Goal: Task Accomplishment & Management: Use online tool/utility

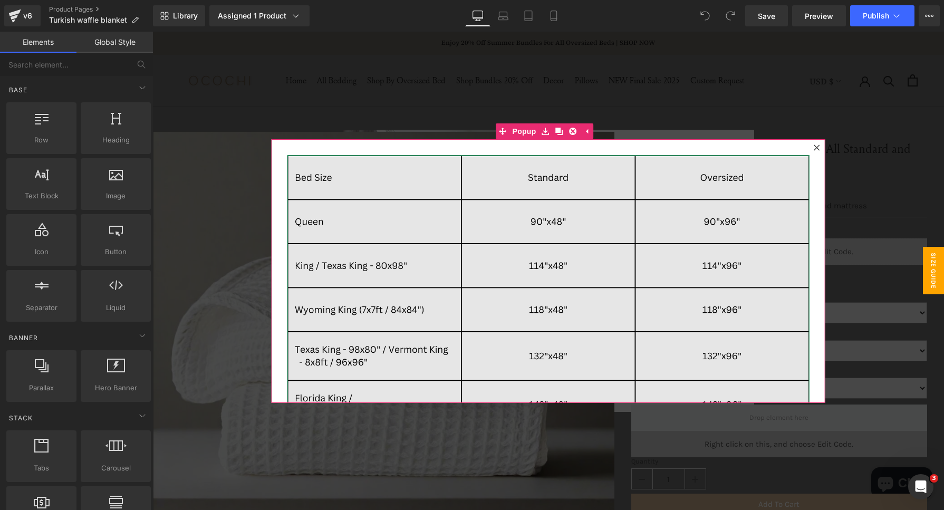
click at [683, 302] on img at bounding box center [548, 415] width 522 height 520
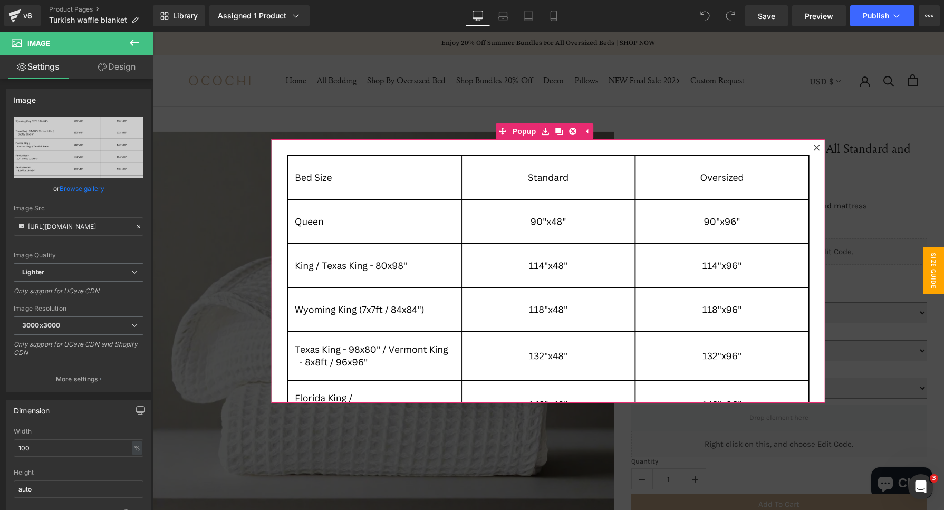
click at [813, 148] on icon at bounding box center [816, 147] width 6 height 6
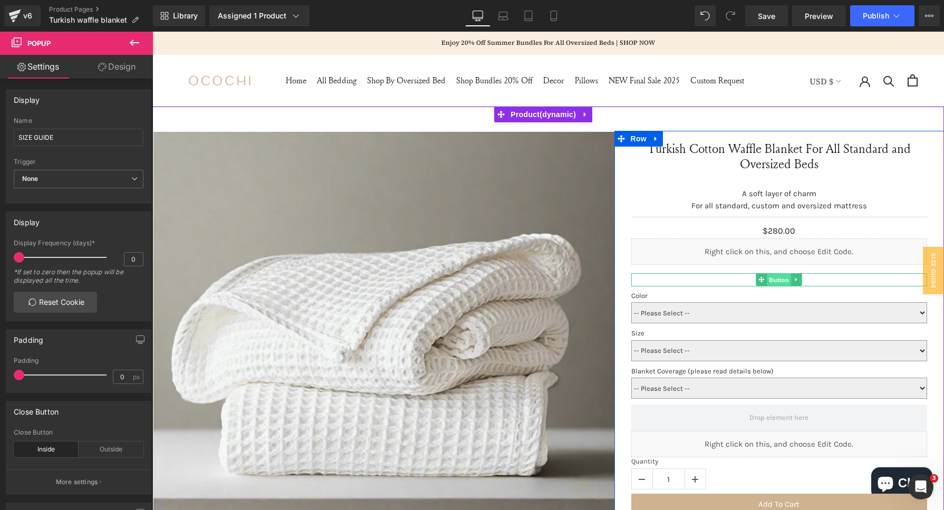
click at [784, 284] on span "Button" at bounding box center [779, 280] width 24 height 13
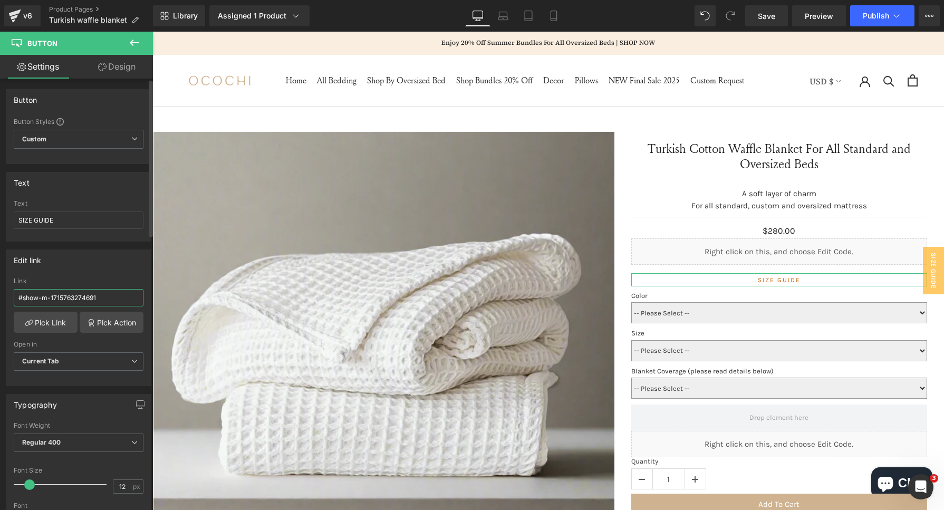
click at [93, 289] on input "#show-m-1715763274691" at bounding box center [79, 297] width 130 height 17
paste input "[URL][DOMAIN_NAME]"
click at [108, 256] on div "Edit link" at bounding box center [78, 260] width 144 height 20
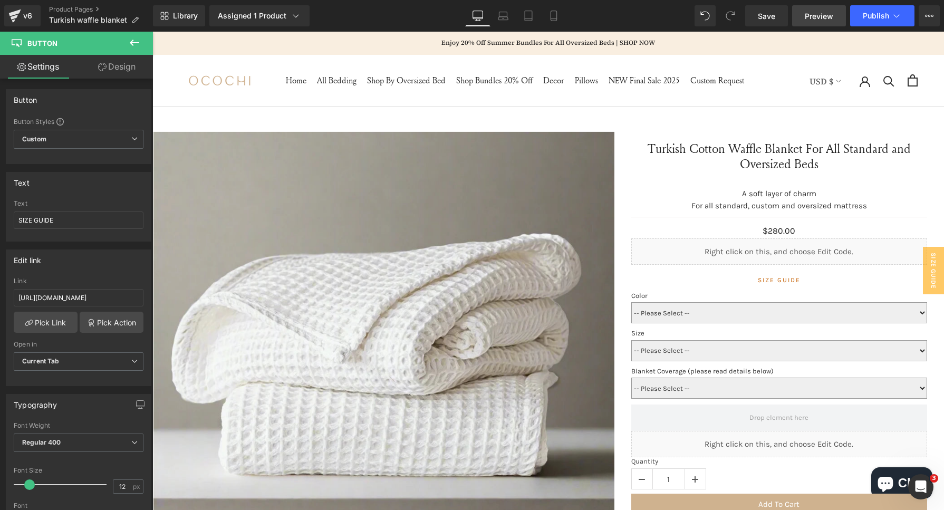
click at [809, 15] on span "Preview" at bounding box center [819, 16] width 28 height 11
click at [83, 290] on input "#show-m-1715763274691" at bounding box center [79, 297] width 130 height 17
paste input "[URL][DOMAIN_NAME]"
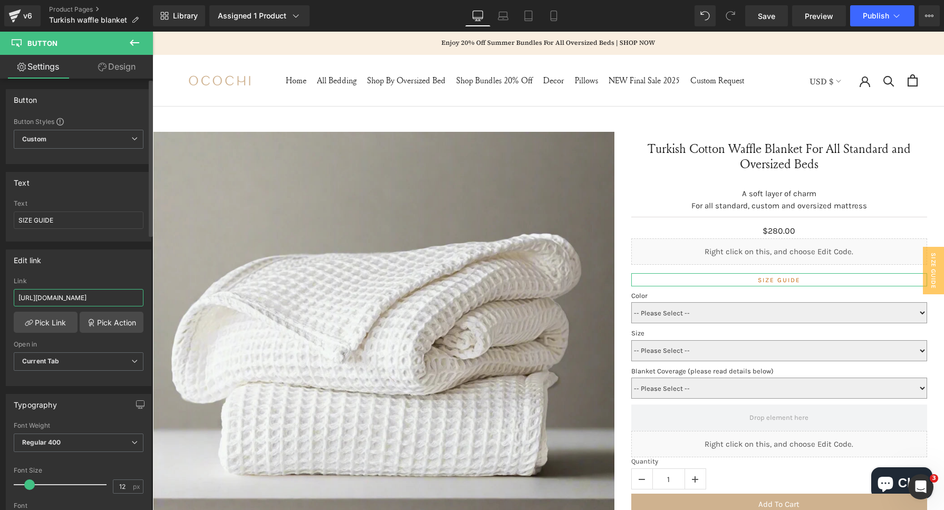
scroll to position [0, 193]
type input "[URL][DOMAIN_NAME]"
click at [93, 269] on div "Edit link https://cdn.shopify.com/s/files/1/0030/4227/9524/files/Waffle_Blanket…" at bounding box center [79, 317] width 146 height 137
click at [771, 19] on span "Save" at bounding box center [766, 16] width 17 height 11
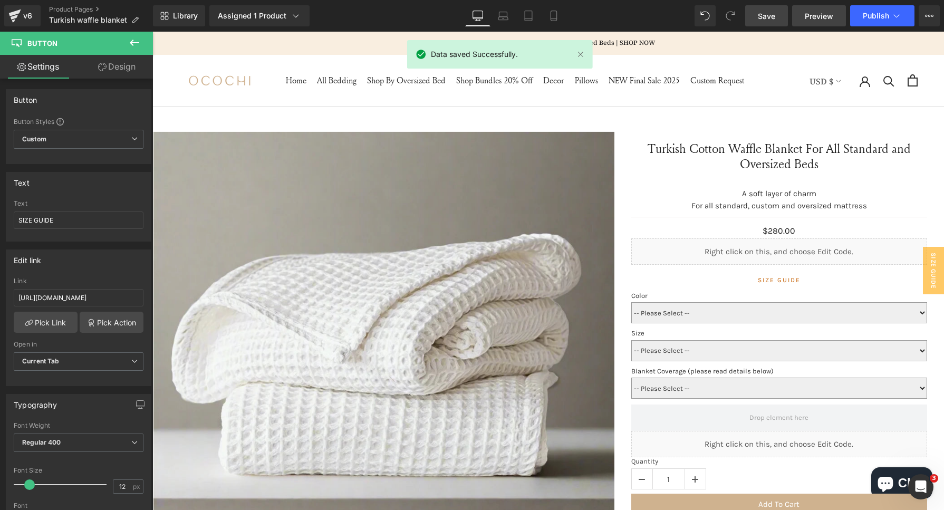
click at [832, 21] on span "Preview" at bounding box center [819, 16] width 28 height 11
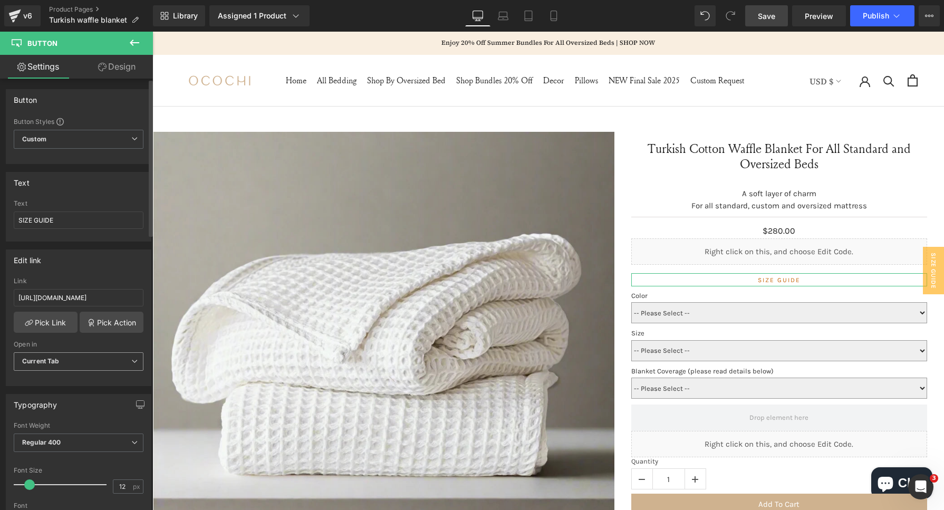
click at [91, 365] on span "Current Tab" at bounding box center [79, 361] width 130 height 18
click at [91, 365] on span "Current Tab" at bounding box center [76, 361] width 125 height 18
click at [923, 283] on span "SIZE GUIDE" at bounding box center [933, 270] width 21 height 47
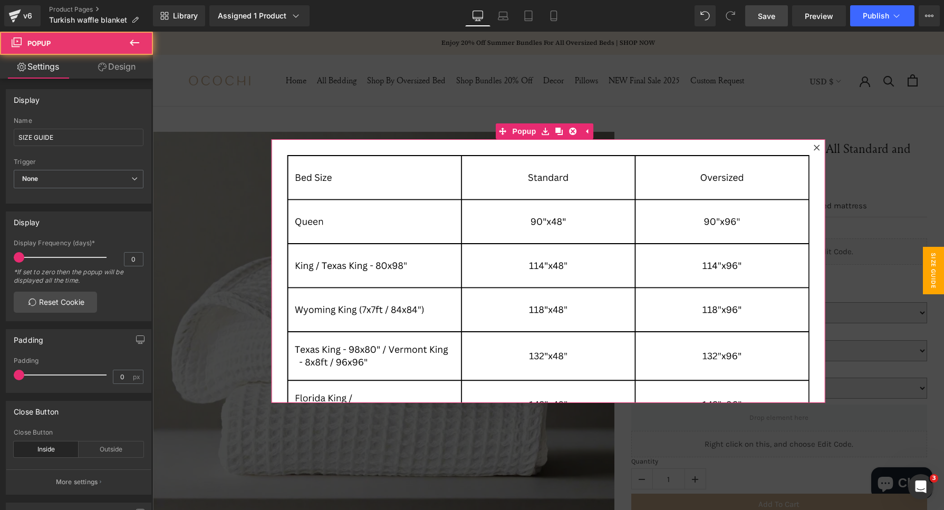
click at [813, 148] on icon at bounding box center [816, 147] width 6 height 6
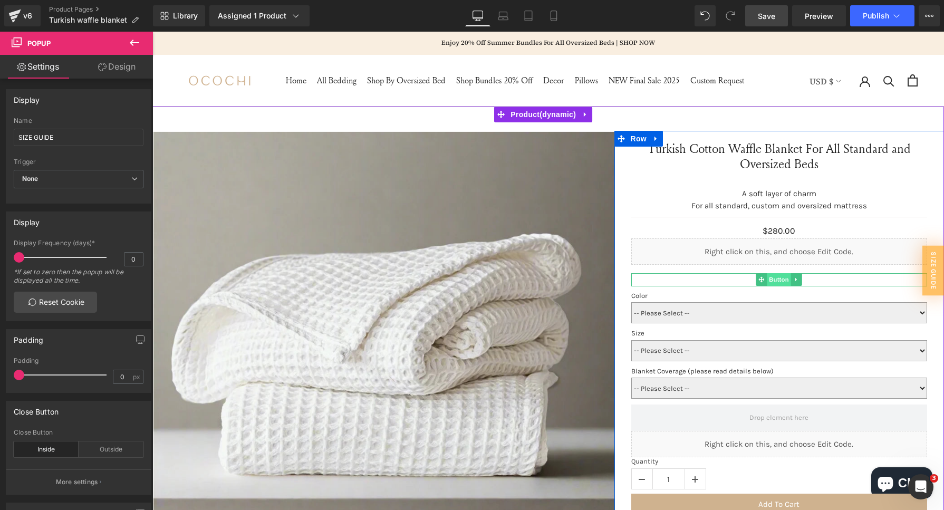
click at [784, 277] on span "Button" at bounding box center [779, 279] width 24 height 13
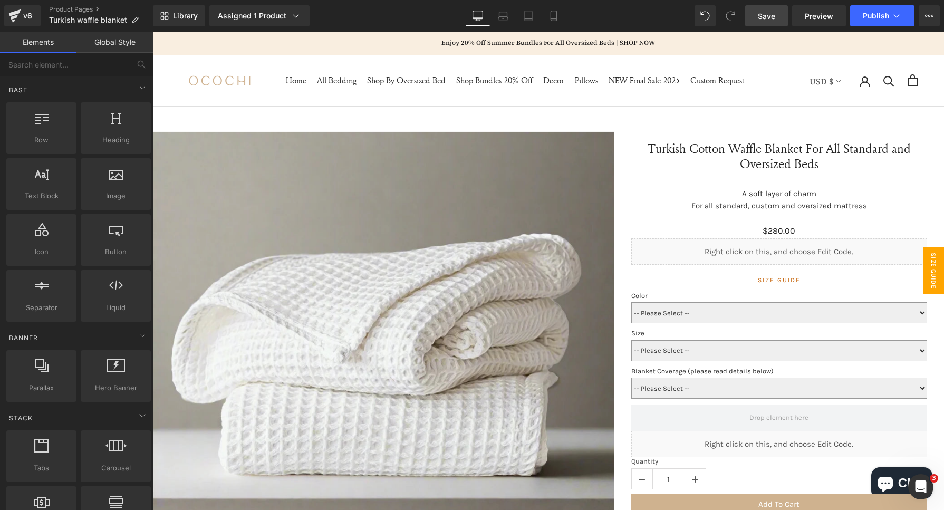
click at [923, 261] on span "SIZE GUIDE" at bounding box center [933, 270] width 21 height 47
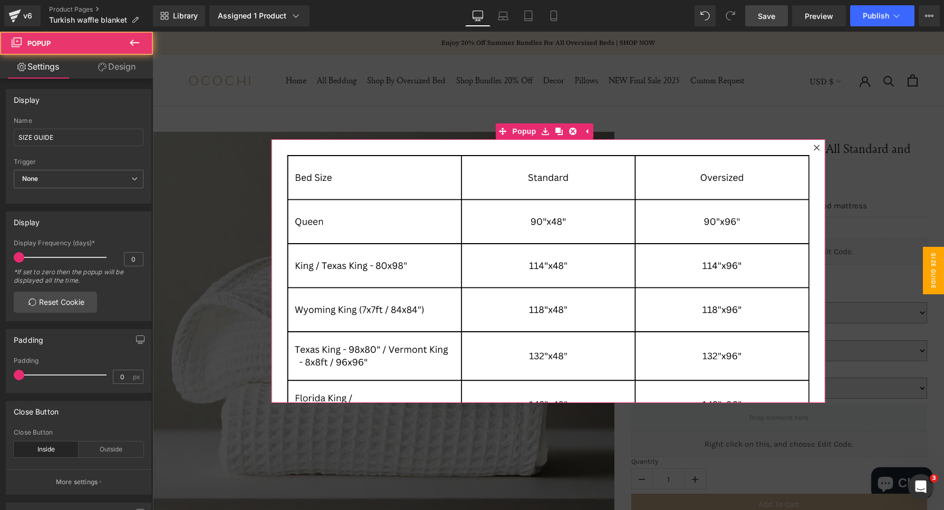
click at [813, 144] on icon at bounding box center [816, 147] width 6 height 6
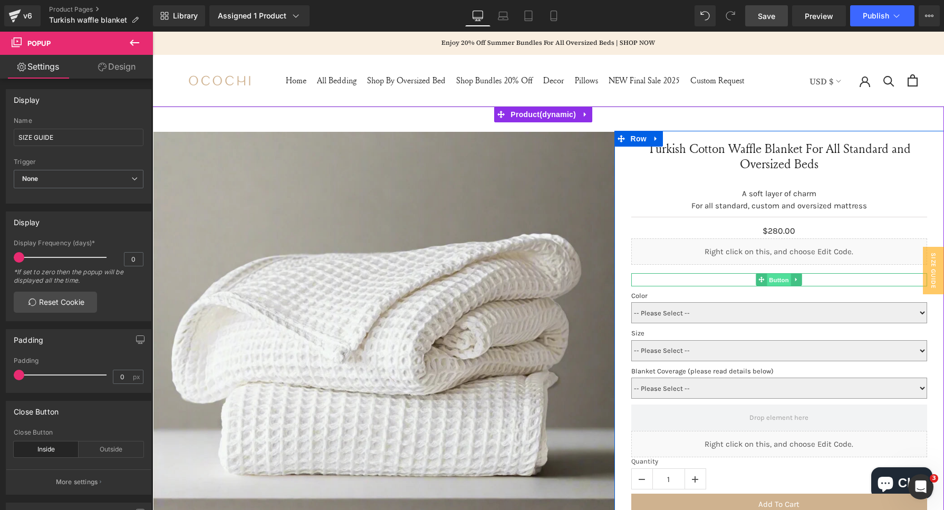
click at [779, 278] on span "Button" at bounding box center [779, 280] width 24 height 13
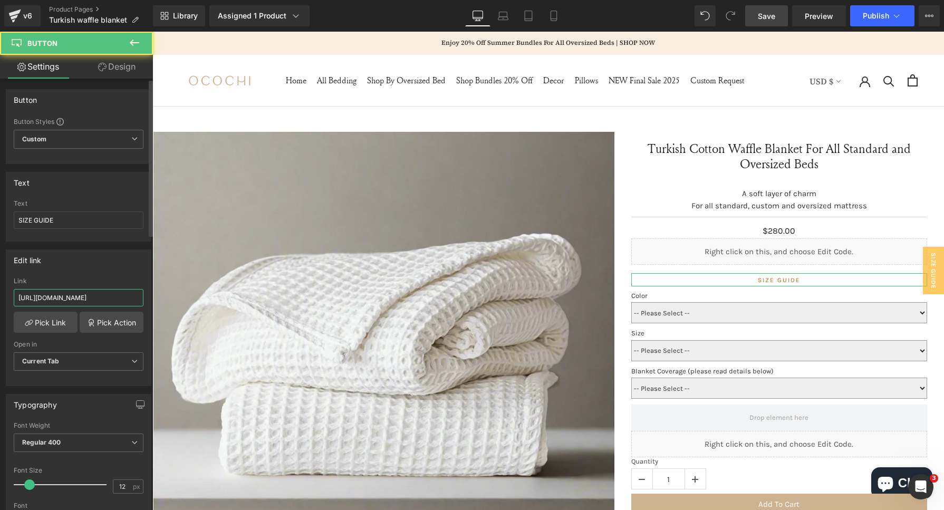
click at [87, 290] on input "[URL][DOMAIN_NAME]" at bounding box center [79, 297] width 130 height 17
paste input "#show-m-1715763274691"
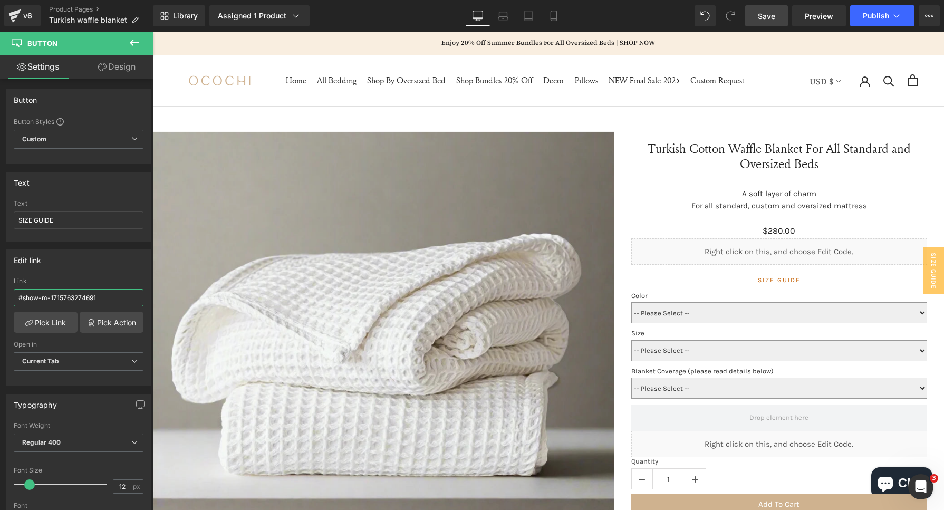
type input "#show-m-1715763274691"
click at [777, 9] on link "Save" at bounding box center [766, 15] width 43 height 21
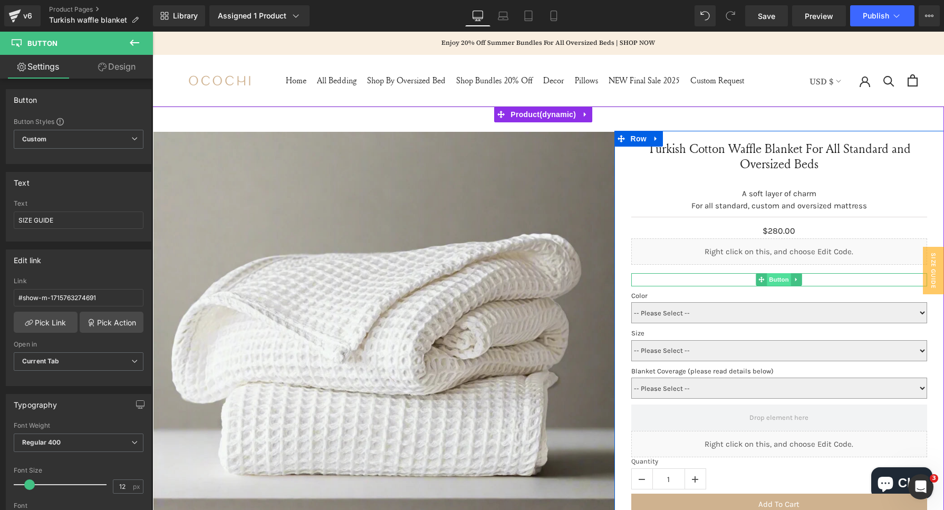
click at [768, 284] on span "Button" at bounding box center [779, 279] width 24 height 13
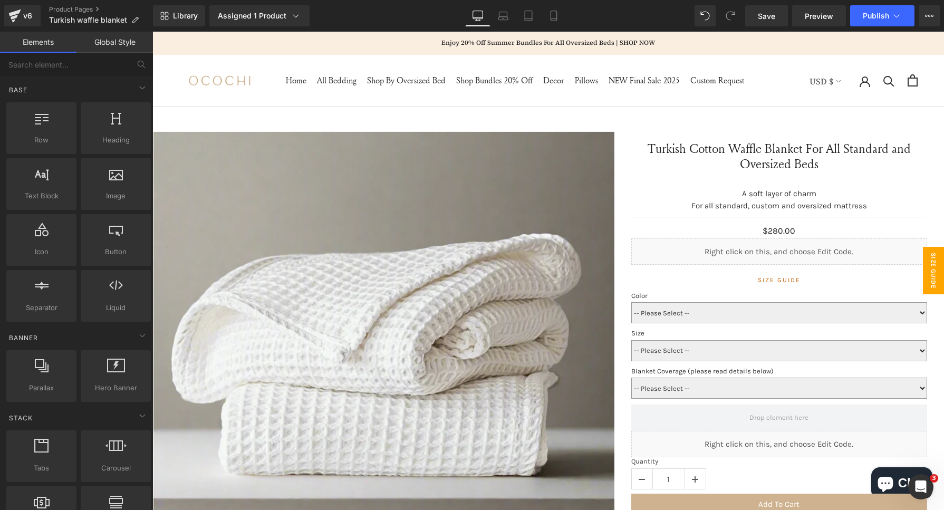
click at [928, 282] on span "SIZE GUIDE" at bounding box center [933, 270] width 21 height 47
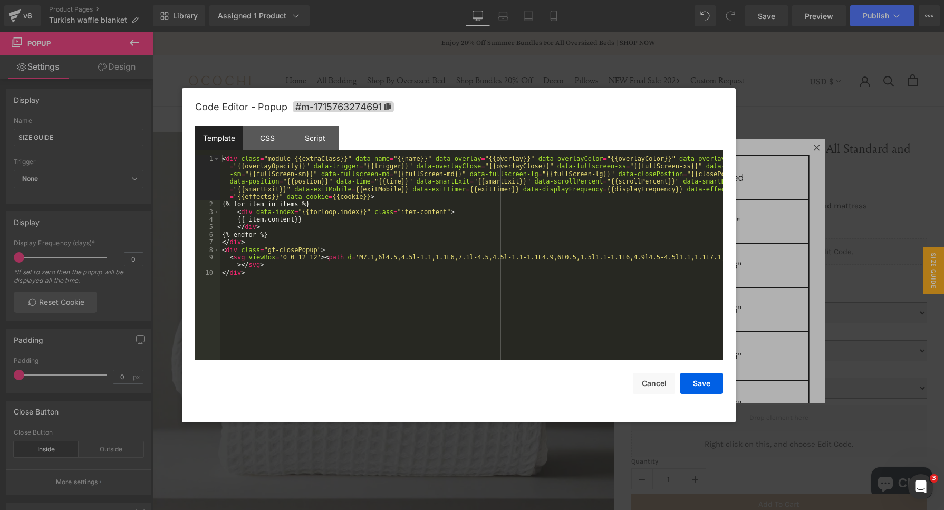
click at [545, 0] on div "Button You are previewing how the will restyle your page. You can not edit Elem…" at bounding box center [472, 0] width 944 height 0
click at [386, 109] on icon at bounding box center [387, 106] width 7 height 7
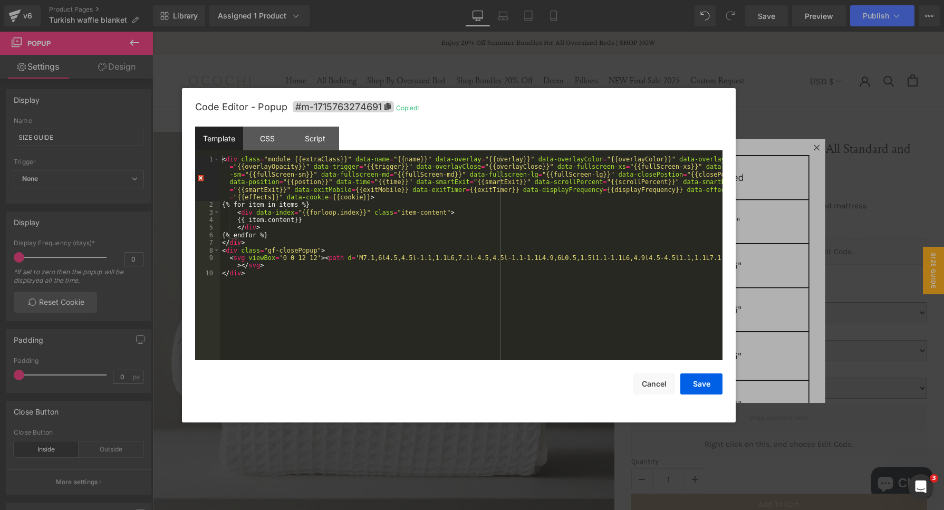
drag, startPoint x: 838, startPoint y: 135, endPoint x: 680, endPoint y: 106, distance: 160.9
click at [838, 135] on div at bounding box center [472, 255] width 944 height 510
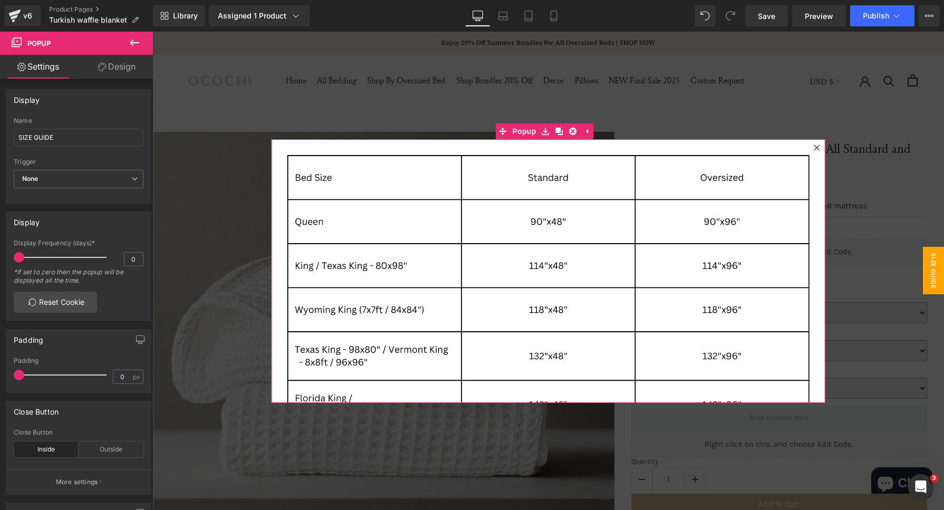
click at [813, 146] on icon at bounding box center [816, 147] width 6 height 6
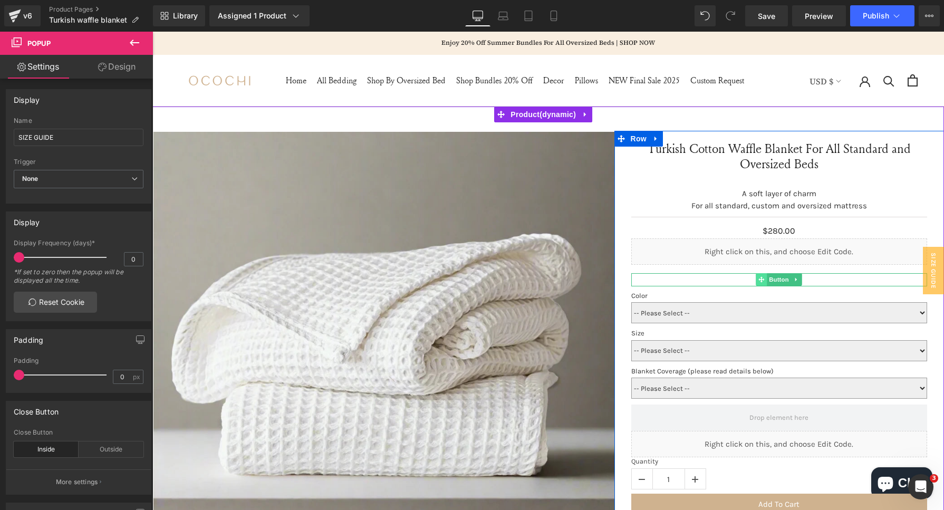
click at [762, 281] on span at bounding box center [761, 279] width 11 height 13
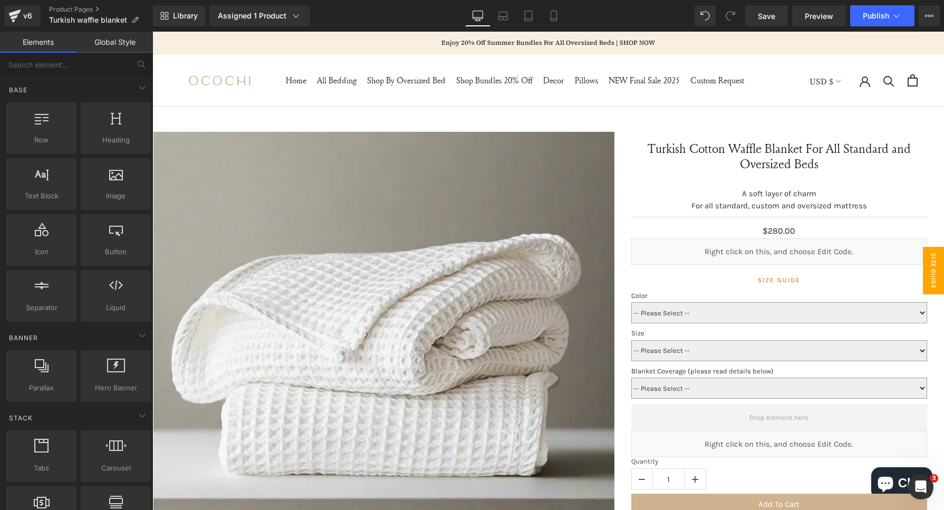
click at [923, 288] on span "SIZE GUIDE" at bounding box center [933, 270] width 21 height 47
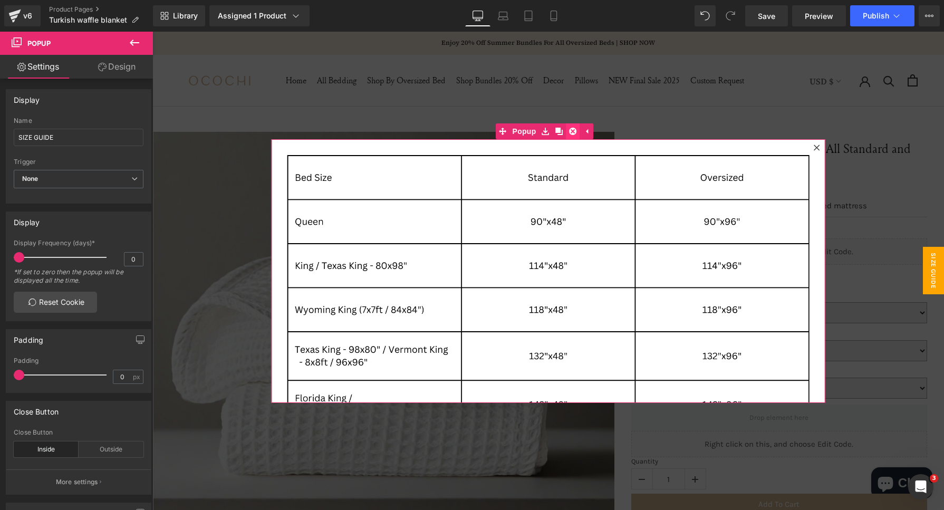
click at [575, 128] on link at bounding box center [573, 131] width 14 height 16
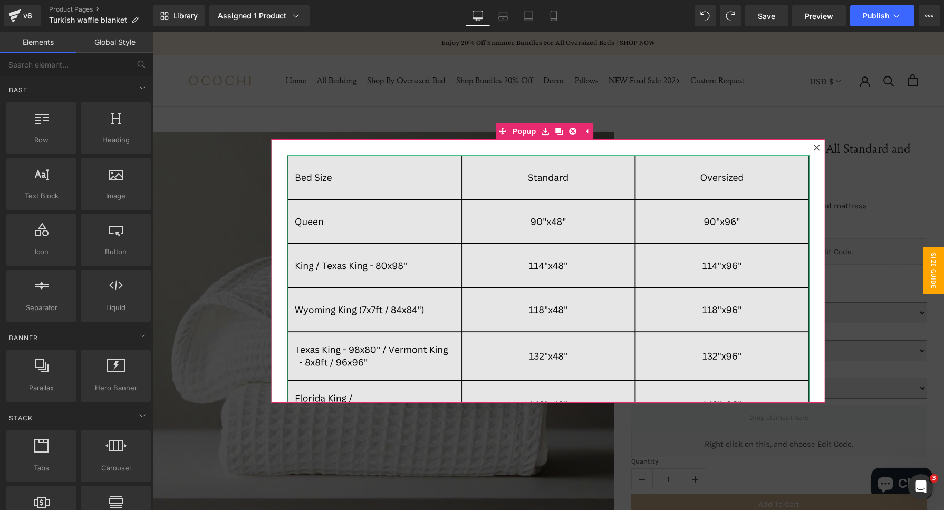
click at [302, 165] on img at bounding box center [548, 415] width 522 height 520
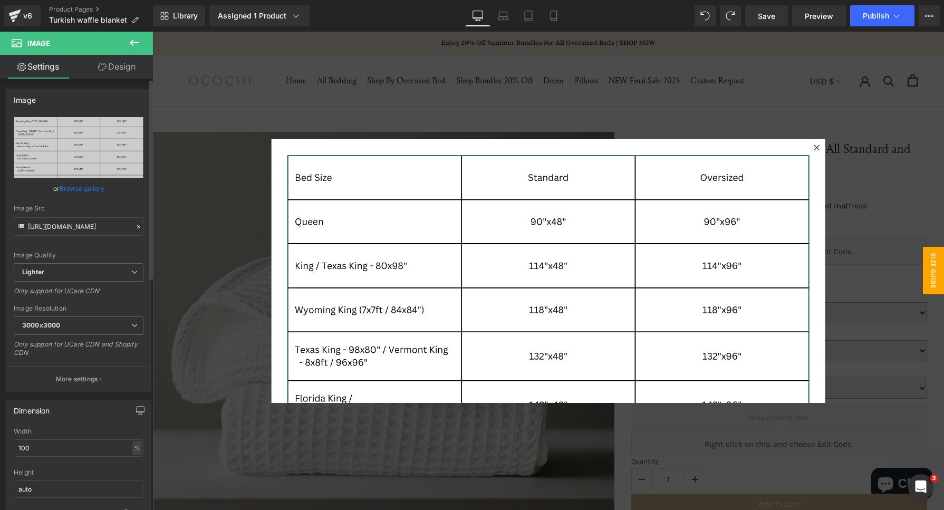
click at [137, 225] on icon at bounding box center [138, 226] width 7 height 7
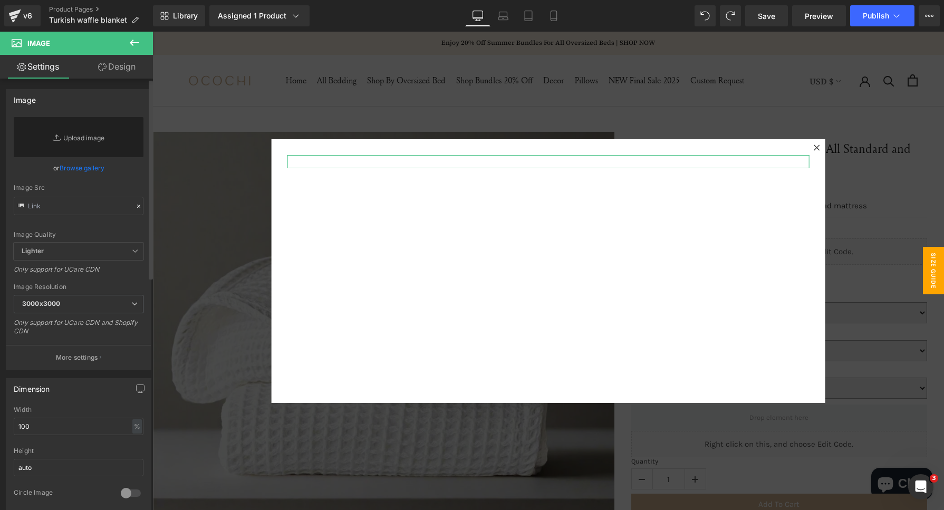
click at [111, 225] on div "Image Quality Lighter Lightest Lighter Lighter Lightest Only support for UCare …" at bounding box center [79, 179] width 130 height 125
click at [61, 206] on input "text" at bounding box center [79, 206] width 130 height 18
paste input "[URL][DOMAIN_NAME]"
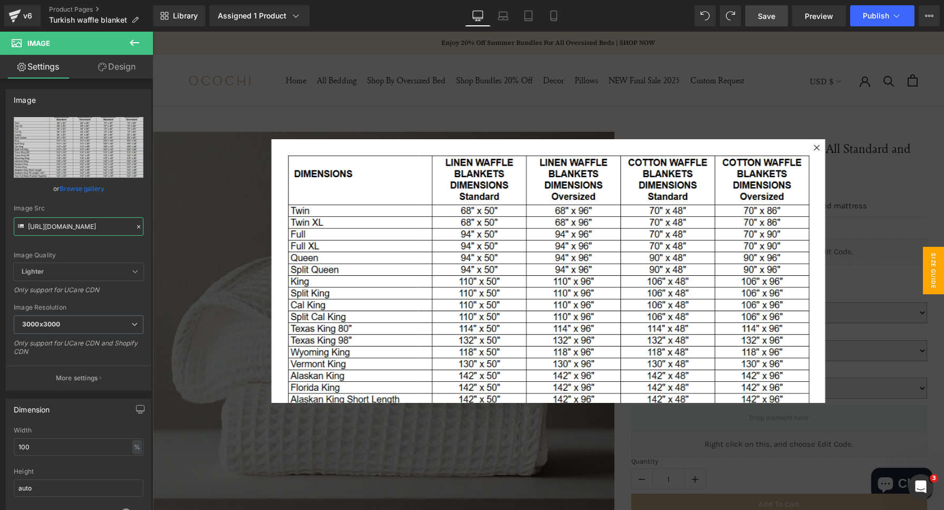
type input "[URL][DOMAIN_NAME]"
click at [771, 20] on span "Save" at bounding box center [766, 16] width 17 height 11
drag, startPoint x: 764, startPoint y: 14, endPoint x: 877, endPoint y: 15, distance: 112.3
click at [764, 14] on span "Save" at bounding box center [766, 16] width 17 height 11
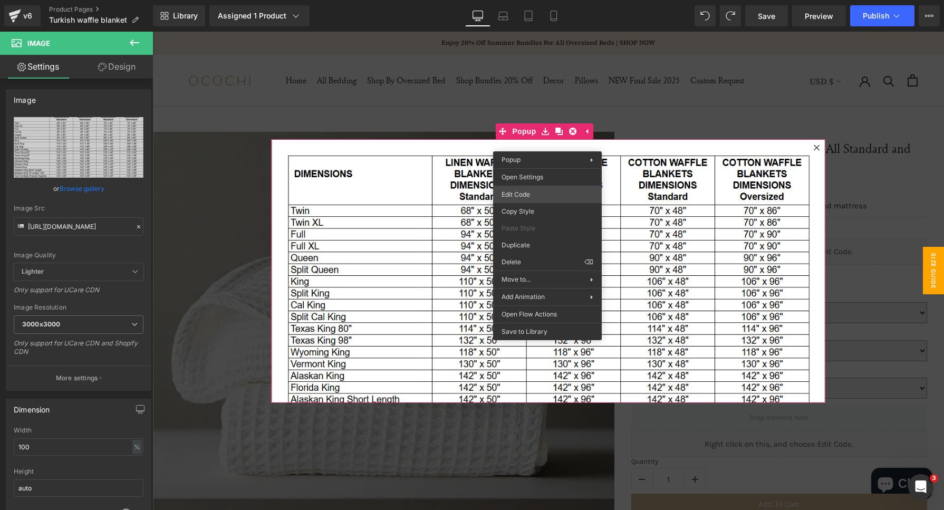
click at [536, 0] on div "Button You are previewing how the will restyle your page. You can not edit Elem…" at bounding box center [472, 0] width 944 height 0
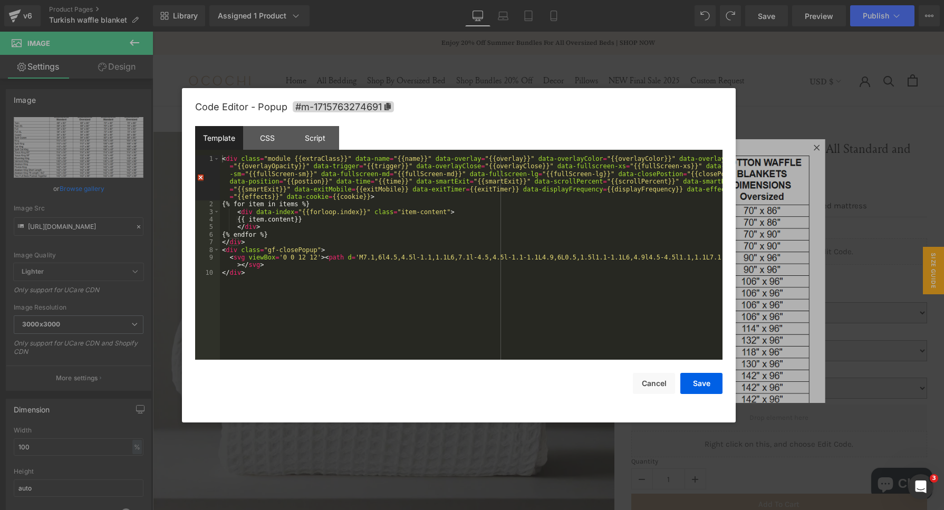
click at [867, 181] on div at bounding box center [472, 255] width 944 height 510
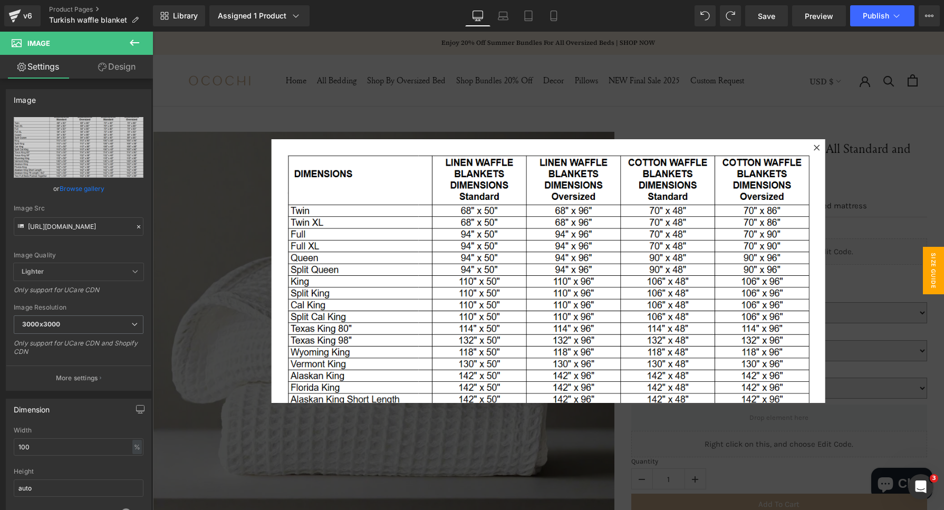
click at [849, 3] on div "Library Assigned 1 Product Product Preview Turkish Cotton Waffle Blanket For Al…" at bounding box center [548, 16] width 791 height 32
click at [867, 15] on span "Publish" at bounding box center [875, 16] width 26 height 8
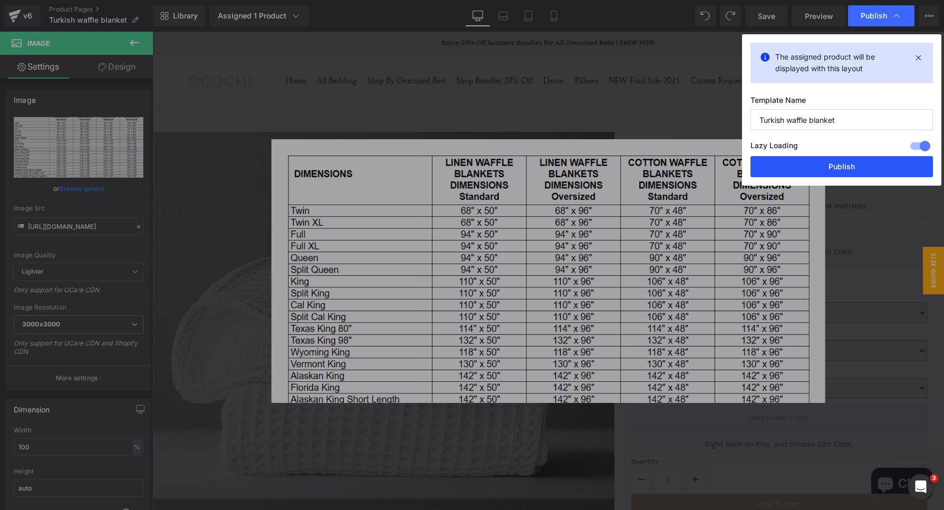
drag, startPoint x: 815, startPoint y: 168, endPoint x: 586, endPoint y: 66, distance: 250.7
click at [815, 168] on button "Publish" at bounding box center [841, 166] width 182 height 21
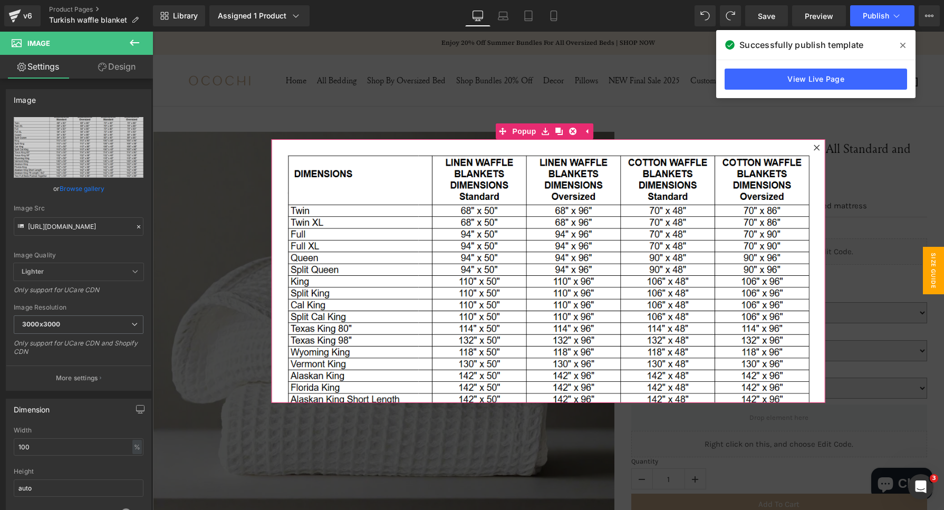
drag, startPoint x: 807, startPoint y: 144, endPoint x: 849, endPoint y: 169, distance: 48.9
click at [813, 144] on icon at bounding box center [816, 147] width 6 height 6
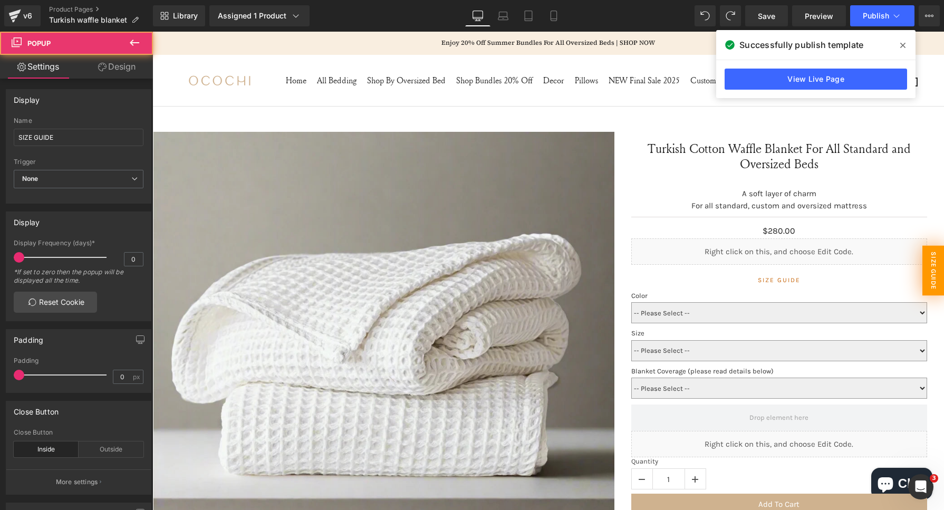
click at [927, 264] on span "SIZE GUIDE" at bounding box center [933, 271] width 22 height 50
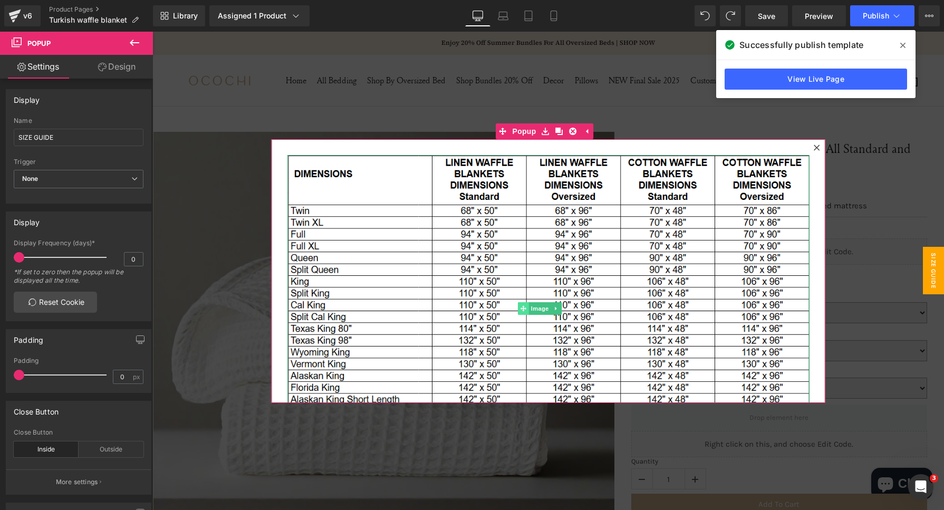
click at [525, 303] on span at bounding box center [523, 308] width 11 height 13
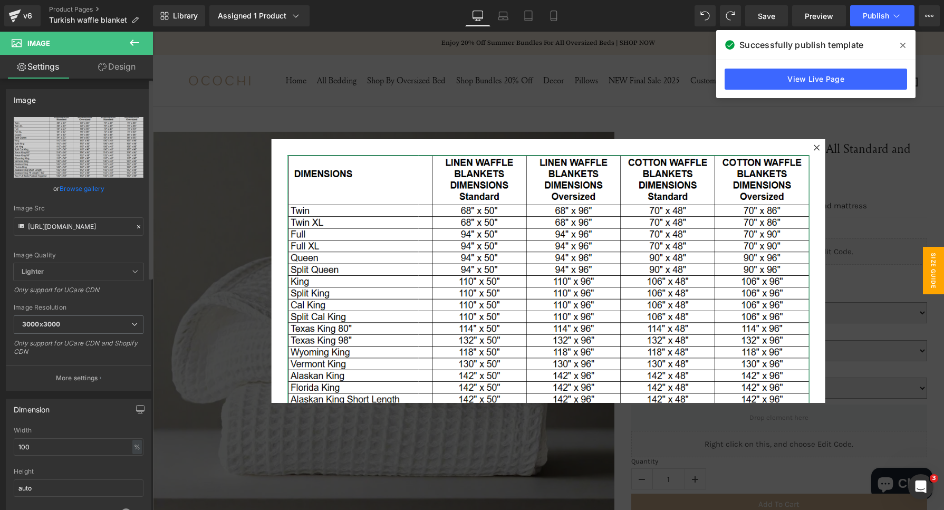
click at [137, 223] on icon at bounding box center [138, 226] width 7 height 7
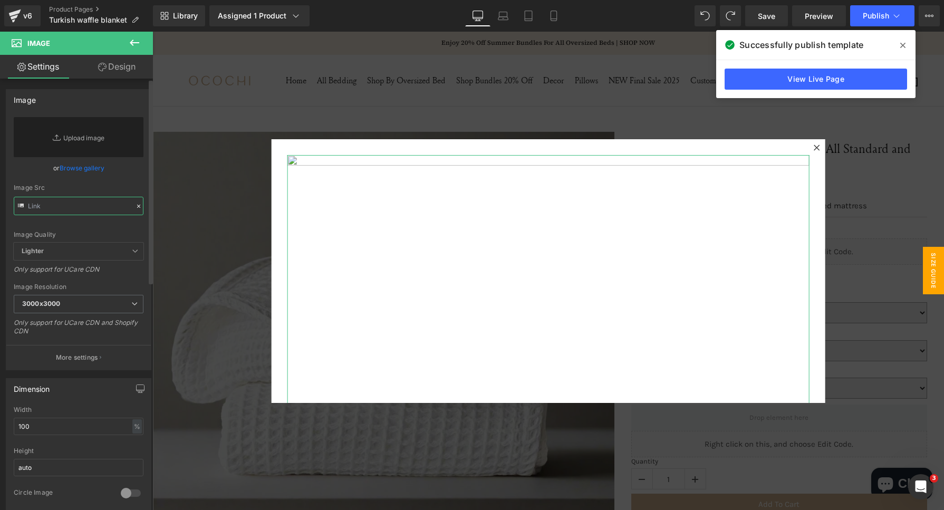
click at [71, 209] on input "text" at bounding box center [79, 206] width 130 height 18
paste input "https://cdn.shopify.com/s/files/1/0030/4227/9524/files/Waffle_Blanket_Dimension…"
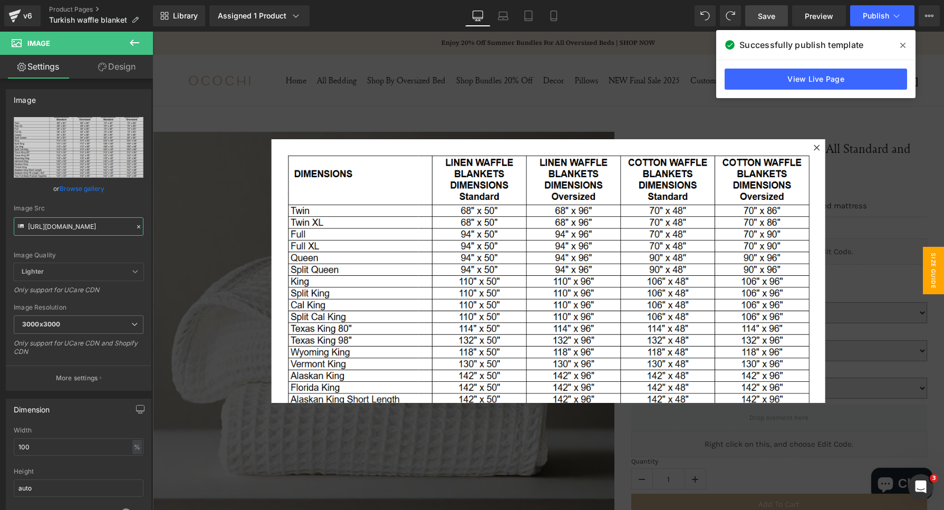
type input "[URL][DOMAIN_NAME]"
click at [771, 15] on span "Save" at bounding box center [766, 16] width 17 height 11
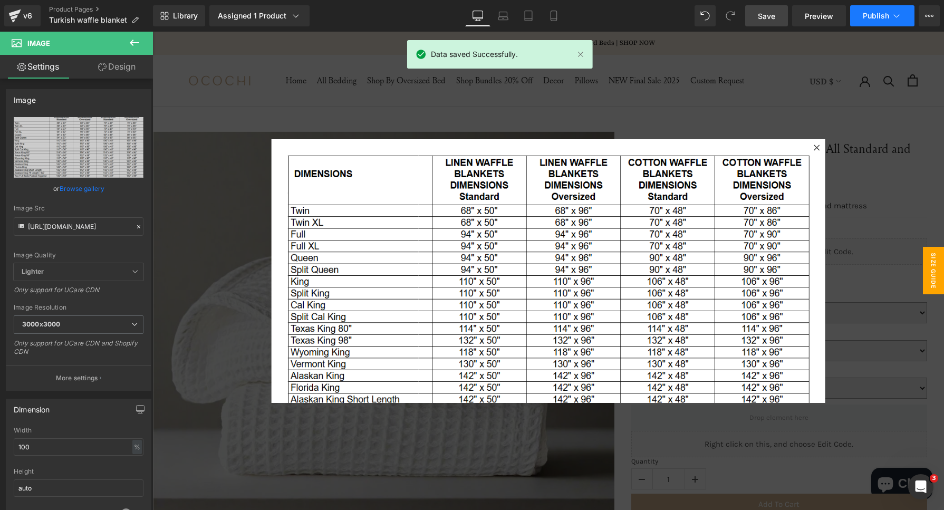
click at [871, 18] on span "Publish" at bounding box center [875, 16] width 26 height 8
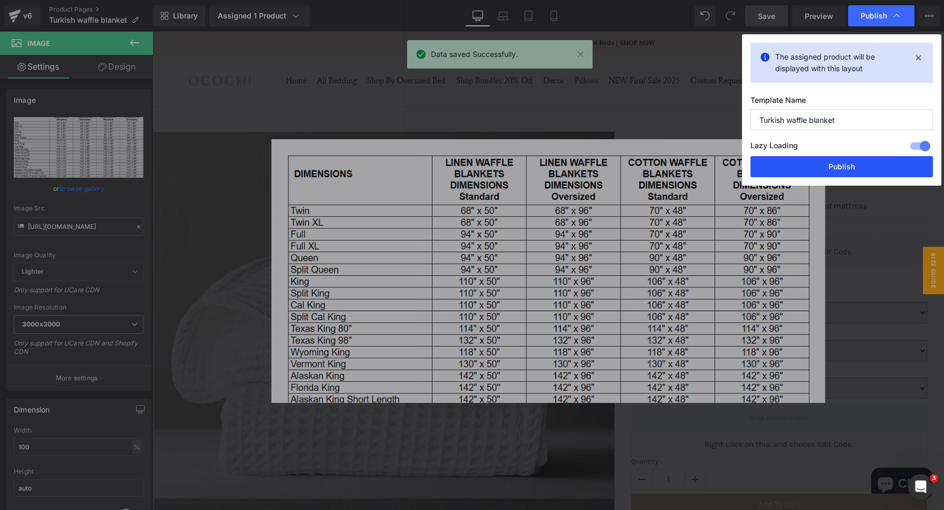
drag, startPoint x: 823, startPoint y: 162, endPoint x: 660, endPoint y: 139, distance: 164.5
click at [823, 162] on button "Publish" at bounding box center [841, 166] width 182 height 21
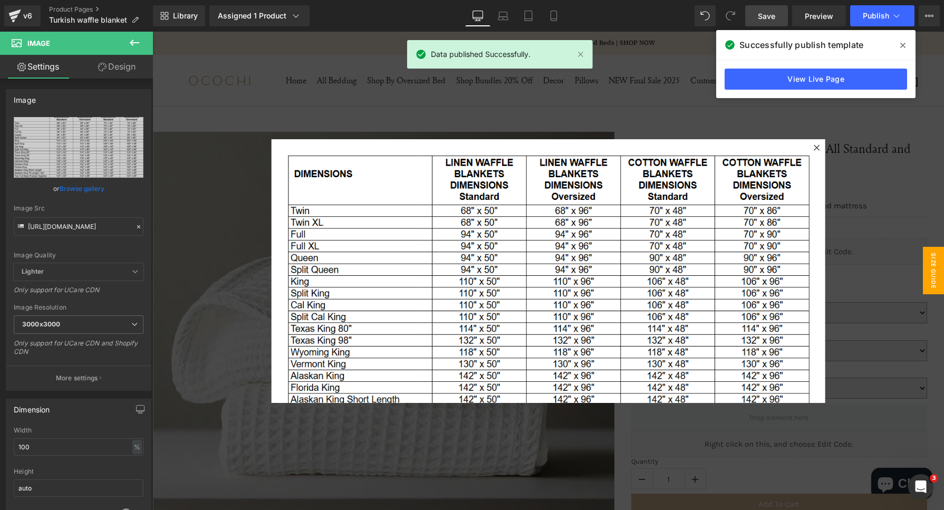
drag, startPoint x: 902, startPoint y: 43, endPoint x: 662, endPoint y: 98, distance: 245.7
click at [902, 43] on icon at bounding box center [902, 45] width 5 height 8
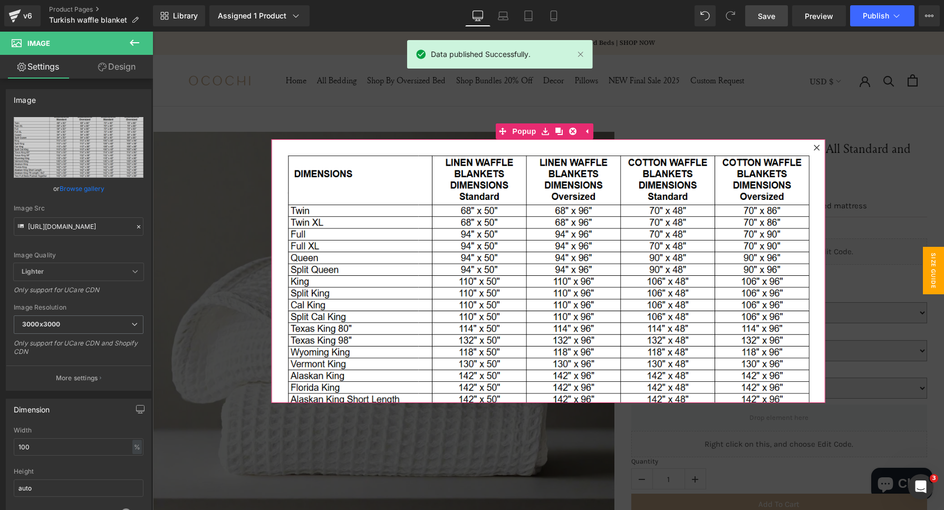
click at [807, 140] on div at bounding box center [548, 140] width 554 height 3
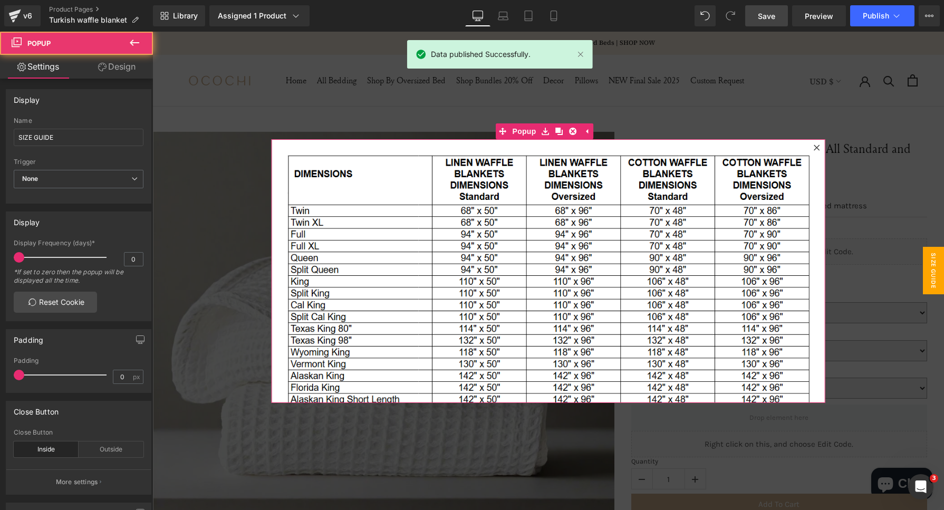
click at [813, 147] on icon at bounding box center [816, 147] width 6 height 6
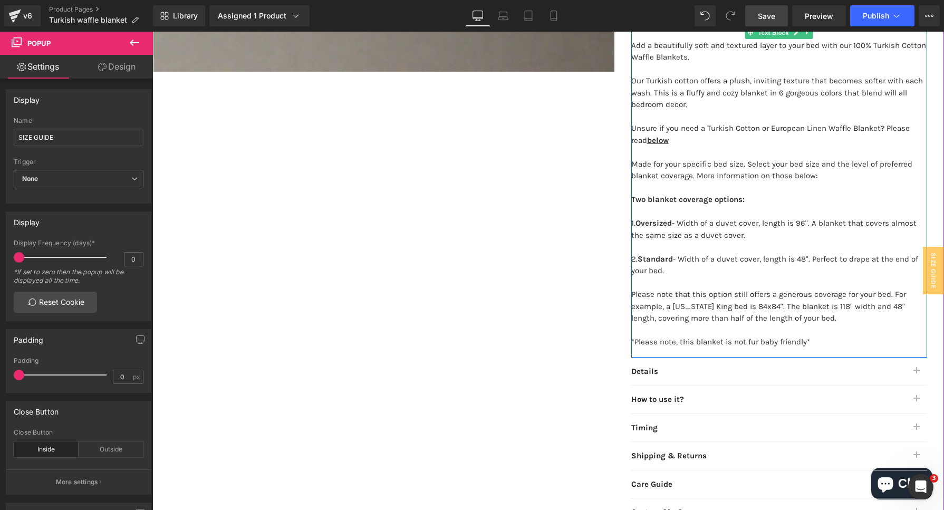
scroll to position [527, 0]
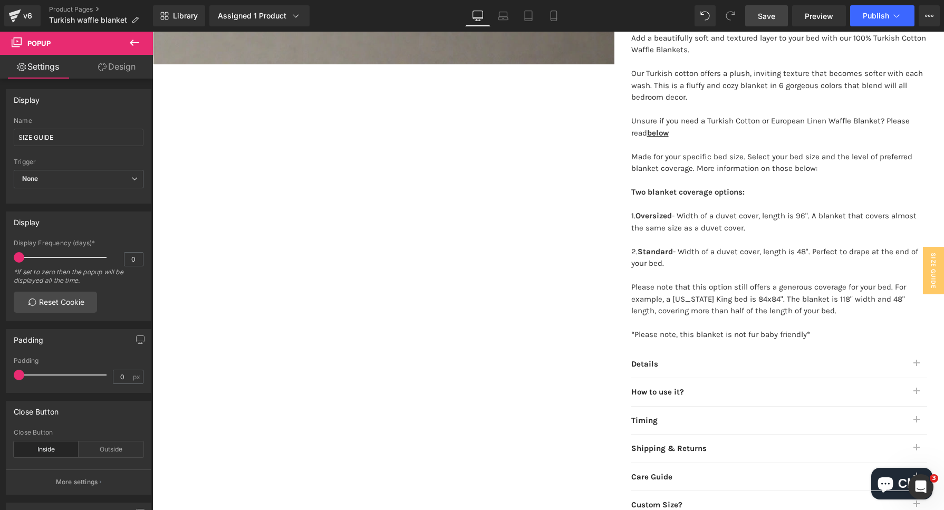
click at [909, 363] on button "button" at bounding box center [916, 364] width 21 height 28
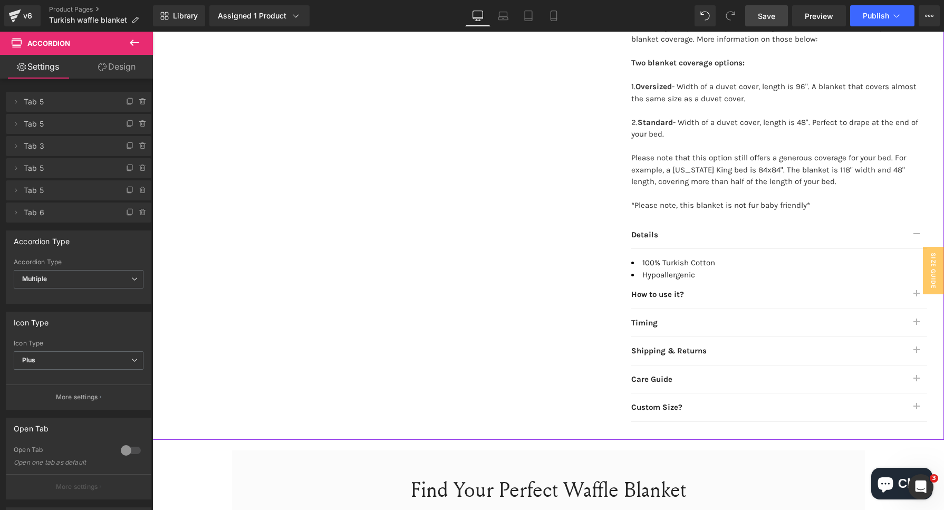
scroll to position [725, 0]
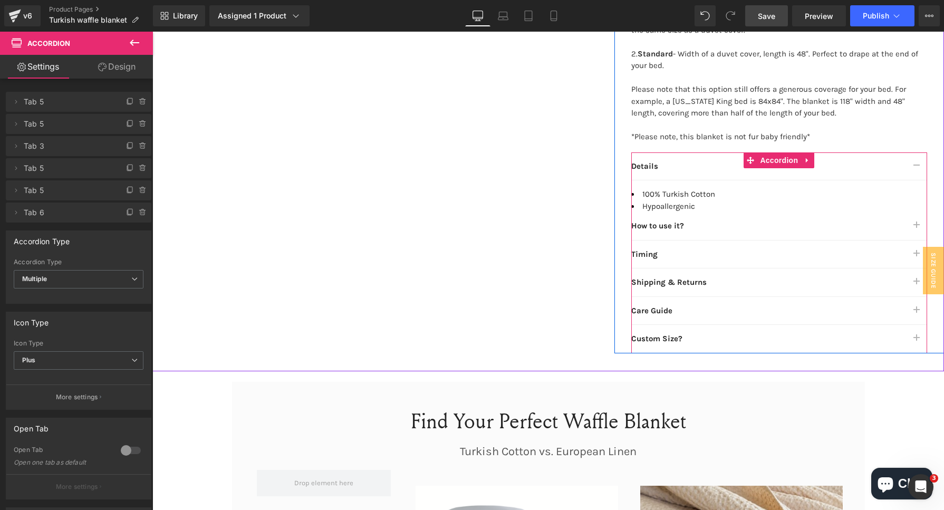
click at [906, 221] on button "button" at bounding box center [916, 226] width 21 height 28
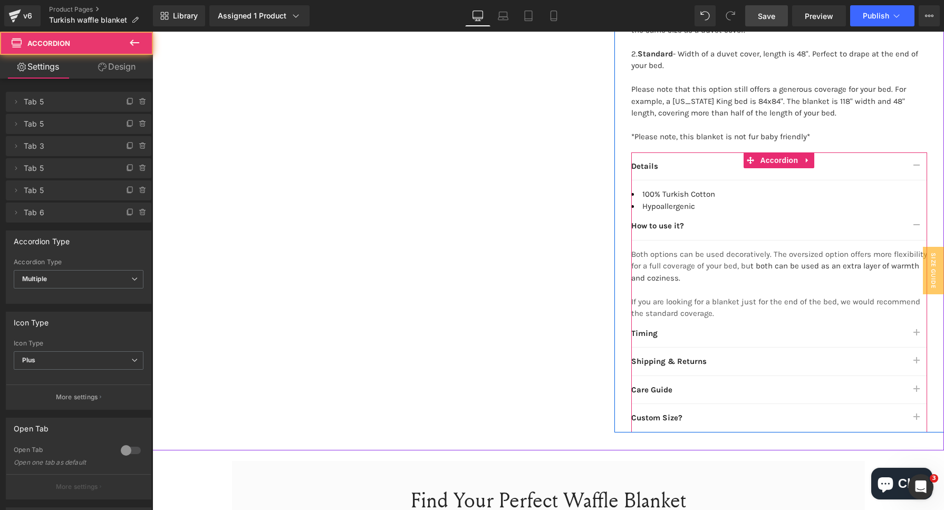
scroll to position [791, 0]
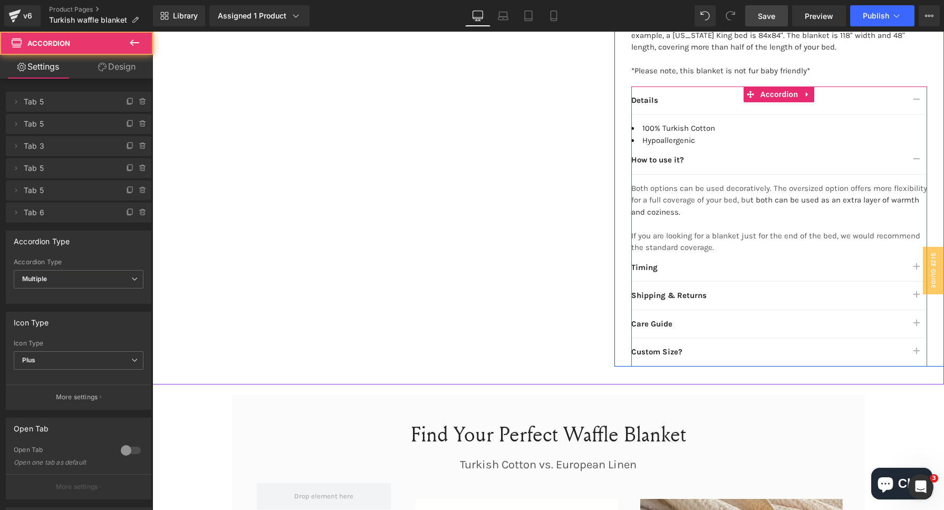
click at [906, 272] on button "button" at bounding box center [916, 268] width 21 height 28
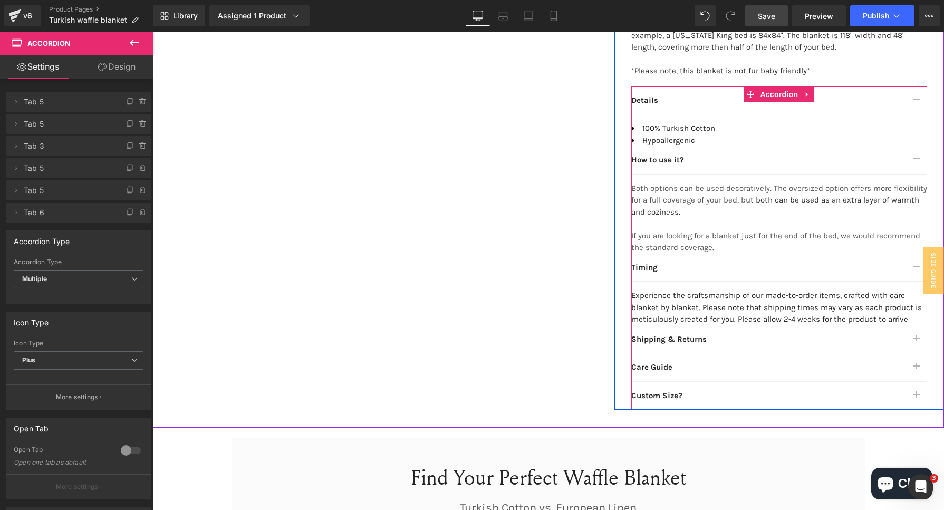
click at [917, 334] on button "button" at bounding box center [916, 339] width 21 height 28
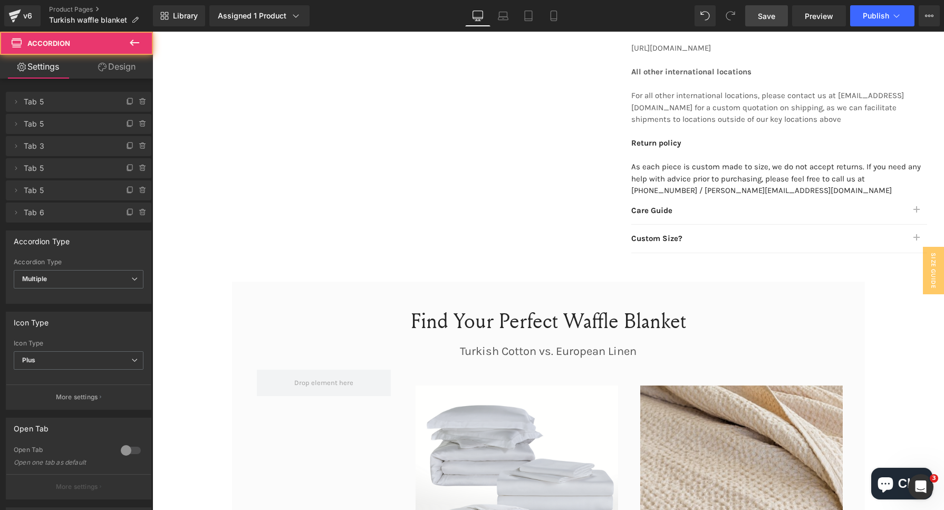
scroll to position [1450, 0]
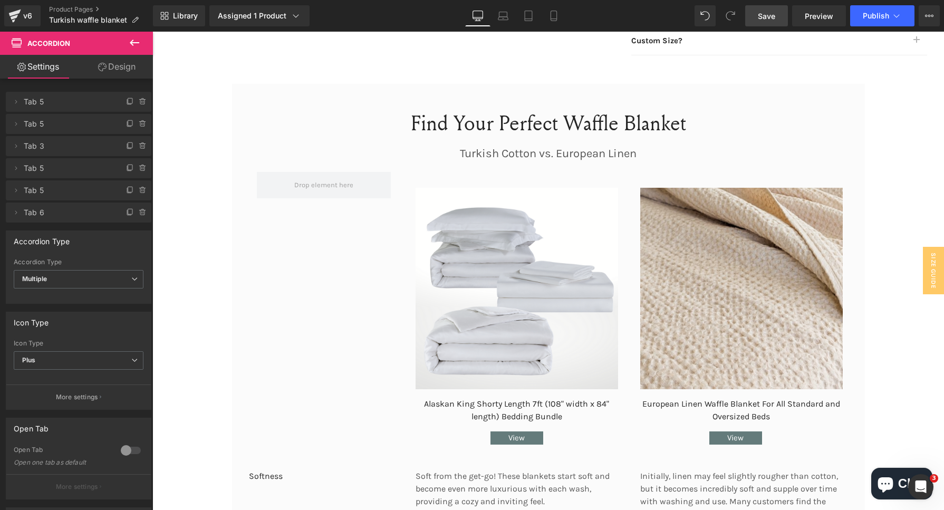
click at [453, 314] on img at bounding box center [516, 289] width 202 height 202
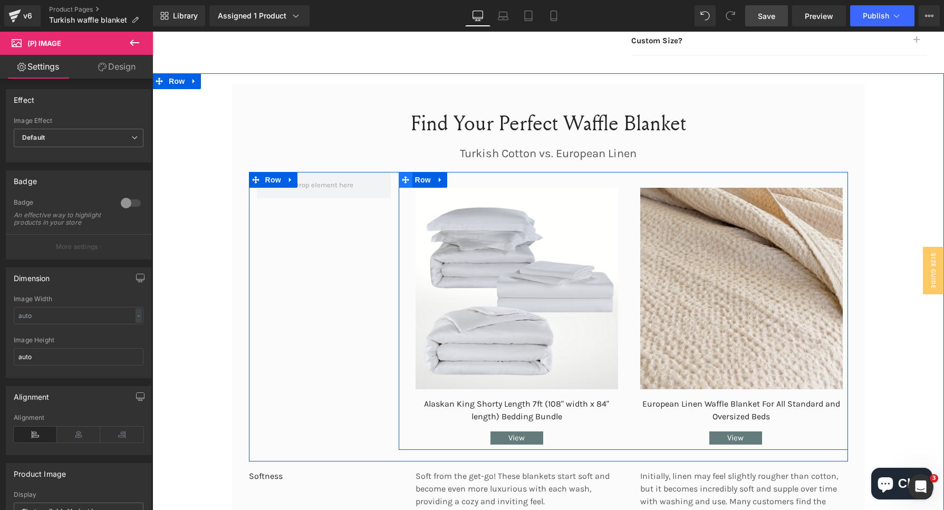
click at [405, 172] on span at bounding box center [406, 180] width 14 height 16
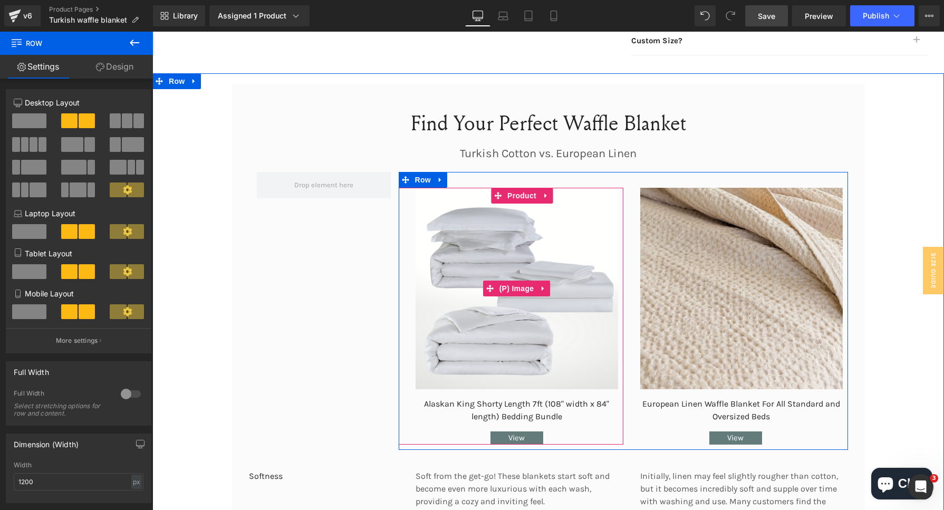
click at [524, 280] on img at bounding box center [516, 289] width 202 height 202
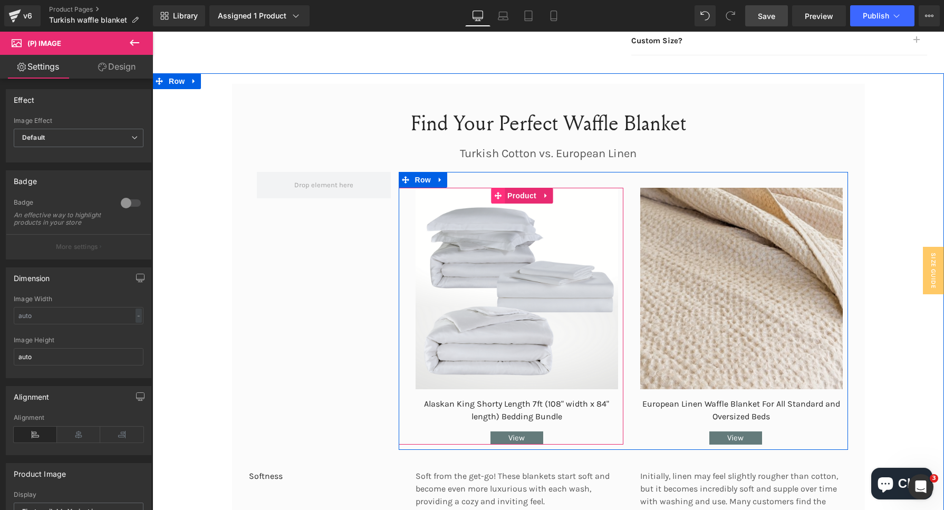
click at [496, 191] on icon at bounding box center [497, 195] width 7 height 8
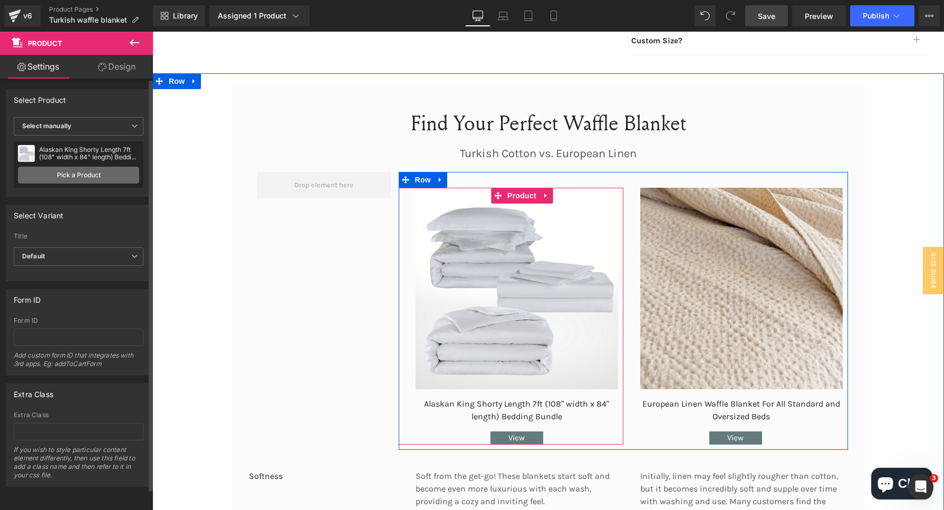
click at [85, 178] on link "Pick a Product" at bounding box center [78, 175] width 121 height 17
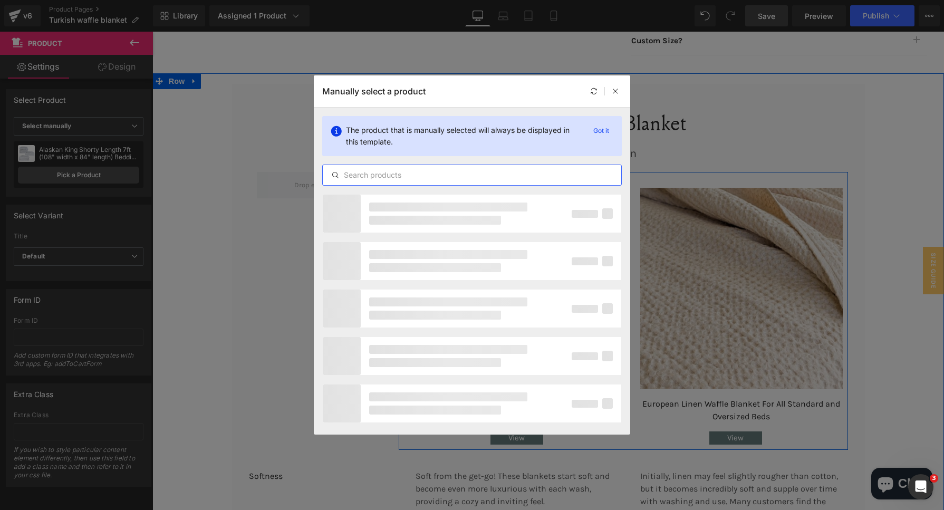
click at [376, 173] on input "text" at bounding box center [472, 175] width 298 height 13
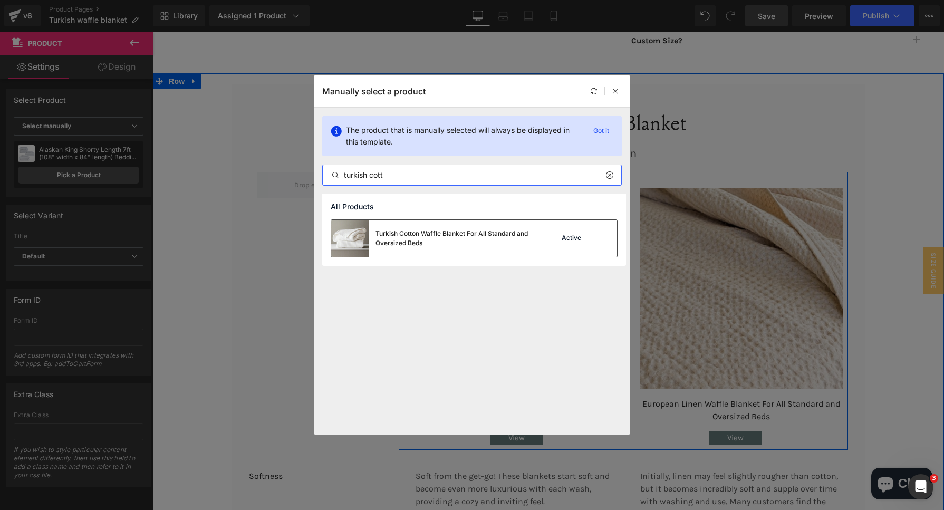
type input "turkish cott"
click at [467, 251] on div "Turkish Cotton Waffle Blanket For All Standard and Oversized Beds" at bounding box center [432, 238] width 202 height 37
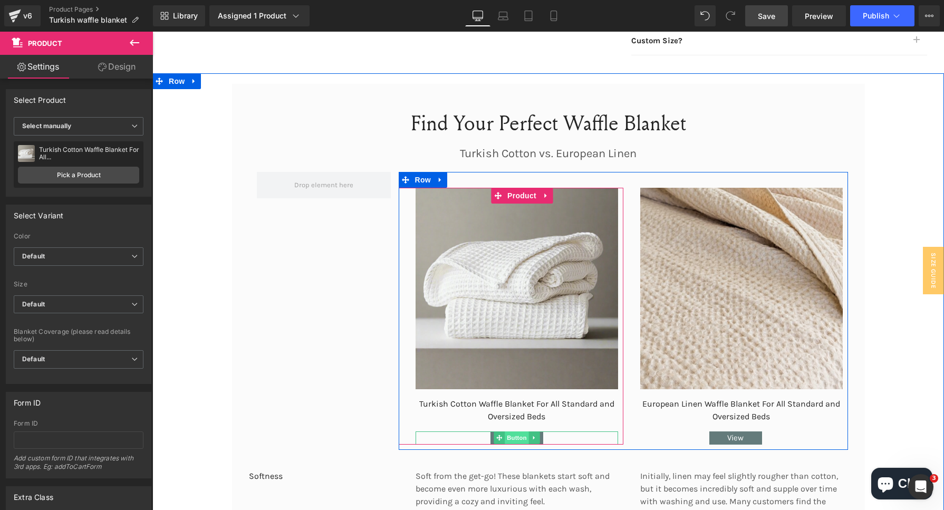
click at [507, 431] on span "Button" at bounding box center [517, 437] width 24 height 13
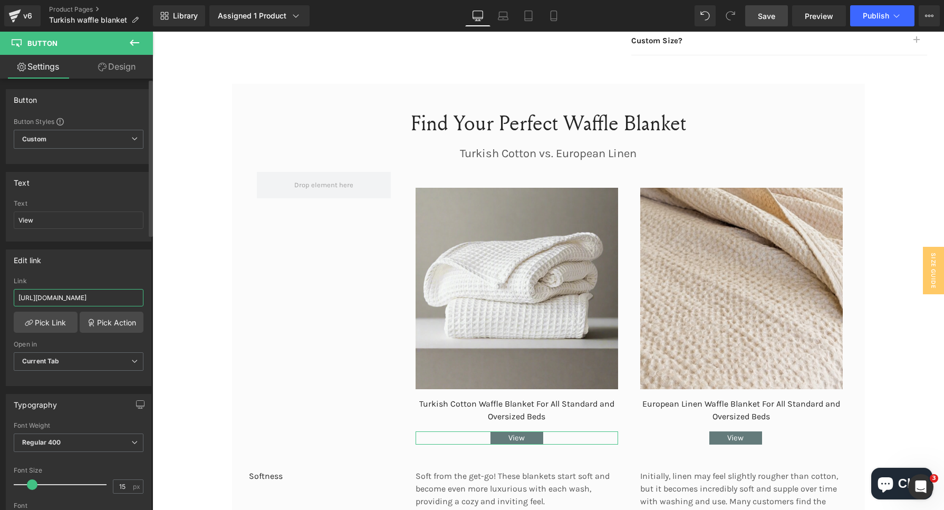
click at [86, 296] on input "https://ocochi.com/products/european-cotton-waffle-blanket-for-all-standard-and…" at bounding box center [79, 297] width 130 height 17
click at [59, 314] on link "Pick Link" at bounding box center [46, 322] width 64 height 21
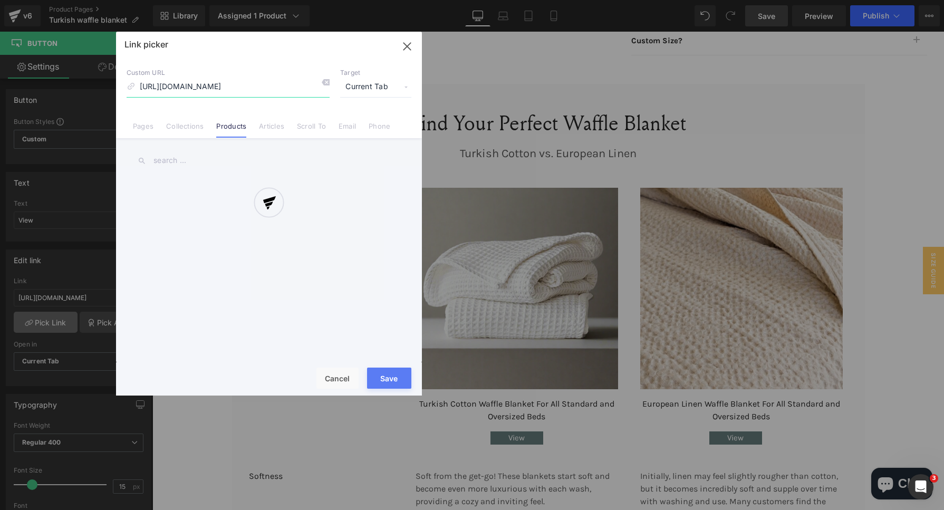
scroll to position [0, 162]
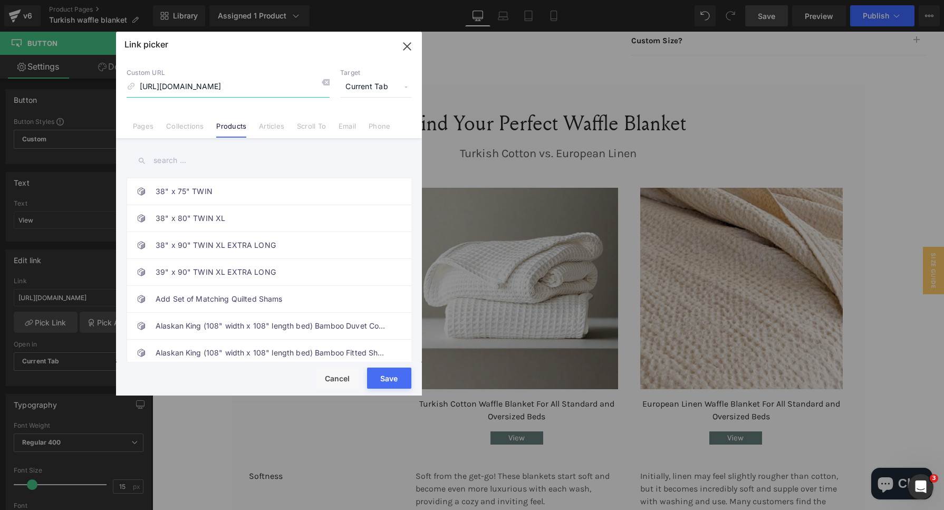
click at [260, 87] on input "https://ocochi.com/products/european-cotton-waffle-blanket-for-all-standard-and…" at bounding box center [228, 87] width 203 height 20
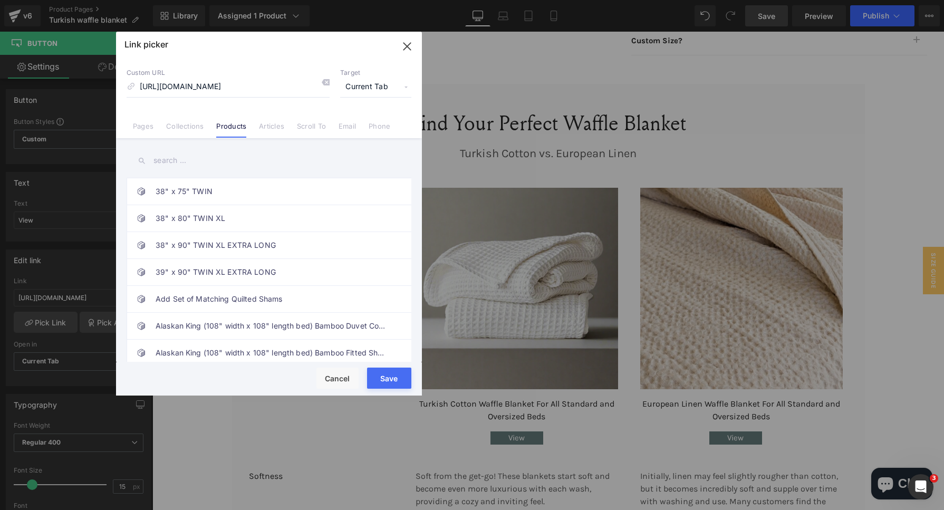
click at [236, 128] on link "Products" at bounding box center [231, 130] width 30 height 16
click at [185, 160] on input "text" at bounding box center [269, 161] width 285 height 24
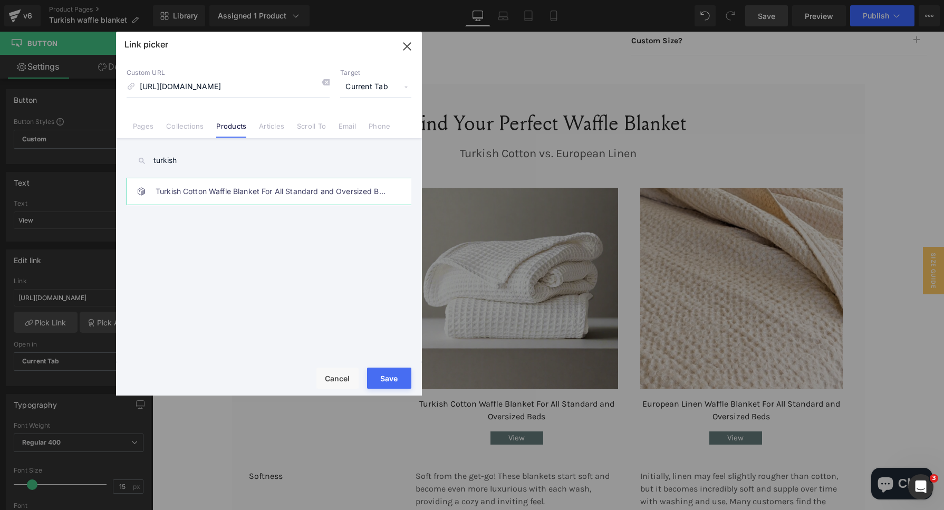
type input "turkish"
click at [215, 185] on link "Turkish Cotton Waffle Blanket For All Standard and Oversized Beds" at bounding box center [272, 191] width 232 height 26
type input "/products/european-cotton-waffle-blanket-for-all-standard-and-oversized-beds"
click at [392, 376] on button "Save" at bounding box center [389, 377] width 44 height 21
type input "/products/european-cotton-waffle-blanket-for-all-standard-and-oversized-beds"
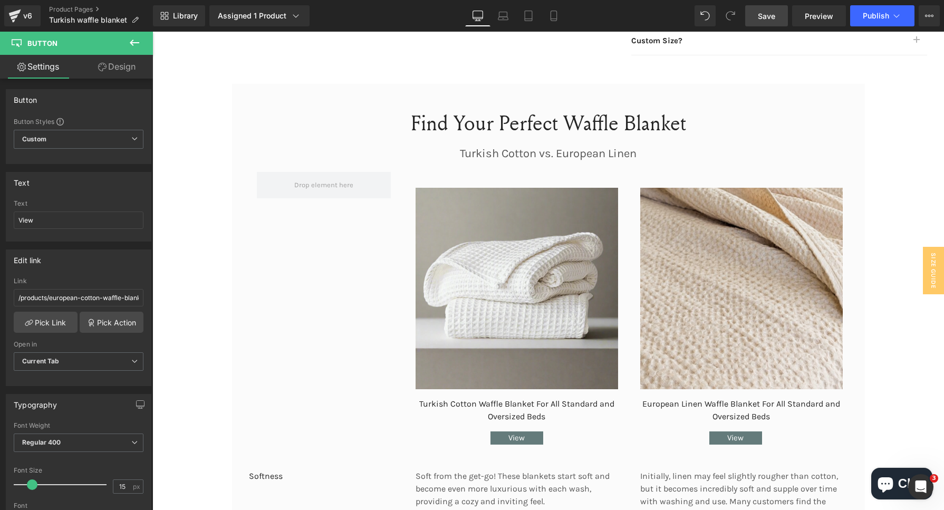
click at [770, 18] on span "Save" at bounding box center [766, 16] width 17 height 11
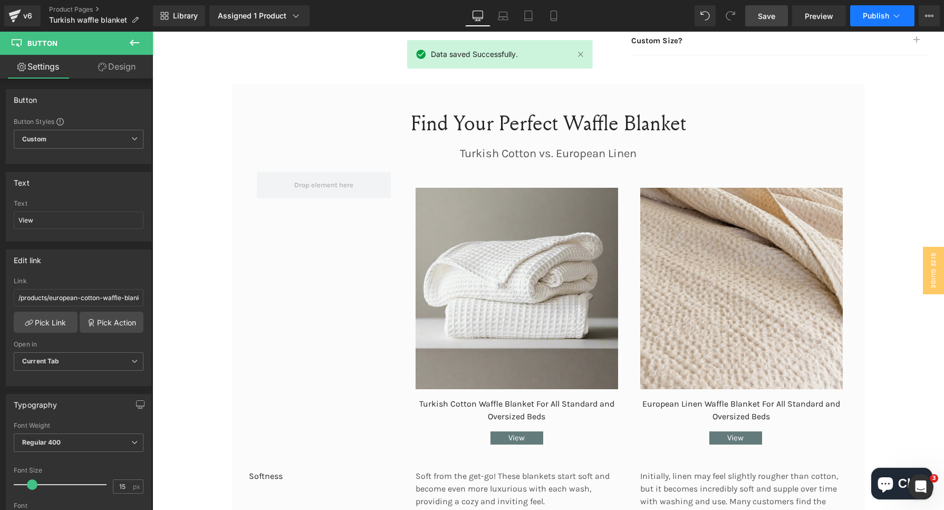
click at [876, 12] on span "Publish" at bounding box center [875, 16] width 26 height 8
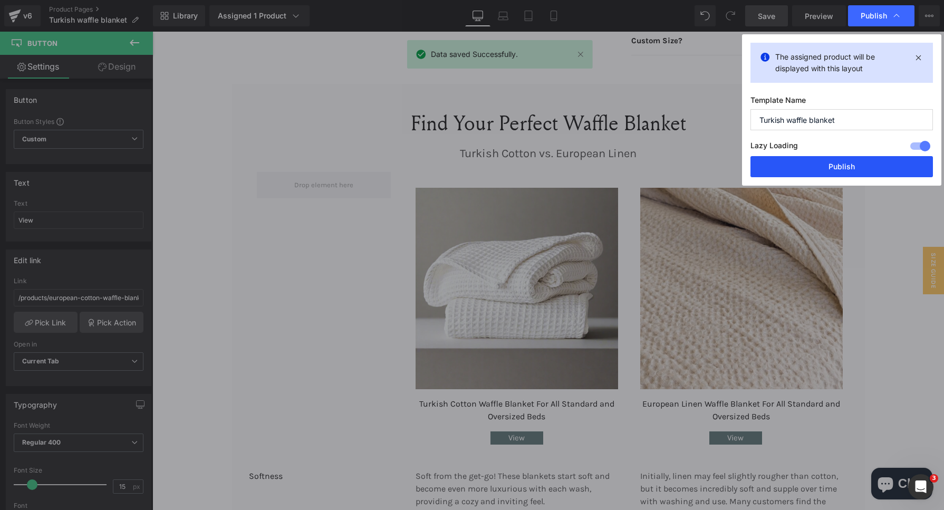
drag, startPoint x: 834, startPoint y: 167, endPoint x: 681, endPoint y: 135, distance: 156.2
click at [834, 167] on button "Publish" at bounding box center [841, 166] width 182 height 21
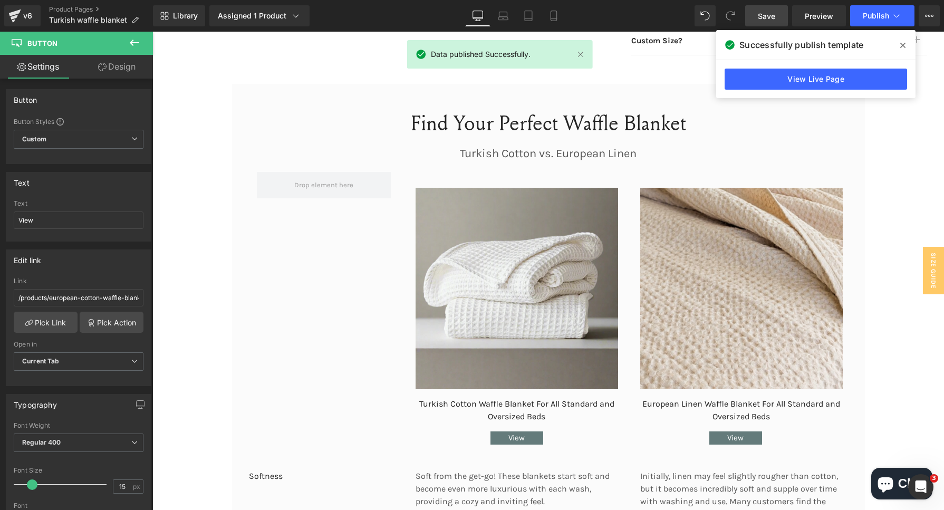
click at [798, 90] on div "View Live Page" at bounding box center [815, 79] width 199 height 38
click at [796, 79] on link "View Live Page" at bounding box center [815, 79] width 182 height 21
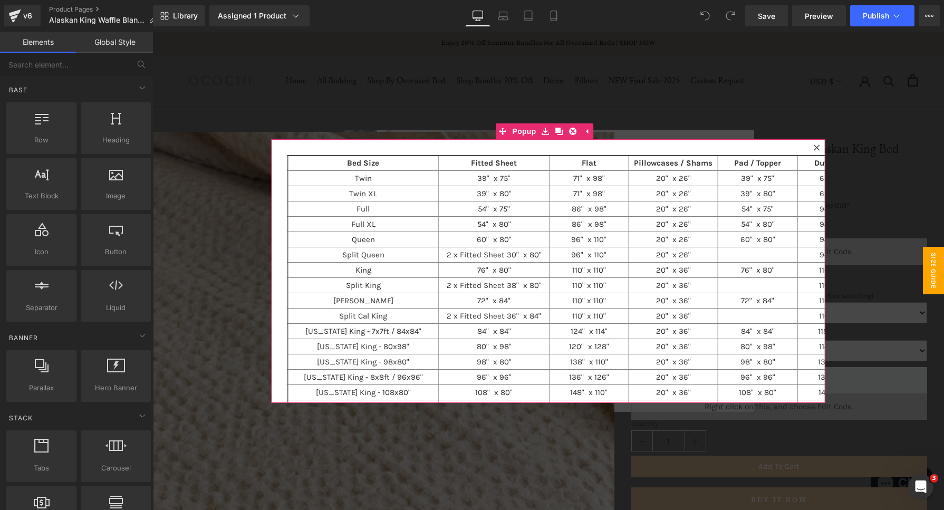
click at [813, 148] on icon at bounding box center [816, 147] width 6 height 6
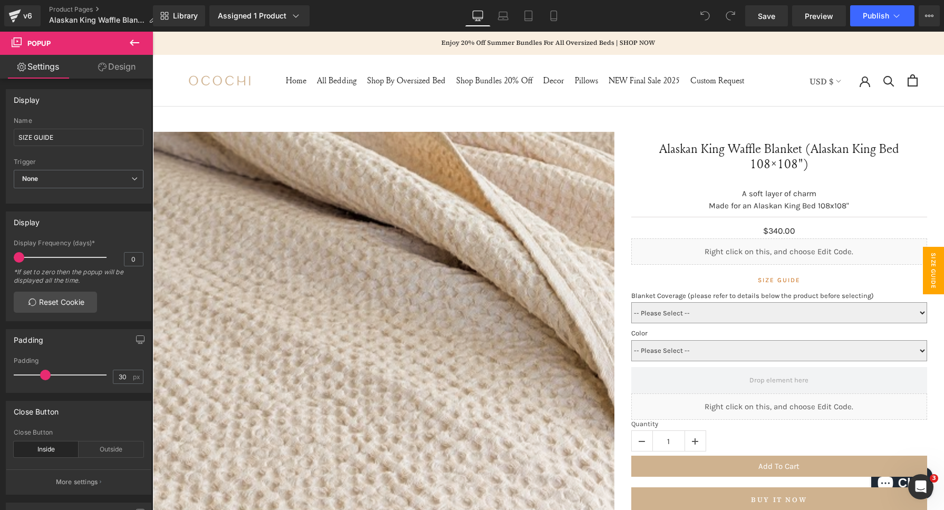
click at [923, 272] on span "SIZE GUIDE" at bounding box center [933, 270] width 21 height 47
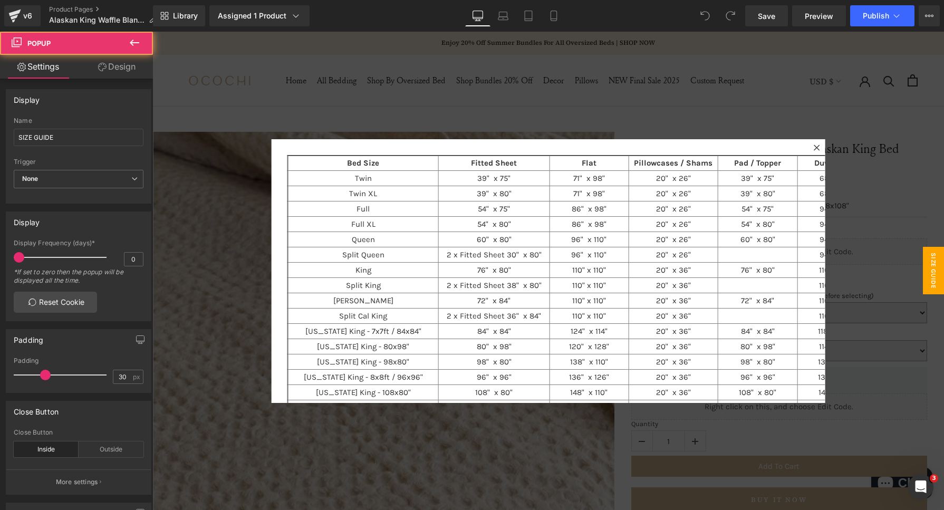
click at [516, 153] on div "Bed Size Fitted Sheet Flat Pillowcases / Shams Pad / Topper Duvet Cover Duvet I…" at bounding box center [548, 271] width 554 height 264
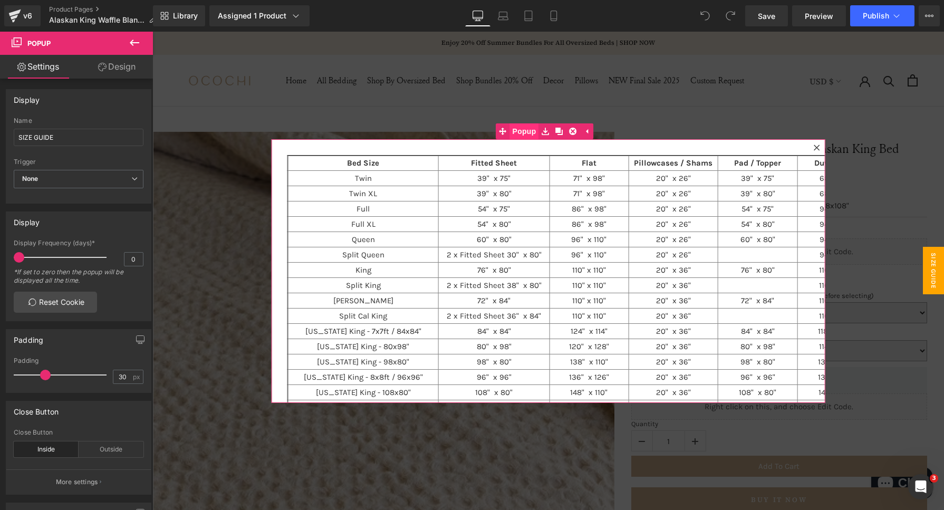
click at [520, 128] on span "Popup" at bounding box center [523, 131] width 29 height 16
click at [524, 159] on span "Text Block" at bounding box center [534, 159] width 35 height 13
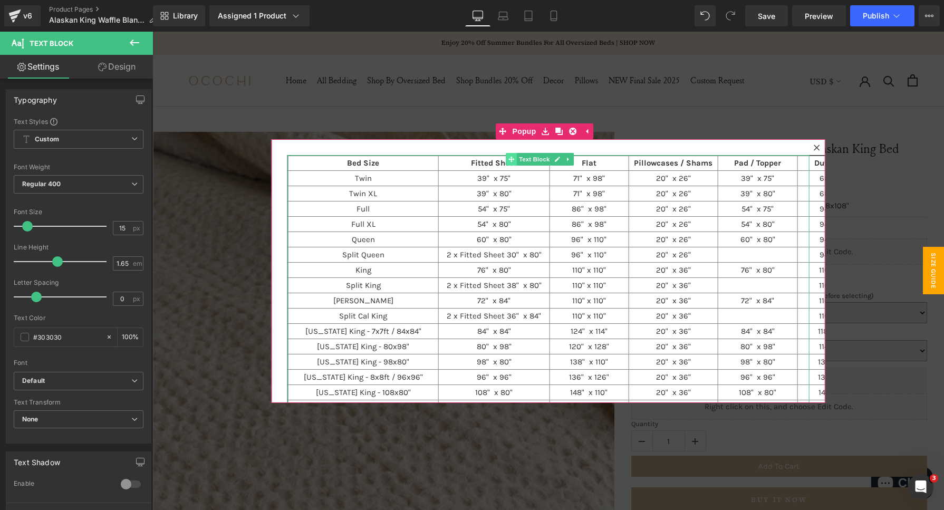
click at [511, 162] on span at bounding box center [511, 159] width 11 height 13
click at [509, 132] on span "Popup" at bounding box center [523, 131] width 29 height 16
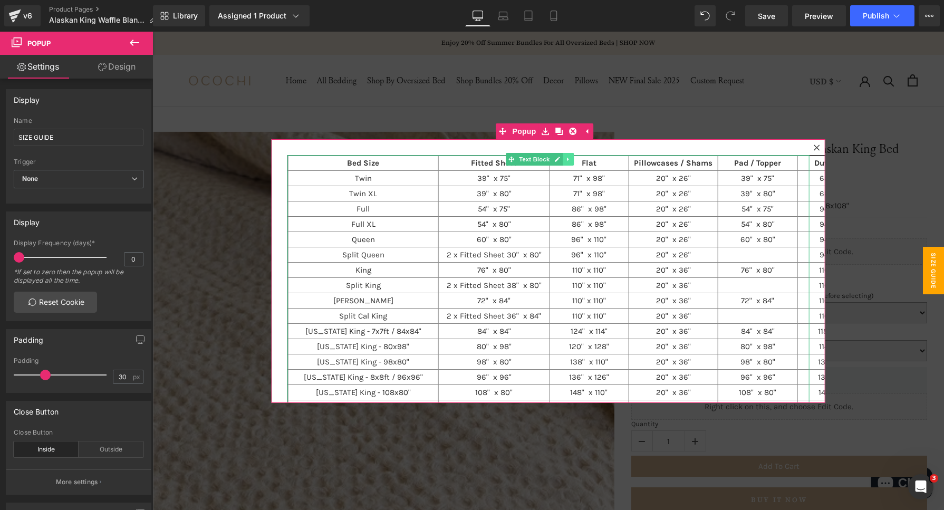
click at [565, 159] on icon at bounding box center [568, 159] width 6 height 6
click at [570, 157] on icon at bounding box center [573, 159] width 6 height 6
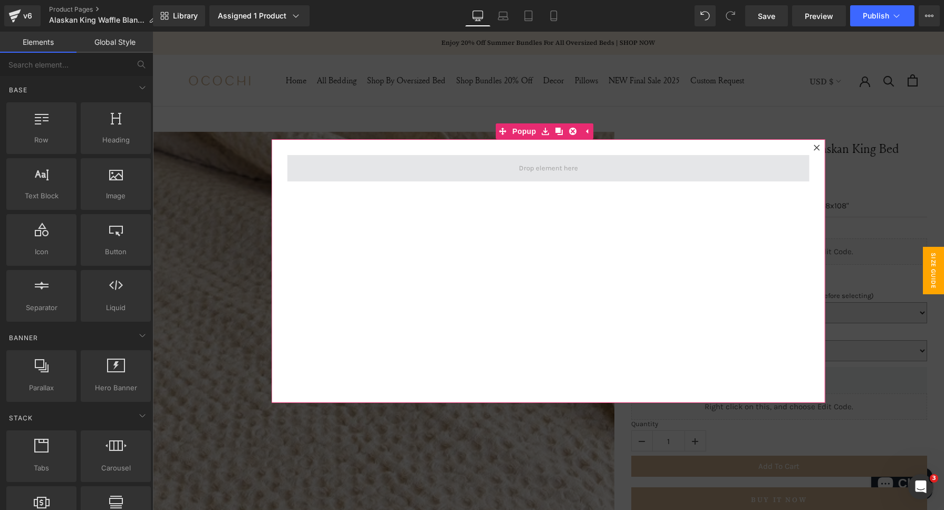
click at [556, 163] on span at bounding box center [548, 168] width 66 height 16
click at [537, 174] on span at bounding box center [548, 168] width 66 height 16
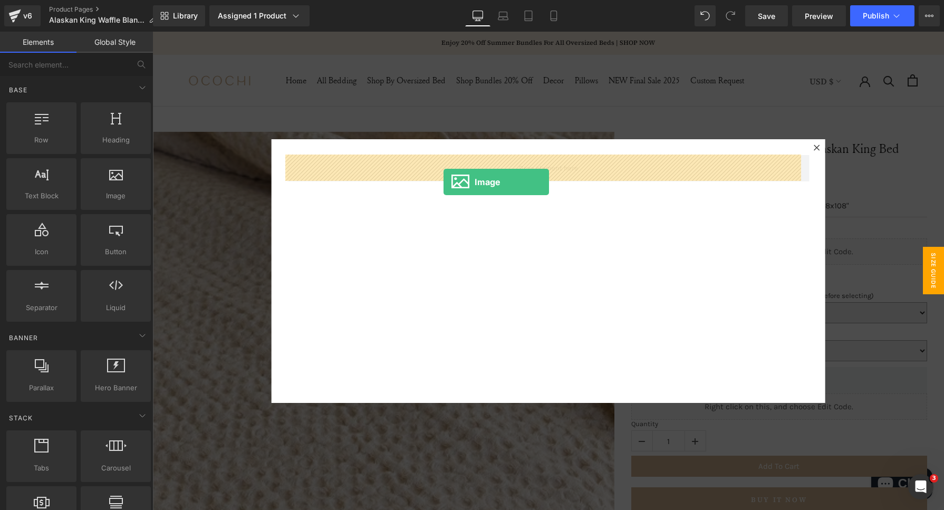
drag, startPoint x: 275, startPoint y: 218, endPoint x: 443, endPoint y: 182, distance: 172.0
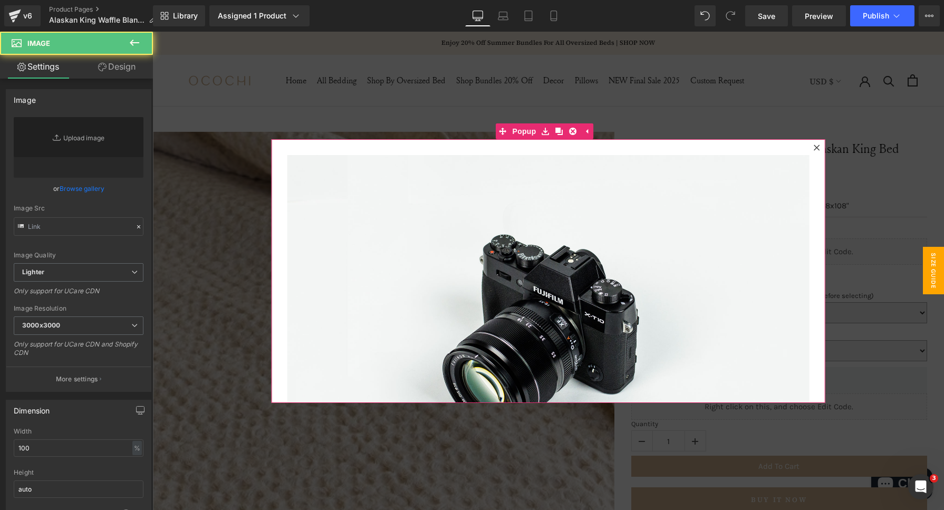
type input "//[DOMAIN_NAME][URL]"
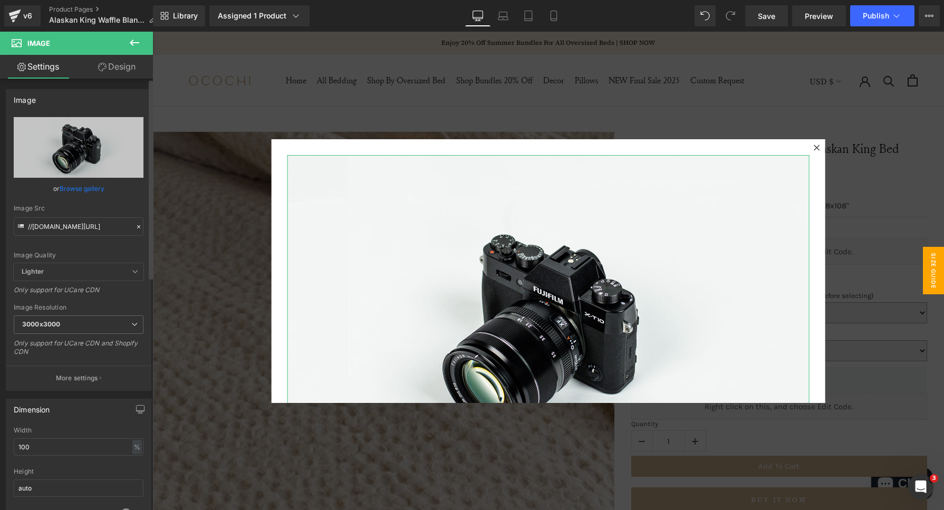
click at [140, 224] on div "//d1um8515vdn9kb.cloudfront.net/images/parallax.jpg Replace Image Upload image …" at bounding box center [78, 253] width 144 height 273
click at [137, 225] on icon at bounding box center [138, 226] width 3 height 3
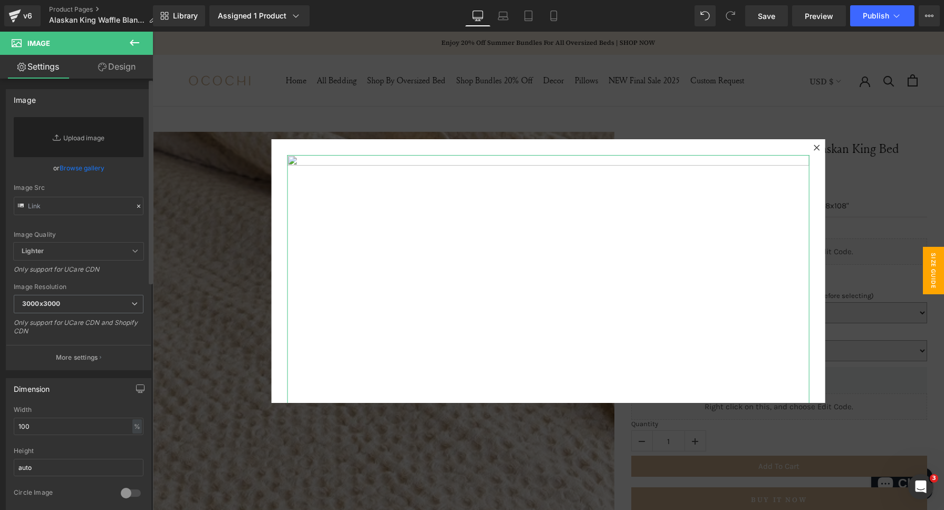
click at [105, 222] on div "Image Quality Lighter Lightest Lighter Lighter Lightest Only support for UCare …" at bounding box center [79, 179] width 130 height 125
click at [84, 206] on input "text" at bounding box center [79, 206] width 130 height 18
paste input "[URL][DOMAIN_NAME]"
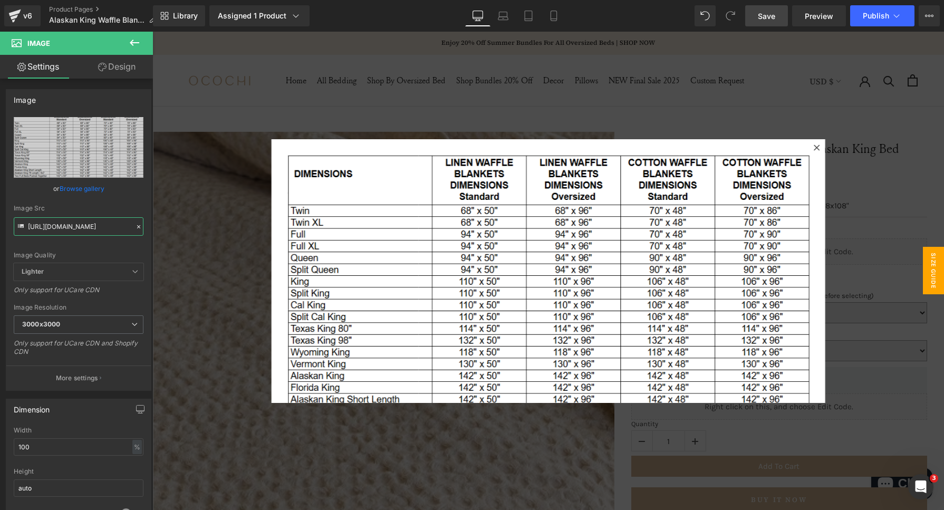
type input "[URL][DOMAIN_NAME]"
click at [754, 10] on link "Save" at bounding box center [766, 15] width 43 height 21
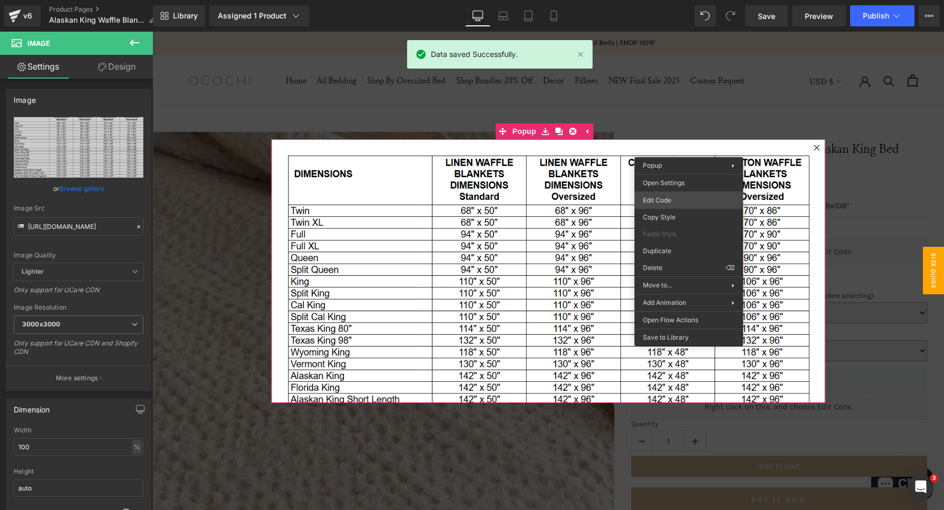
click at [674, 0] on div "Image You are previewing how the will restyle your page. You can not edit Eleme…" at bounding box center [472, 0] width 944 height 0
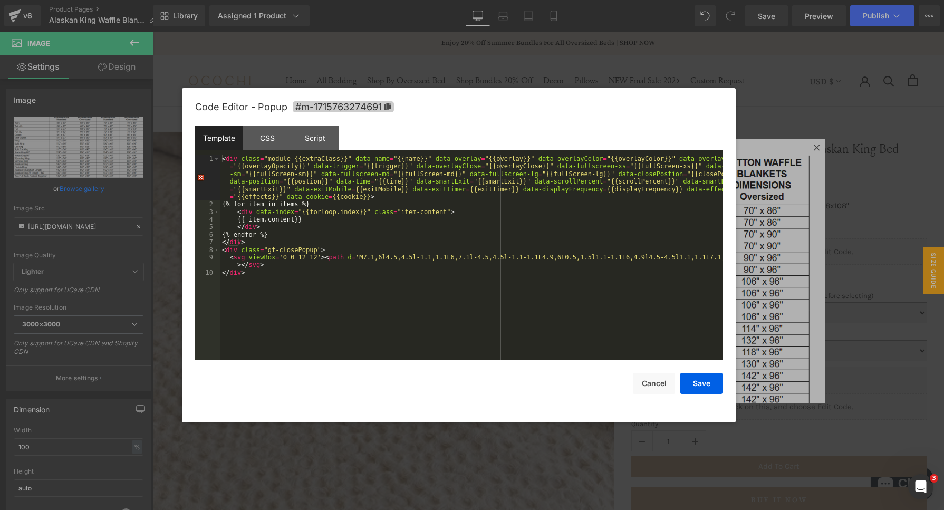
click at [384, 104] on icon at bounding box center [387, 106] width 6 height 7
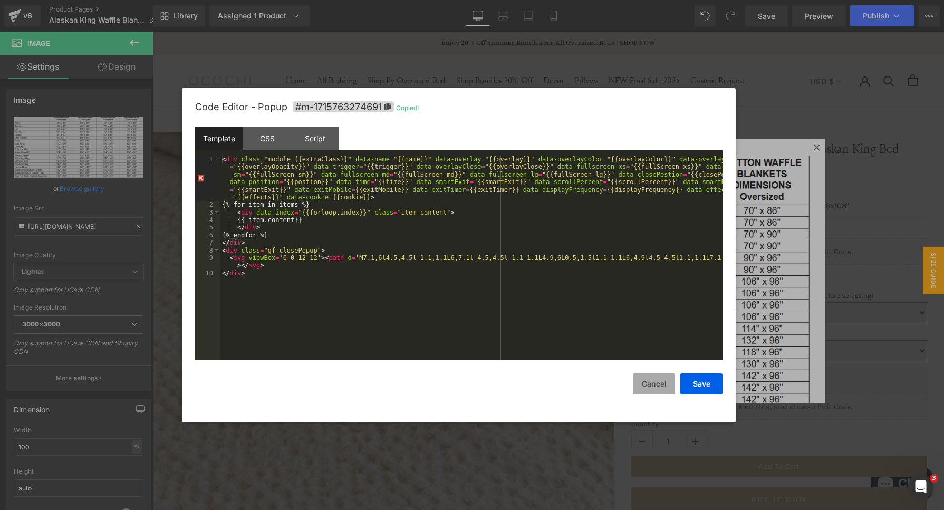
click at [662, 386] on button "Cancel" at bounding box center [654, 383] width 42 height 21
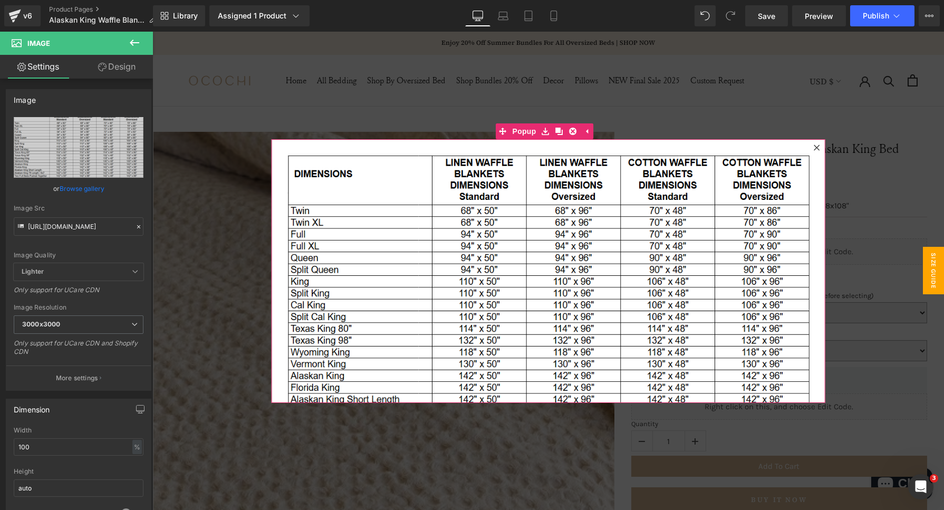
click at [813, 148] on icon at bounding box center [816, 147] width 6 height 6
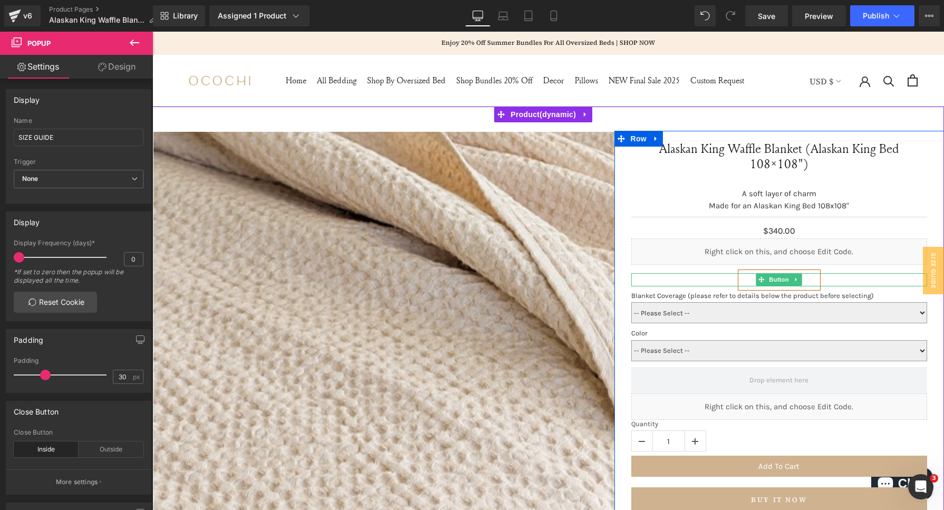
click at [769, 280] on span "Button" at bounding box center [779, 279] width 24 height 13
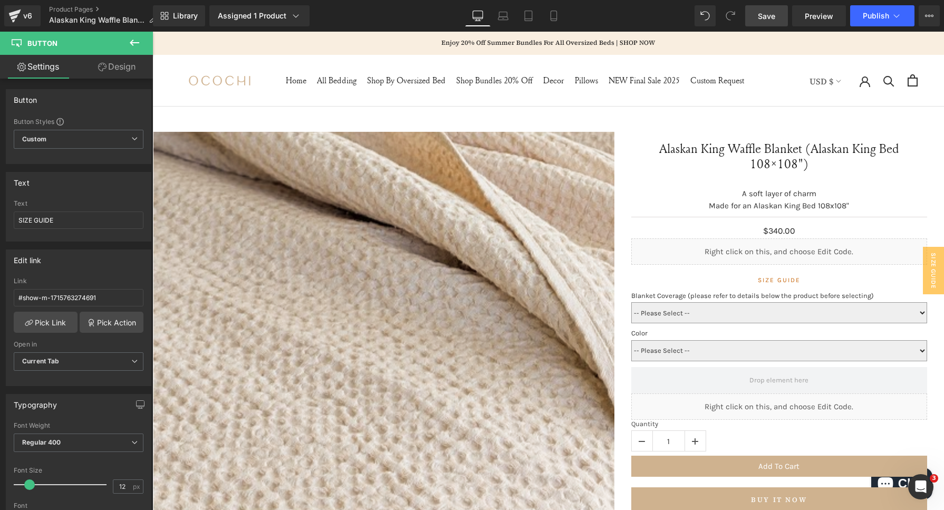
click at [780, 16] on link "Save" at bounding box center [766, 15] width 43 height 21
click at [867, 30] on div "Library Assigned 1 Product Product Preview Alaskan King Waffle Blanket (Alaskan…" at bounding box center [548, 16] width 791 height 32
click at [874, 26] on div "Library Assigned 1 Product Product Preview Alaskan King Waffle Blanket (Alaskan…" at bounding box center [548, 16] width 791 height 32
click at [875, 13] on span "Publish" at bounding box center [875, 16] width 26 height 8
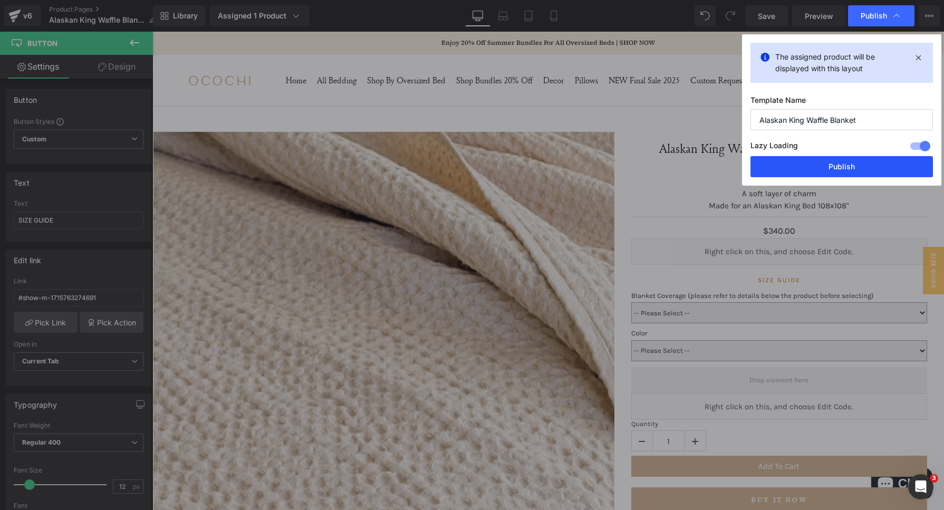
click at [796, 165] on button "Publish" at bounding box center [841, 166] width 182 height 21
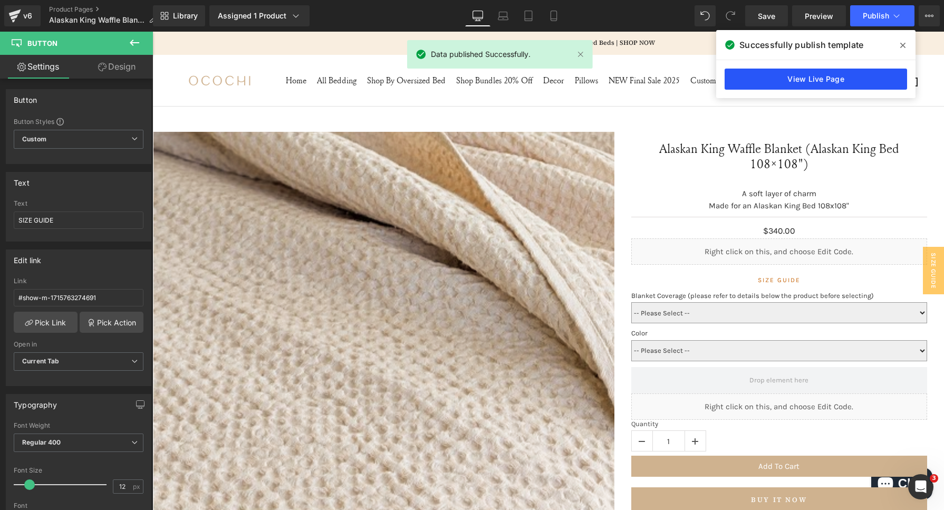
click at [858, 73] on link "View Live Page" at bounding box center [815, 79] width 182 height 21
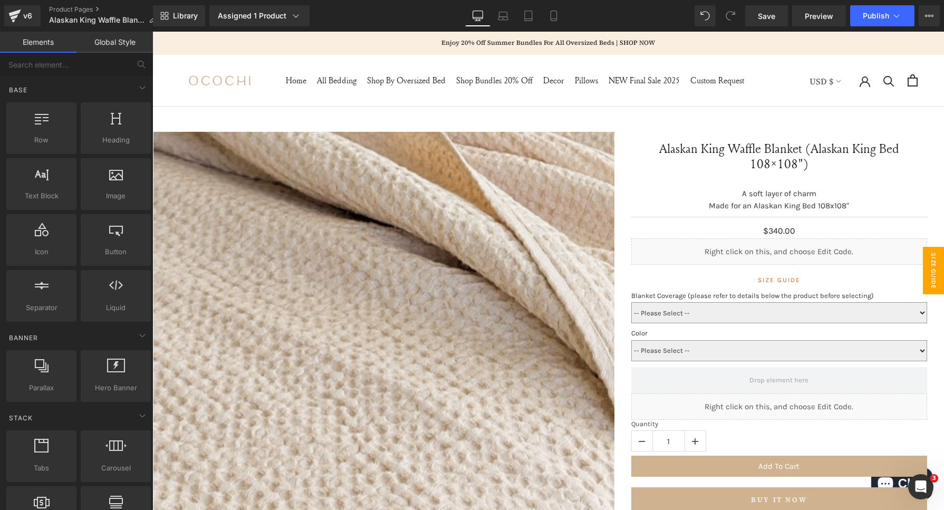
click at [923, 278] on span "SIZE GUIDE" at bounding box center [933, 270] width 21 height 47
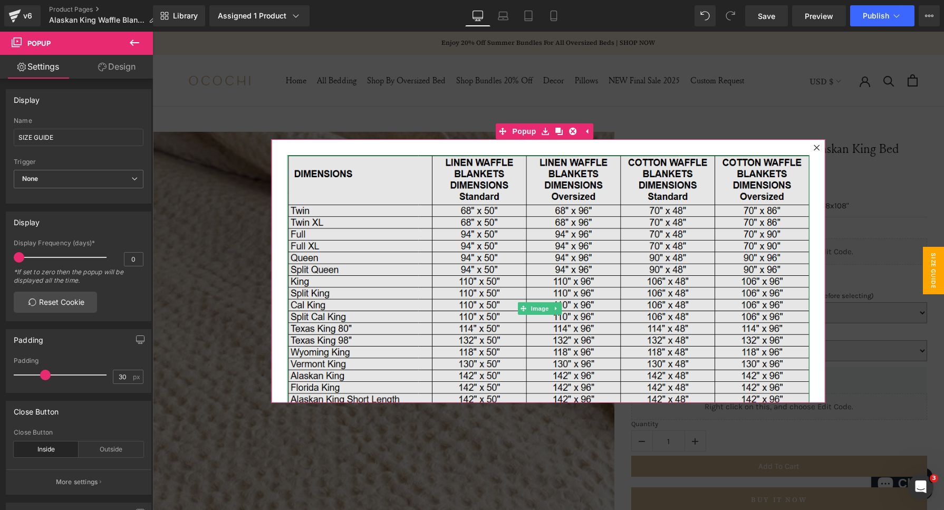
click at [549, 171] on img at bounding box center [548, 308] width 522 height 307
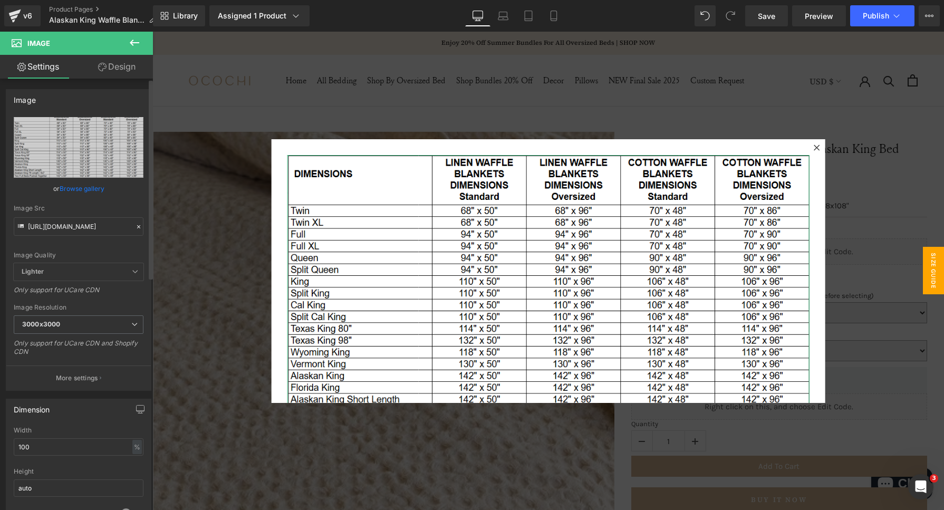
click at [136, 224] on icon at bounding box center [138, 226] width 7 height 7
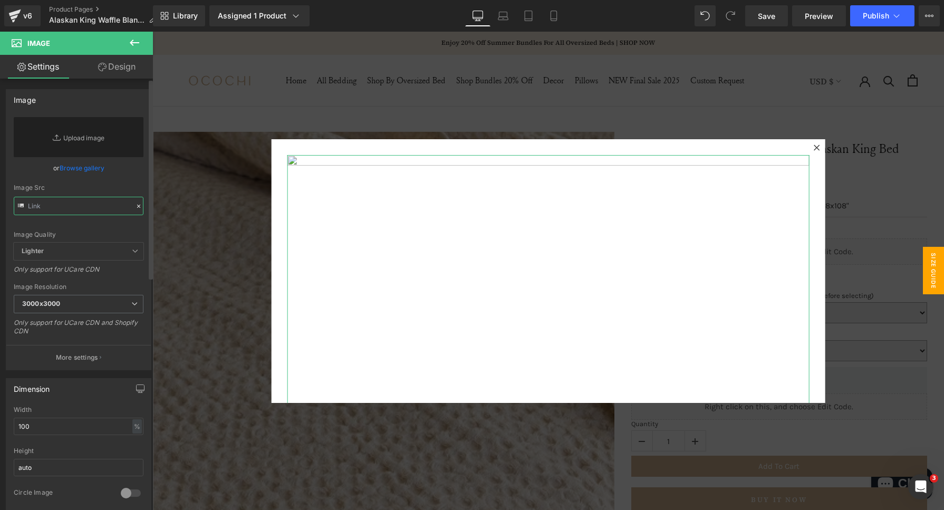
click at [62, 198] on input "text" at bounding box center [79, 206] width 130 height 18
paste input "https://cdn.shopify.com/s/files/1/0030/4227/9524/files/Waffle_Blanket_Dimension…"
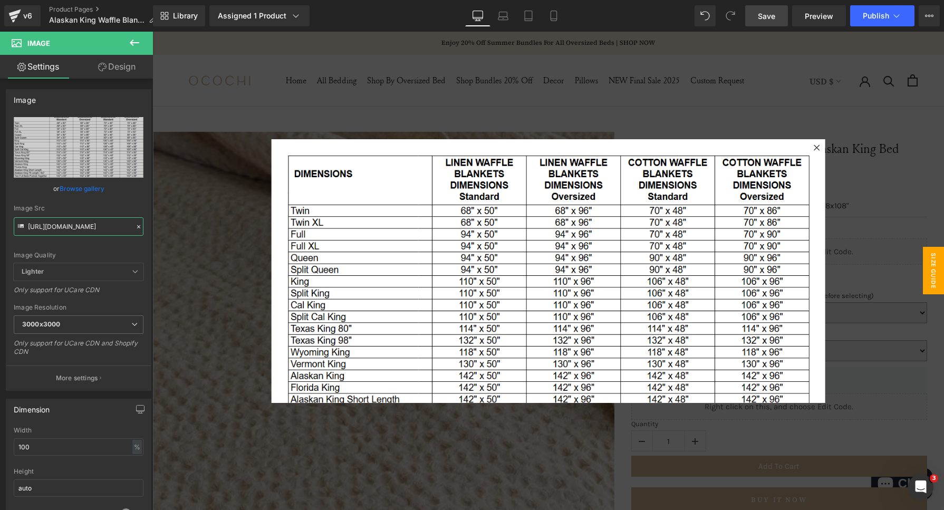
type input "[URL][DOMAIN_NAME]"
click at [784, 18] on link "Save" at bounding box center [766, 15] width 43 height 21
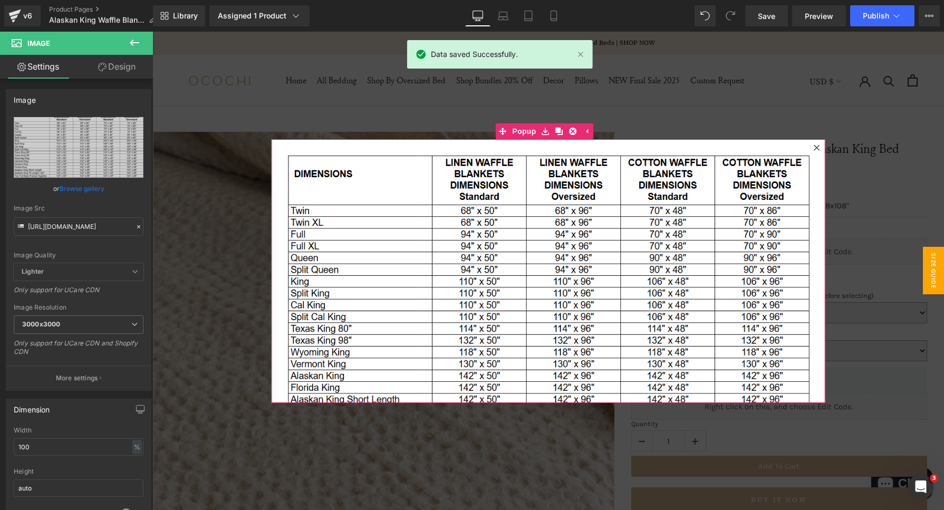
click at [813, 148] on icon at bounding box center [816, 147] width 6 height 6
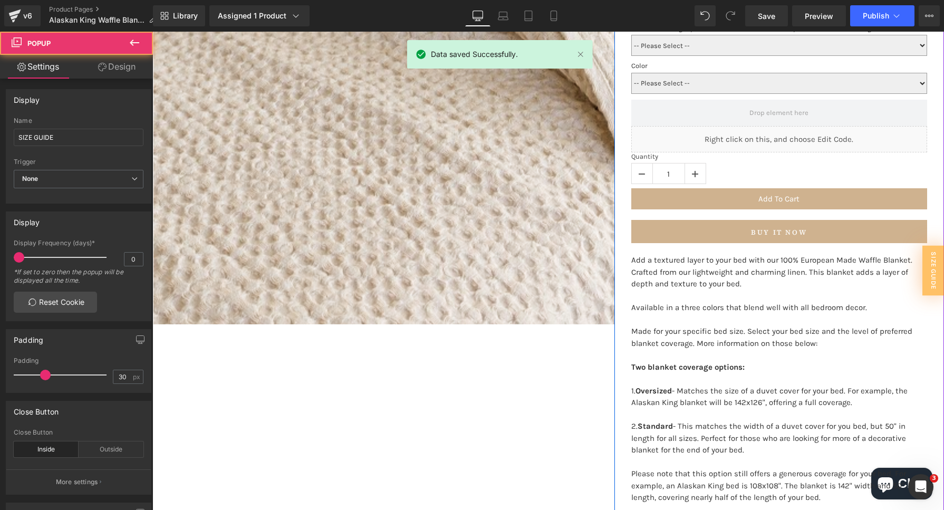
scroll to position [329, 0]
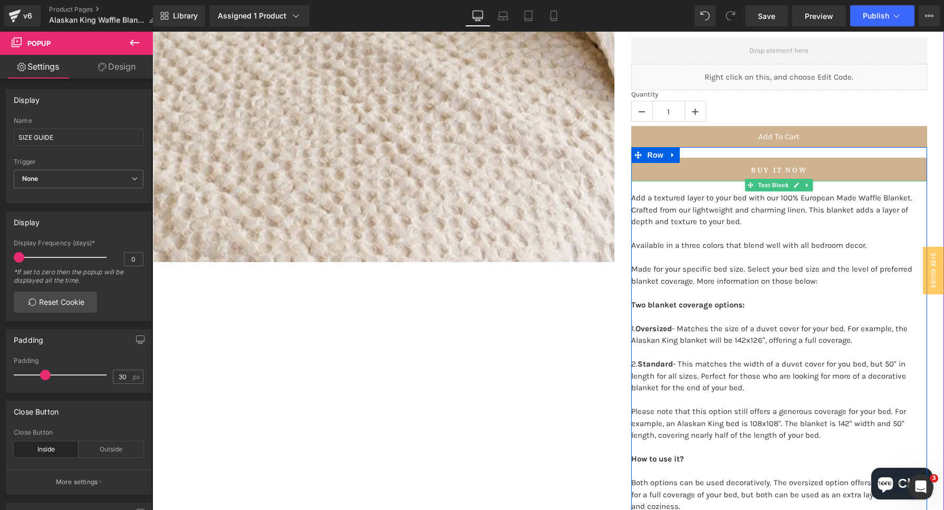
click at [653, 307] on strong "Two blanket coverage options:" at bounding box center [687, 304] width 113 height 9
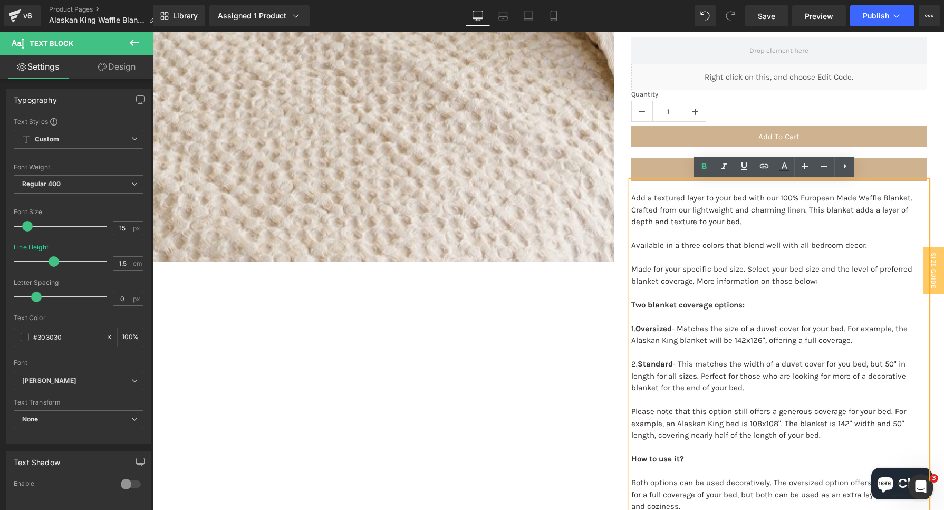
drag, startPoint x: 625, startPoint y: 302, endPoint x: 782, endPoint y: 400, distance: 185.2
click at [782, 400] on div "Add a textured layer to your bed with our 100% European Made Waffle Blanket. Cr…" at bounding box center [779, 446] width 296 height 531
click at [756, 454] on p "How to use it?" at bounding box center [779, 459] width 296 height 12
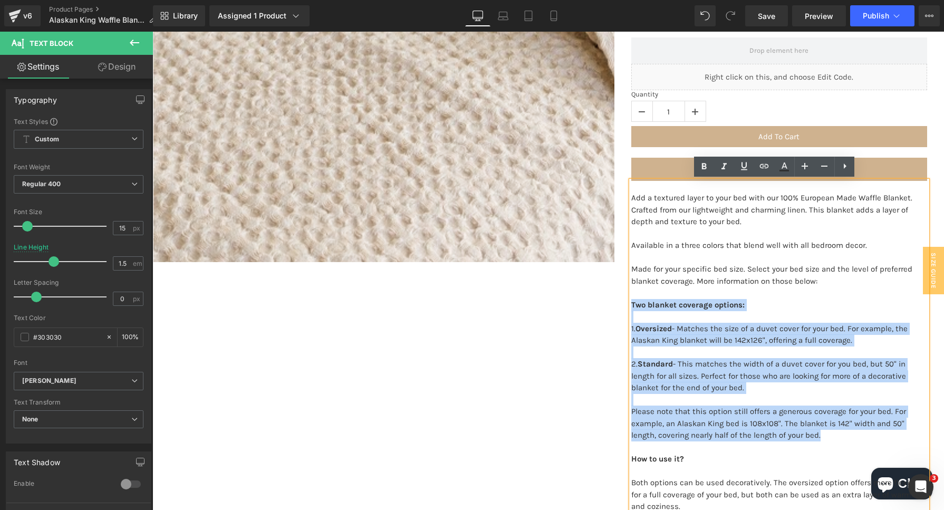
drag, startPoint x: 821, startPoint y: 438, endPoint x: 627, endPoint y: 303, distance: 236.8
click at [631, 303] on div "Add a textured layer to your bed with our 100% European Made Waffle Blanket. Cr…" at bounding box center [779, 446] width 296 height 531
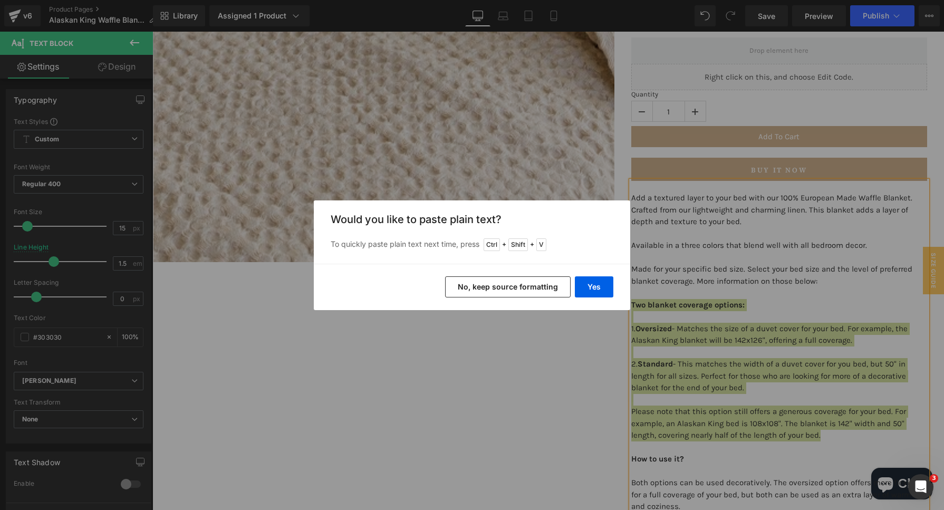
click at [530, 291] on button "No, keep source formatting" at bounding box center [507, 286] width 125 height 21
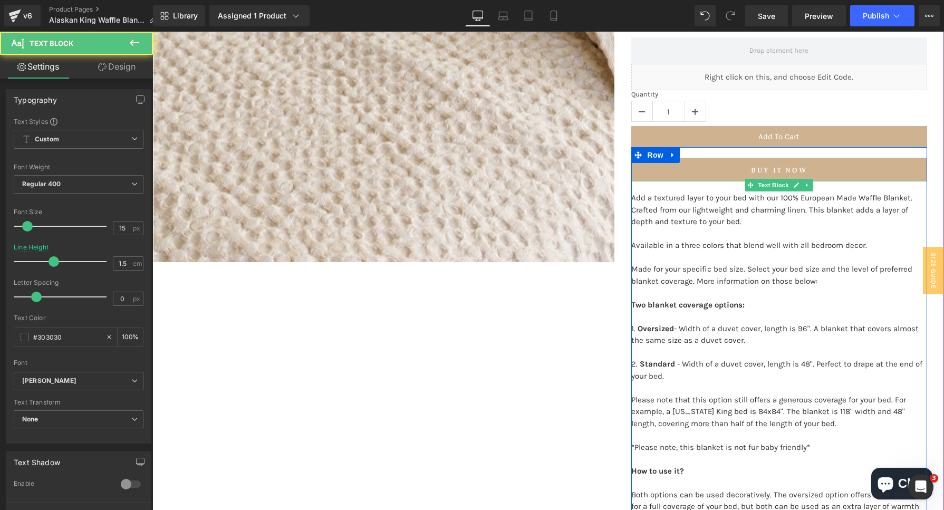
click at [801, 365] on p "2. Standard - Width of a duvet cover, length is 48". Perfect to drape at the en…" at bounding box center [779, 393] width 296 height 71
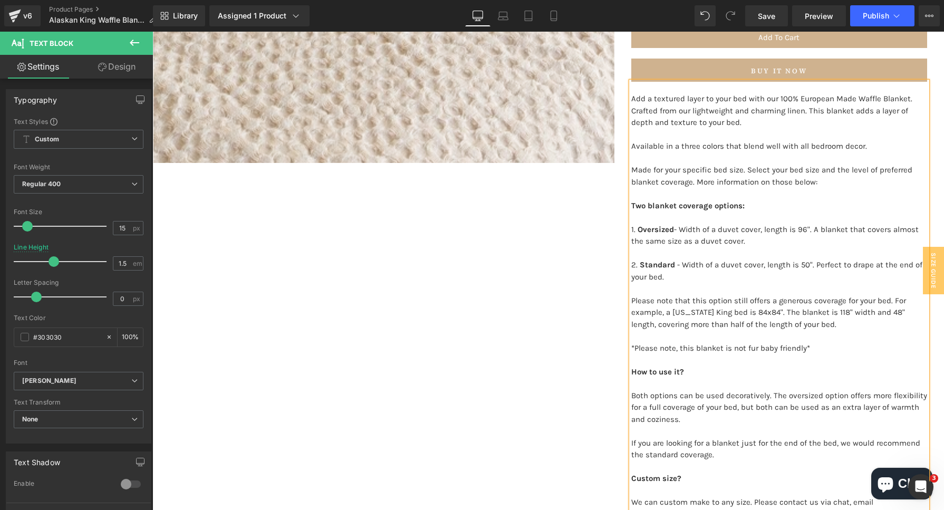
scroll to position [461, 0]
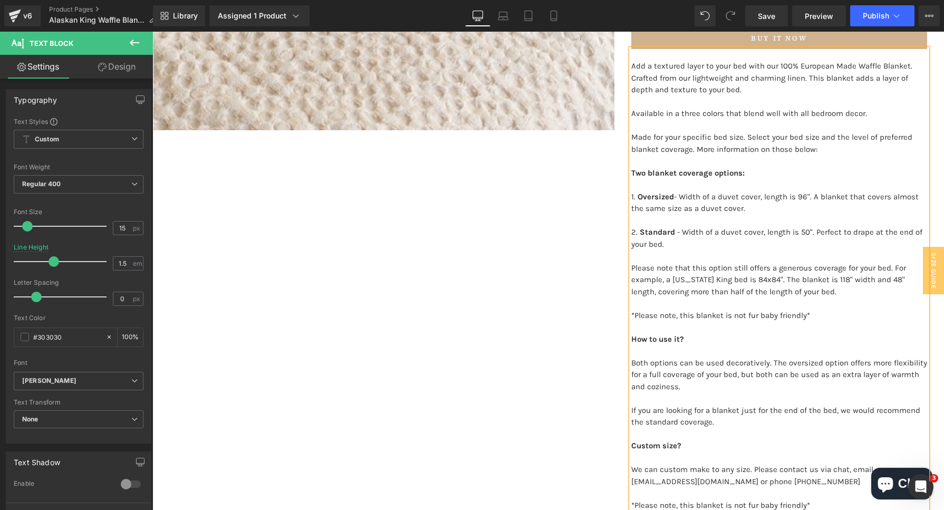
click at [885, 279] on p "2. Standard - Width of a duvet cover, length is 50". Perfect to drape at the en…" at bounding box center [779, 261] width 296 height 71
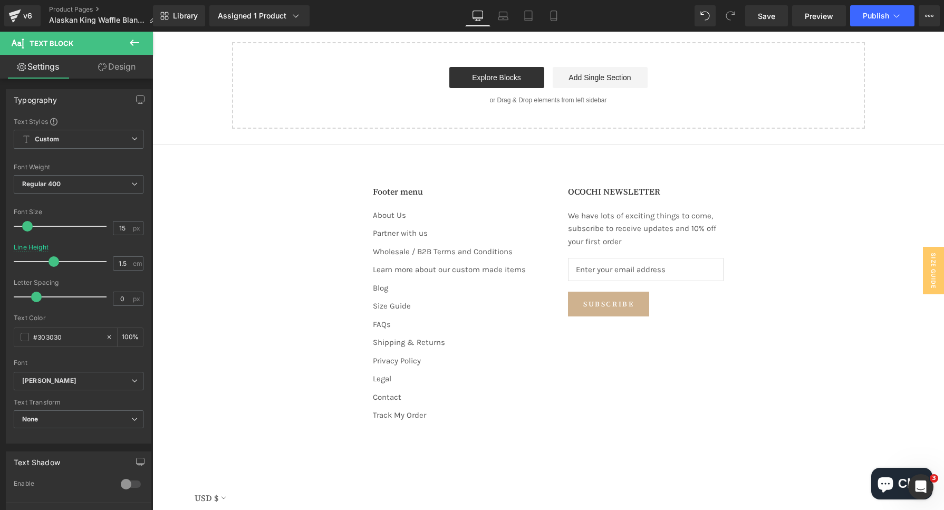
scroll to position [1779, 0]
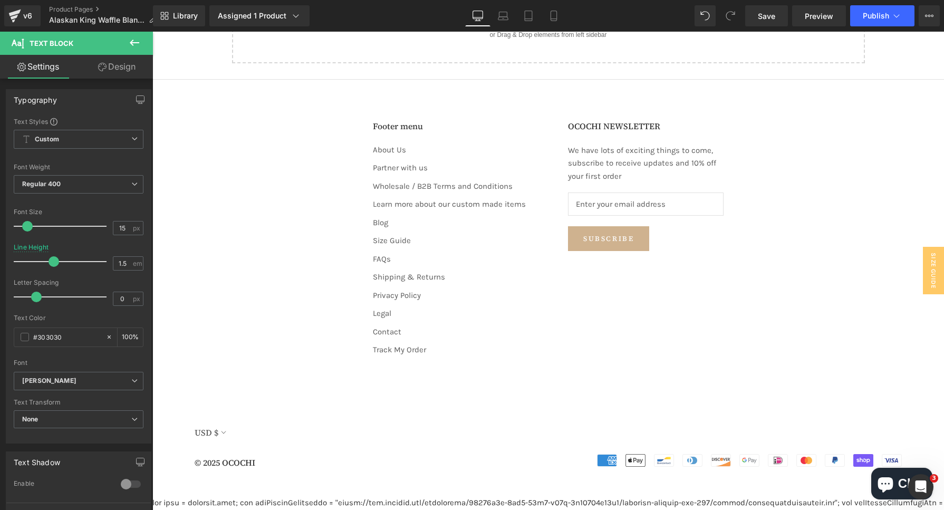
drag, startPoint x: 762, startPoint y: 9, endPoint x: 810, endPoint y: 3, distance: 48.4
click at [762, 9] on link "Save" at bounding box center [766, 15] width 43 height 21
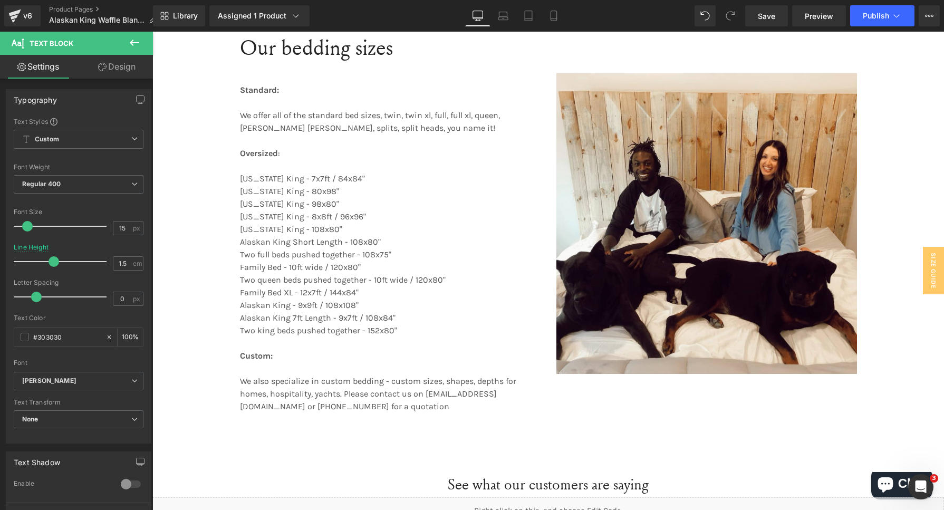
scroll to position [923, 0]
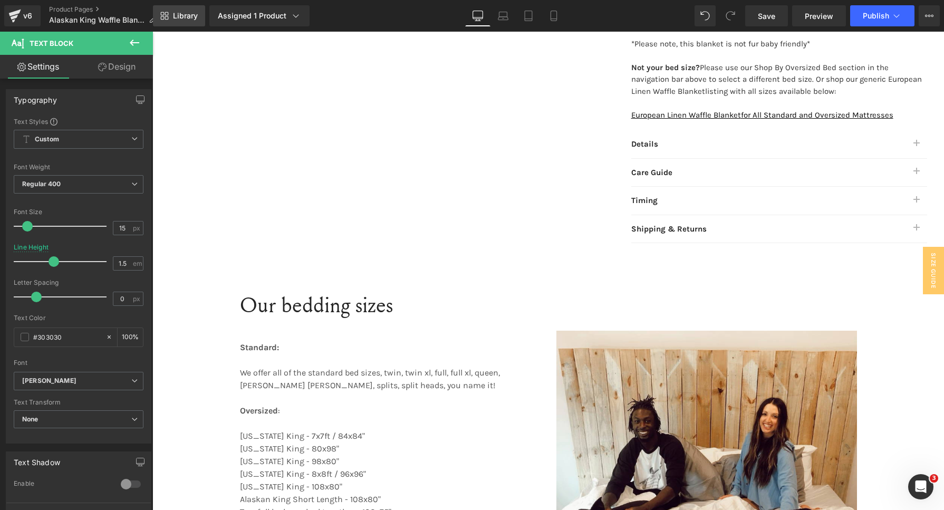
click at [175, 22] on link "Library" at bounding box center [179, 15] width 52 height 21
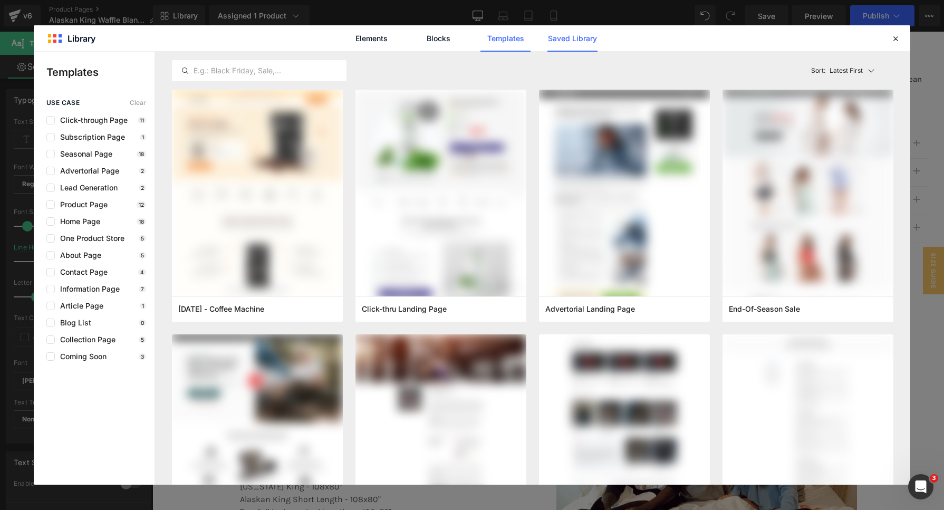
click at [559, 36] on link "Saved Library" at bounding box center [572, 38] width 50 height 26
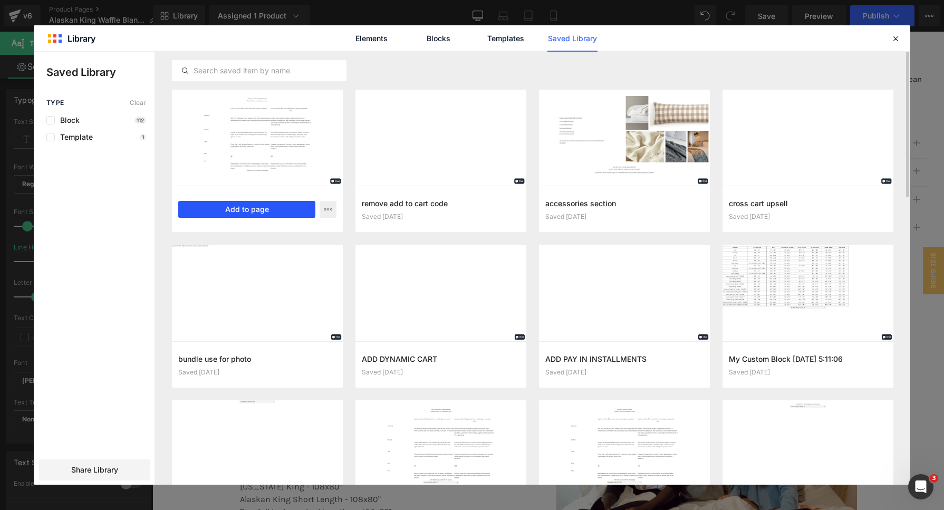
click at [279, 206] on button "Add to page" at bounding box center [246, 209] width 137 height 17
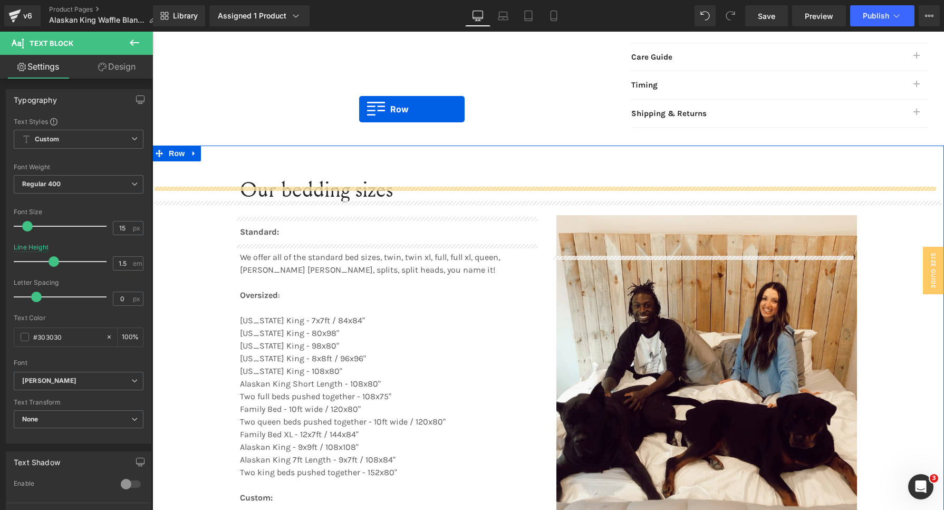
scroll to position [996, 0]
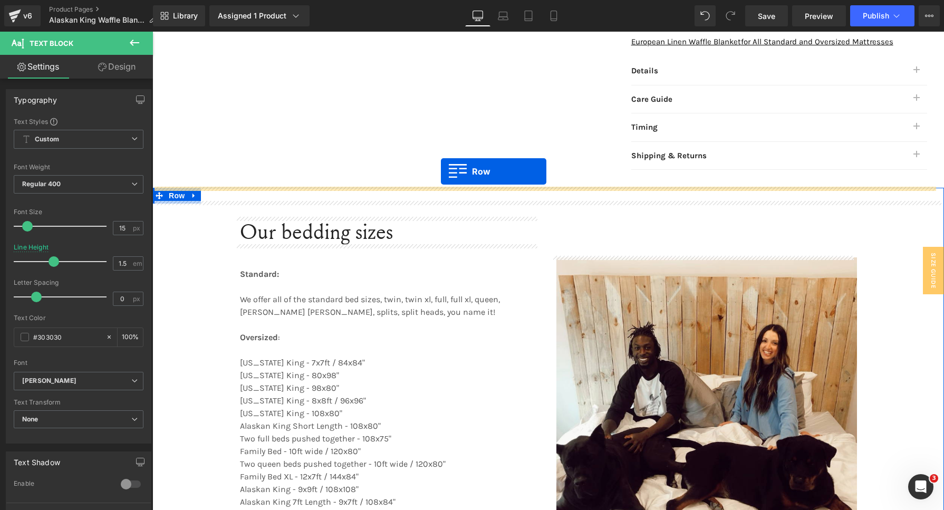
drag, startPoint x: 158, startPoint y: 93, endPoint x: 441, endPoint y: 171, distance: 293.2
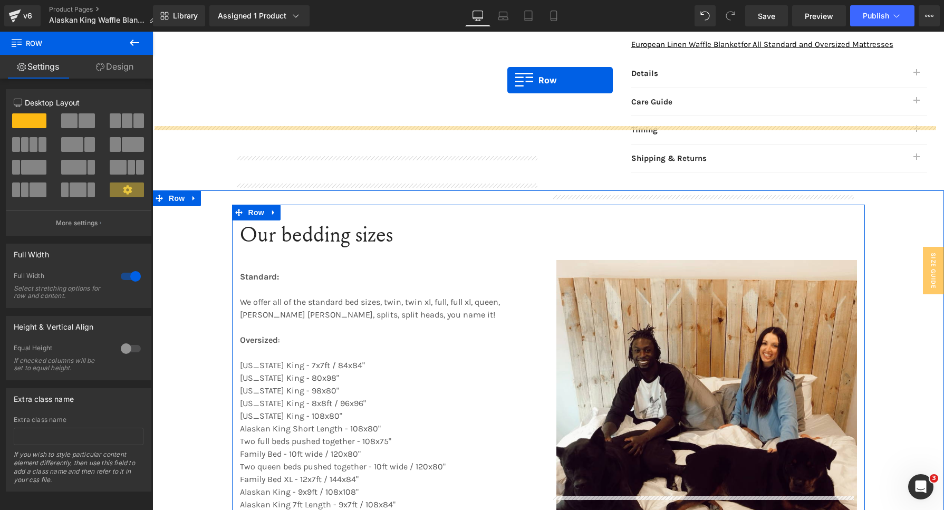
scroll to position [962, 0]
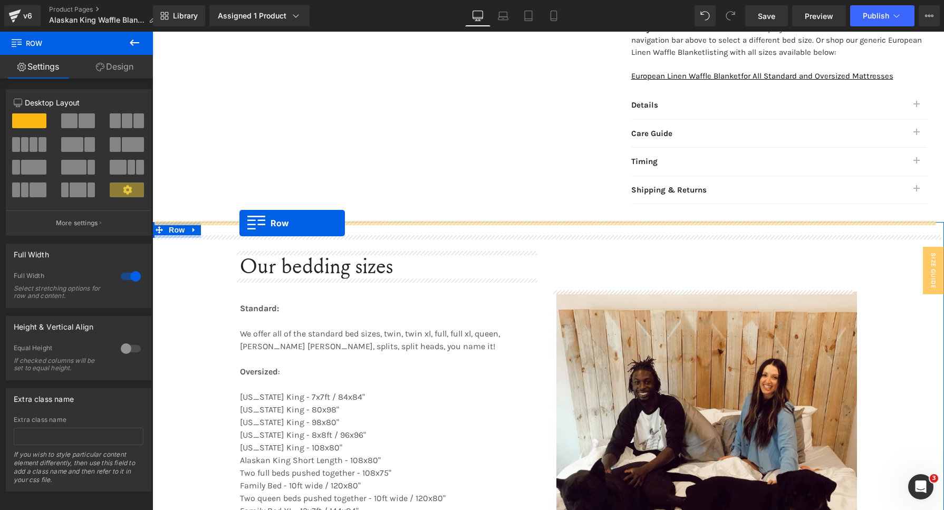
drag, startPoint x: 160, startPoint y: 254, endPoint x: 239, endPoint y: 223, distance: 85.3
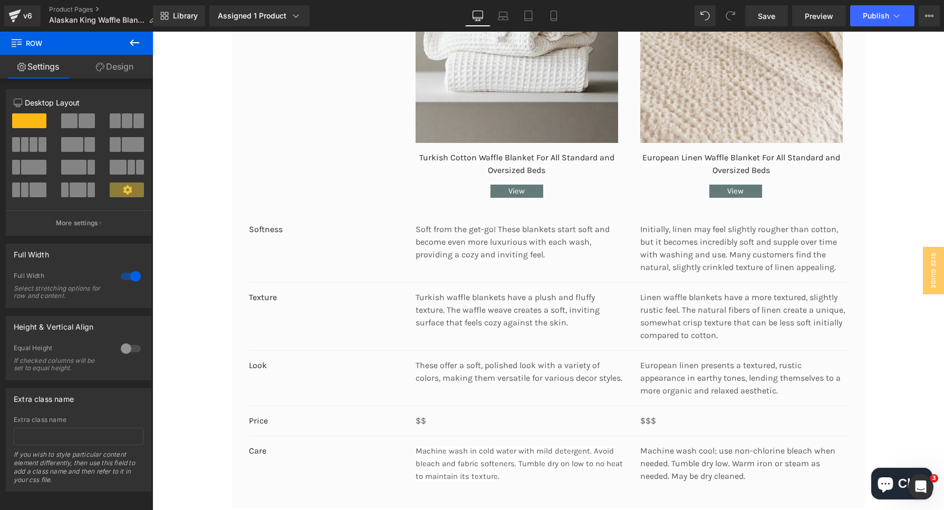
scroll to position [1555, 0]
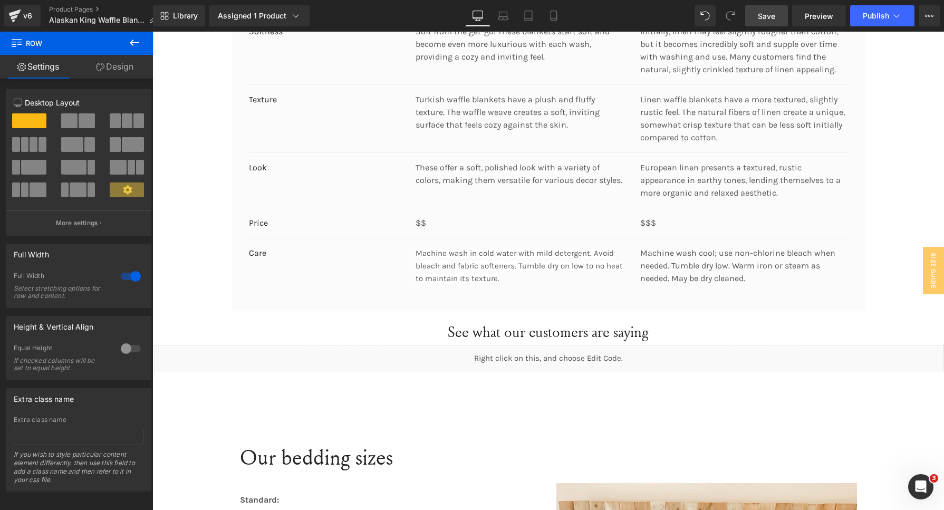
click at [757, 20] on link "Save" at bounding box center [766, 15] width 43 height 21
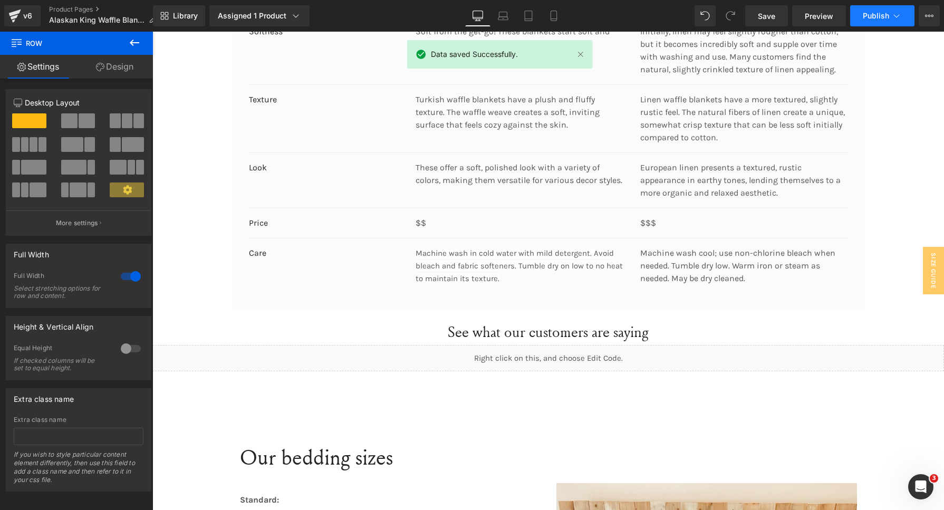
click at [889, 17] on button "Publish" at bounding box center [882, 15] width 64 height 21
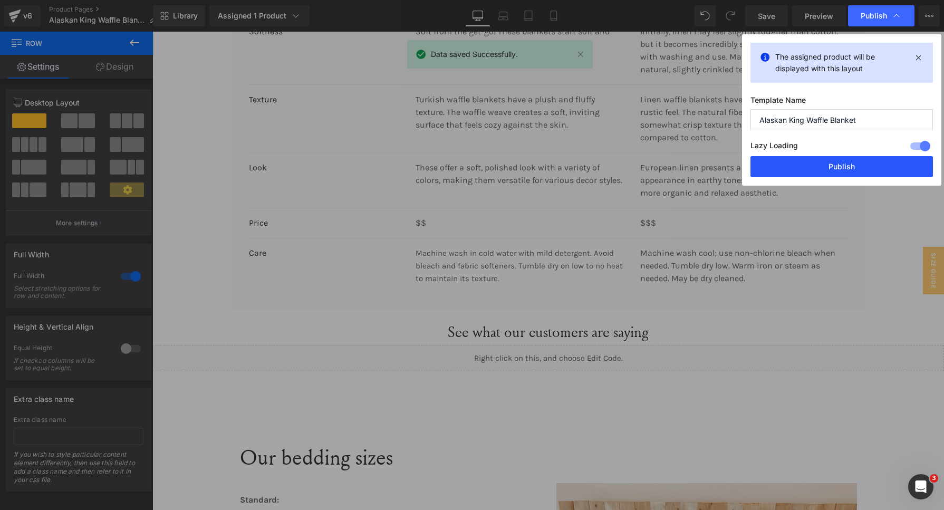
click at [864, 161] on button "Publish" at bounding box center [841, 166] width 182 height 21
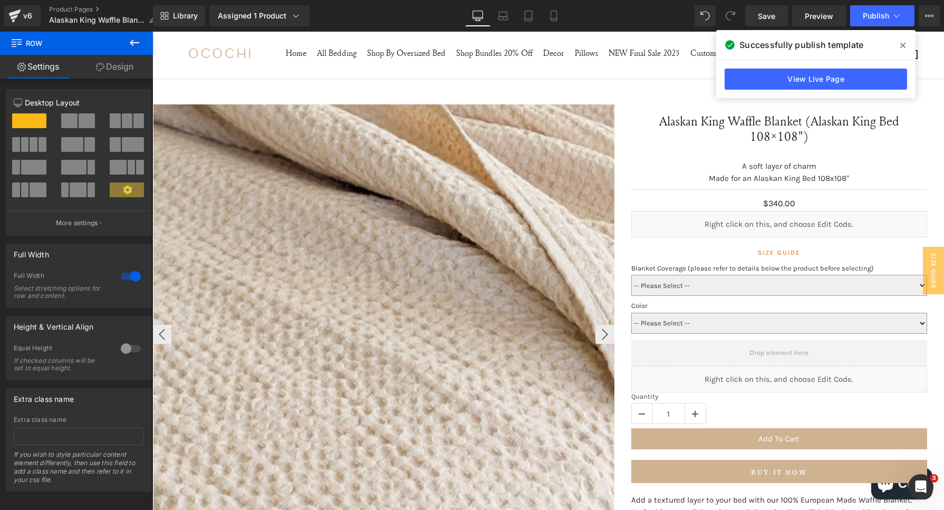
scroll to position [0, 0]
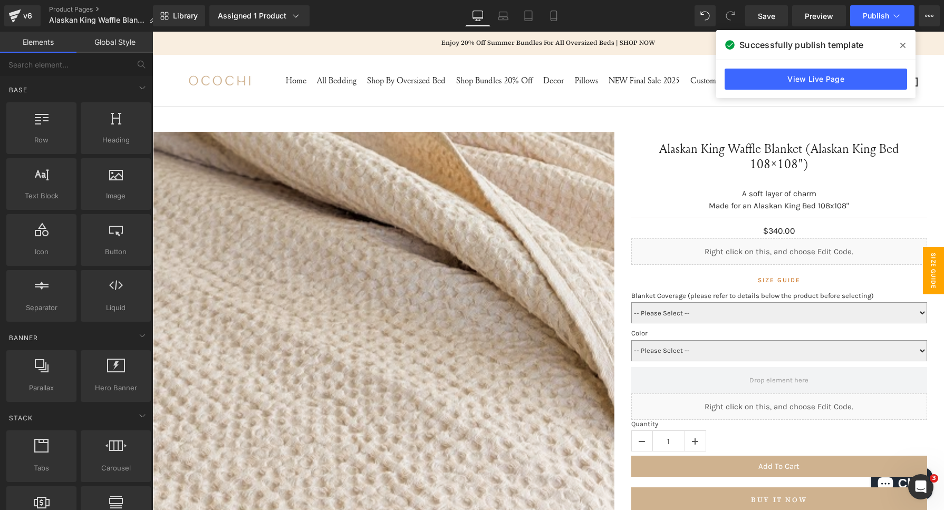
click at [929, 275] on span "SIZE GUIDE" at bounding box center [933, 270] width 21 height 47
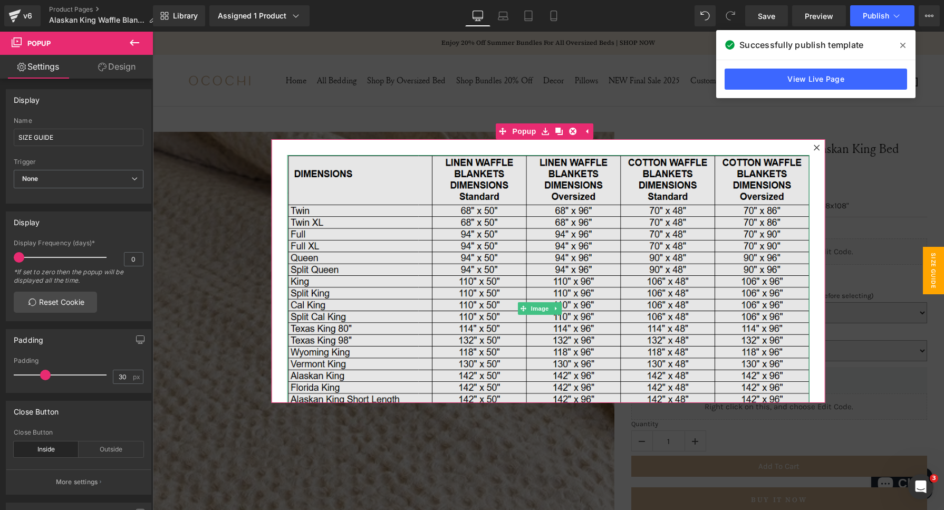
click at [542, 165] on img at bounding box center [548, 308] width 522 height 307
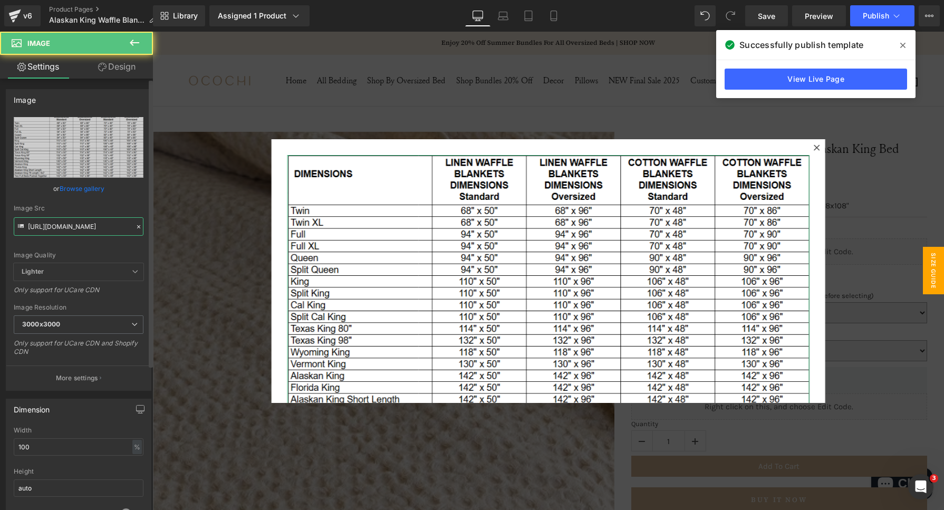
click at [100, 221] on input "[URL][DOMAIN_NAME]" at bounding box center [79, 226] width 130 height 18
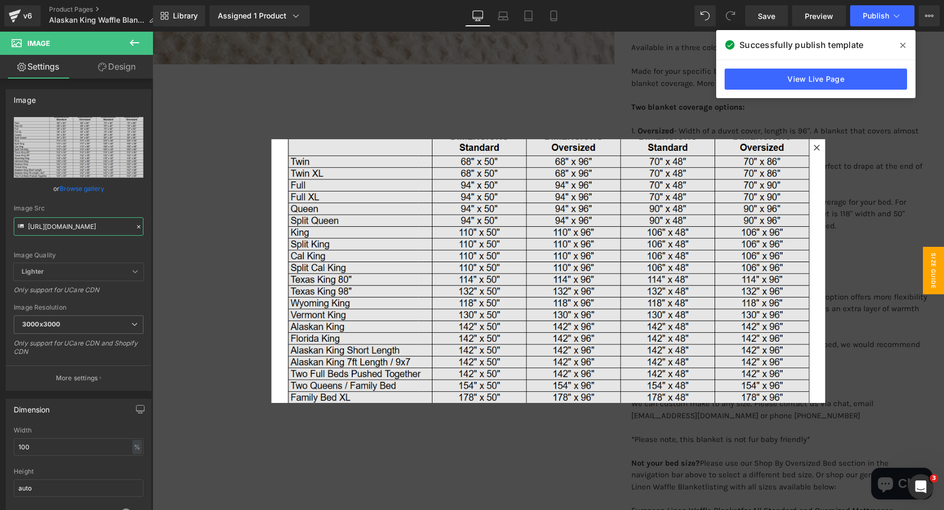
scroll to position [65, 0]
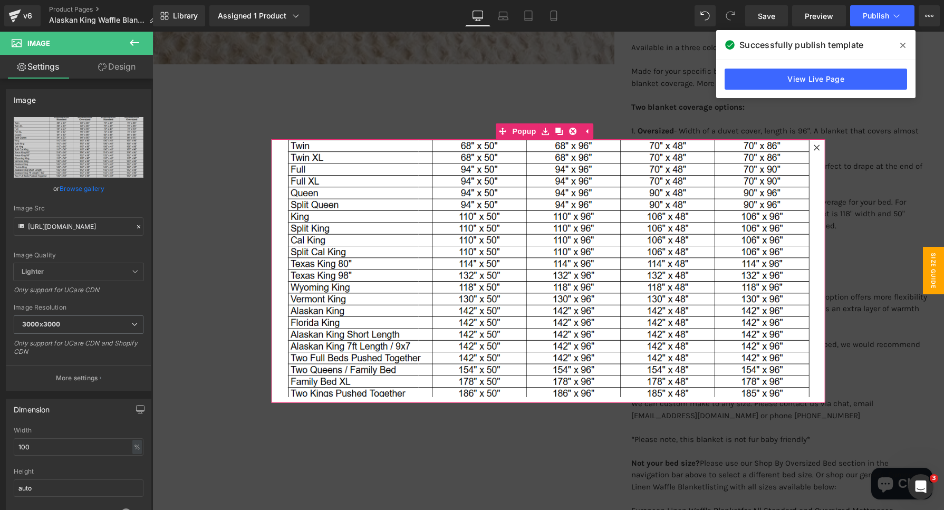
click at [813, 148] on icon at bounding box center [816, 147] width 6 height 6
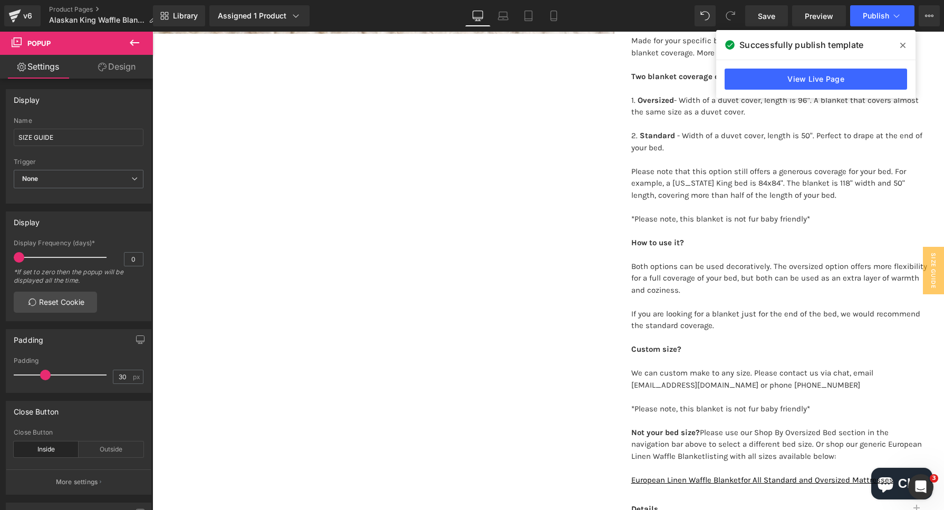
scroll to position [461, 0]
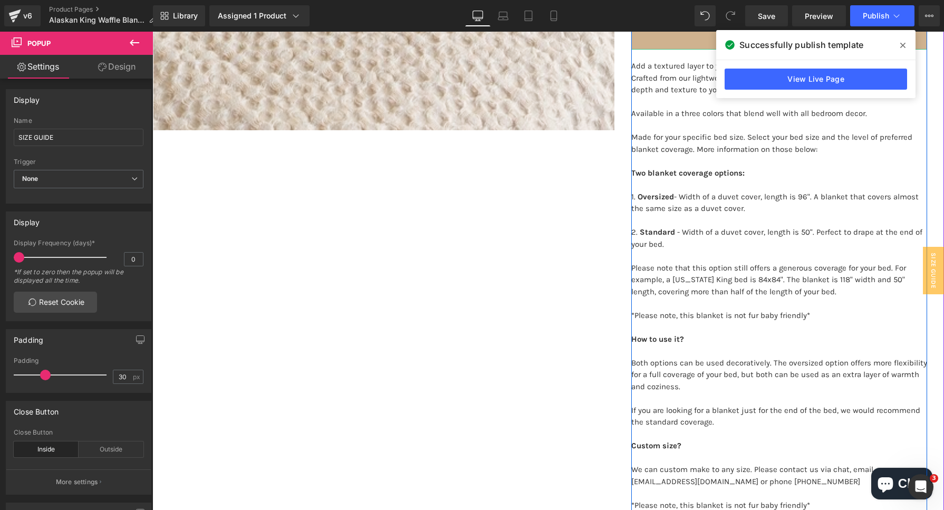
click at [777, 321] on p at bounding box center [779, 327] width 296 height 12
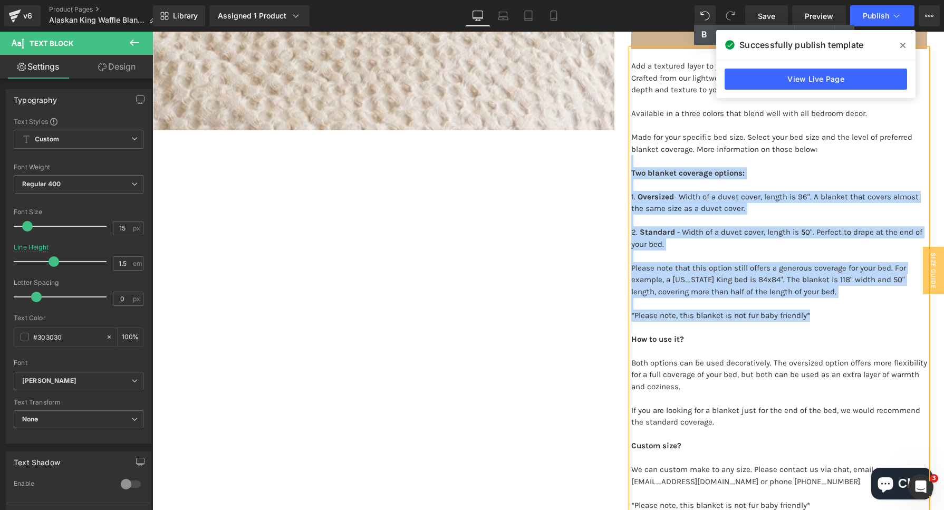
drag, startPoint x: 808, startPoint y: 312, endPoint x: 607, endPoint y: 163, distance: 249.6
click at [607, 163] on div "‹ ›" at bounding box center [547, 195] width 791 height 1053
copy div "Two blanket coverage options: 1. Oversized - Width of a duvet cover, length is …"
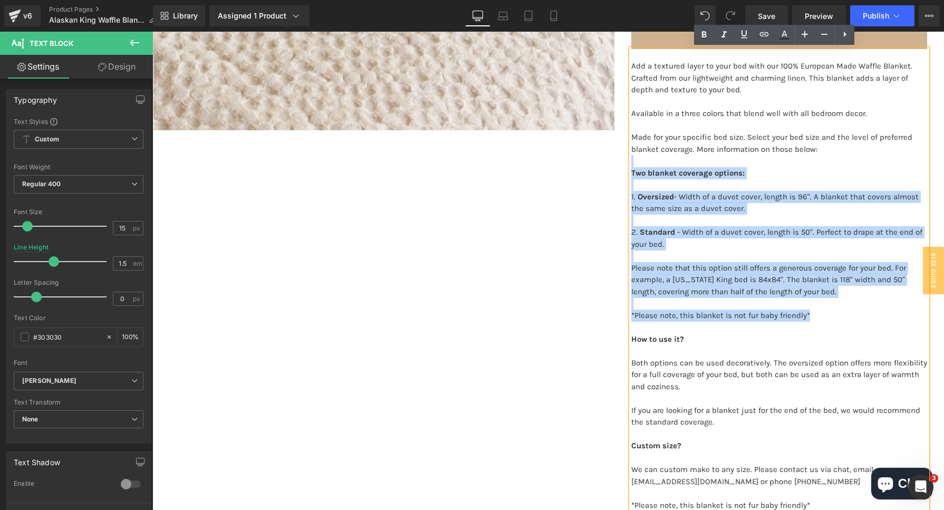
drag, startPoint x: 782, startPoint y: 324, endPoint x: 811, endPoint y: 313, distance: 30.5
click at [782, 324] on p at bounding box center [779, 327] width 296 height 12
drag, startPoint x: 811, startPoint y: 313, endPoint x: 625, endPoint y: 174, distance: 232.0
click at [631, 174] on div "Add a textured layer to your bed with our 100% European Made Waffle Blanket. Cr…" at bounding box center [779, 320] width 296 height 542
copy div "Two blanket coverage options: 1. Oversized - Width of a duvet cover, length is …"
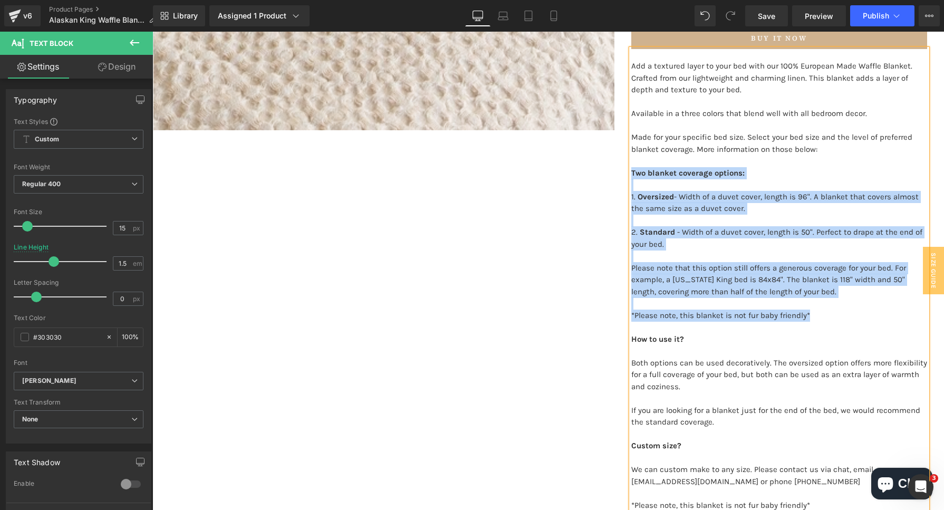
click at [811, 290] on p "2. Standard - Width of a duvet cover, length is 50". Perfect to drape at the en…" at bounding box center [779, 261] width 296 height 71
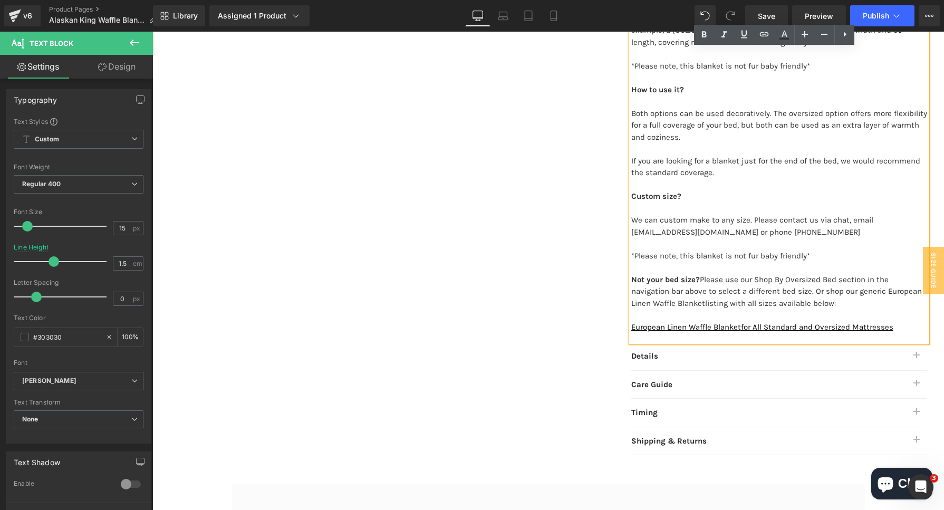
scroll to position [988, 0]
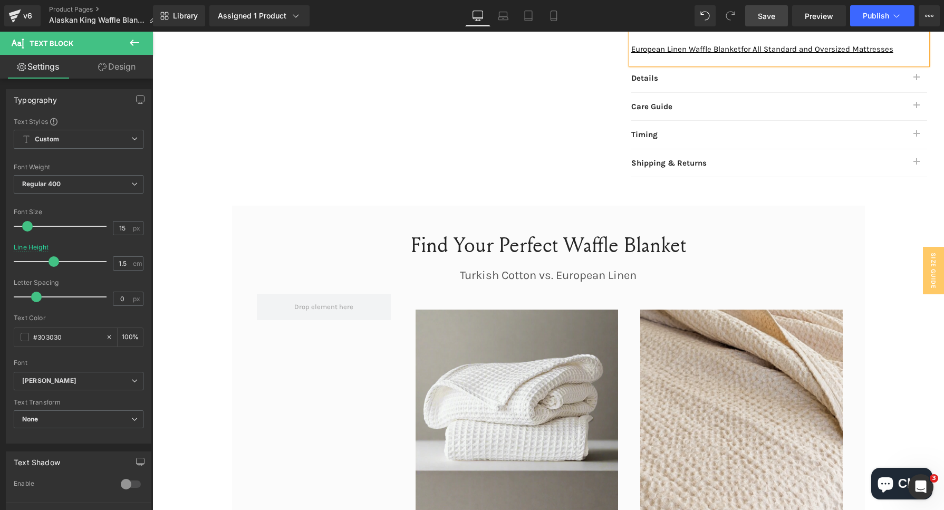
click at [776, 16] on link "Save" at bounding box center [766, 15] width 43 height 21
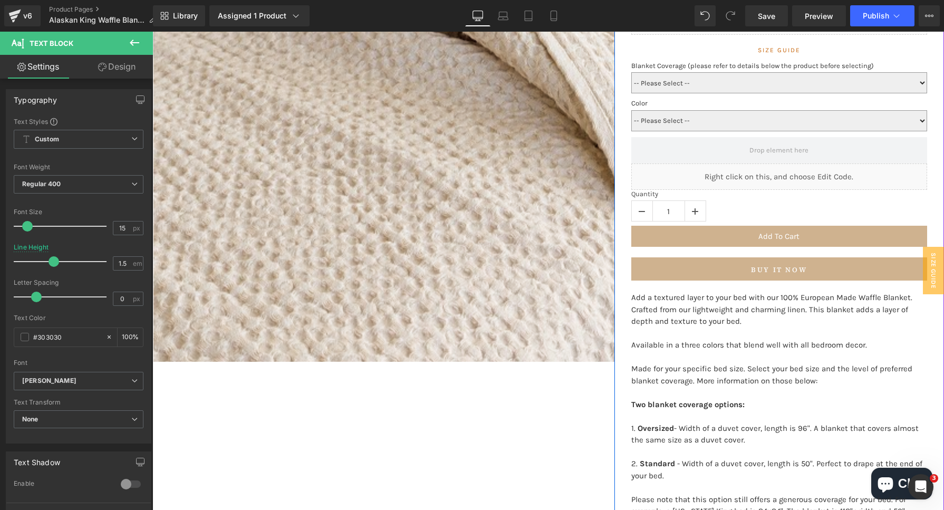
scroll to position [395, 0]
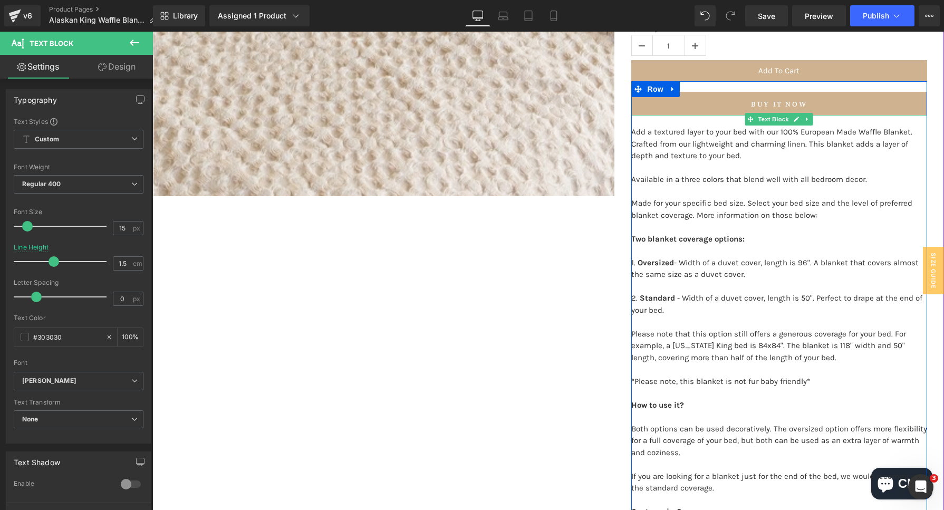
click at [803, 274] on p "1. Oversized - Width of a duvet cover, length is 96". A blanket that covers alm…" at bounding box center [779, 269] width 296 height 24
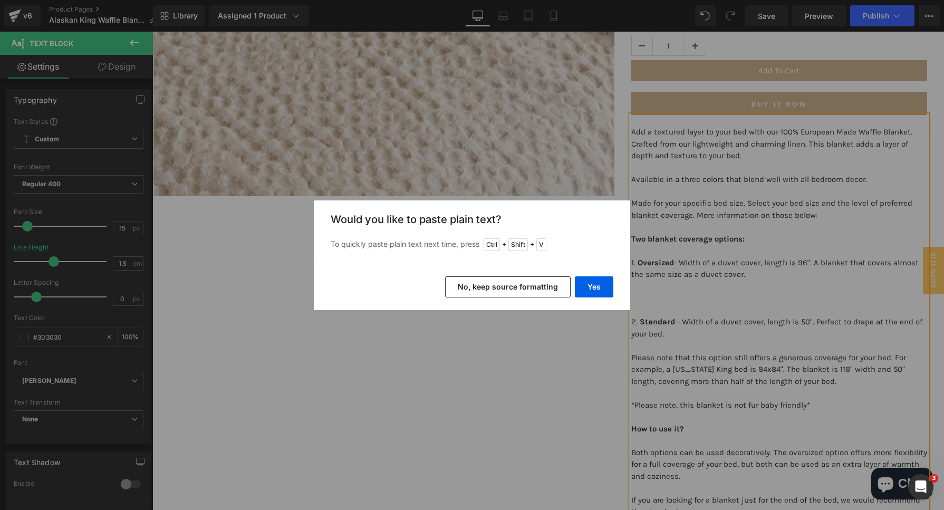
click at [517, 277] on button "No, keep source formatting" at bounding box center [507, 286] width 125 height 21
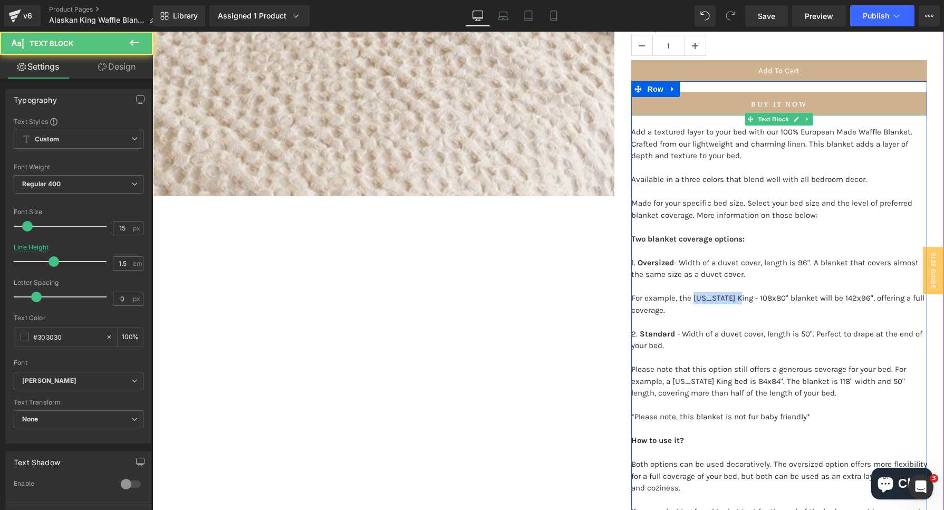
drag, startPoint x: 728, startPoint y: 298, endPoint x: 687, endPoint y: 298, distance: 41.1
click at [687, 298] on p "For example, the Florida King - 108x80" blanket will be 142x96", offering a ful…" at bounding box center [779, 304] width 296 height 24
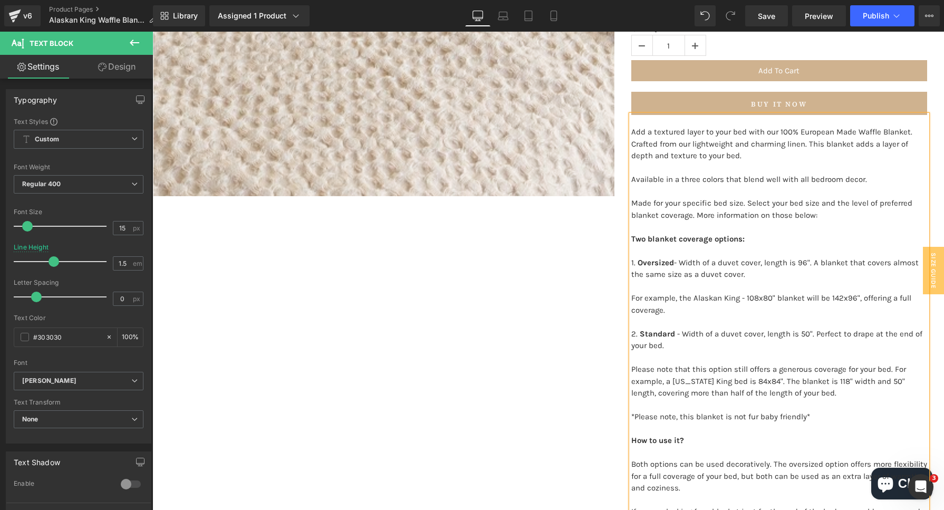
click at [765, 298] on p "For example, the Alaskan King - 108x80" blanket will be 142x96", offering a ful…" at bounding box center [779, 304] width 296 height 24
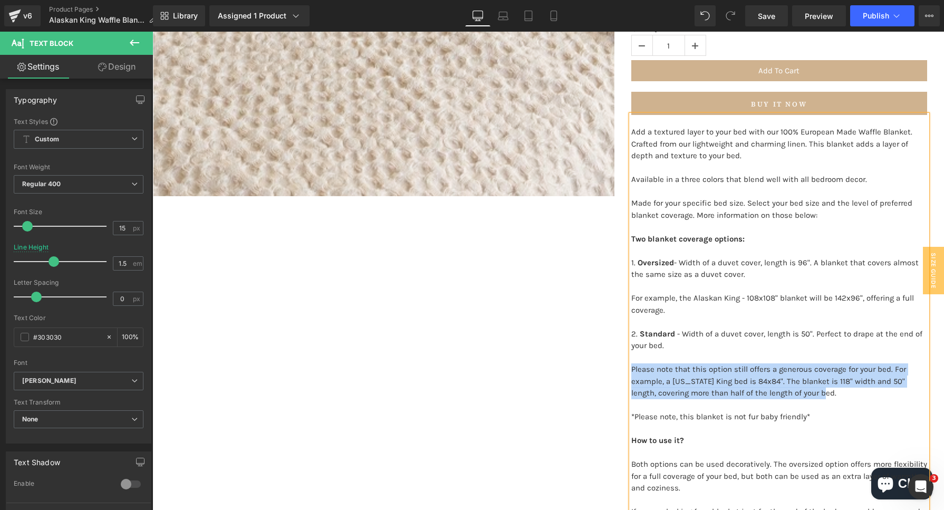
drag, startPoint x: 817, startPoint y: 394, endPoint x: 621, endPoint y: 367, distance: 198.0
click at [621, 367] on div "Alaskan King Waffle Blanket (Alaskan King Bed 108x108") (P) Title A soft layer …" at bounding box center [778, 270] width 329 height 1071
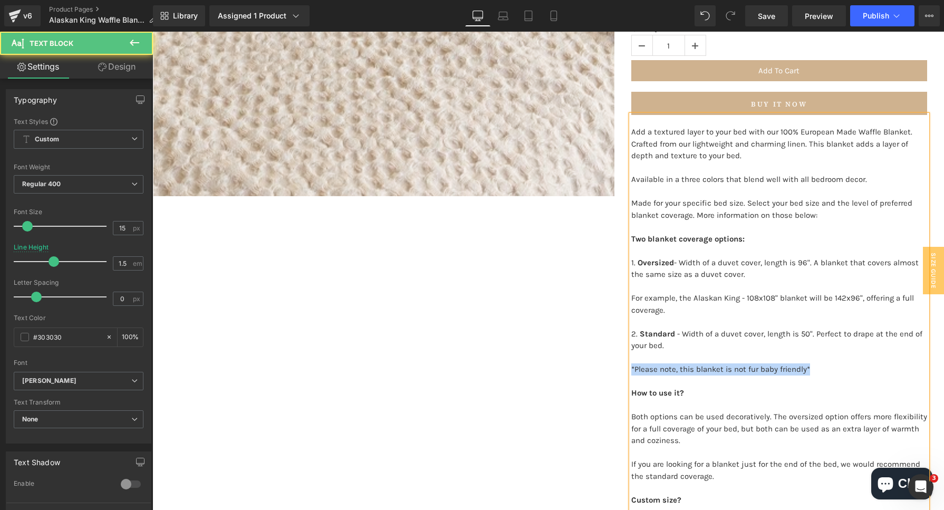
drag, startPoint x: 817, startPoint y: 369, endPoint x: 616, endPoint y: 367, distance: 200.3
click at [616, 367] on div "Alaskan King Waffle Blanket (Alaskan King Bed 108x108") (P) Title A soft layer …" at bounding box center [778, 246] width 329 height 1023
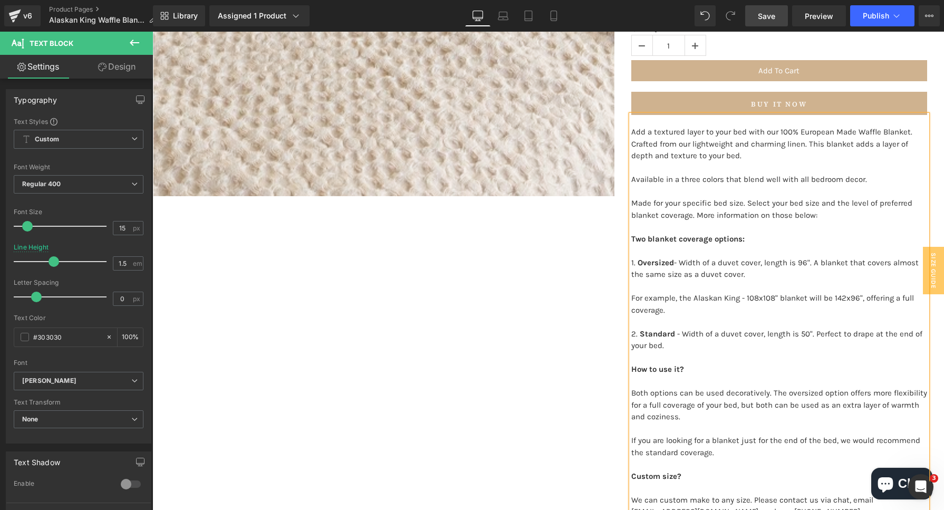
click at [773, 22] on link "Save" at bounding box center [766, 15] width 43 height 21
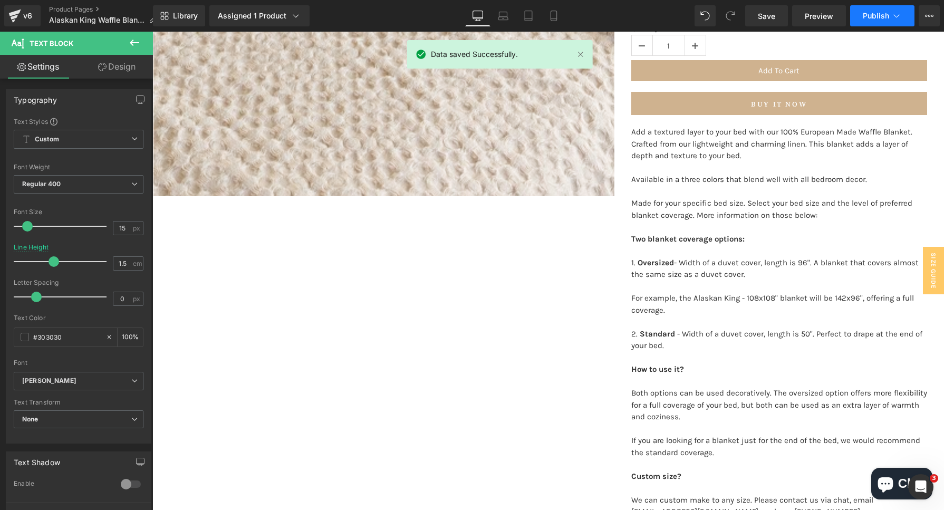
click at [883, 15] on span "Publish" at bounding box center [875, 16] width 26 height 8
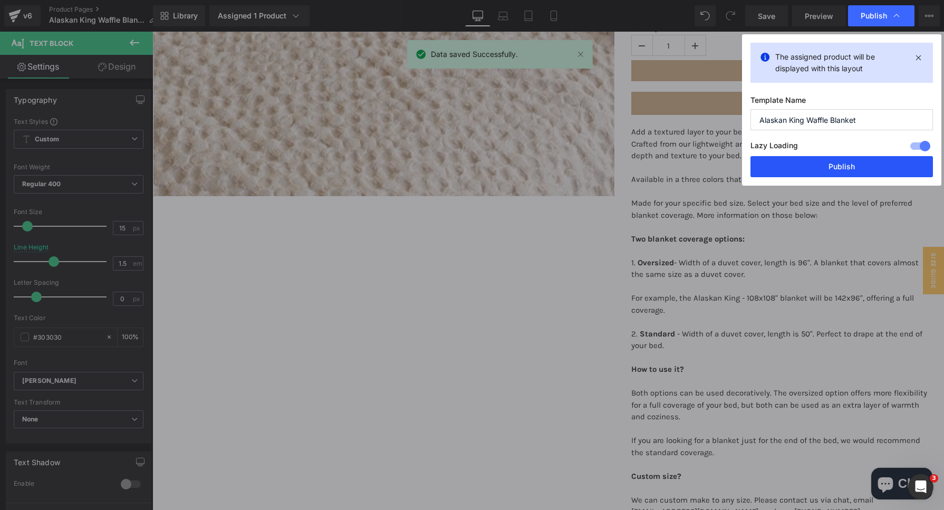
drag, startPoint x: 815, startPoint y: 161, endPoint x: 662, endPoint y: 128, distance: 157.0
click at [815, 161] on button "Publish" at bounding box center [841, 166] width 182 height 21
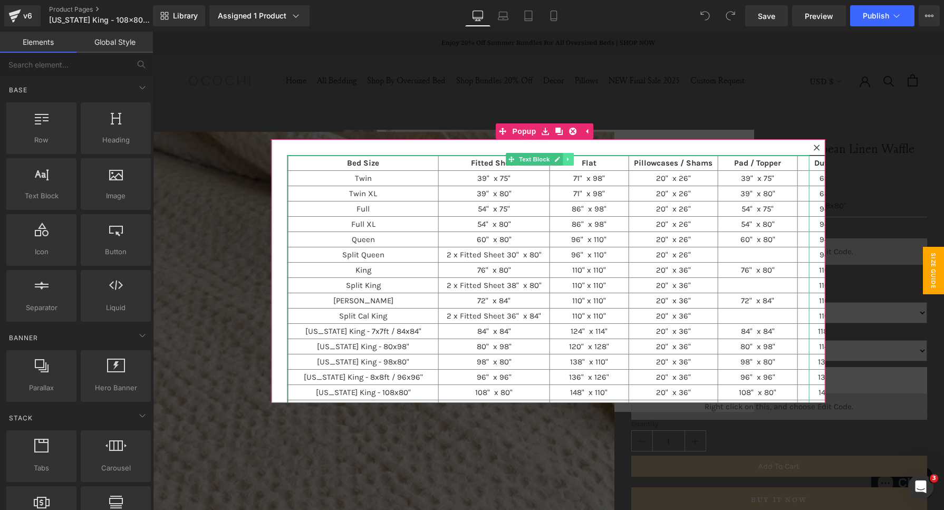
click at [567, 158] on icon at bounding box center [568, 159] width 2 height 4
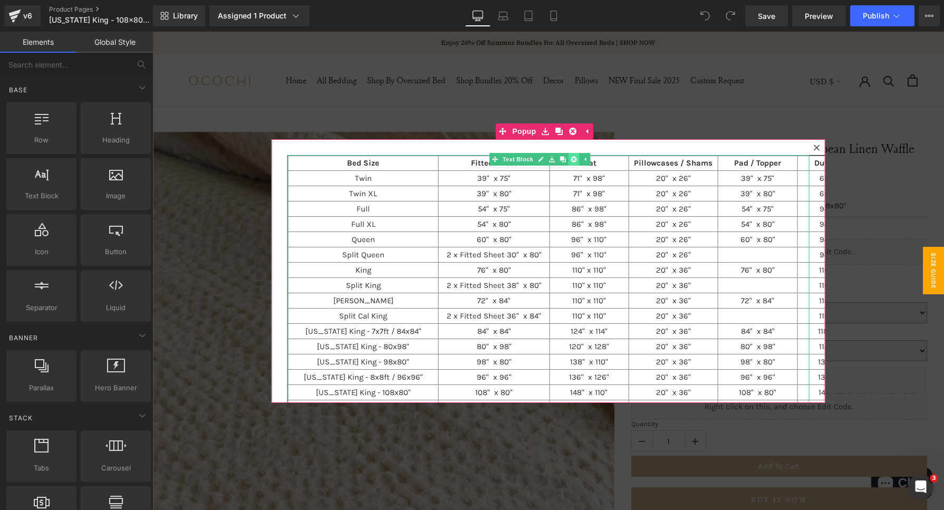
click at [573, 160] on icon at bounding box center [573, 159] width 6 height 6
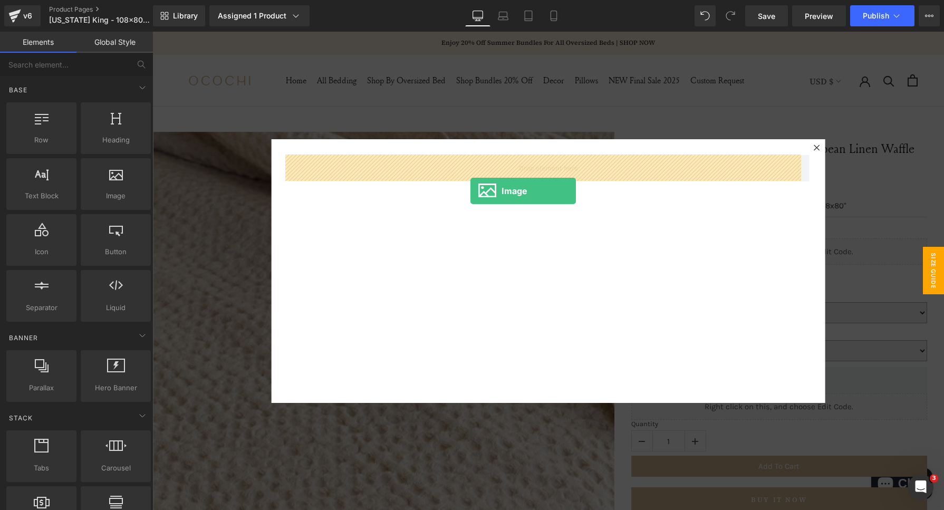
drag, startPoint x: 264, startPoint y: 219, endPoint x: 470, endPoint y: 187, distance: 208.7
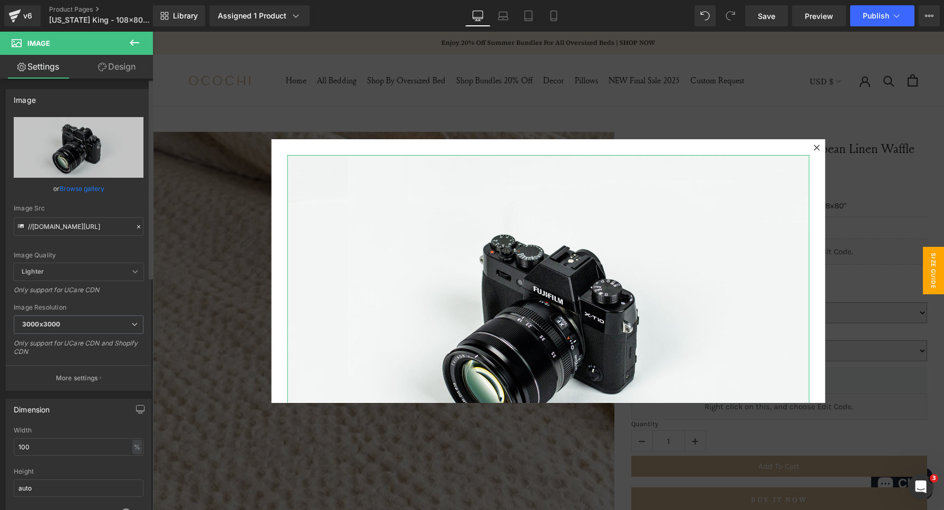
click at [135, 228] on icon at bounding box center [138, 226] width 7 height 7
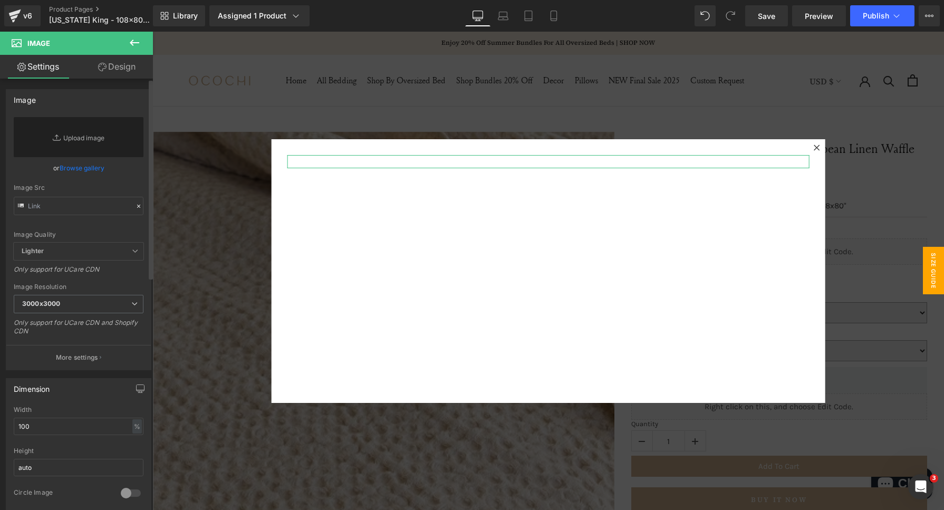
click at [111, 226] on div "Image Quality Lighter Lightest Lighter Lighter Lightest Only support for UCare …" at bounding box center [79, 179] width 130 height 125
click at [78, 211] on input "text" at bounding box center [79, 206] width 130 height 18
paste input "#m-1715763274691"
type input "#m-1715763274691"
click at [57, 202] on input "text" at bounding box center [79, 206] width 130 height 18
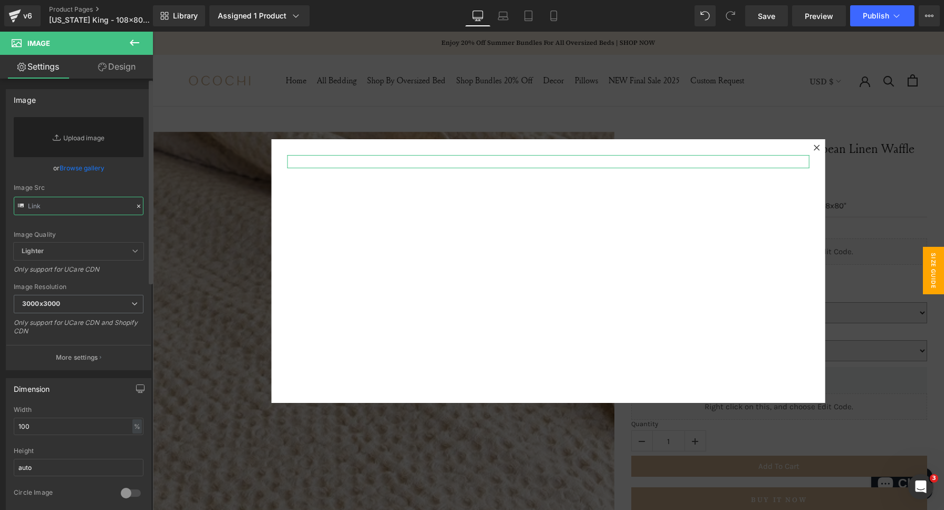
paste input "[URL][DOMAIN_NAME]"
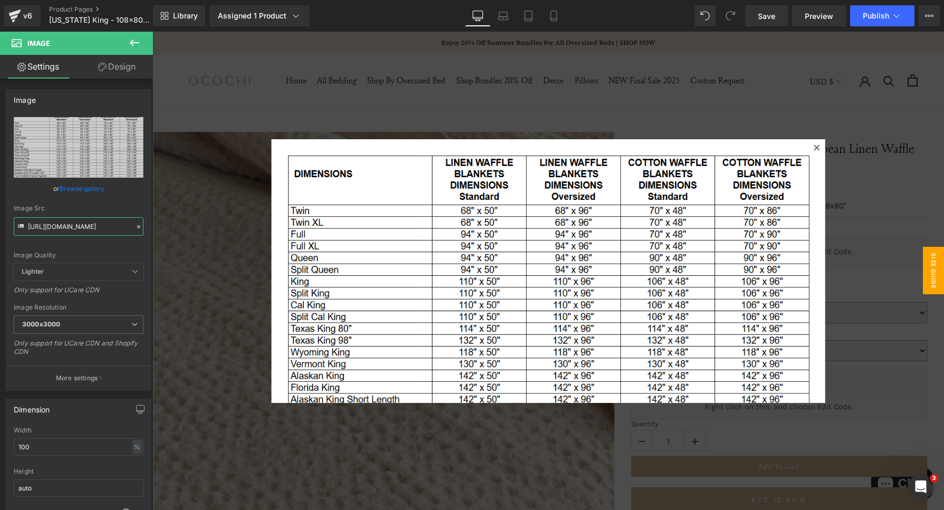
type input "[URL][DOMAIN_NAME]"
click at [760, 15] on span "Save" at bounding box center [766, 16] width 17 height 11
click at [889, 17] on button "Publish" at bounding box center [882, 15] width 64 height 21
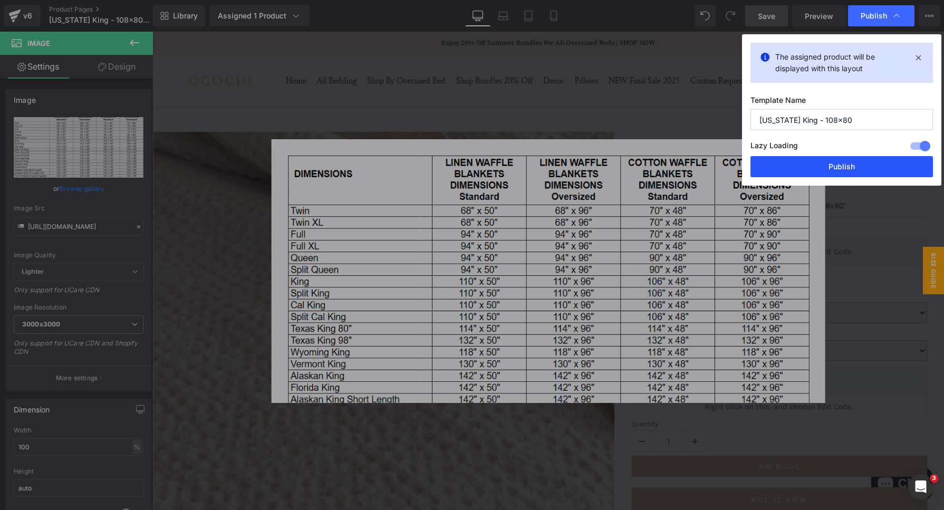
click at [819, 166] on button "Publish" at bounding box center [841, 166] width 182 height 21
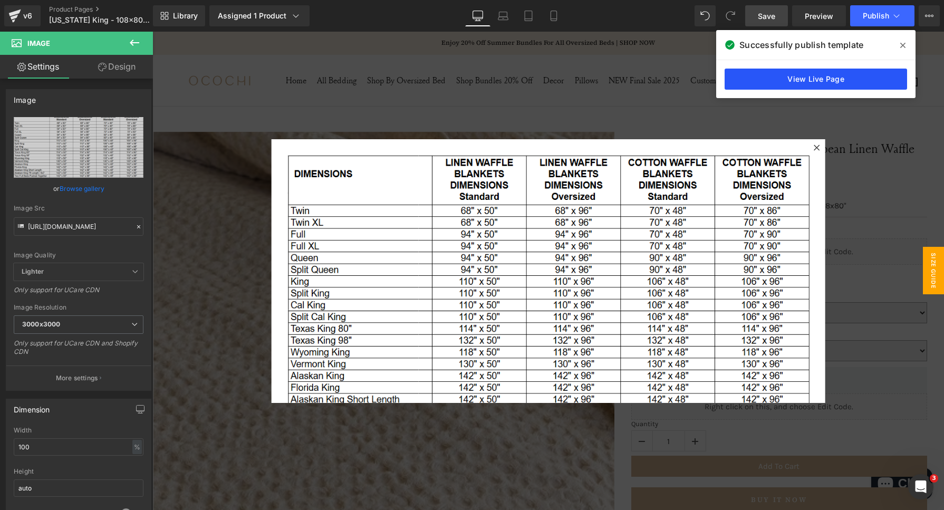
click at [790, 82] on link "View Live Page" at bounding box center [815, 79] width 182 height 21
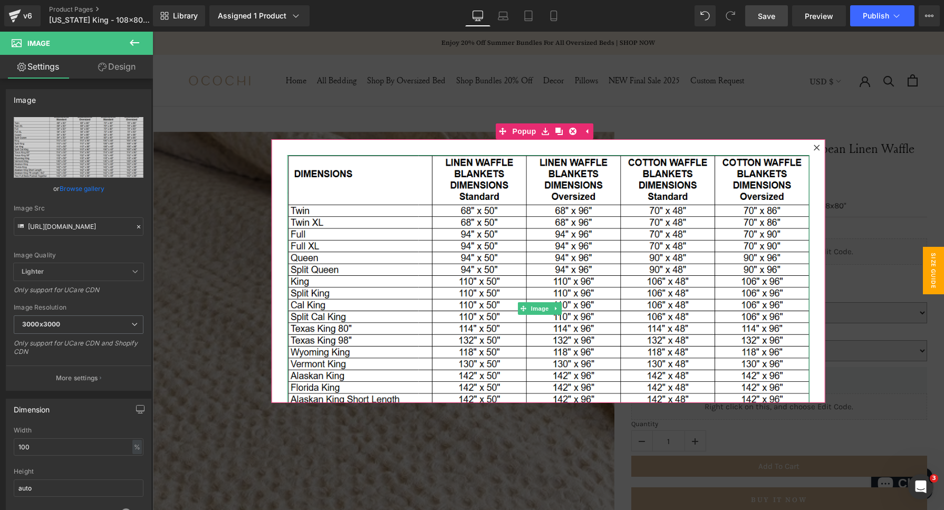
click at [434, 154] on div "Image" at bounding box center [548, 271] width 554 height 264
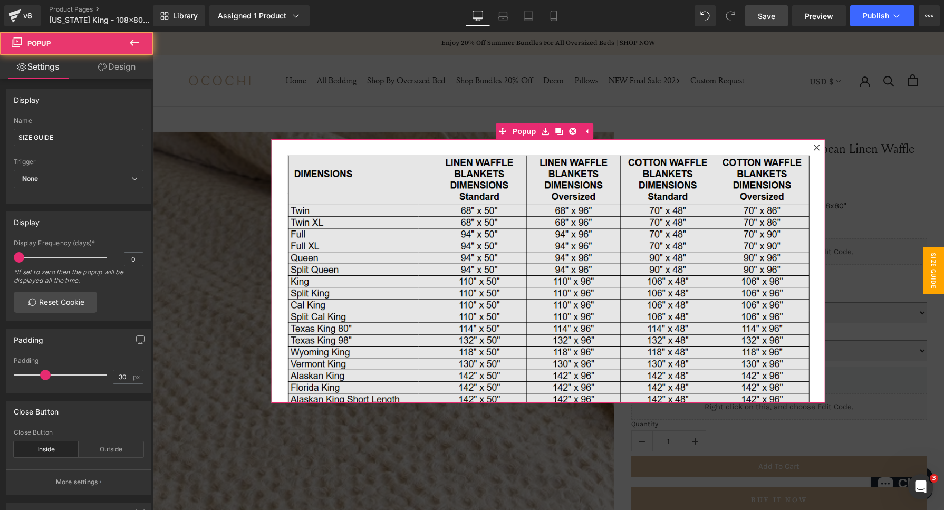
click at [468, 245] on img at bounding box center [548, 308] width 522 height 307
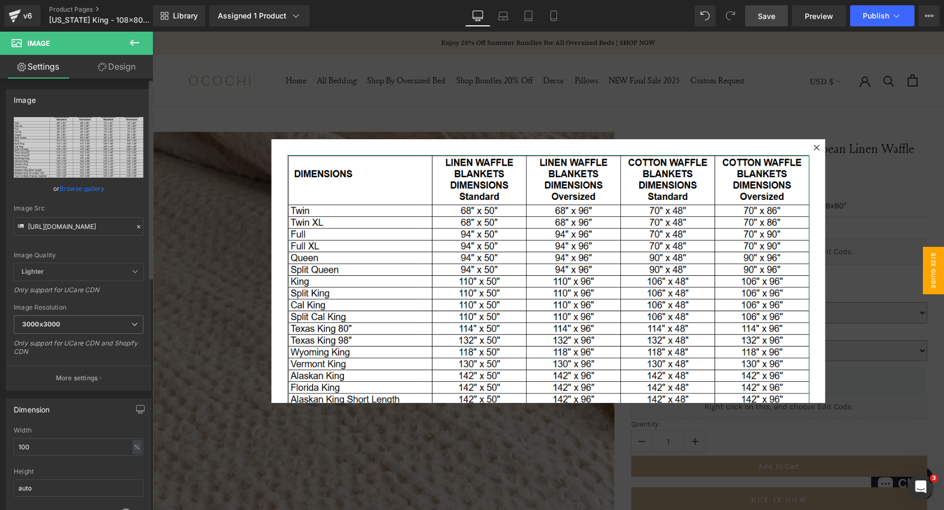
click at [137, 227] on icon at bounding box center [138, 226] width 3 height 3
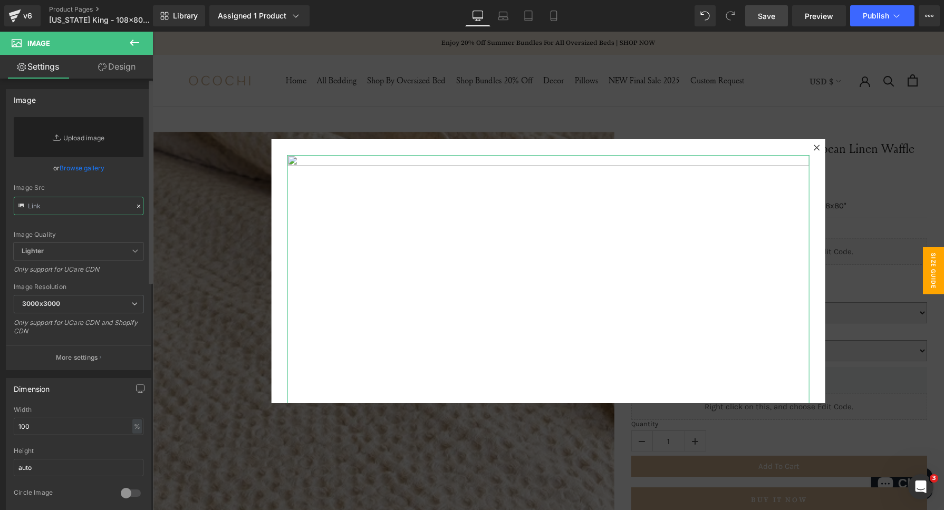
click at [62, 213] on input "text" at bounding box center [79, 206] width 130 height 18
paste input "[URL][DOMAIN_NAME]"
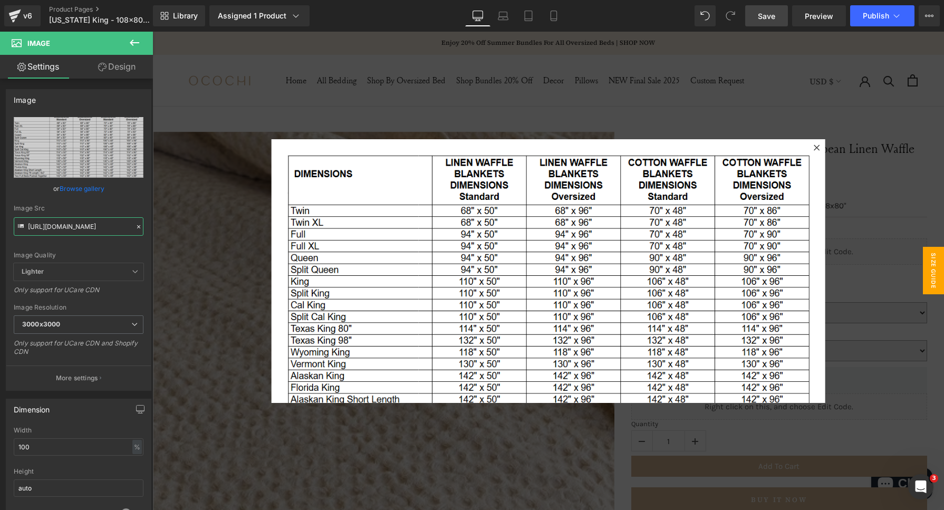
type input "[URL][DOMAIN_NAME]"
click at [762, 20] on span "Save" at bounding box center [766, 16] width 17 height 11
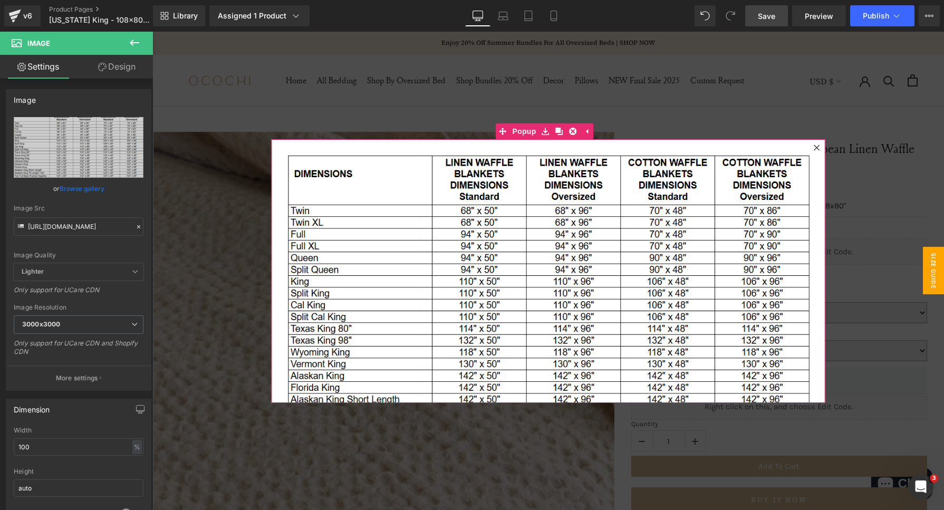
click at [813, 146] on icon at bounding box center [816, 147] width 6 height 6
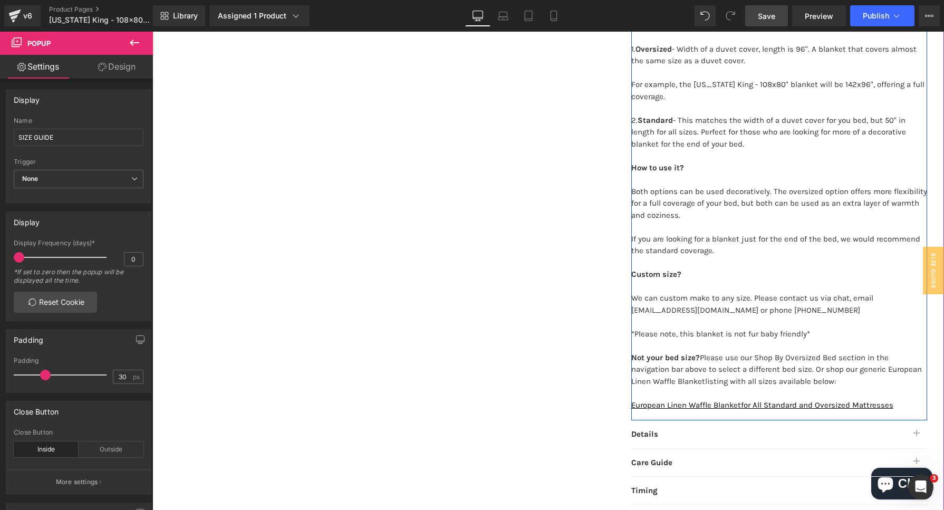
scroll to position [527, 0]
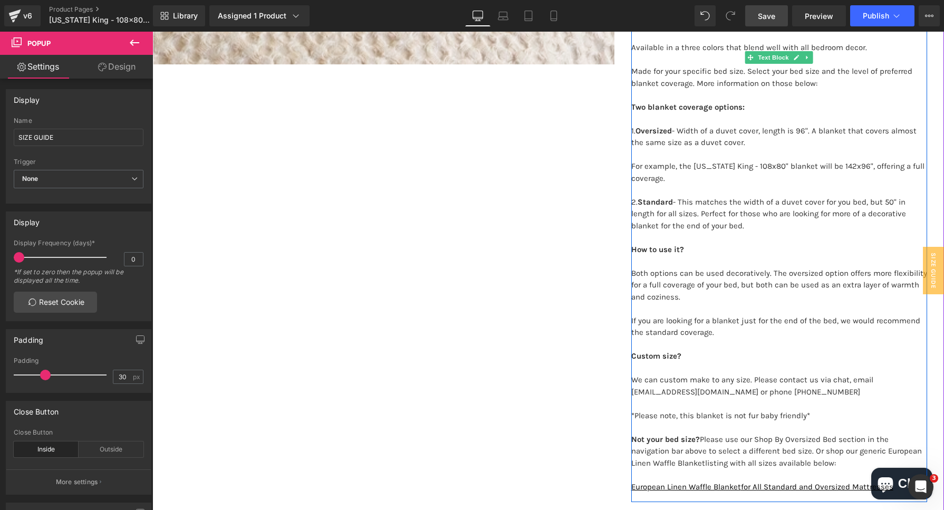
click at [634, 102] on strong "Two blanket coverage options:" at bounding box center [687, 106] width 113 height 9
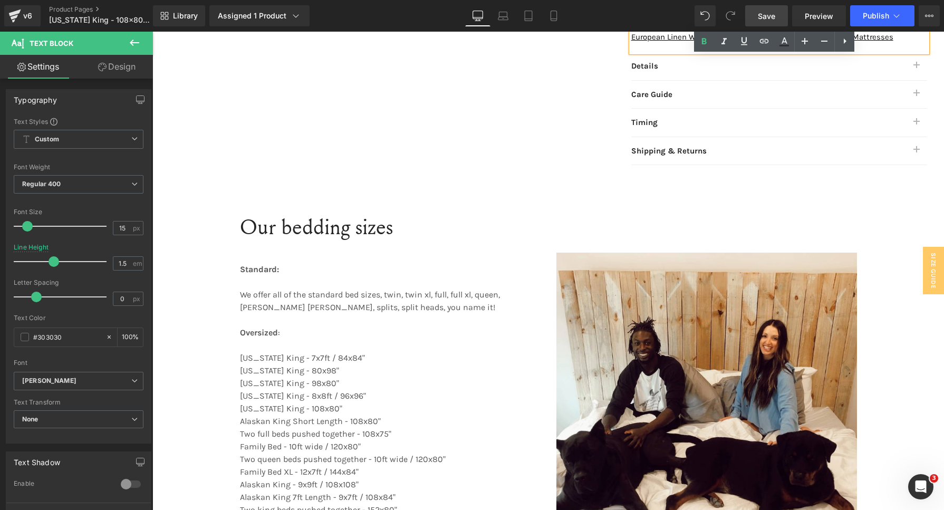
scroll to position [1054, 0]
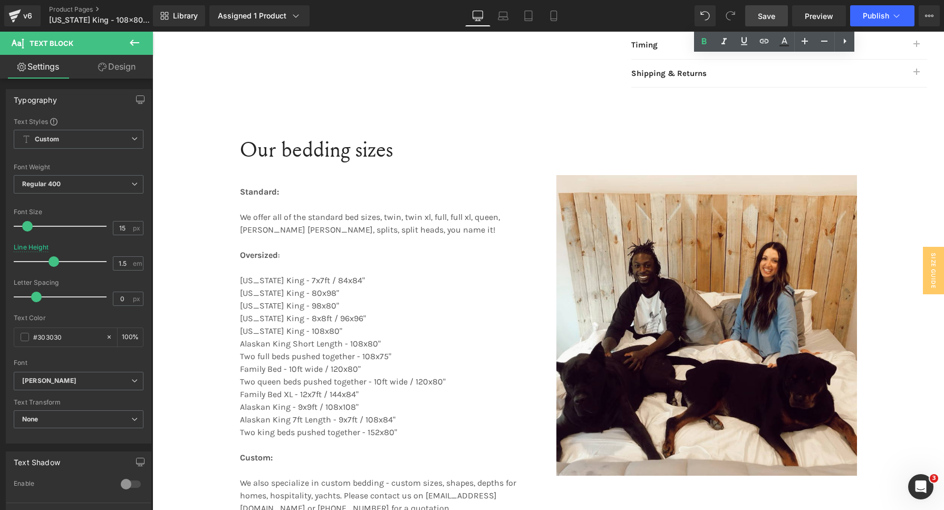
click at [168, 4] on div "Library Assigned 1 Product Product Preview Florida King - 108x80" European Line…" at bounding box center [548, 16] width 791 height 32
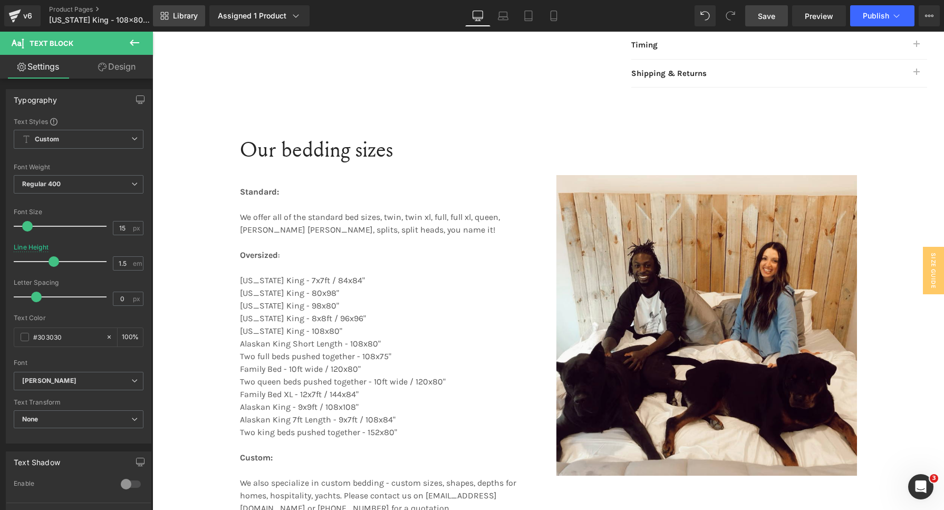
click at [173, 18] on span "Library" at bounding box center [185, 15] width 25 height 9
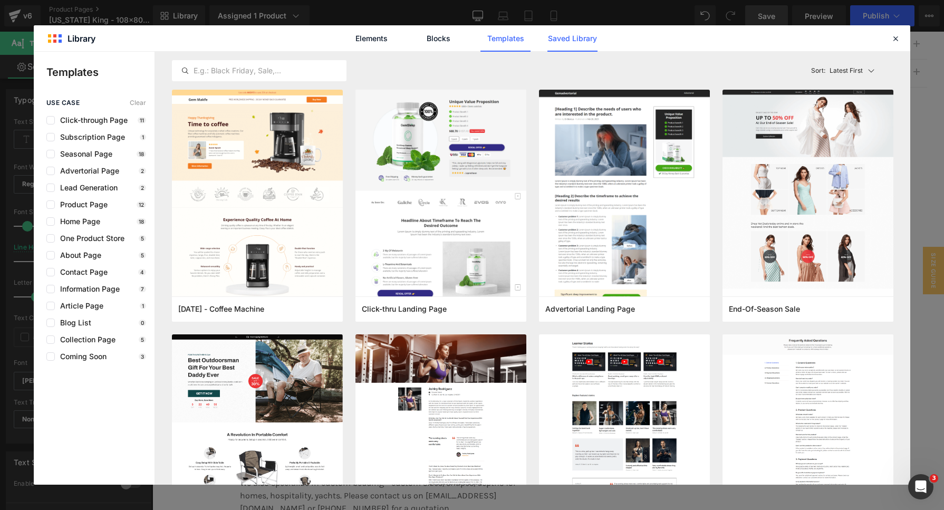
click at [581, 40] on link "Saved Library" at bounding box center [572, 38] width 50 height 26
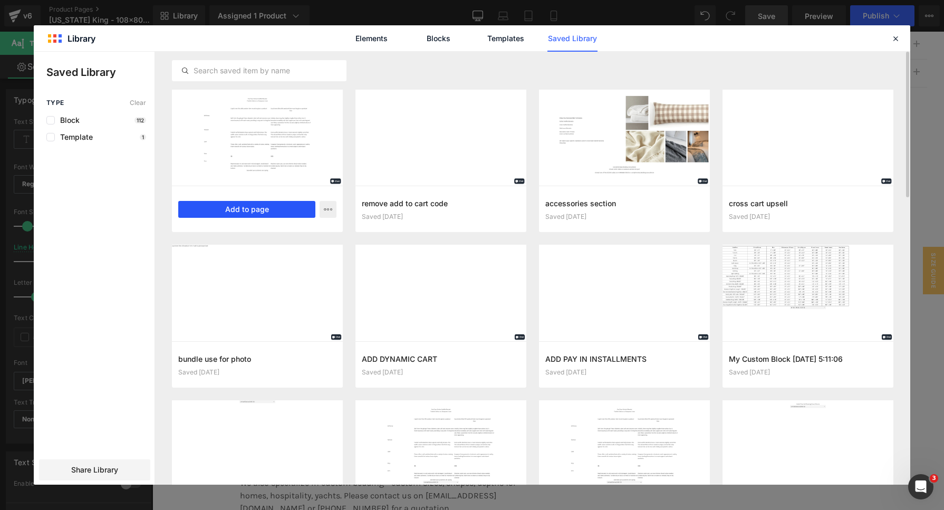
click at [246, 206] on button "Add to page" at bounding box center [246, 209] width 137 height 17
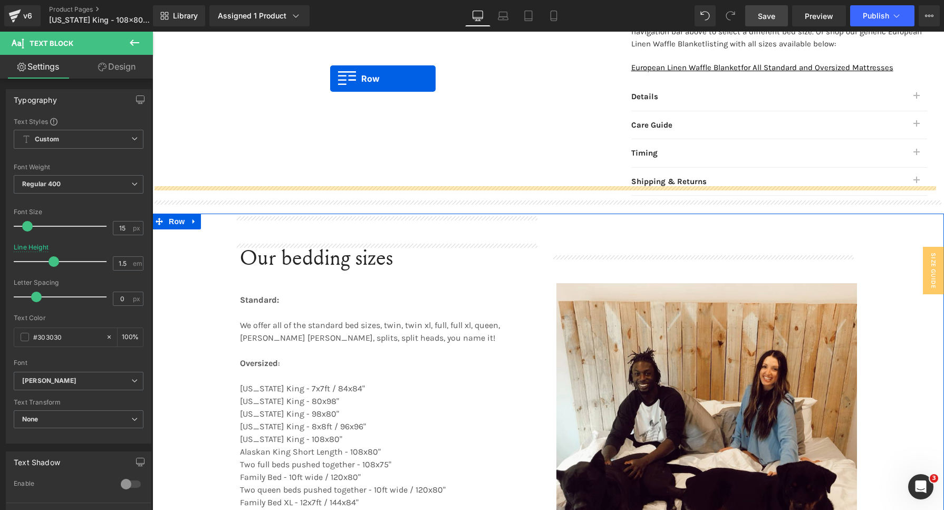
scroll to position [925, 0]
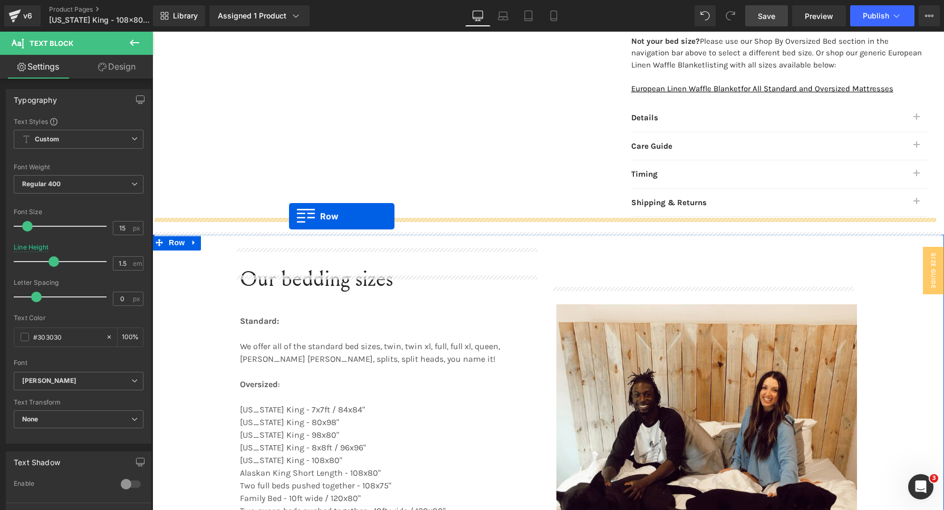
drag, startPoint x: 160, startPoint y: 92, endPoint x: 289, endPoint y: 217, distance: 179.3
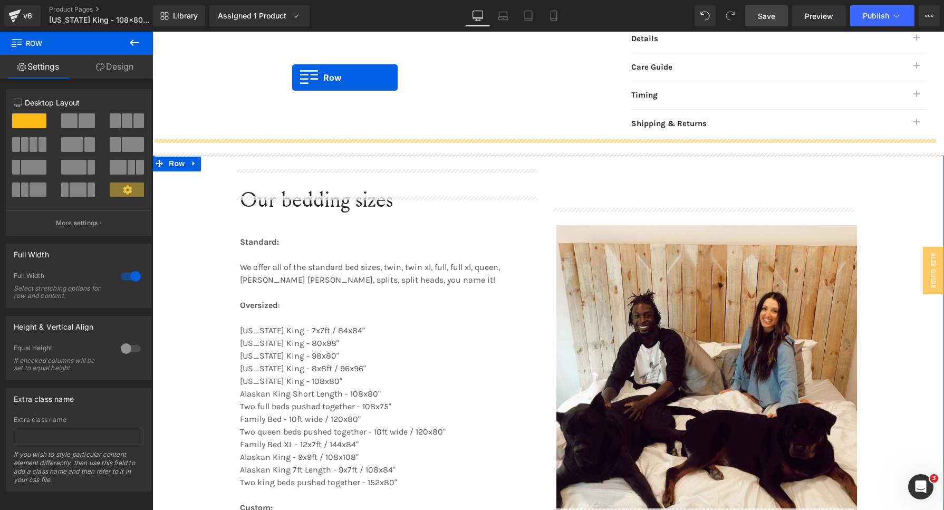
scroll to position [983, 0]
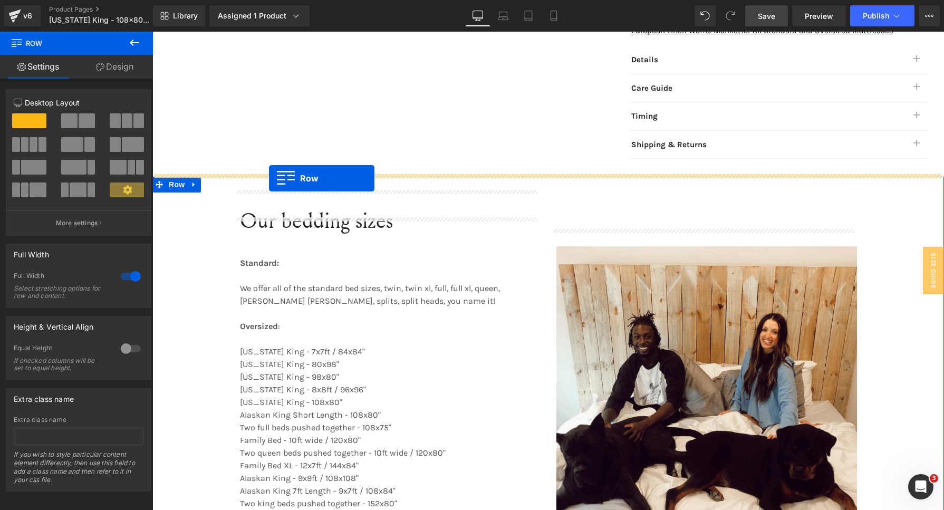
drag, startPoint x: 154, startPoint y: 89, endPoint x: 269, endPoint y: 178, distance: 145.0
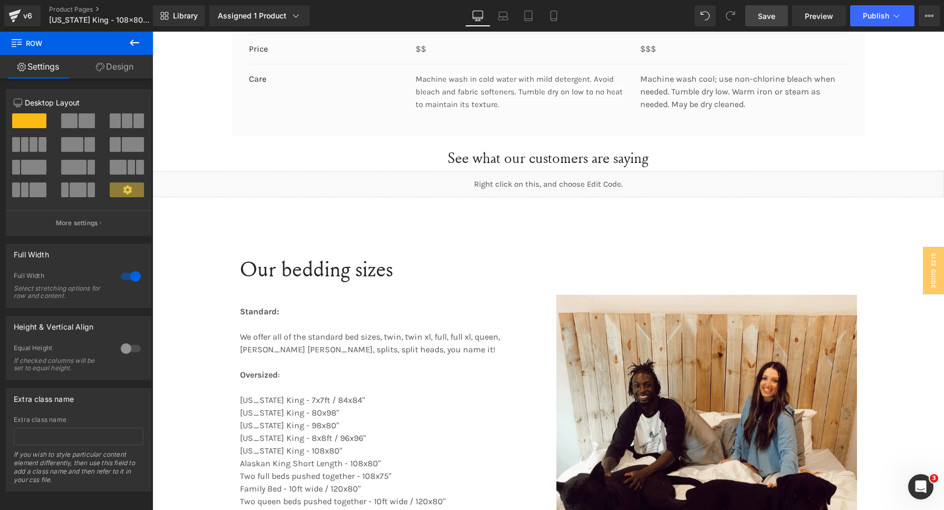
scroll to position [1708, 0]
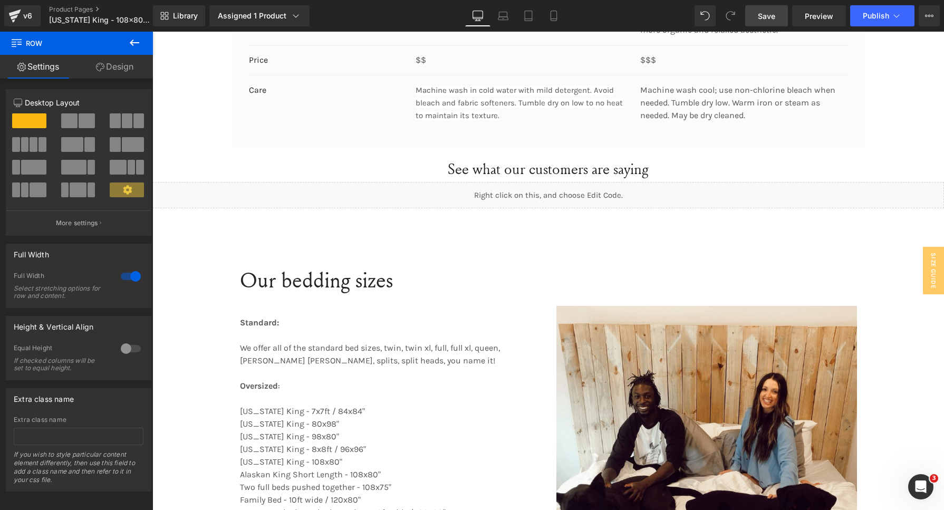
click at [755, 16] on link "Save" at bounding box center [766, 15] width 43 height 21
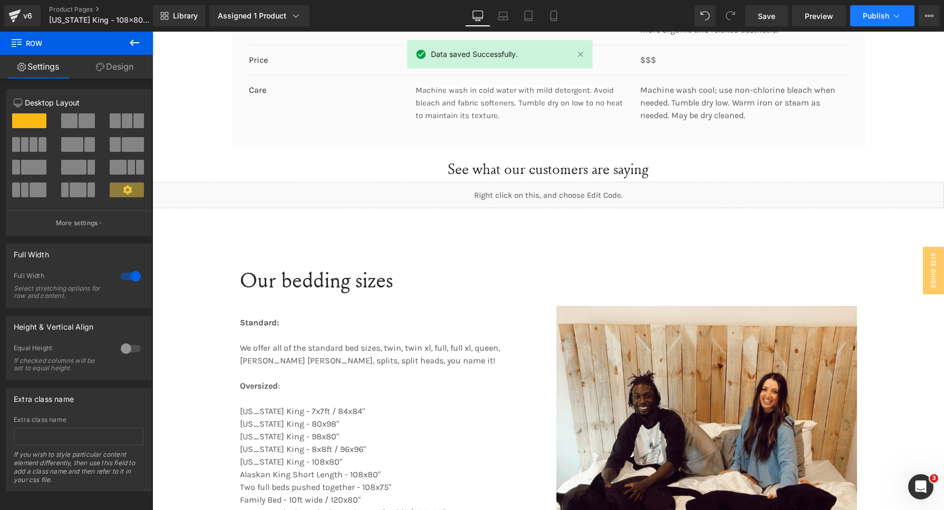
click at [885, 8] on button "Publish" at bounding box center [882, 15] width 64 height 21
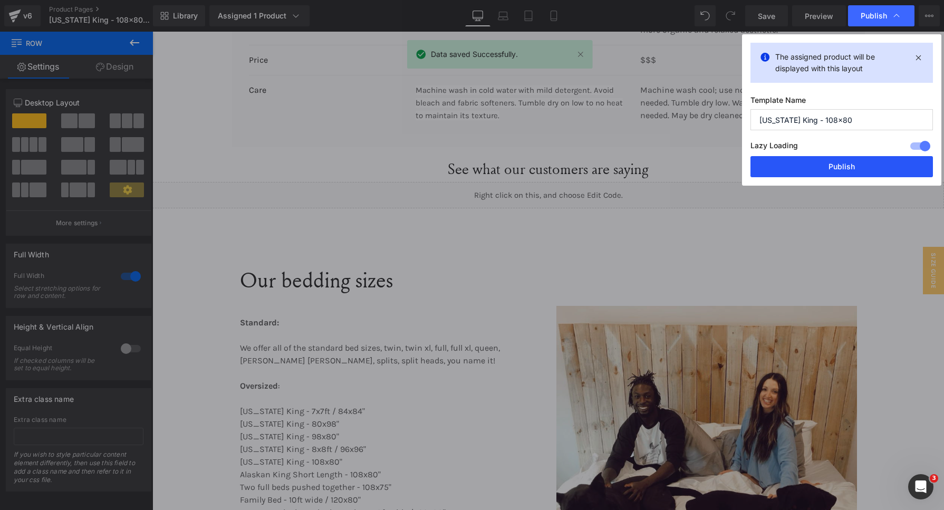
drag, startPoint x: 841, startPoint y: 163, endPoint x: 553, endPoint y: 5, distance: 328.9
click at [841, 163] on button "Publish" at bounding box center [841, 166] width 182 height 21
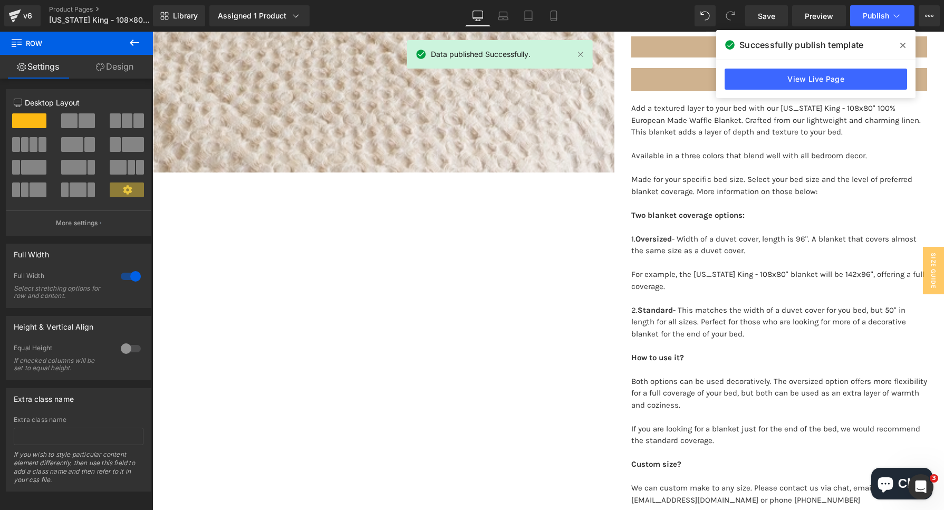
scroll to position [324, 0]
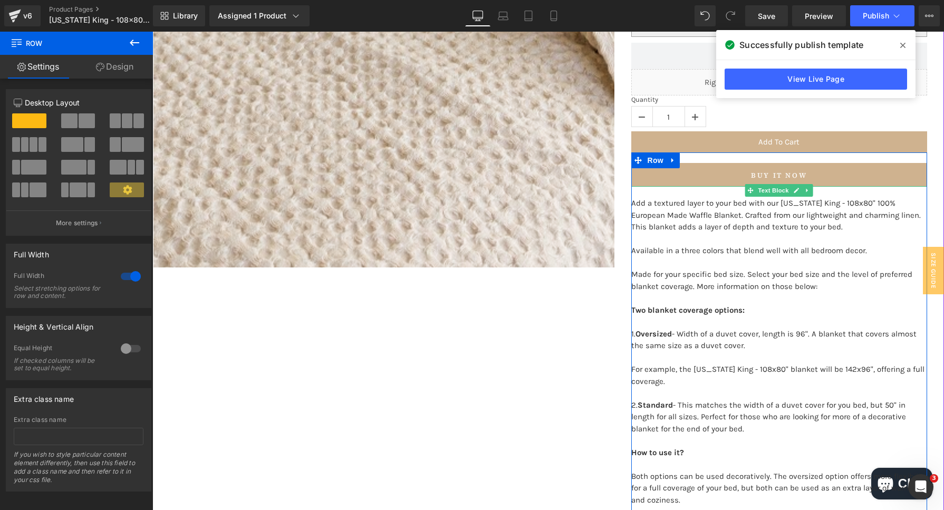
drag, startPoint x: 844, startPoint y: 391, endPoint x: 854, endPoint y: 387, distance: 10.9
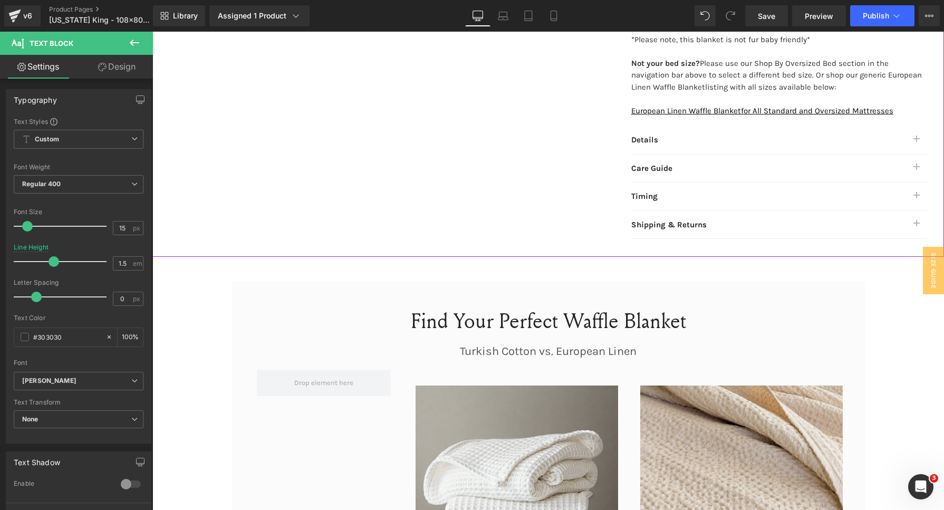
scroll to position [1115, 0]
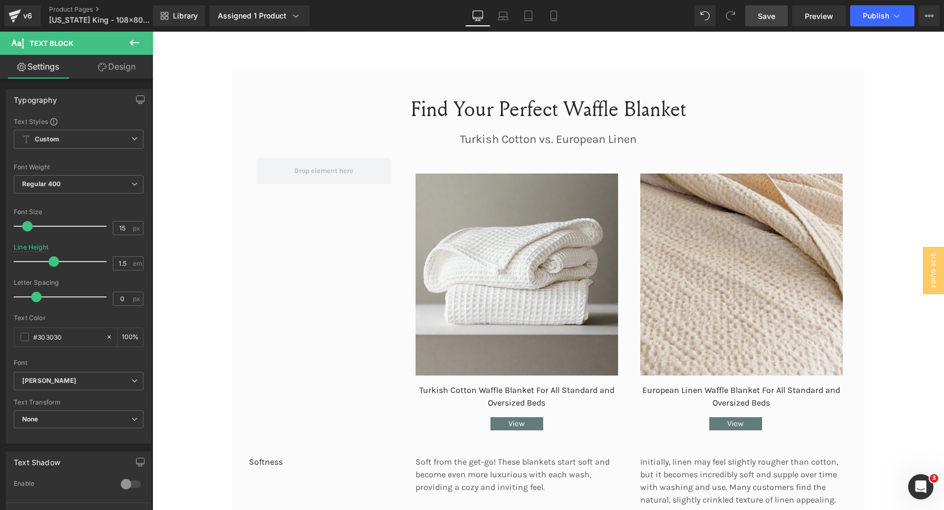
click at [773, 15] on span "Save" at bounding box center [766, 16] width 17 height 11
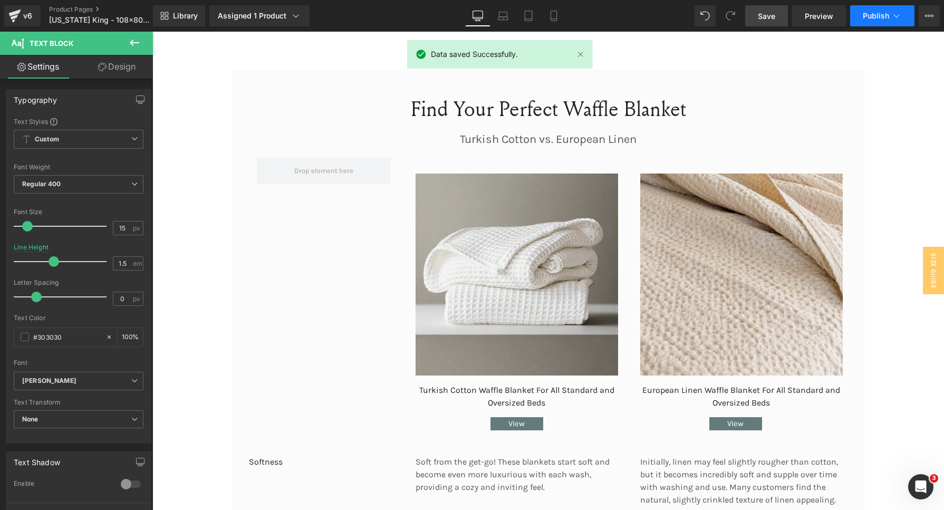
click at [893, 13] on icon at bounding box center [896, 16] width 11 height 11
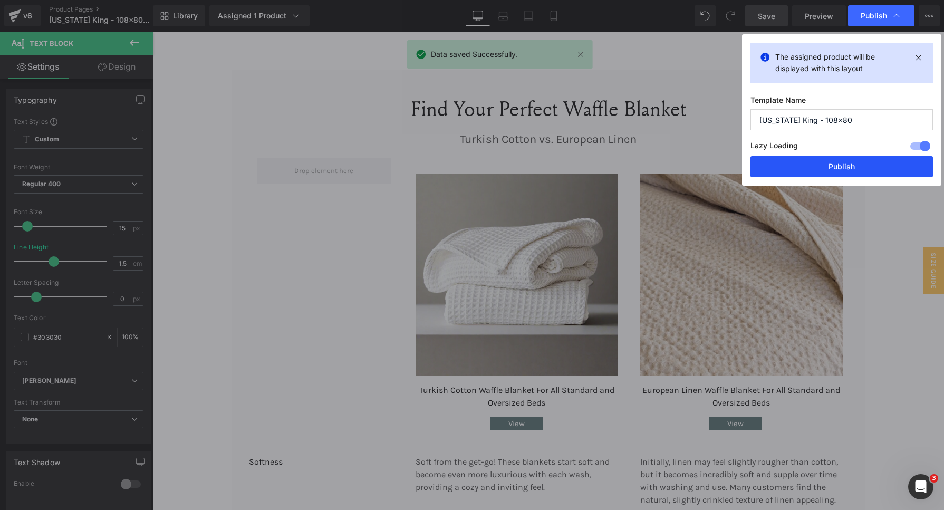
drag, startPoint x: 843, startPoint y: 168, endPoint x: 612, endPoint y: 1, distance: 285.8
click at [843, 168] on button "Publish" at bounding box center [841, 166] width 182 height 21
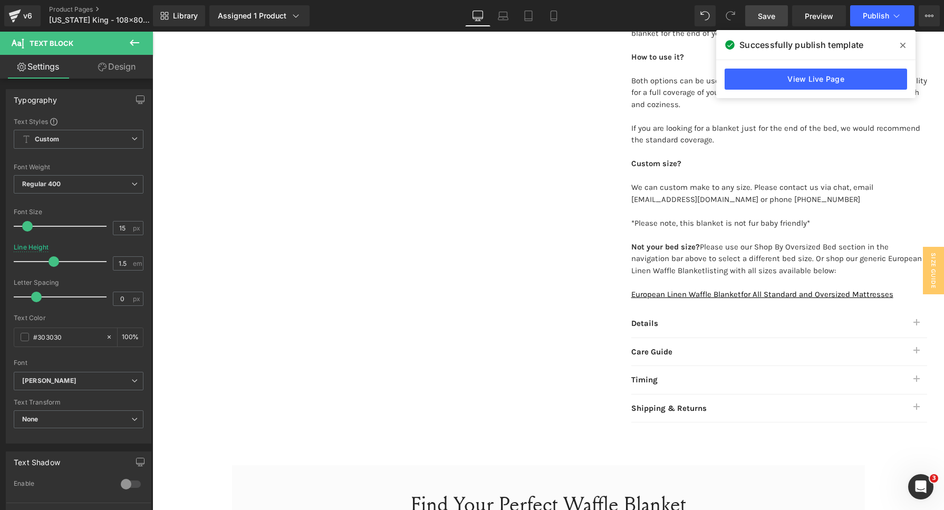
scroll to position [390, 0]
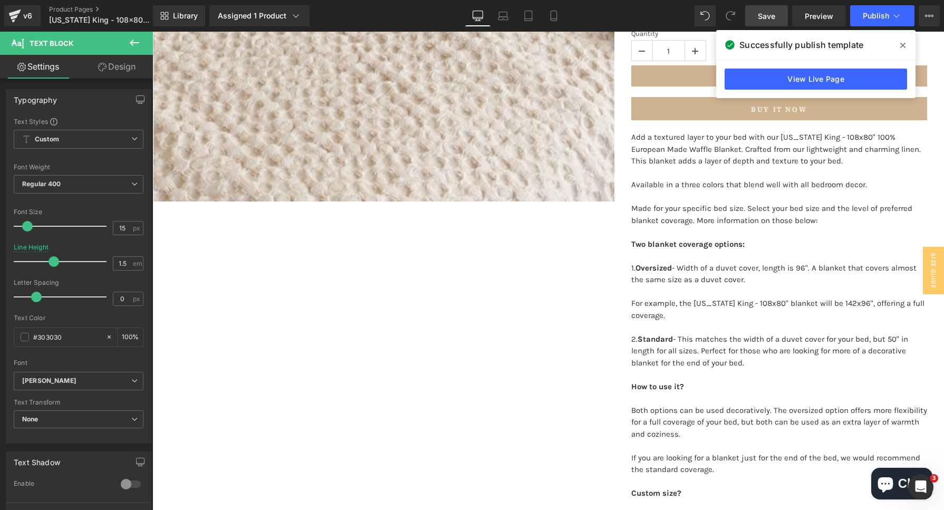
click at [669, 297] on p "For example, the Florida King - 108x80" blanket will be 142x96", offering a ful…" at bounding box center [779, 309] width 296 height 24
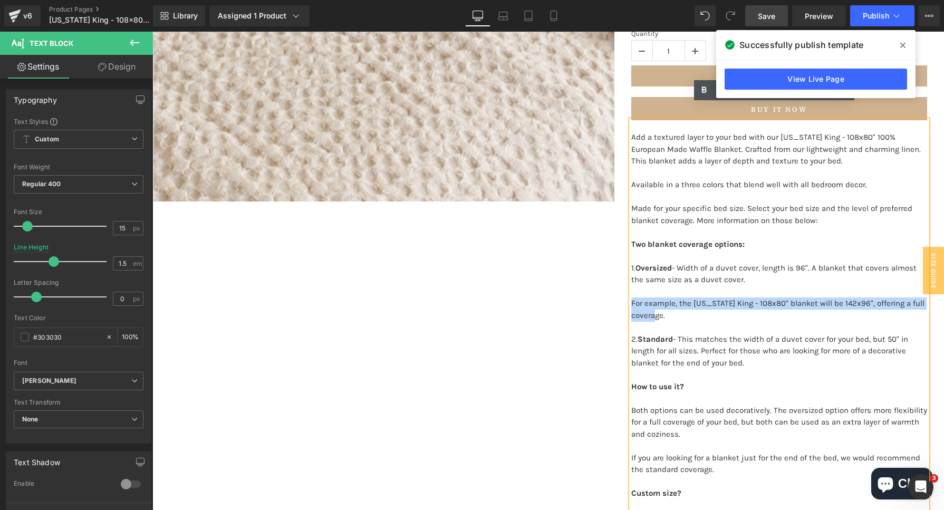
drag, startPoint x: 674, startPoint y: 299, endPoint x: 625, endPoint y: 287, distance: 50.6
click at [631, 297] on p "For example, the Florida King - 108x80" blanket will be 142x96", offering a ful…" at bounding box center [779, 309] width 296 height 24
copy p "For example, the Florida King - 108x80" blanket will be 142x96", offering a ful…"
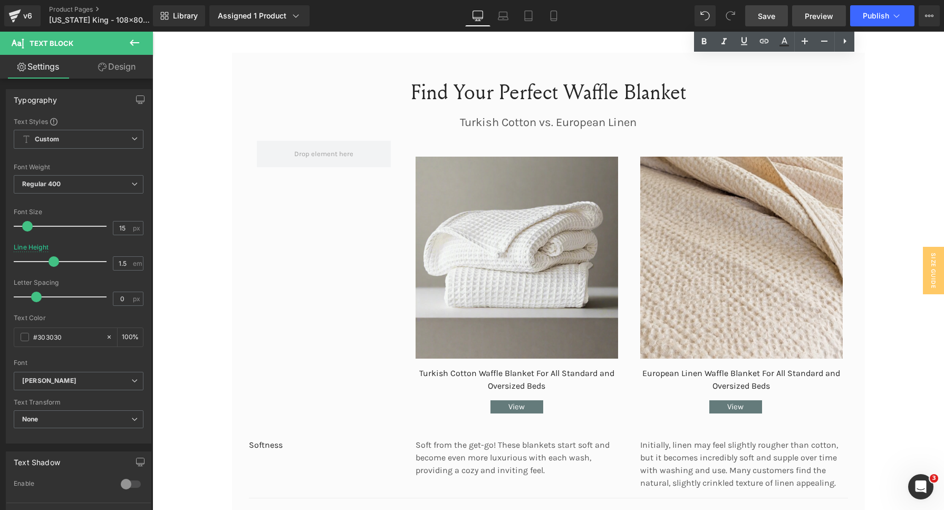
scroll to position [1120, 0]
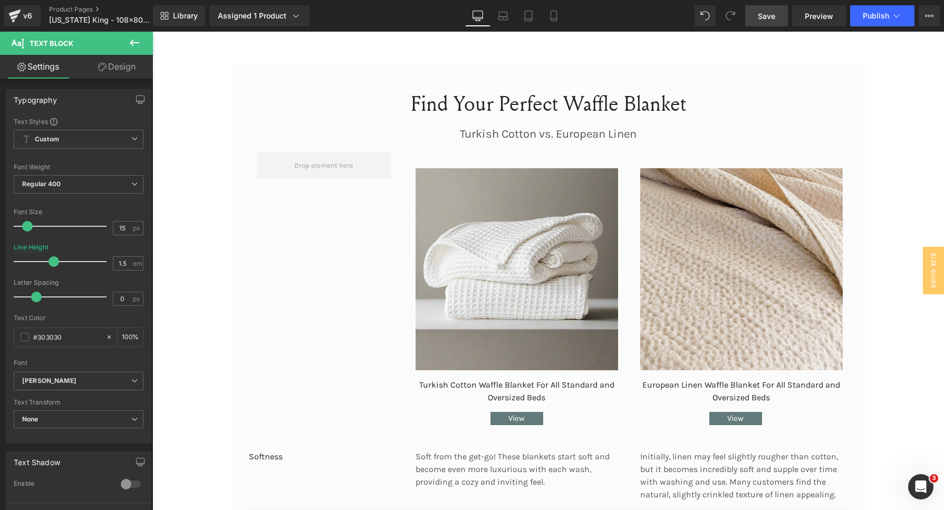
click at [782, 16] on link "Save" at bounding box center [766, 15] width 43 height 21
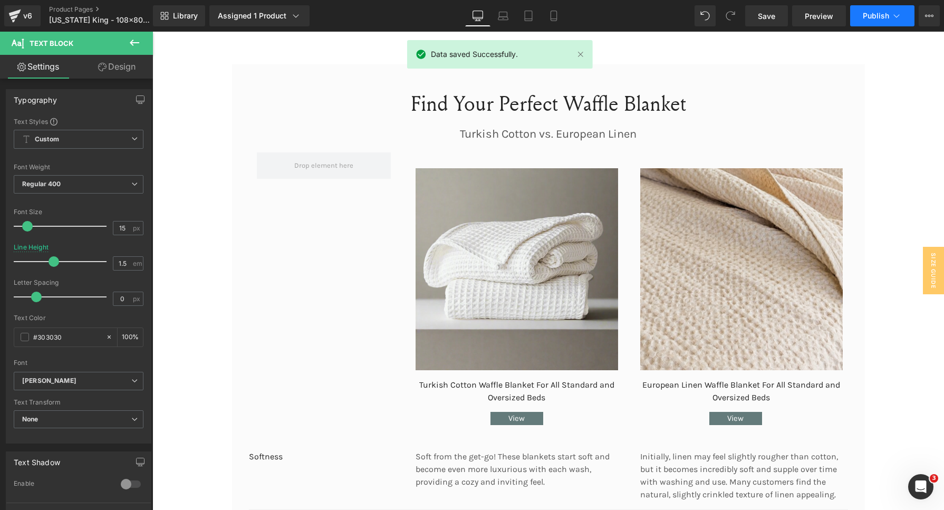
click at [871, 12] on span "Publish" at bounding box center [875, 16] width 26 height 8
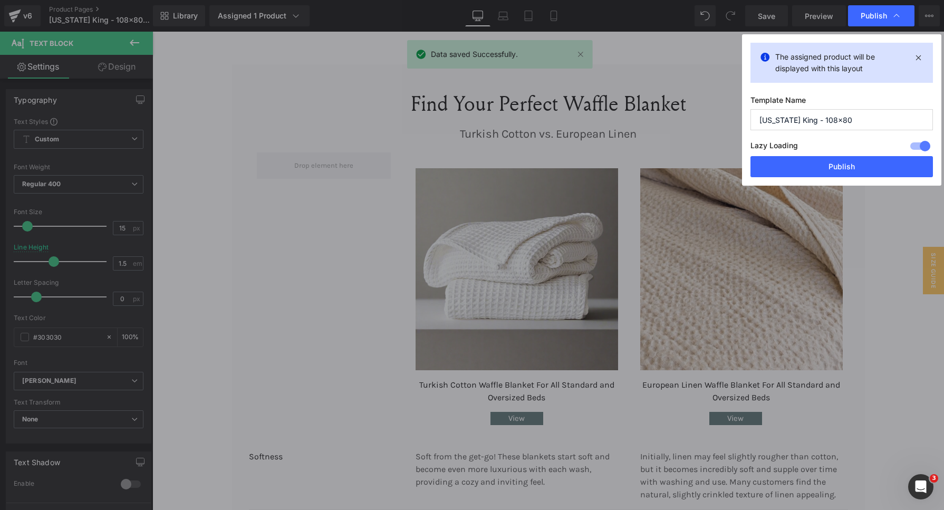
click at [803, 178] on div "The assigned product will be displayed with this layout Template Name Florida K…" at bounding box center [841, 109] width 199 height 151
click at [813, 162] on button "Publish" at bounding box center [841, 166] width 182 height 21
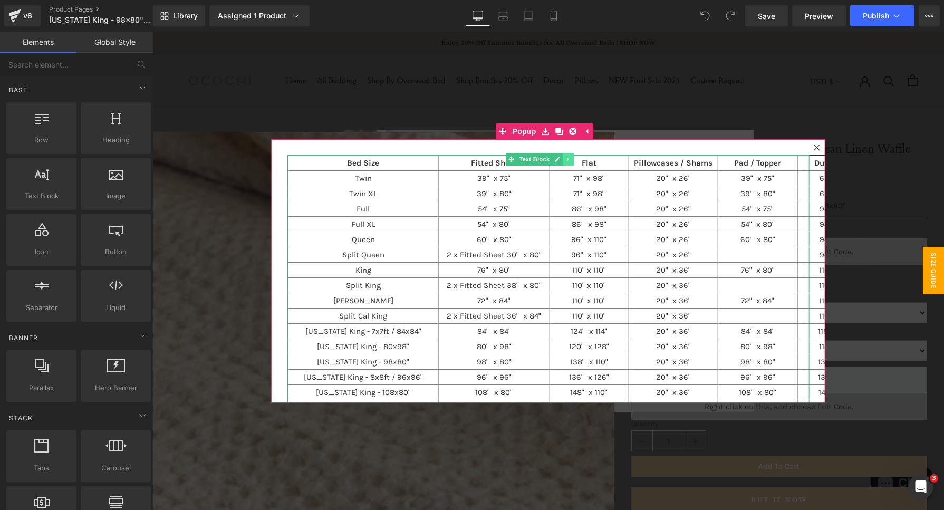
click at [566, 158] on icon at bounding box center [568, 159] width 6 height 6
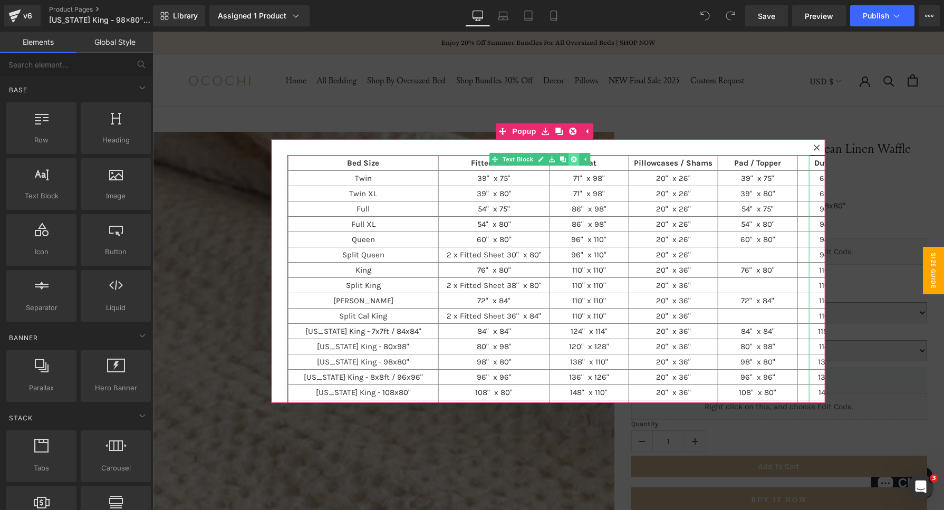
click at [573, 161] on icon at bounding box center [573, 159] width 6 height 6
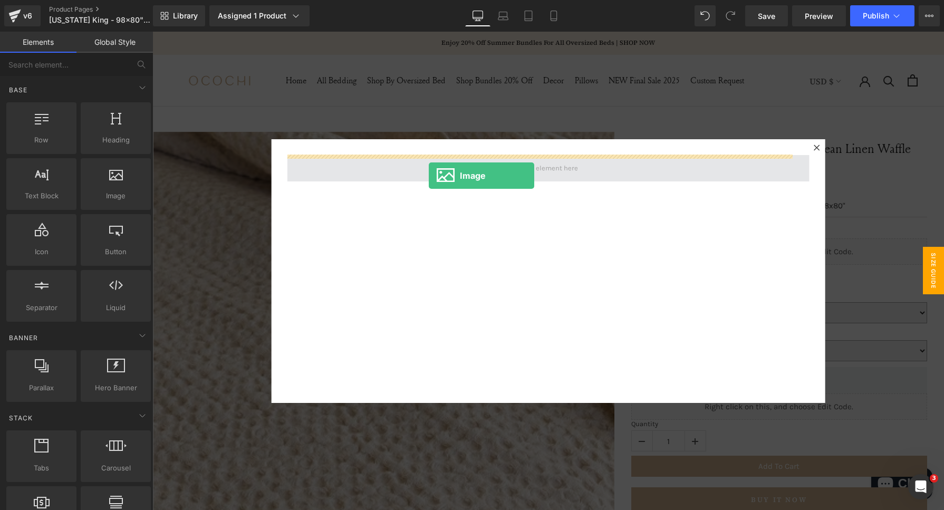
drag, startPoint x: 269, startPoint y: 224, endPoint x: 429, endPoint y: 176, distance: 166.9
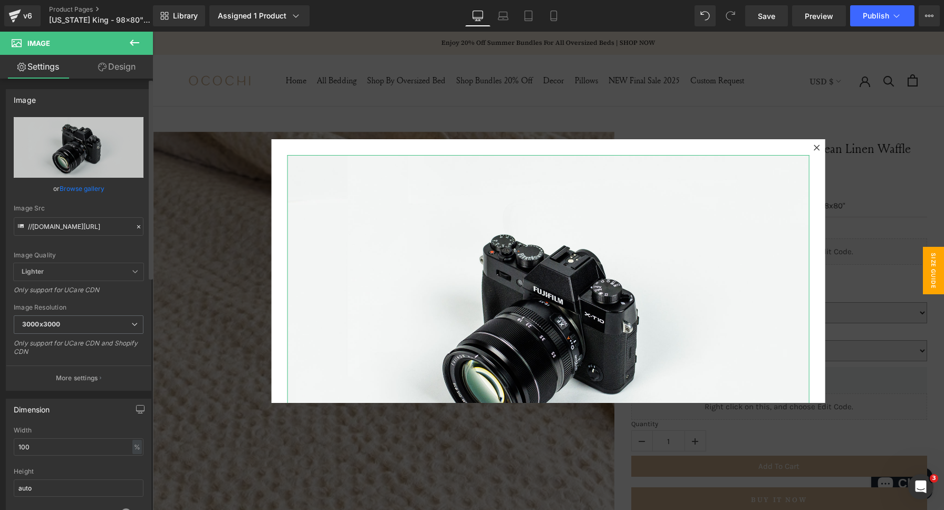
click at [135, 224] on icon at bounding box center [138, 226] width 7 height 7
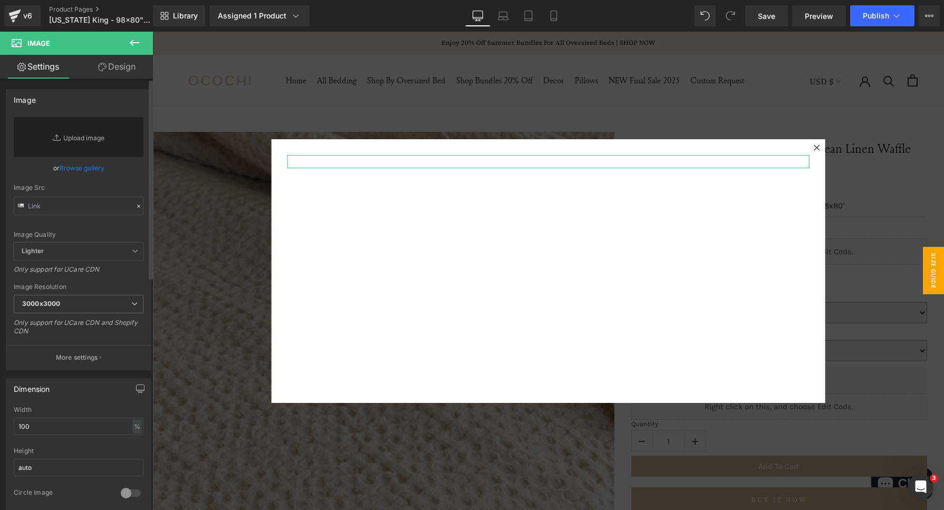
click at [88, 223] on div "Image Quality Lighter Lightest Lighter Lighter Lightest Only support for UCare …" at bounding box center [79, 179] width 130 height 125
click at [69, 193] on div "Image Src" at bounding box center [79, 199] width 130 height 31
click at [68, 201] on input "text" at bounding box center [79, 206] width 130 height 18
paste input "[URL][DOMAIN_NAME]"
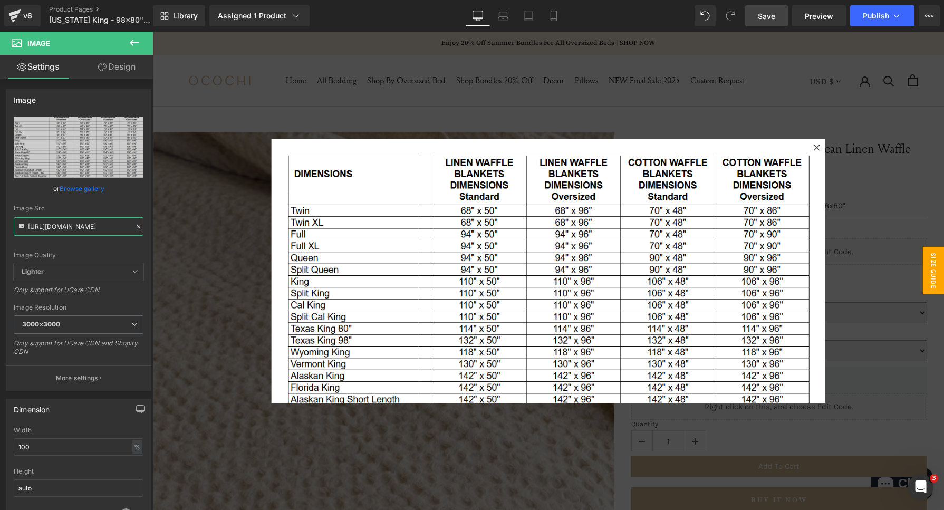
type input "[URL][DOMAIN_NAME]"
click at [771, 22] on link "Save" at bounding box center [766, 15] width 43 height 21
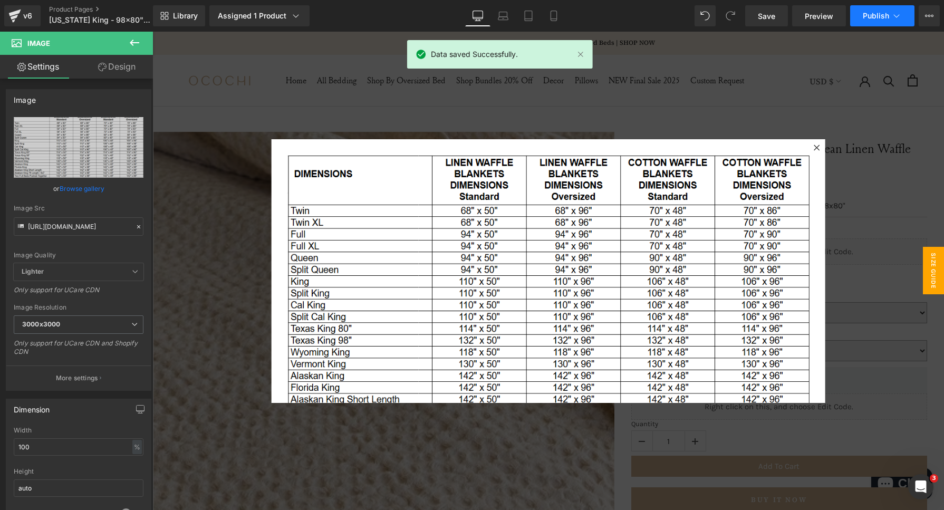
click at [886, 12] on span "Publish" at bounding box center [875, 16] width 26 height 8
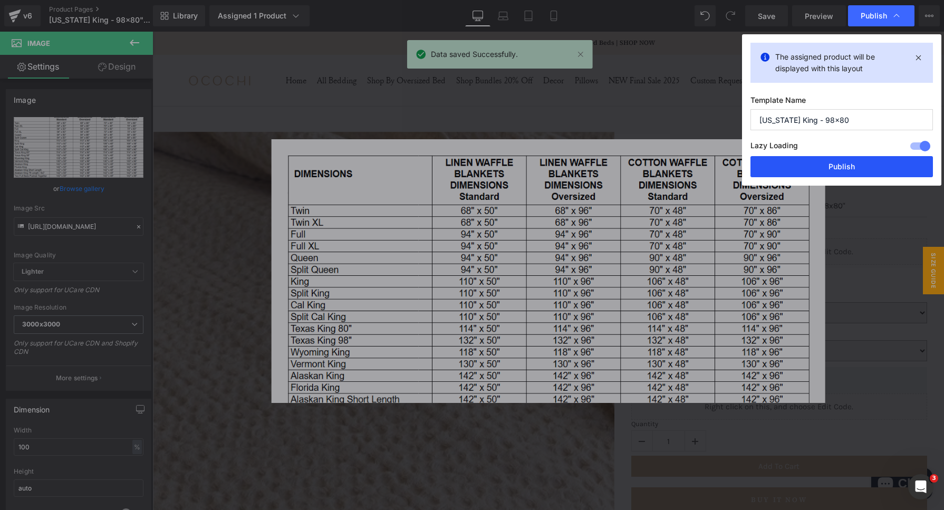
click at [828, 162] on button "Publish" at bounding box center [841, 166] width 182 height 21
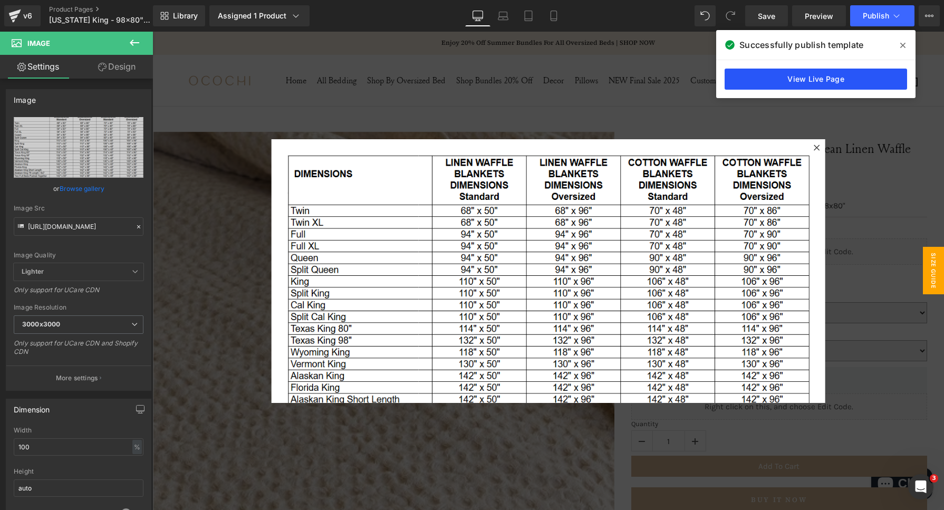
click at [798, 79] on link "View Live Page" at bounding box center [815, 79] width 182 height 21
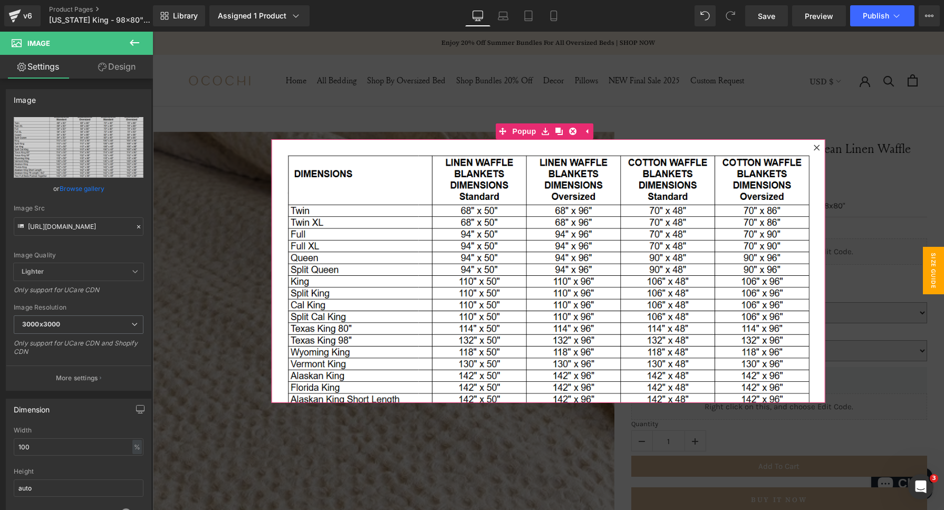
click at [506, 154] on div "Image" at bounding box center [548, 271] width 554 height 264
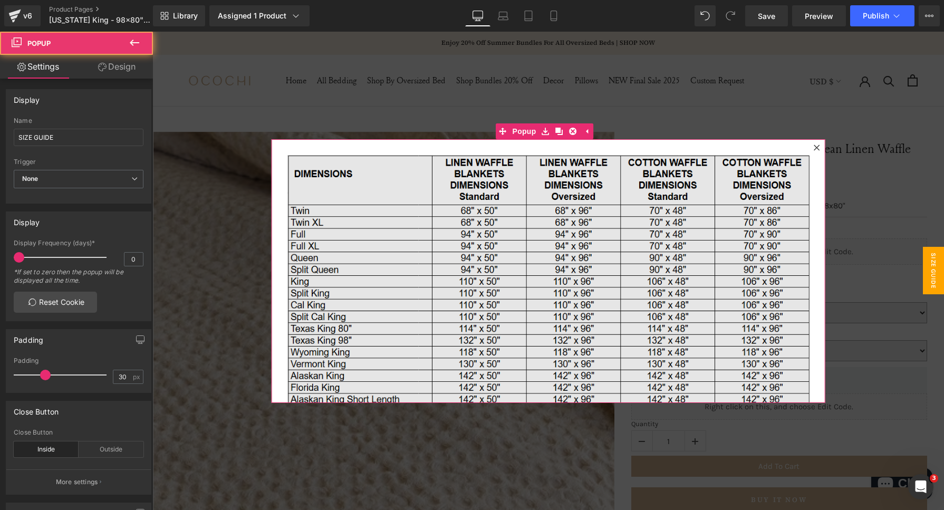
click at [542, 273] on img at bounding box center [548, 308] width 522 height 307
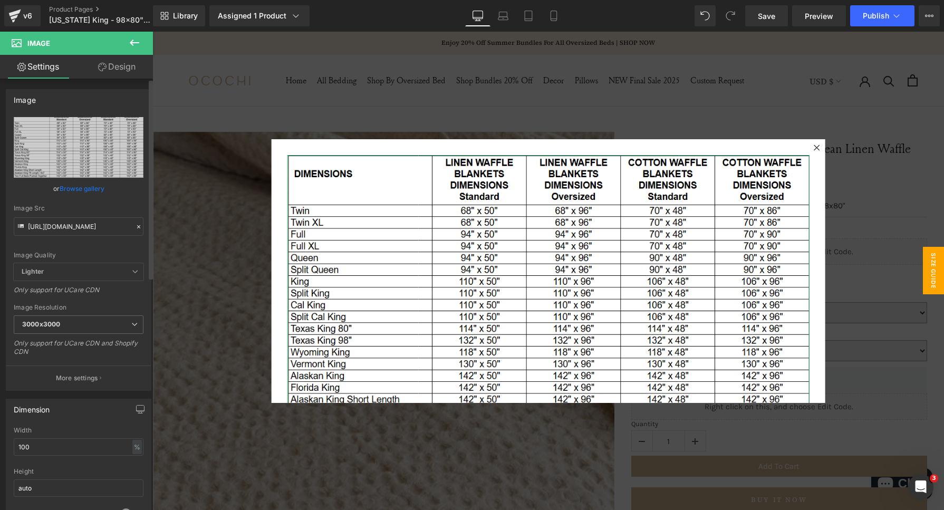
click at [137, 227] on icon at bounding box center [138, 226] width 3 height 3
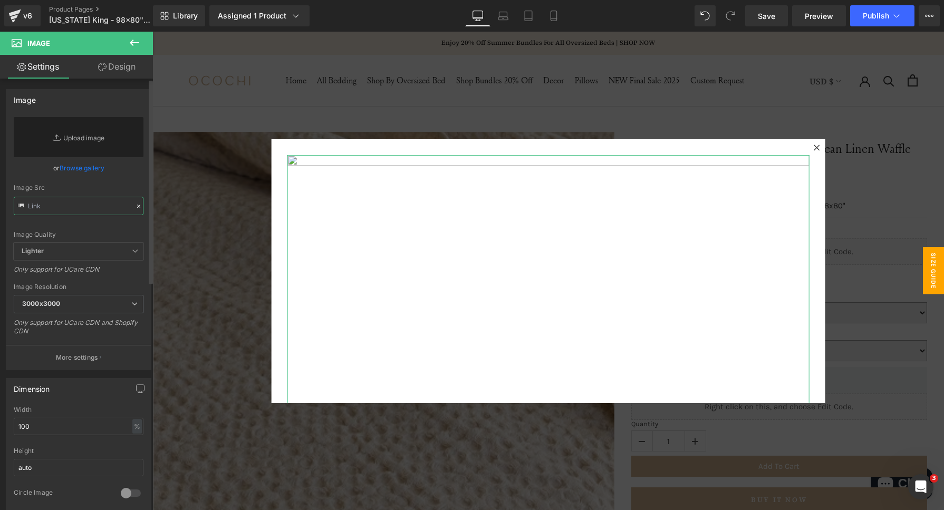
click at [52, 206] on input "text" at bounding box center [79, 206] width 130 height 18
paste input "[URL][DOMAIN_NAME]"
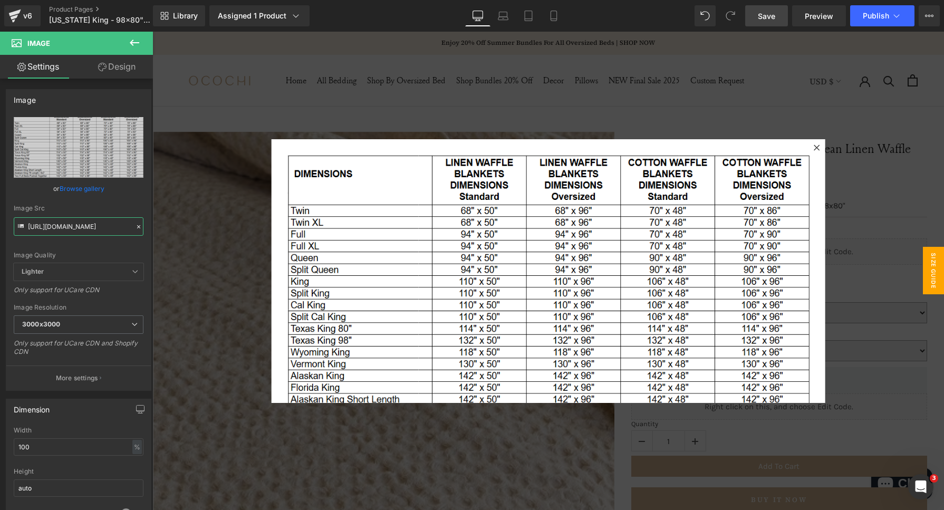
type input "[URL][DOMAIN_NAME]"
click at [767, 18] on span "Save" at bounding box center [766, 16] width 17 height 11
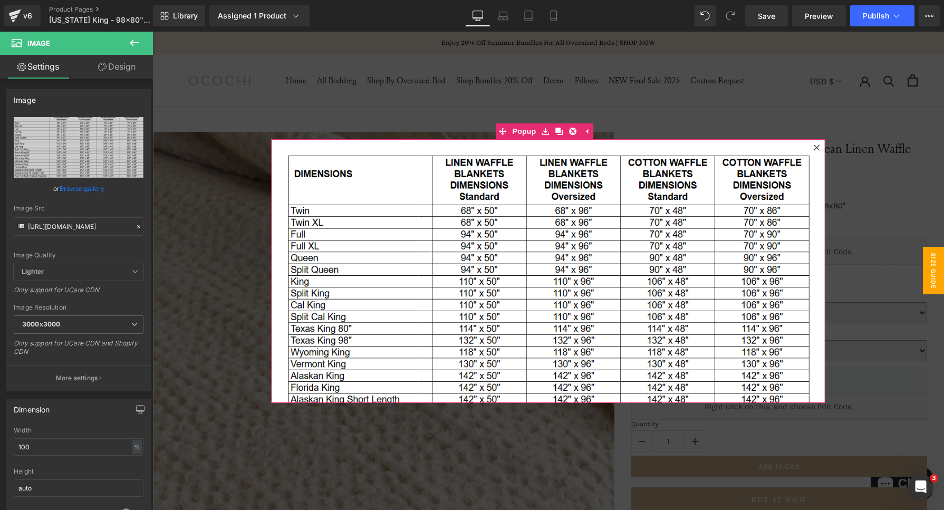
click at [813, 148] on icon at bounding box center [816, 147] width 6 height 6
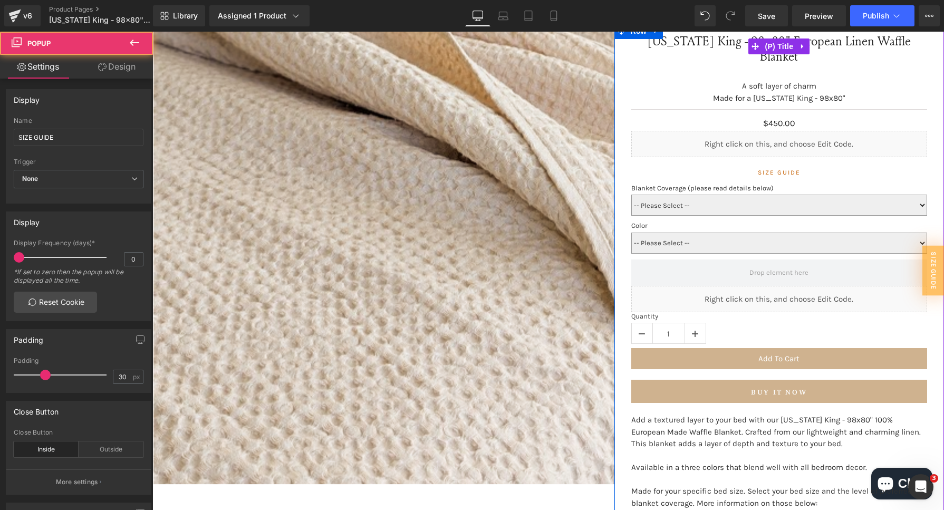
scroll to position [395, 0]
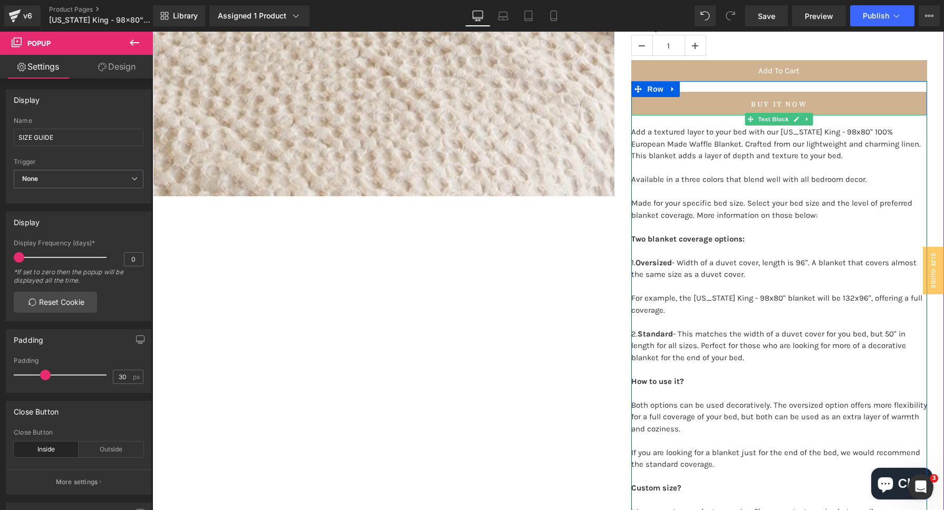
click at [743, 341] on p "2. Standard - This matches the width of a duvet cover for you bed, but 50" in l…" at bounding box center [779, 351] width 296 height 47
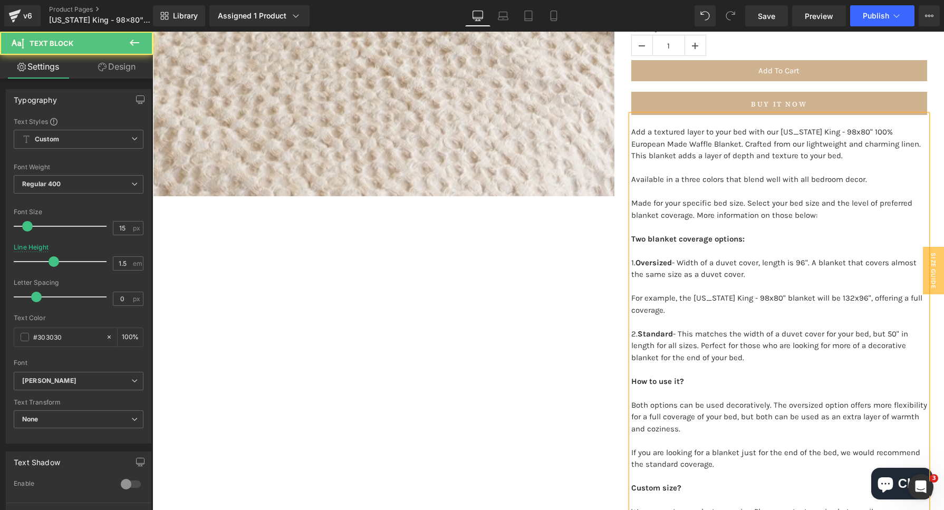
click at [865, 328] on p "2. Standard - This matches the width of a duvet cover for your bed, but 50" in …" at bounding box center [779, 351] width 296 height 47
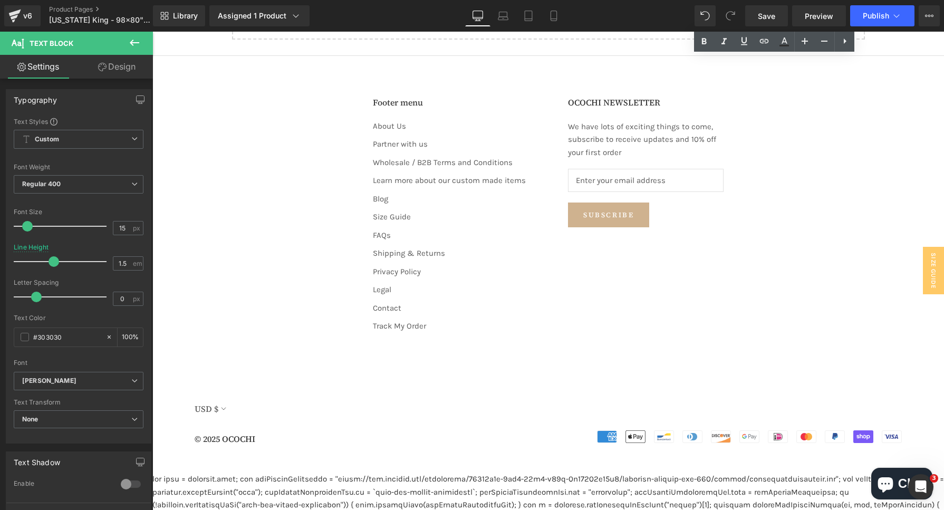
scroll to position [1450, 0]
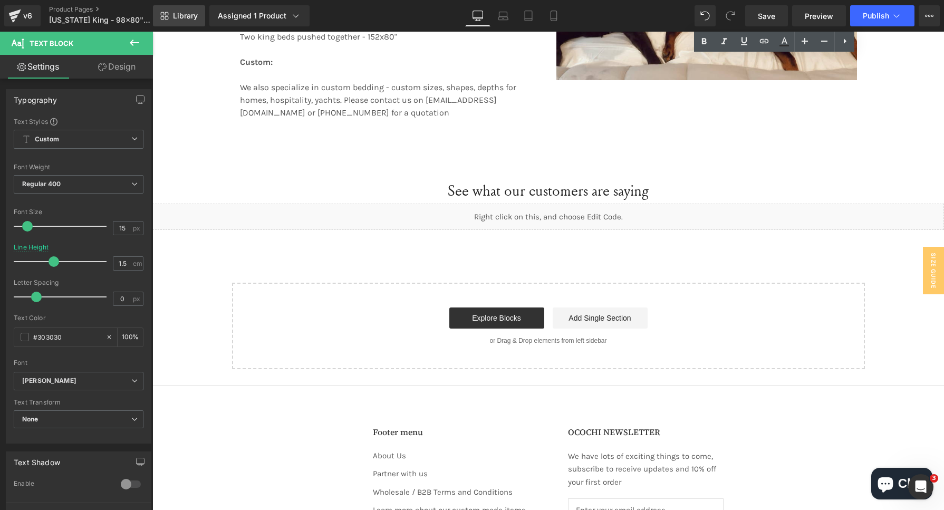
click at [188, 17] on span "Library" at bounding box center [185, 15] width 25 height 9
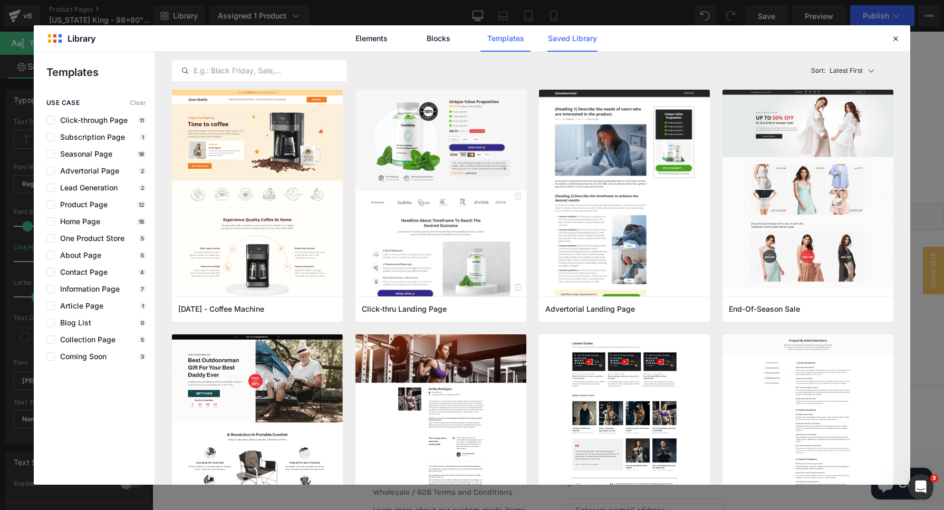
click at [553, 37] on link "Saved Library" at bounding box center [572, 38] width 50 height 26
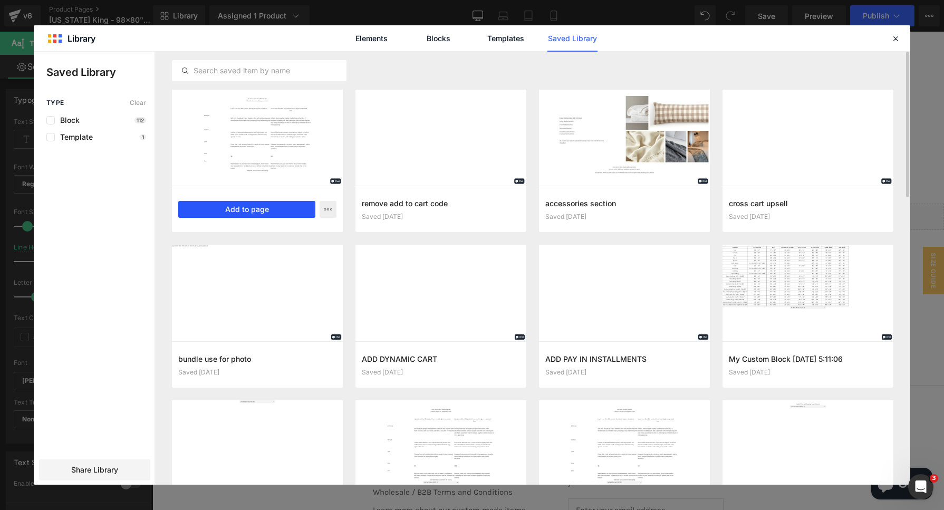
click at [267, 211] on button "Add to page" at bounding box center [246, 209] width 137 height 17
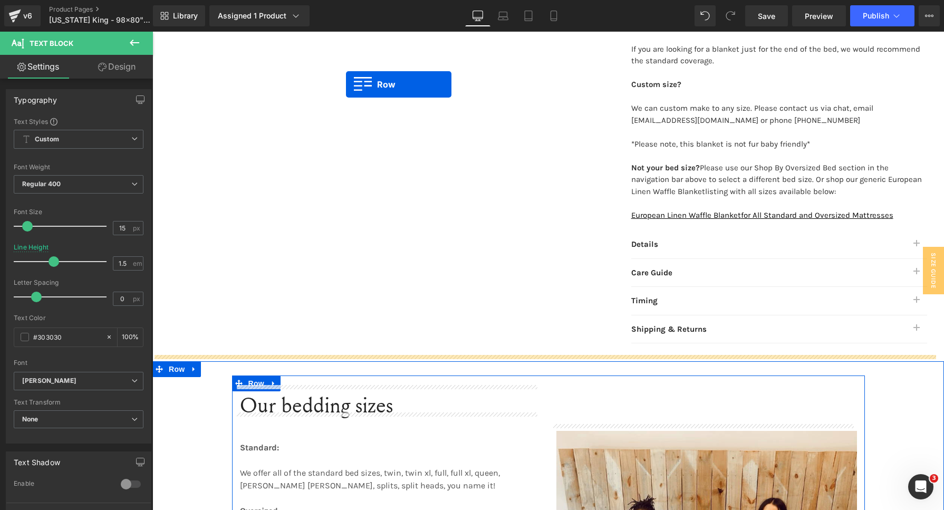
scroll to position [788, 0]
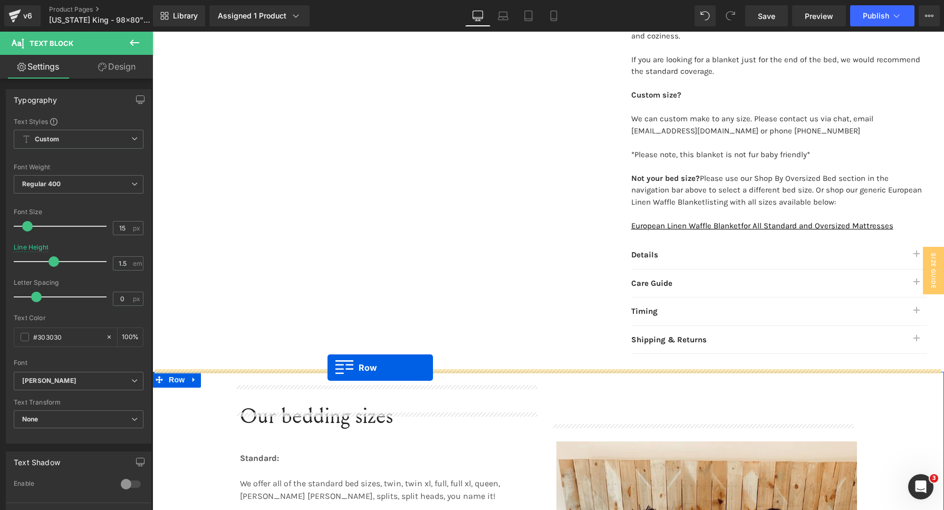
drag, startPoint x: 159, startPoint y: 92, endPoint x: 327, endPoint y: 367, distance: 323.0
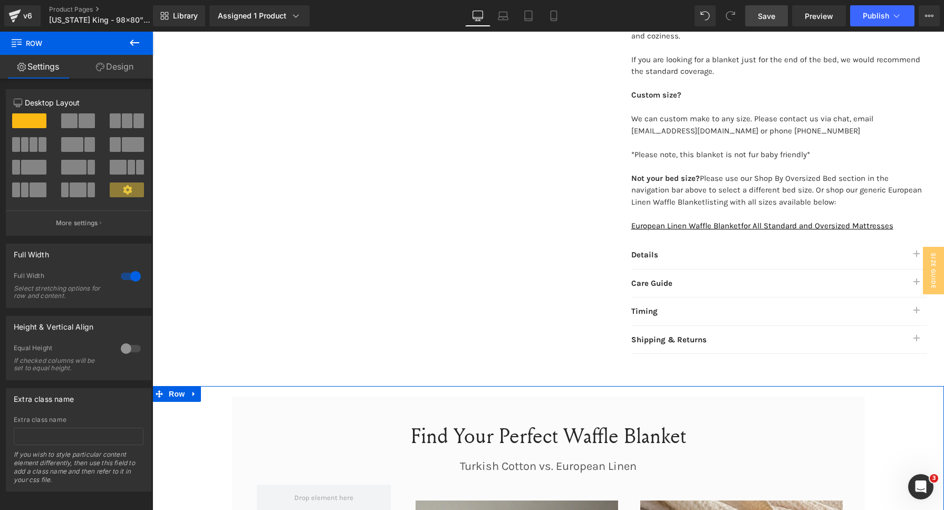
click at [766, 14] on span "Save" at bounding box center [766, 16] width 17 height 11
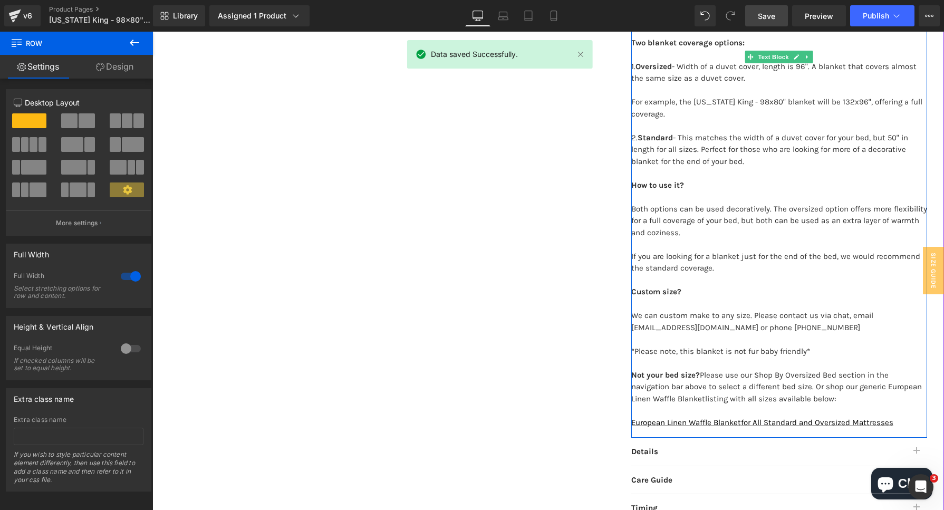
scroll to position [590, 0]
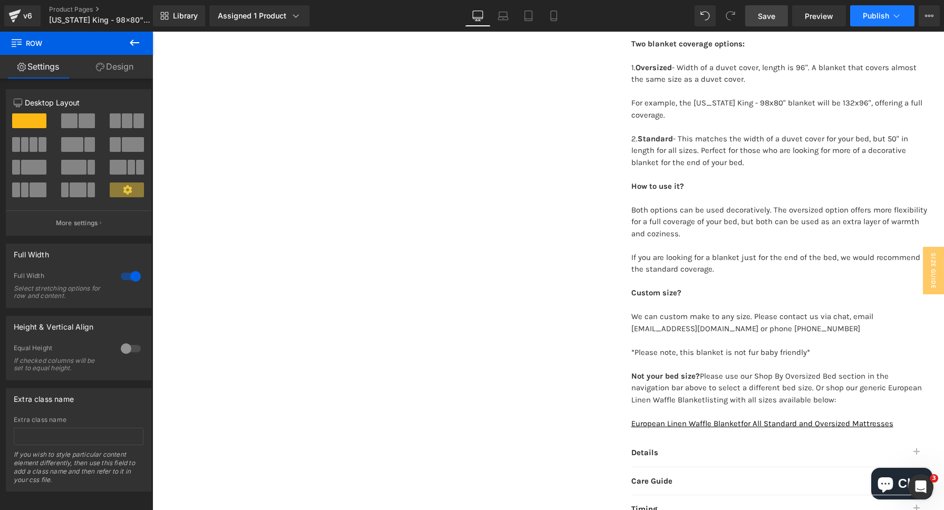
click at [868, 25] on button "Publish" at bounding box center [882, 15] width 64 height 21
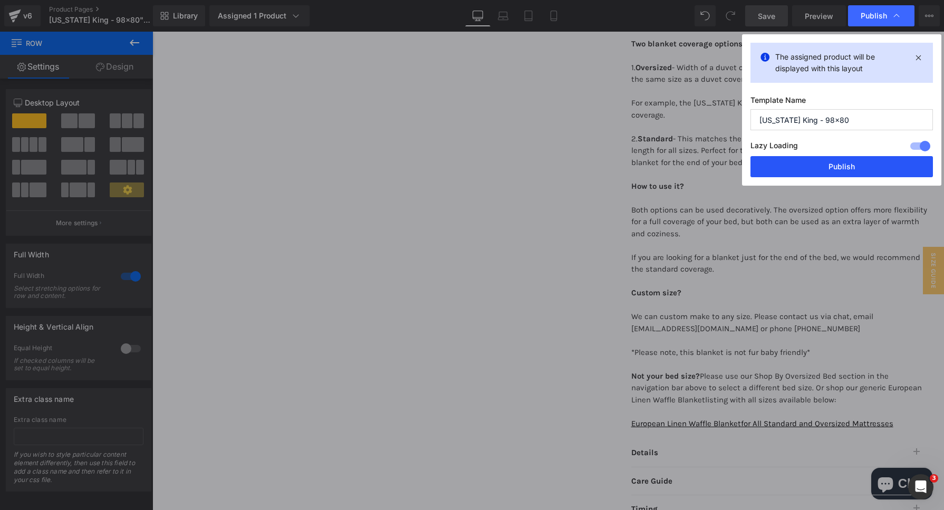
drag, startPoint x: 858, startPoint y: 169, endPoint x: 300, endPoint y: 15, distance: 579.3
click at [858, 169] on button "Publish" at bounding box center [841, 166] width 182 height 21
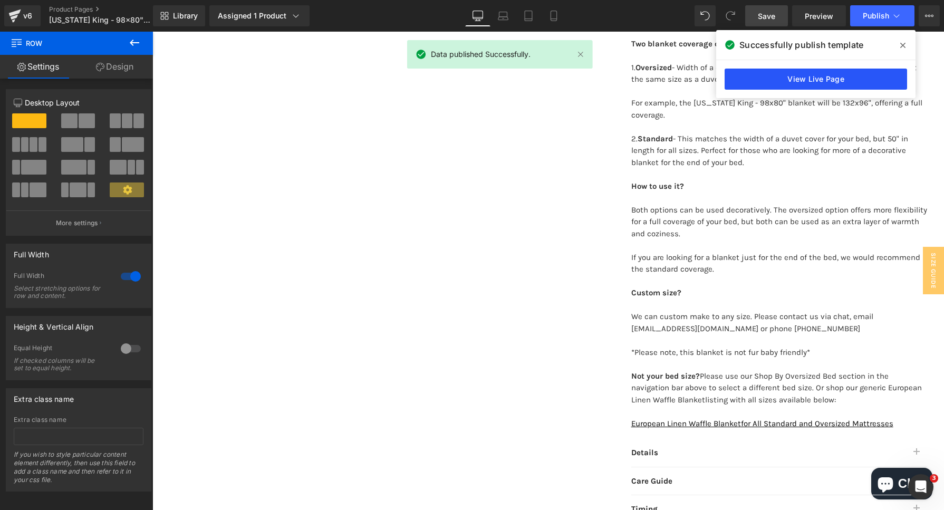
click at [788, 81] on link "View Live Page" at bounding box center [815, 79] width 182 height 21
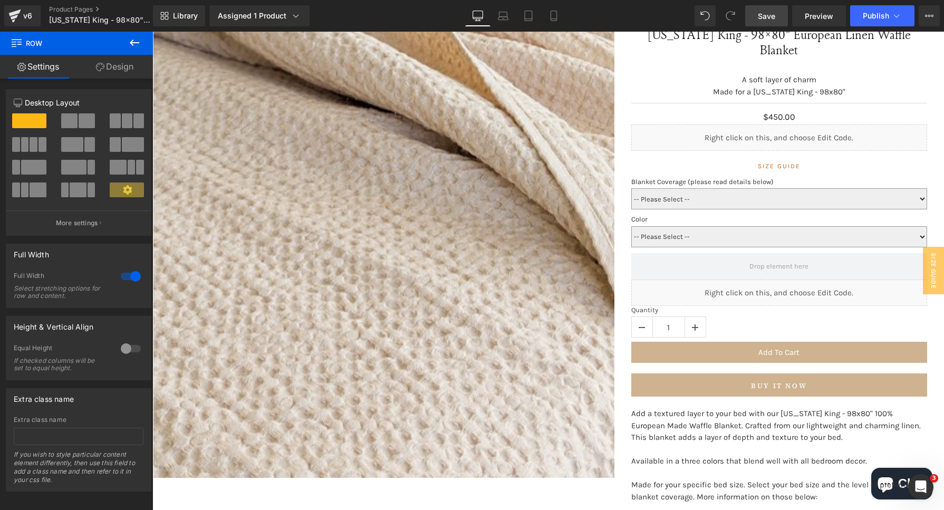
scroll to position [0, 0]
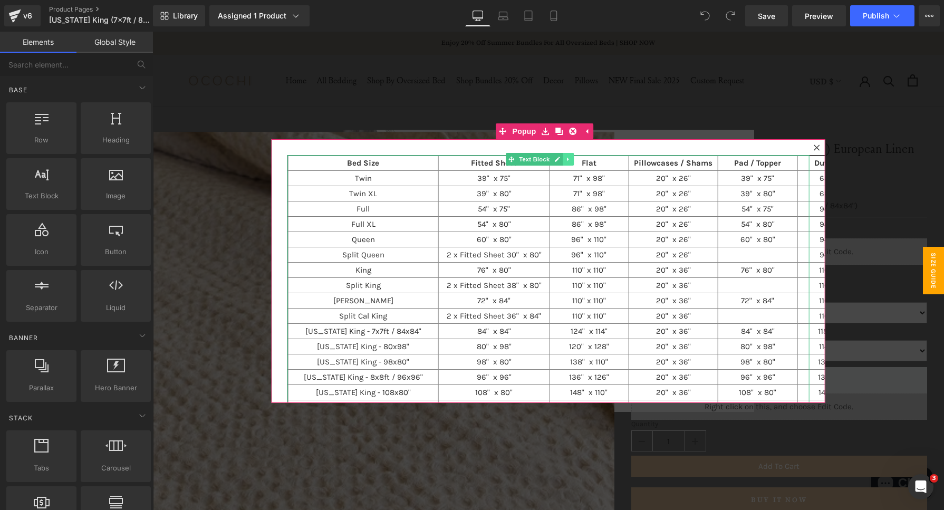
click at [569, 160] on link at bounding box center [568, 159] width 11 height 13
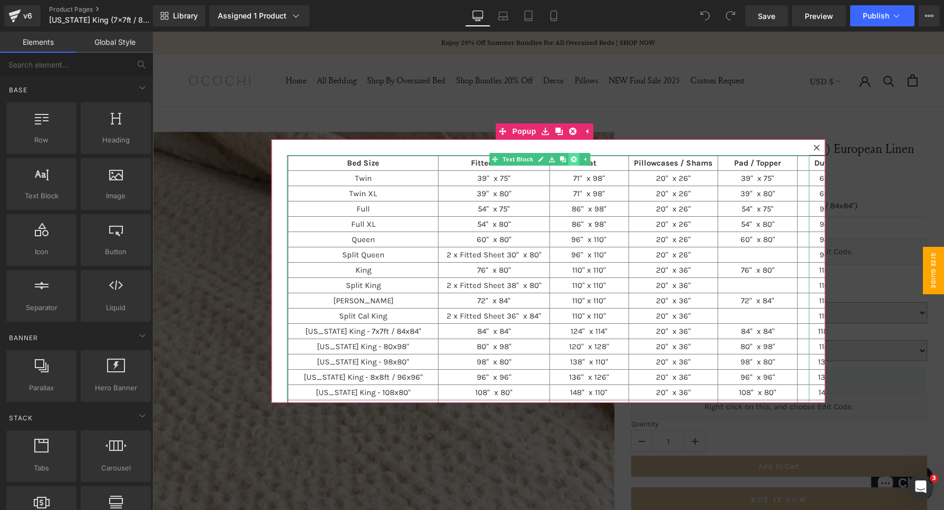
click at [574, 163] on link at bounding box center [573, 159] width 11 height 13
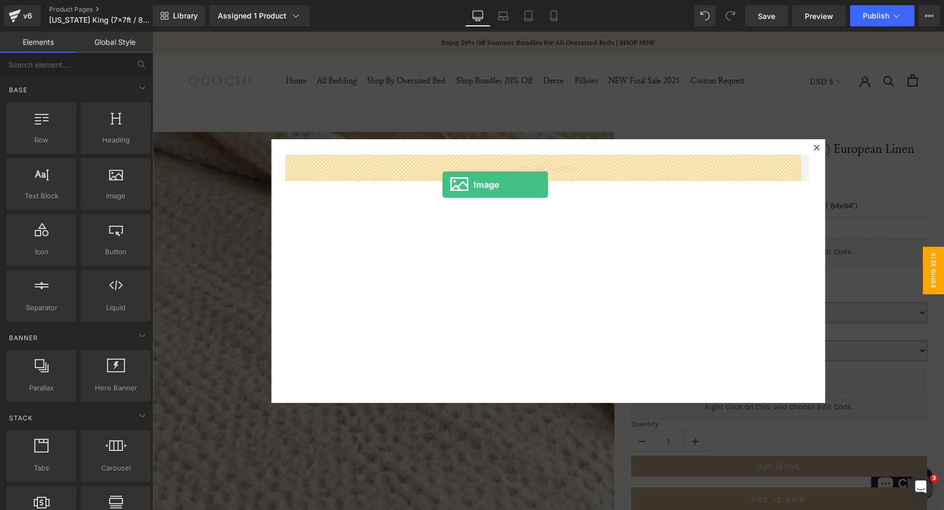
drag, startPoint x: 295, startPoint y: 220, endPoint x: 442, endPoint y: 185, distance: 151.4
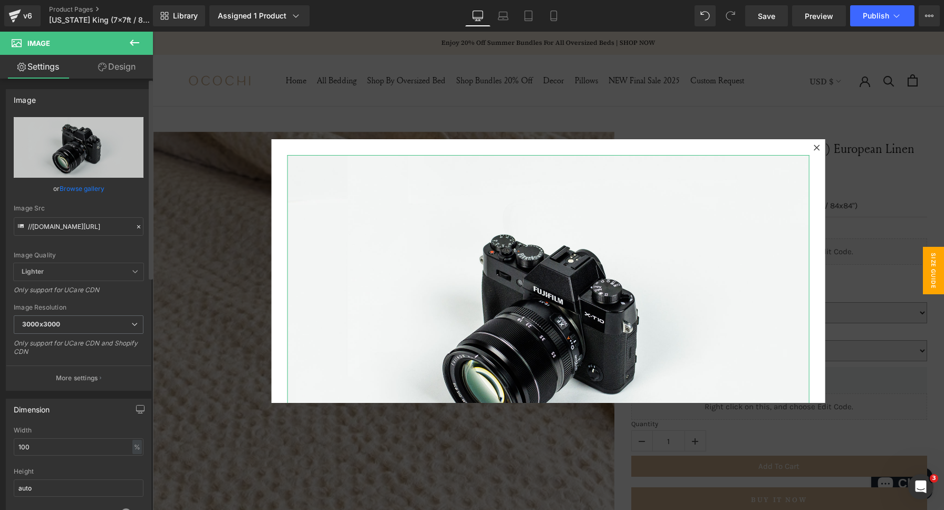
click at [137, 224] on icon at bounding box center [138, 226] width 7 height 7
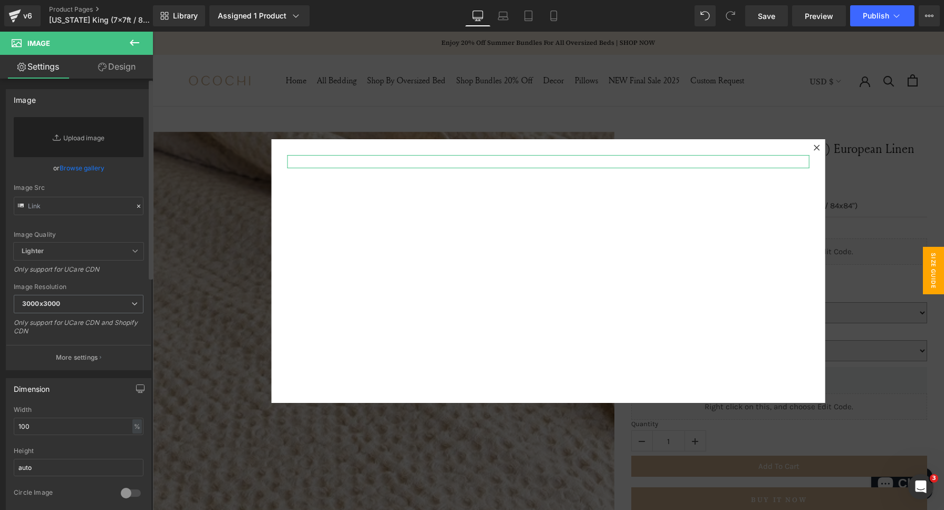
click at [96, 222] on div "Image Quality Lighter Lightest Lighter Lighter Lightest Only support for UCare …" at bounding box center [79, 179] width 130 height 125
click at [84, 203] on input "text" at bounding box center [79, 206] width 130 height 18
paste input "[URL][DOMAIN_NAME]"
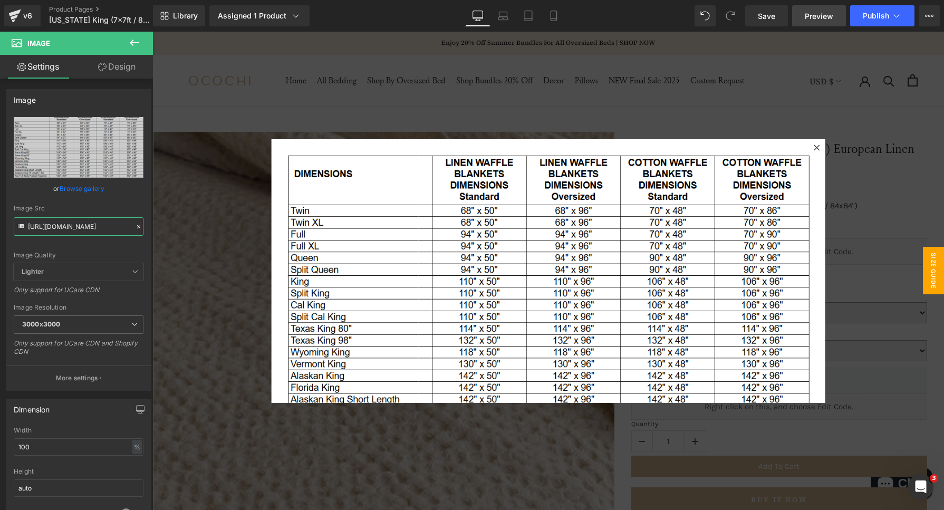
type input "[URL][DOMAIN_NAME]"
click at [771, 17] on span "Save" at bounding box center [766, 16] width 17 height 11
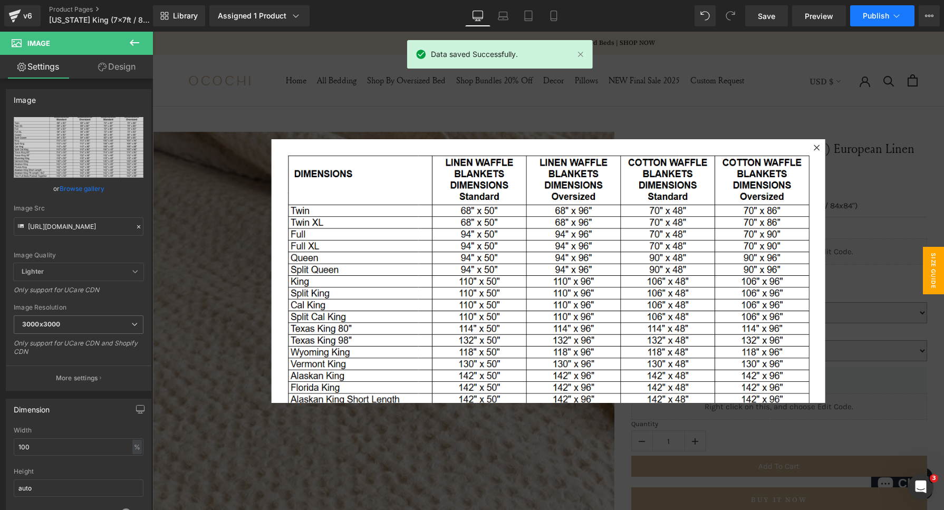
click at [866, 16] on span "Publish" at bounding box center [875, 16] width 26 height 8
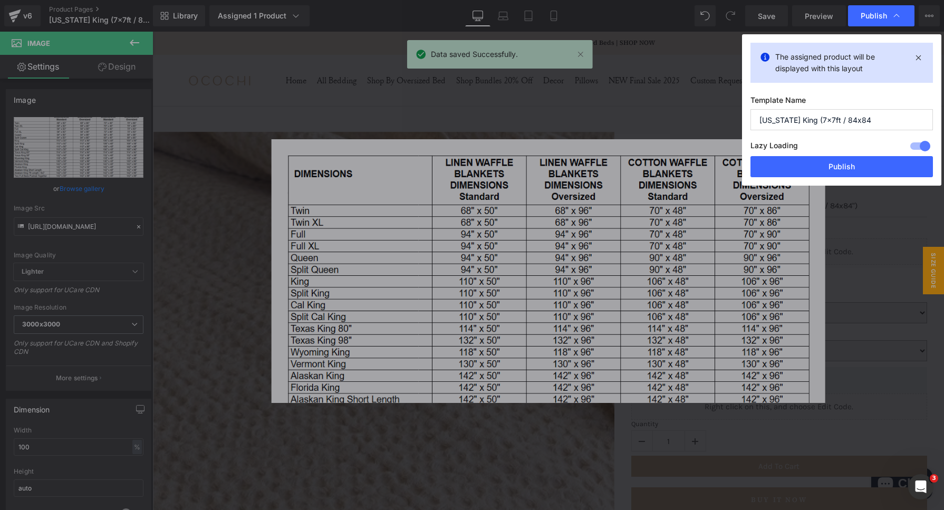
drag, startPoint x: 832, startPoint y: 161, endPoint x: 688, endPoint y: 26, distance: 197.3
click at [831, 161] on button "Publish" at bounding box center [841, 166] width 182 height 21
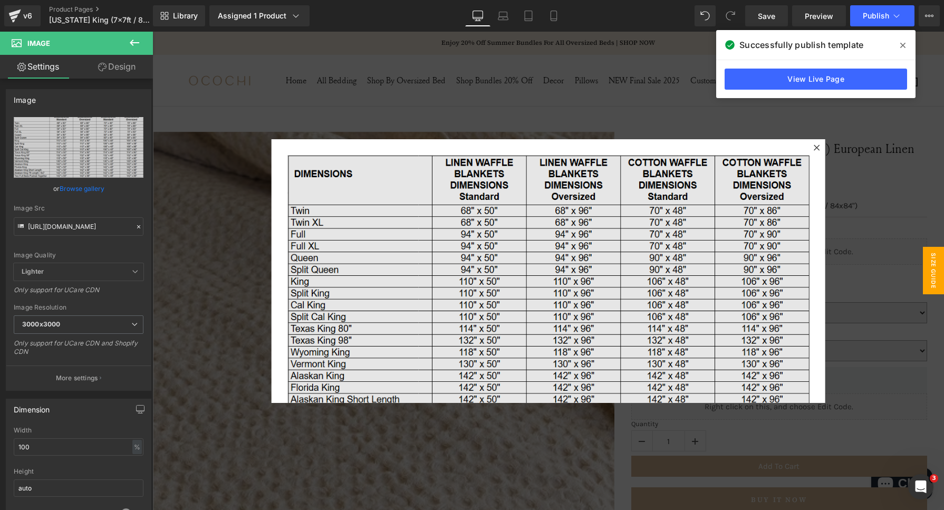
click at [482, 197] on img at bounding box center [548, 308] width 522 height 307
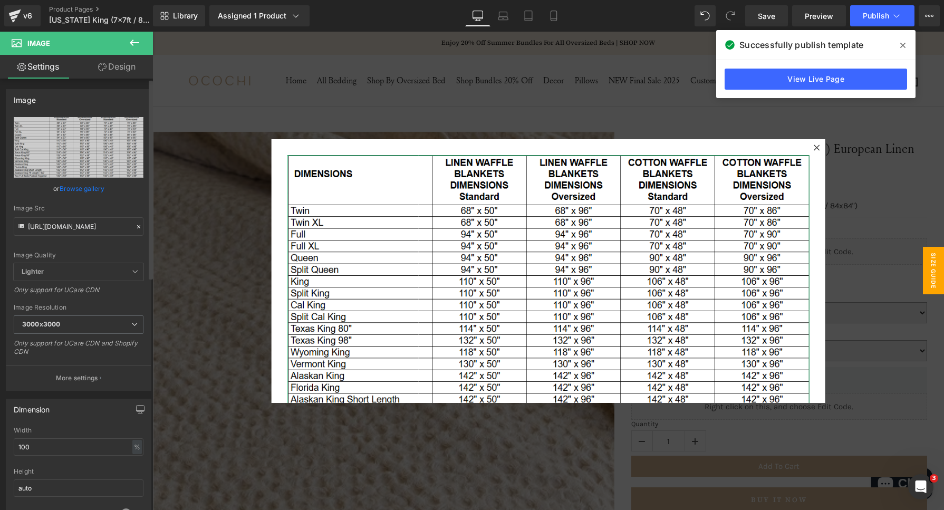
click at [135, 225] on icon at bounding box center [138, 226] width 7 height 7
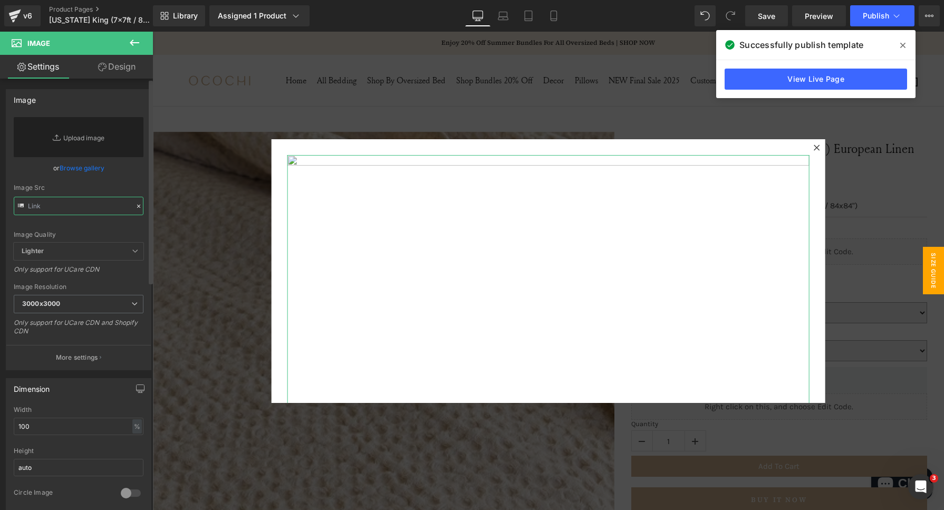
drag, startPoint x: 45, startPoint y: 211, endPoint x: 80, endPoint y: 203, distance: 35.6
click at [45, 211] on input "text" at bounding box center [79, 206] width 130 height 18
paste input "[URL][DOMAIN_NAME]"
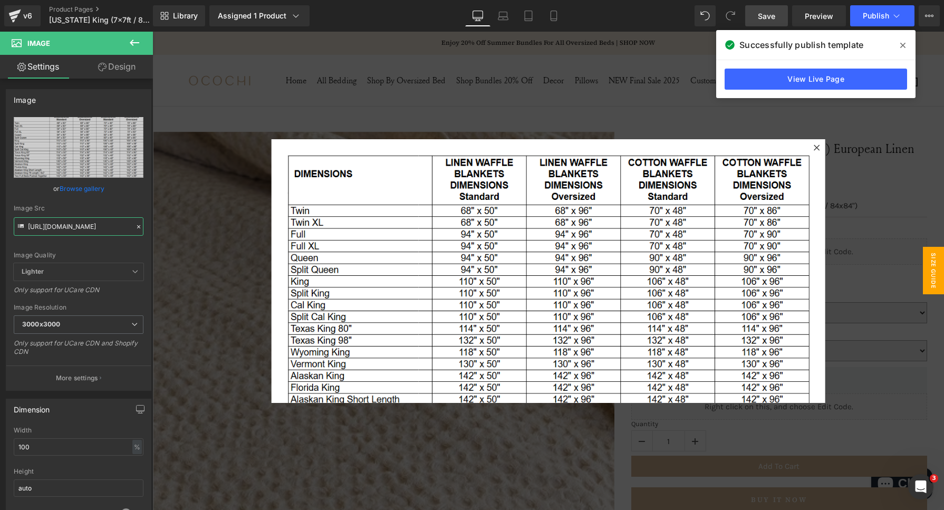
type input "[URL][DOMAIN_NAME]"
click at [762, 17] on span "Save" at bounding box center [766, 16] width 17 height 11
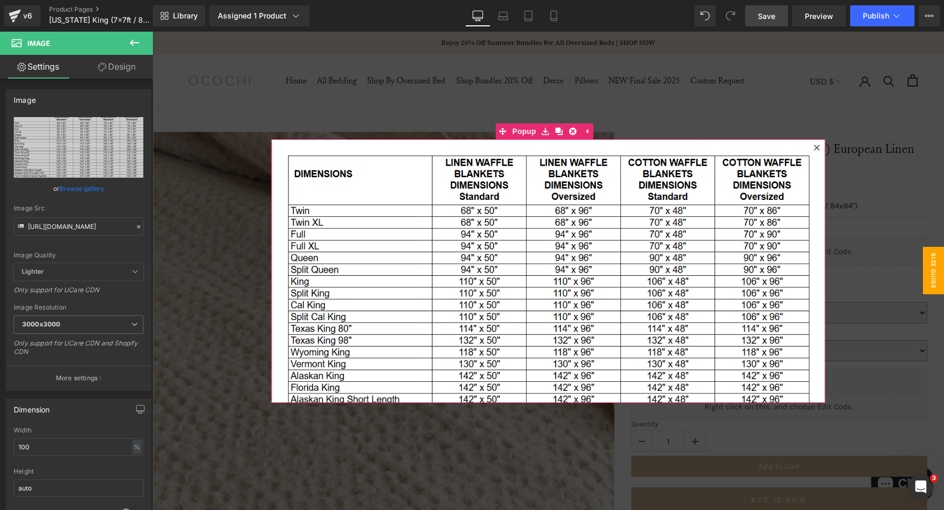
click at [810, 143] on div at bounding box center [816, 147] width 13 height 13
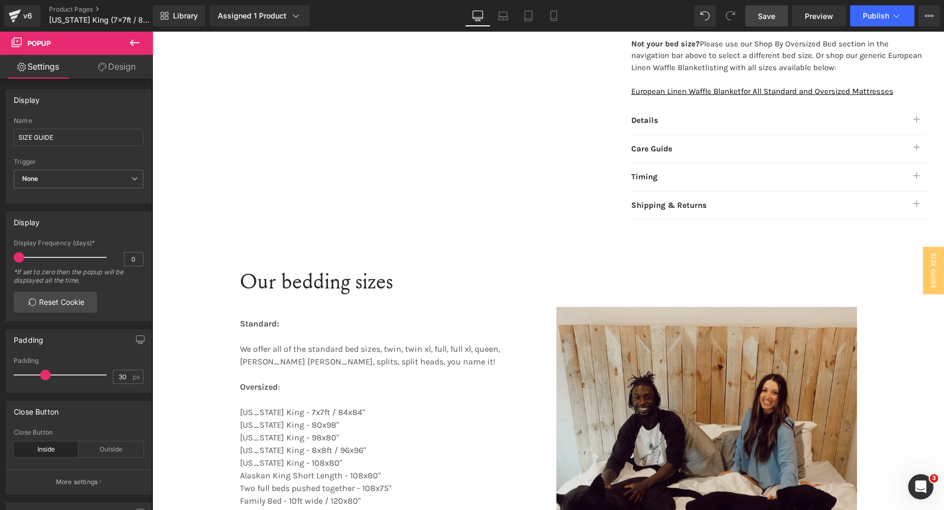
scroll to position [1054, 0]
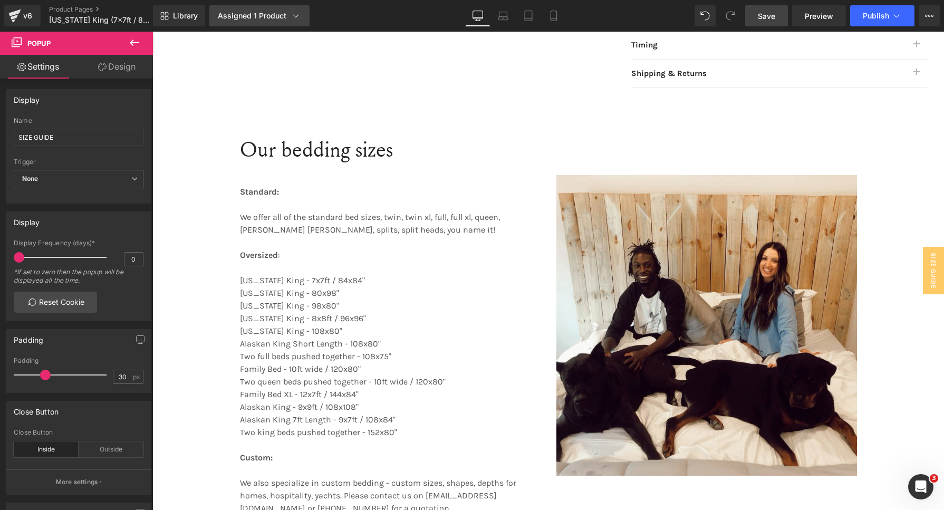
drag, startPoint x: 176, startPoint y: 21, endPoint x: 250, endPoint y: 21, distance: 74.9
click at [176, 21] on link "Library" at bounding box center [179, 15] width 52 height 21
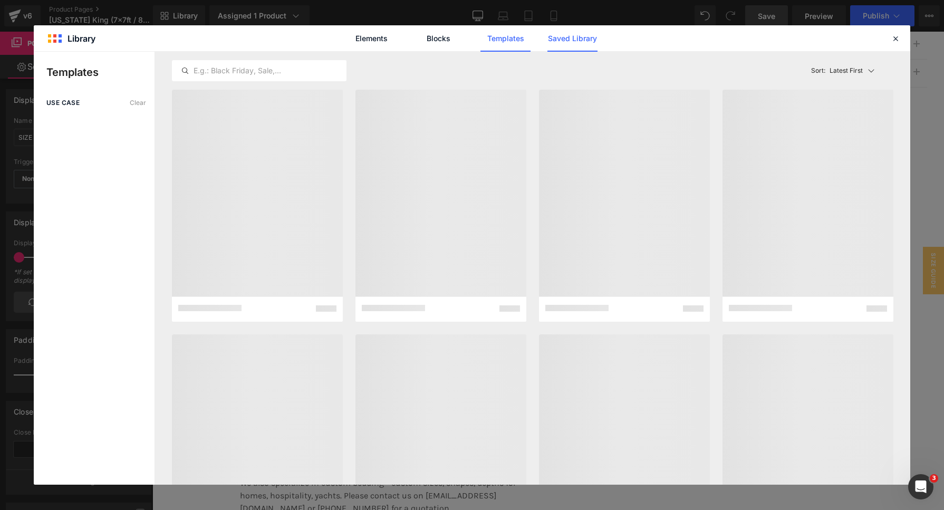
click at [585, 43] on link "Saved Library" at bounding box center [572, 38] width 50 height 26
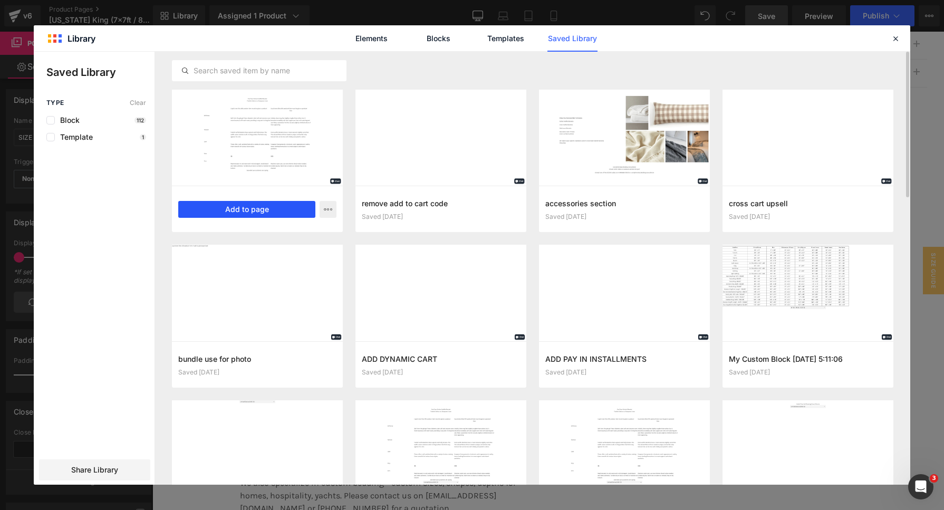
click at [248, 207] on button "Add to page" at bounding box center [246, 209] width 137 height 17
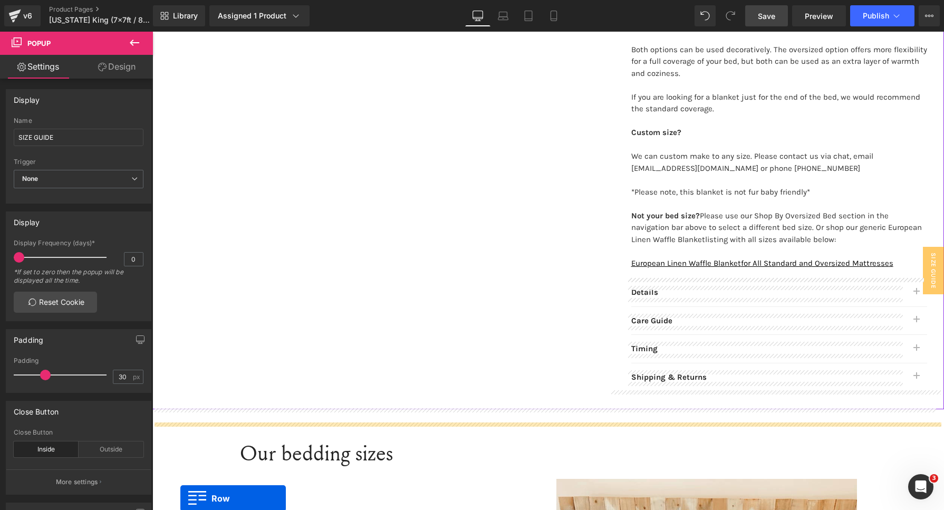
scroll to position [793, 0]
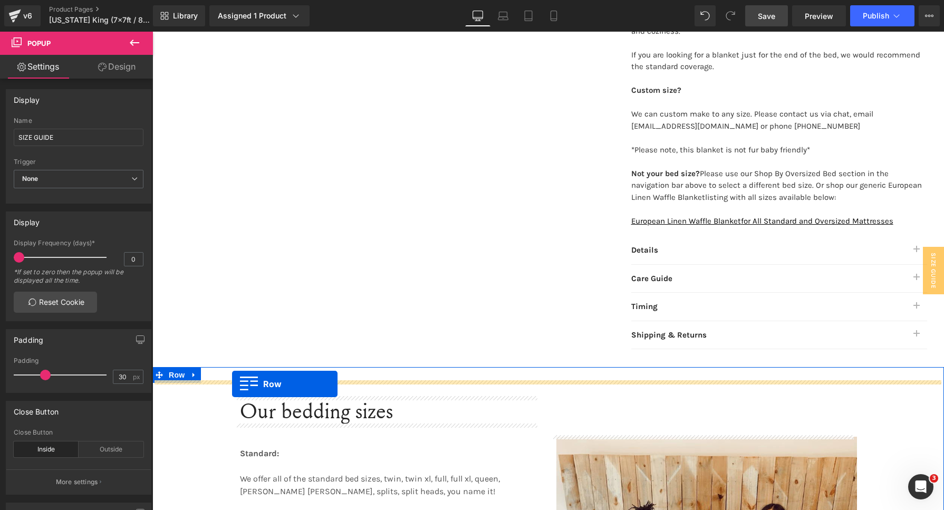
drag, startPoint x: 156, startPoint y: 94, endPoint x: 232, endPoint y: 384, distance: 299.2
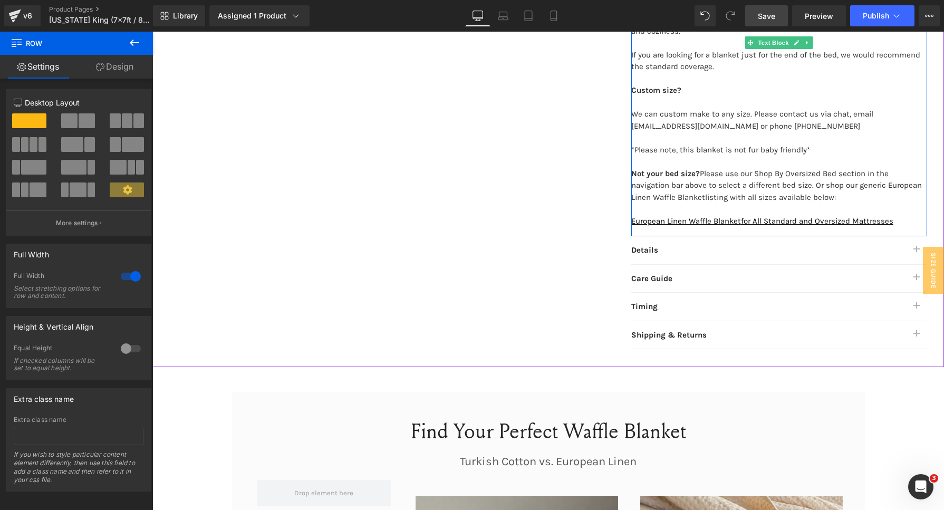
click at [783, 23] on link "Save" at bounding box center [766, 15] width 43 height 21
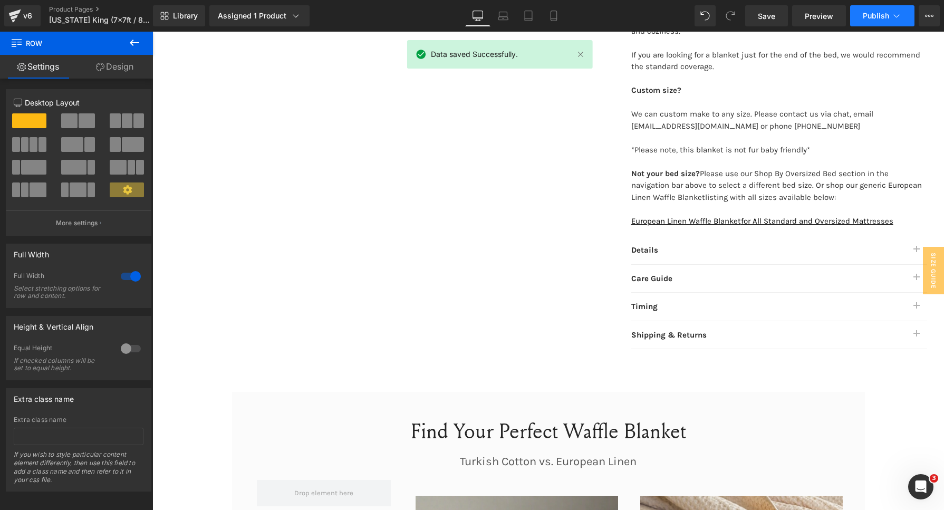
click at [866, 9] on button "Publish" at bounding box center [882, 15] width 64 height 21
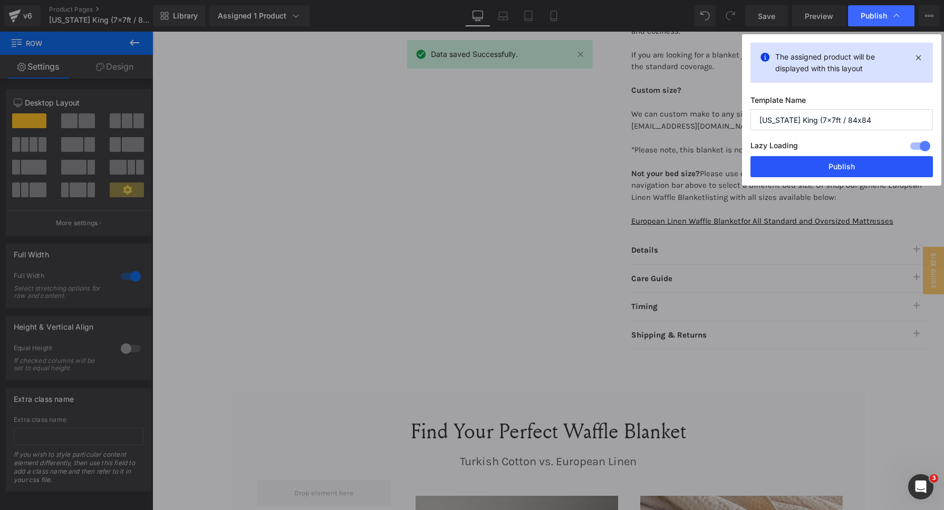
click at [845, 170] on button "Publish" at bounding box center [841, 166] width 182 height 21
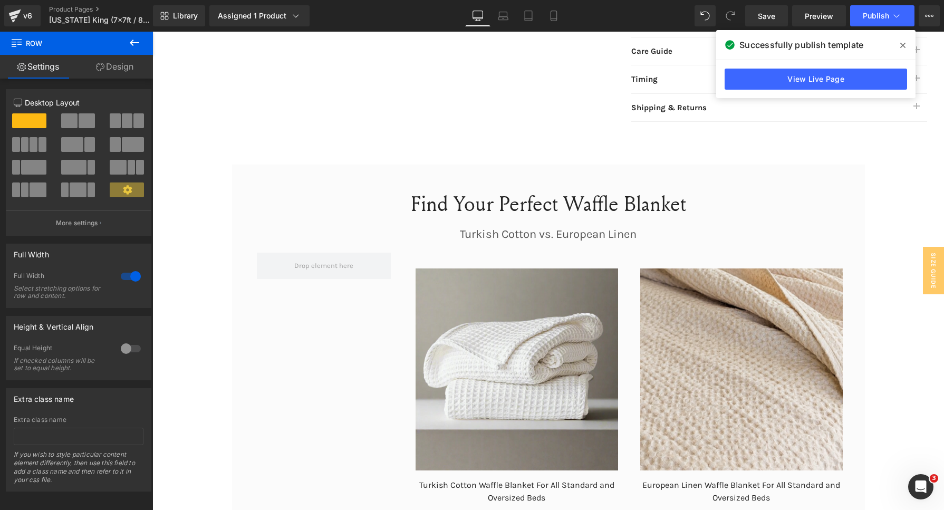
scroll to position [1054, 0]
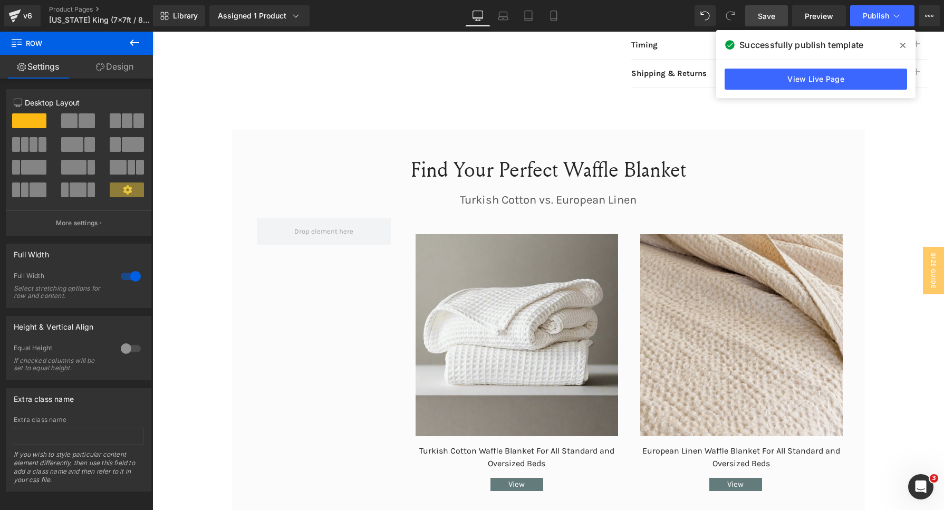
click at [759, 11] on span "Save" at bounding box center [766, 16] width 17 height 11
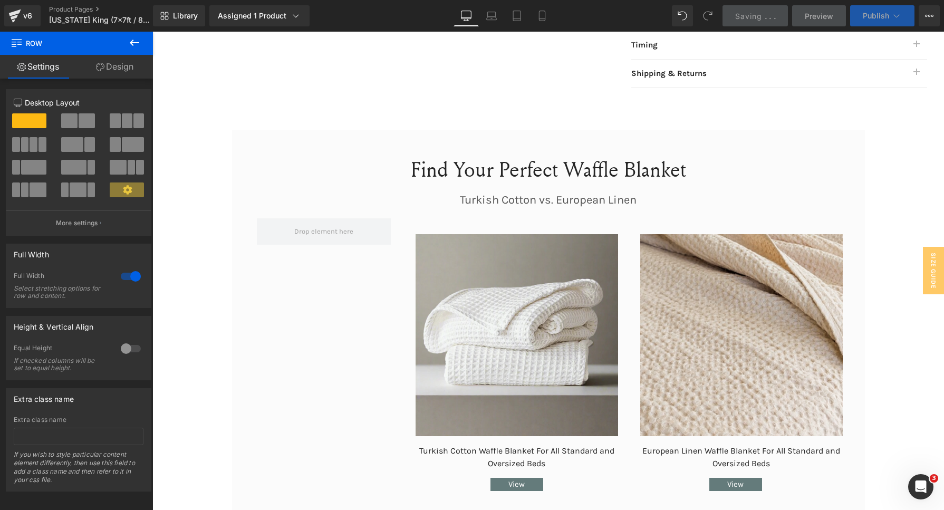
click at [873, 14] on span "Publish" at bounding box center [875, 16] width 26 height 8
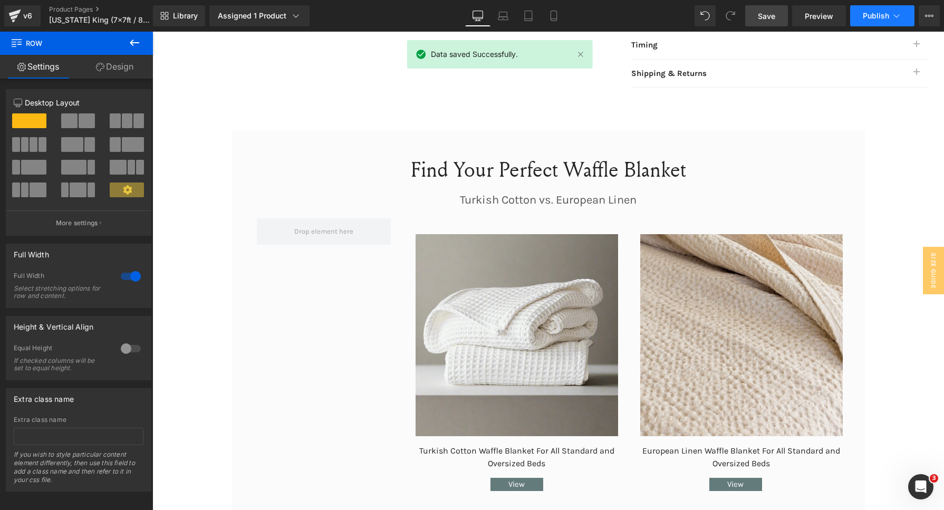
click at [873, 25] on button "Publish" at bounding box center [882, 15] width 64 height 21
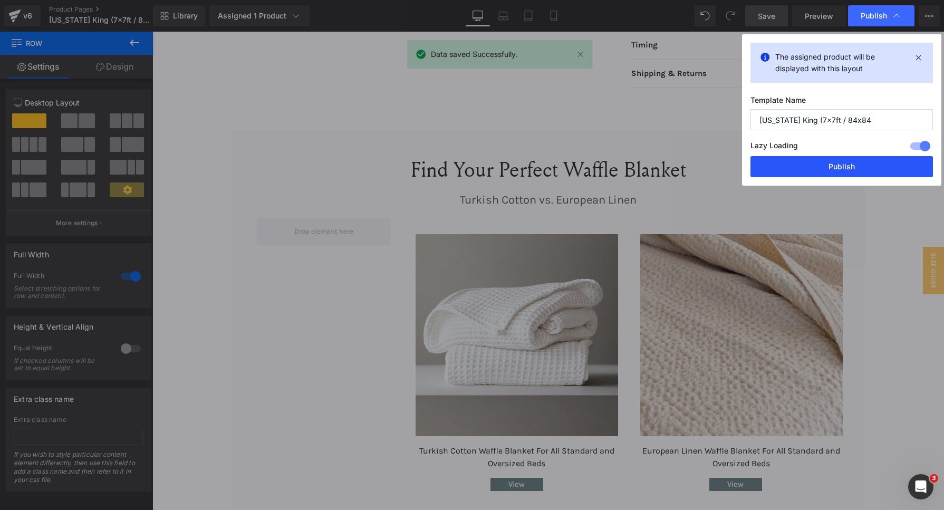
click at [872, 172] on button "Publish" at bounding box center [841, 166] width 182 height 21
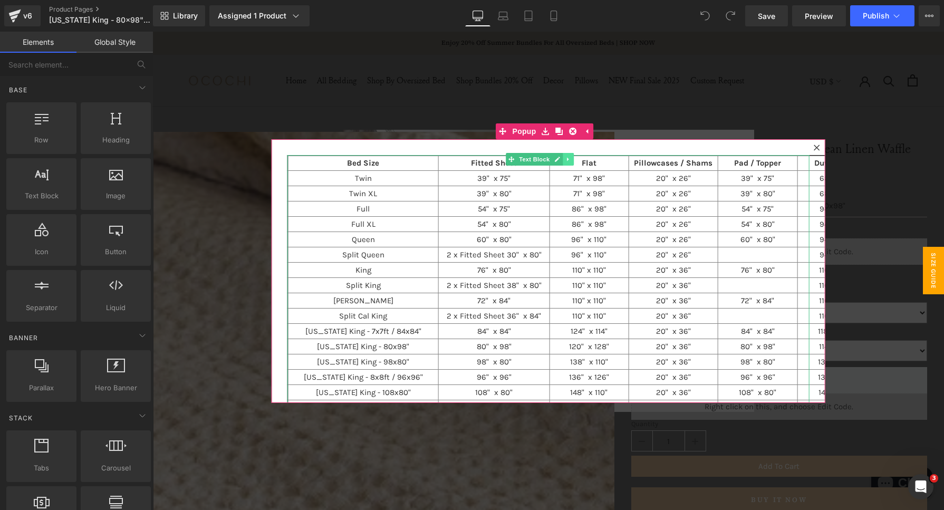
click at [568, 159] on icon at bounding box center [568, 159] width 6 height 6
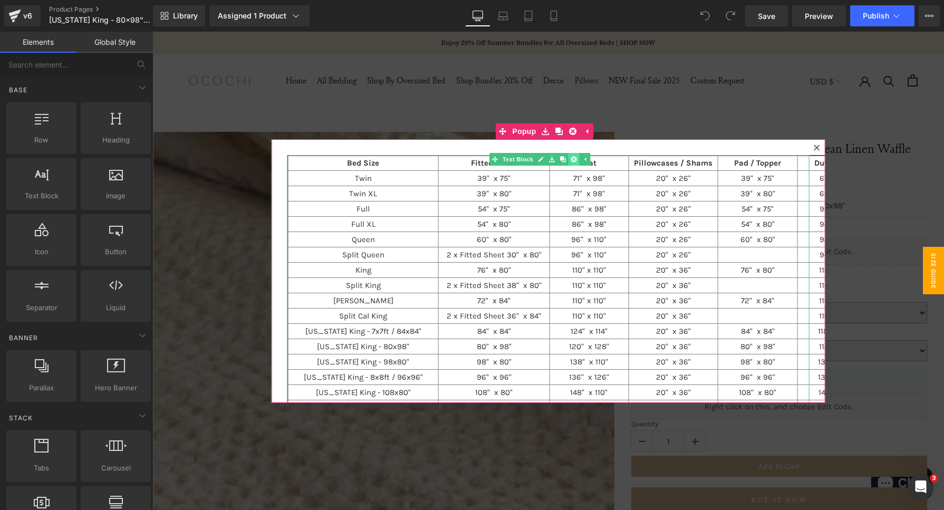
click at [574, 163] on link at bounding box center [573, 159] width 11 height 13
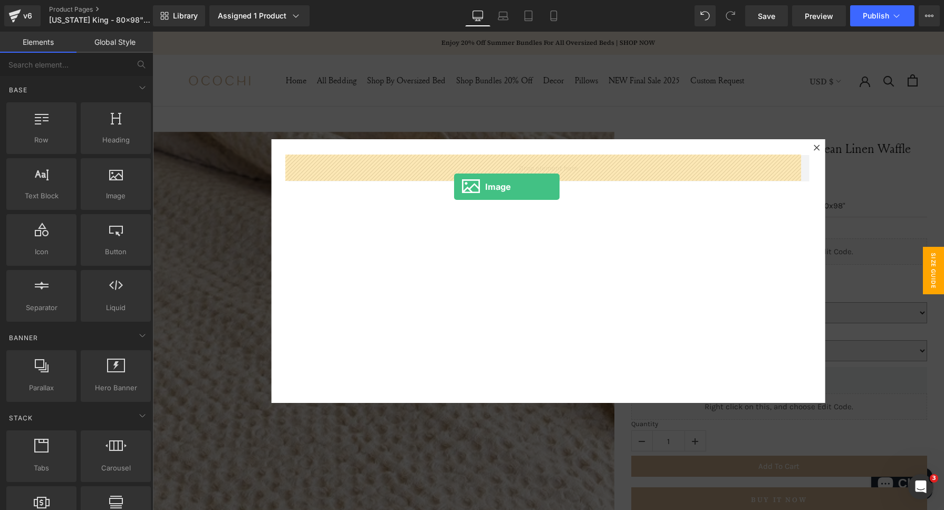
drag, startPoint x: 294, startPoint y: 222, endPoint x: 454, endPoint y: 187, distance: 164.1
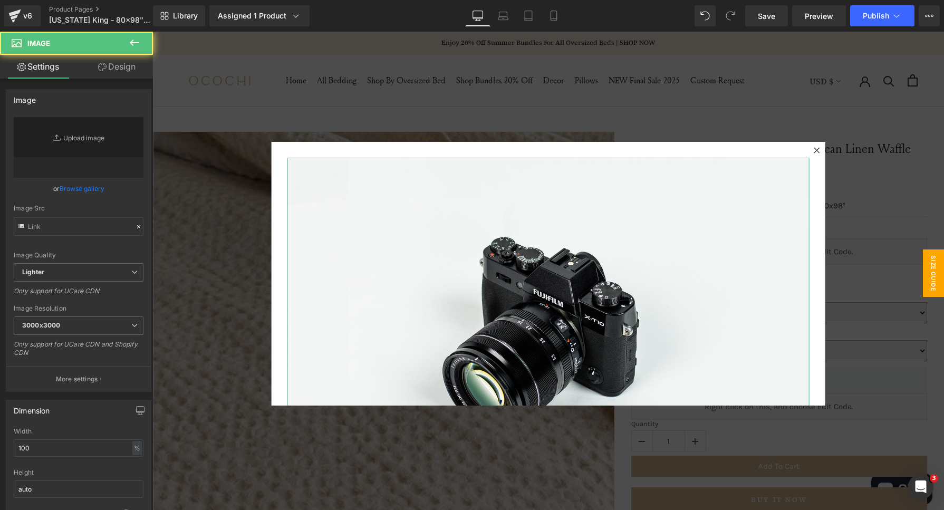
type input "//[DOMAIN_NAME][URL]"
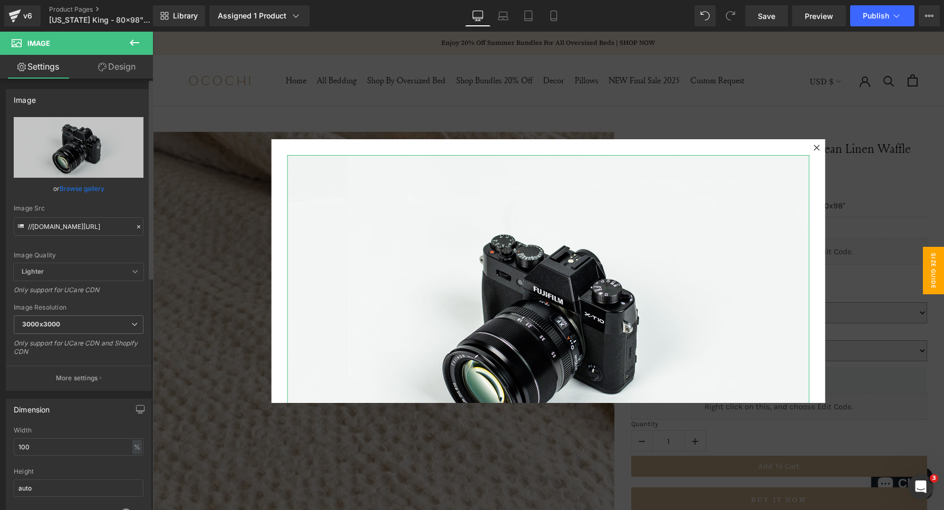
click at [137, 226] on icon at bounding box center [138, 226] width 7 height 7
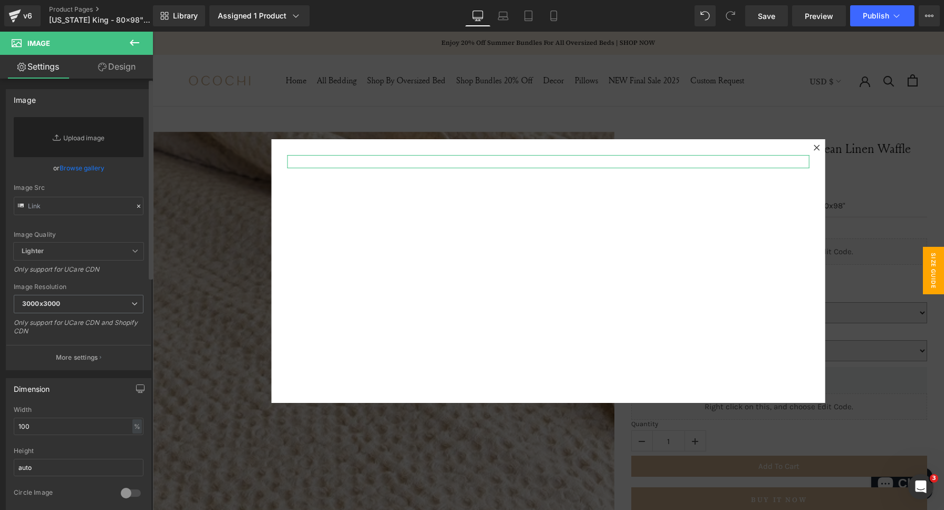
click at [102, 223] on div "Image Quality Lighter Lightest Lighter Lighter Lightest Only support for UCare …" at bounding box center [79, 179] width 130 height 125
click at [64, 207] on input "text" at bounding box center [79, 206] width 130 height 18
paste input "[URL][DOMAIN_NAME]"
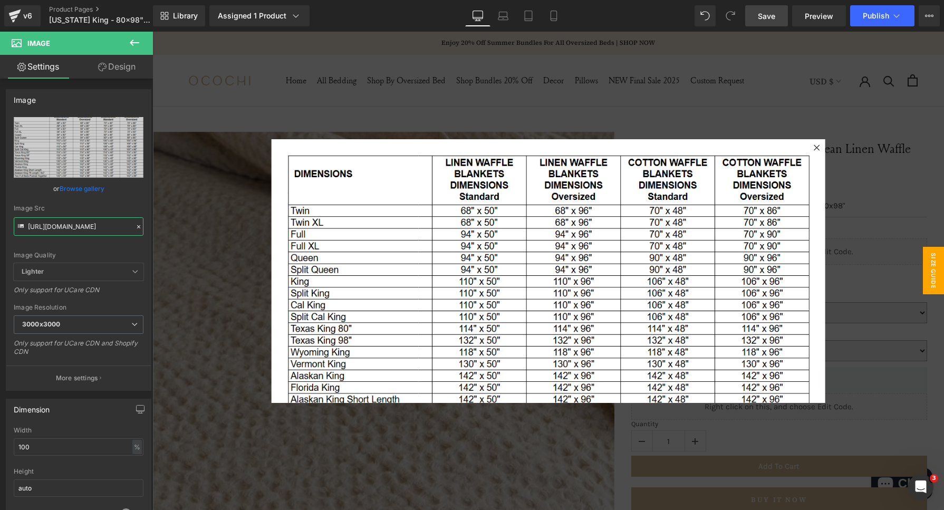
type input "[URL][DOMAIN_NAME]"
click at [762, 14] on span "Save" at bounding box center [766, 16] width 17 height 11
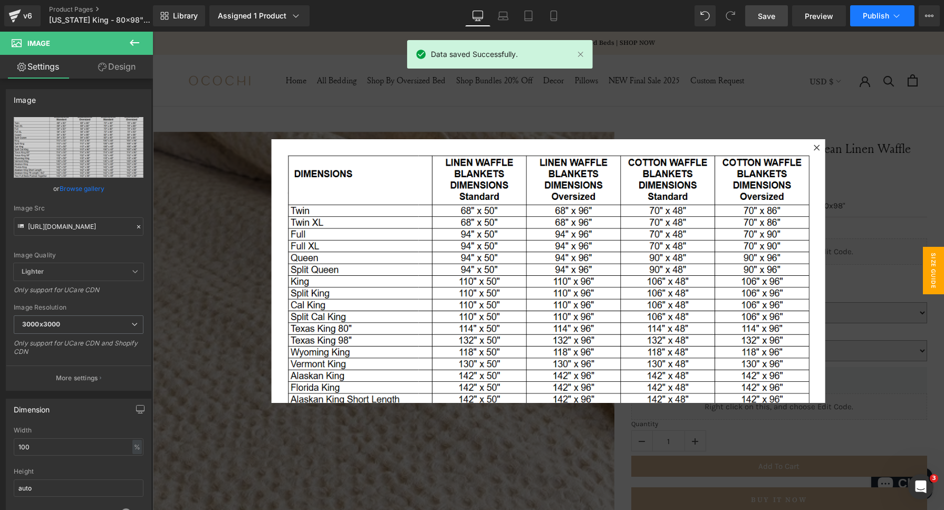
click at [889, 15] on button "Publish" at bounding box center [882, 15] width 64 height 21
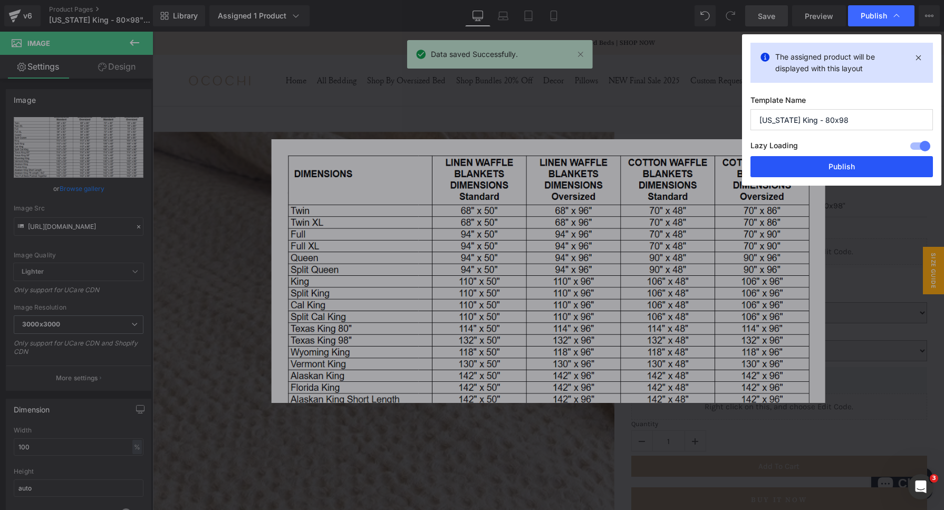
drag, startPoint x: 816, startPoint y: 162, endPoint x: 703, endPoint y: 19, distance: 182.5
click at [815, 163] on button "Publish" at bounding box center [841, 166] width 182 height 21
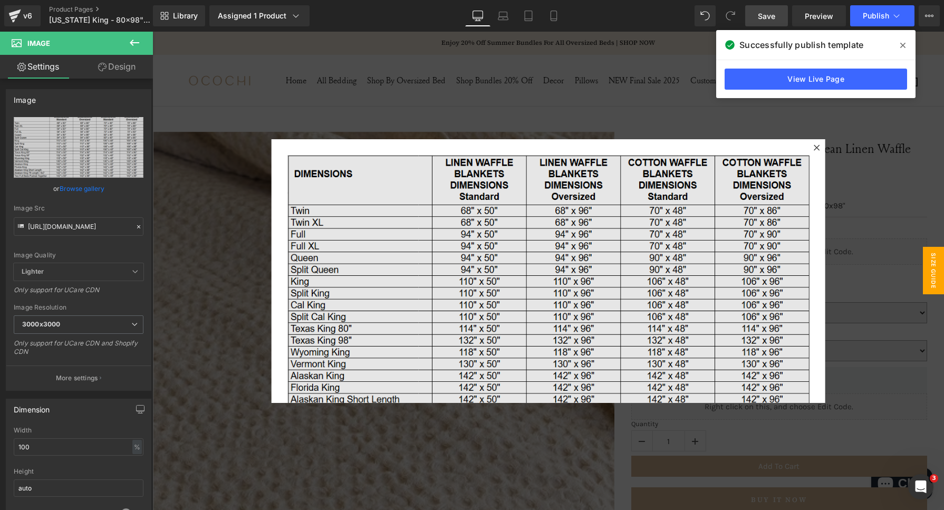
click at [461, 214] on img at bounding box center [548, 308] width 522 height 307
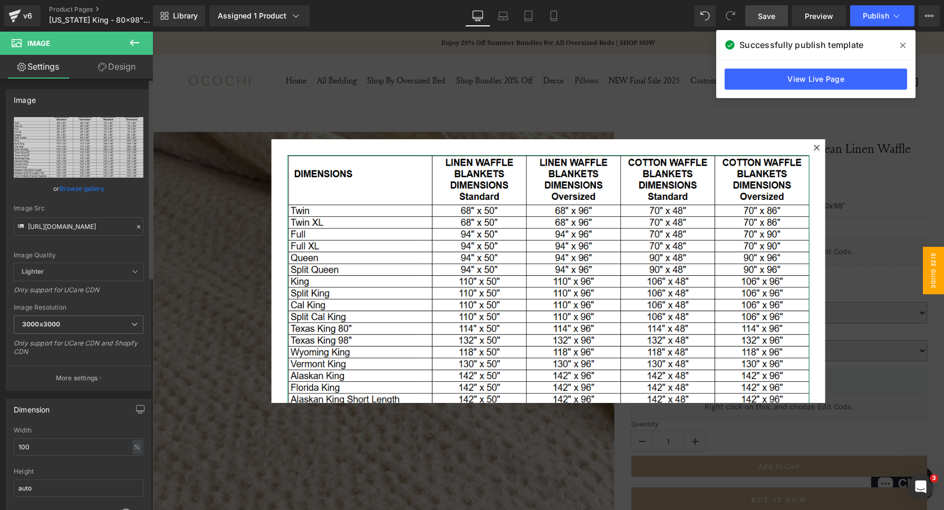
click at [135, 225] on icon at bounding box center [138, 226] width 7 height 7
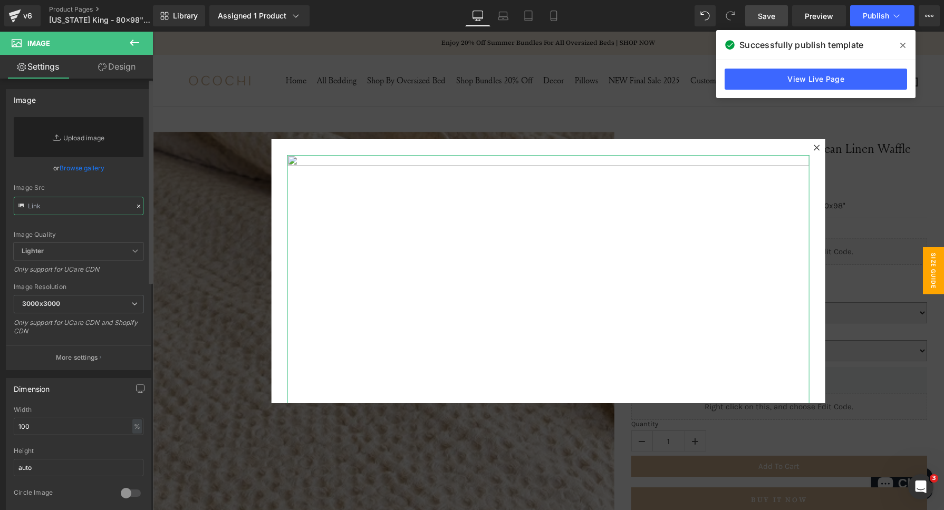
drag, startPoint x: 56, startPoint y: 210, endPoint x: 137, endPoint y: 158, distance: 96.5
click at [56, 210] on input "text" at bounding box center [79, 206] width 130 height 18
paste input "[URL][DOMAIN_NAME]"
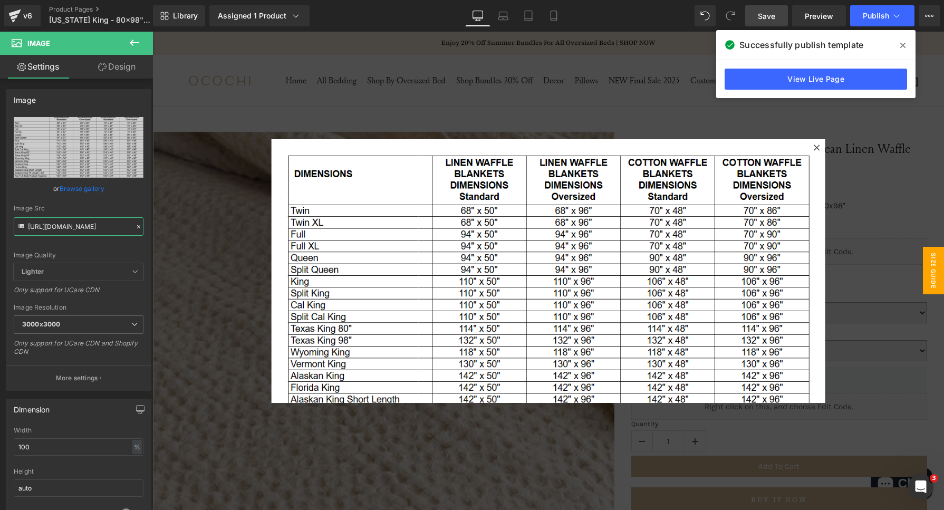
type input "[URL][DOMAIN_NAME]"
click at [750, 16] on link "Save" at bounding box center [766, 15] width 43 height 21
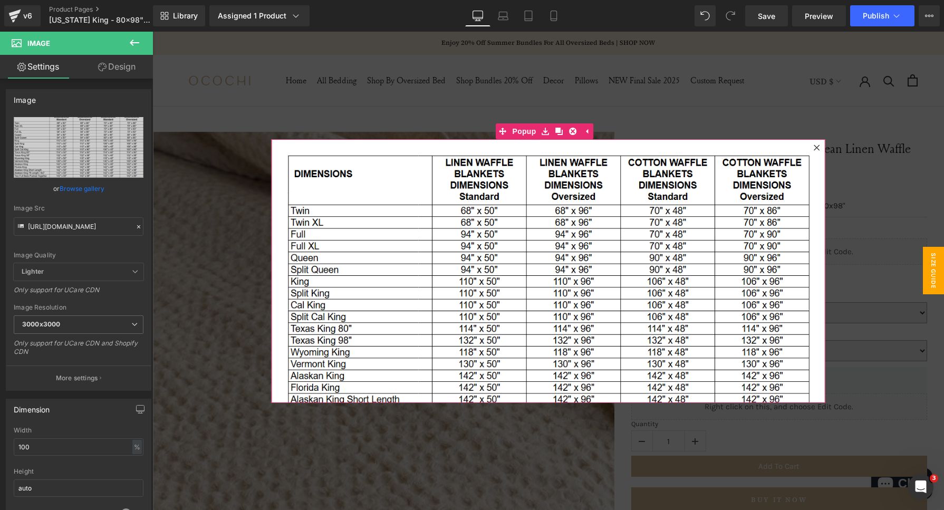
click at [813, 147] on icon at bounding box center [816, 147] width 6 height 6
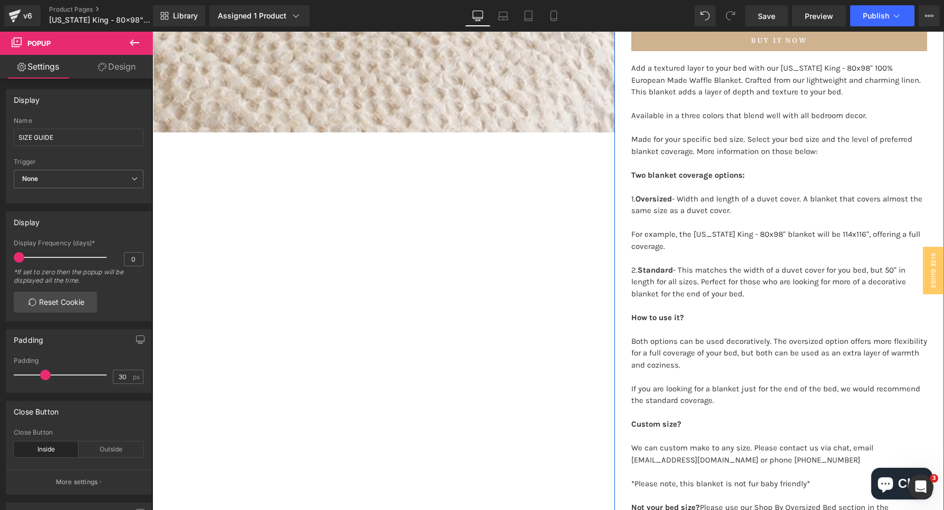
scroll to position [461, 0]
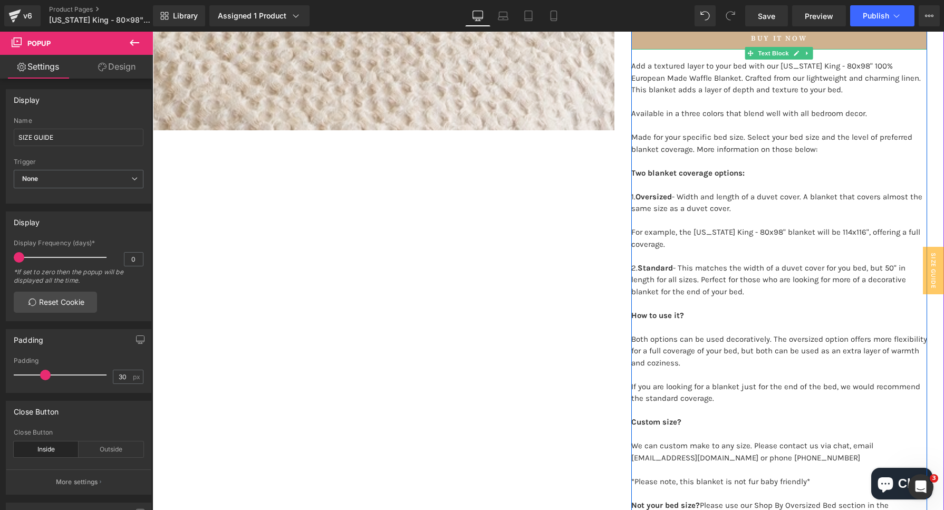
click at [828, 226] on p "For example, the Texas King - 80x98" blanket will be 114x116", offering a full …" at bounding box center [779, 238] width 296 height 24
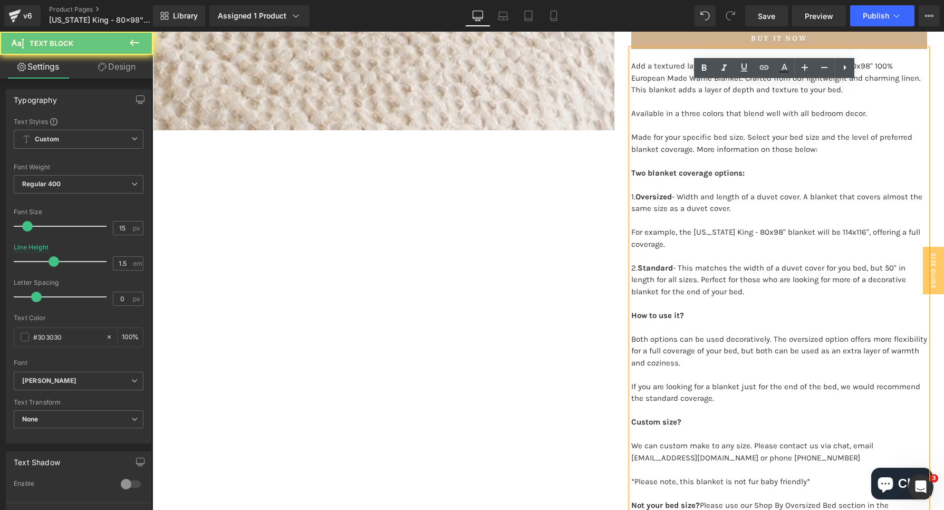
click at [838, 226] on p "For example, the Texas King - 80x98" blanket will be 114x116", offering a full …" at bounding box center [779, 238] width 296 height 24
click at [836, 226] on p "For example, the Texas King - 80x98" blanket will be 114x116", offering a full …" at bounding box center [779, 238] width 296 height 24
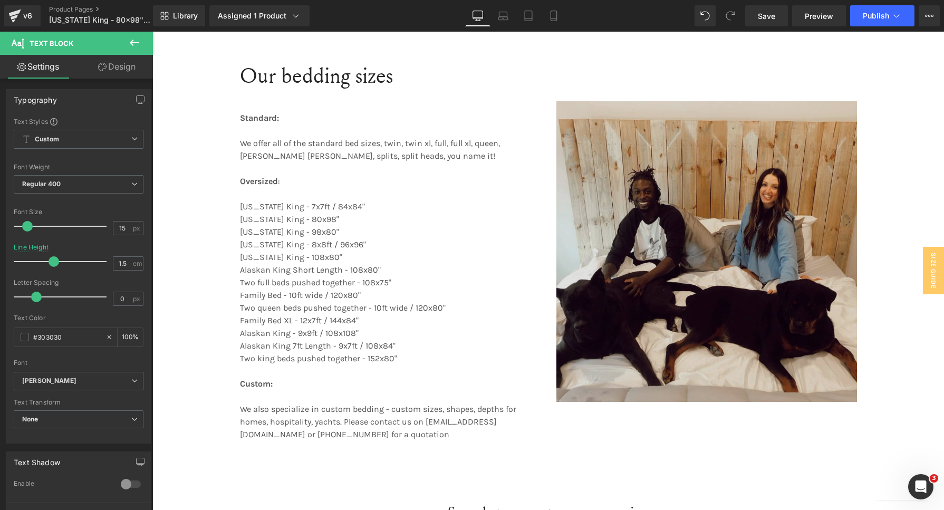
scroll to position [1252, 0]
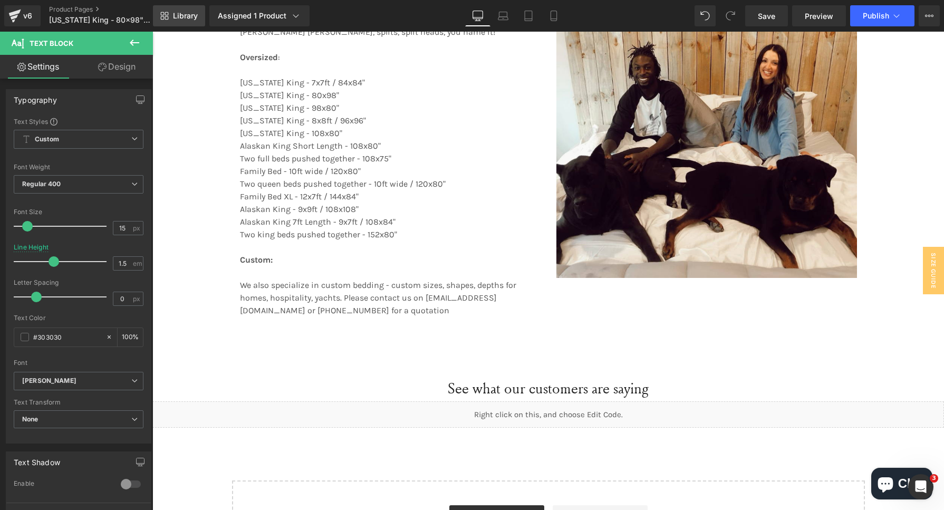
click at [194, 14] on span "Library" at bounding box center [185, 15] width 25 height 9
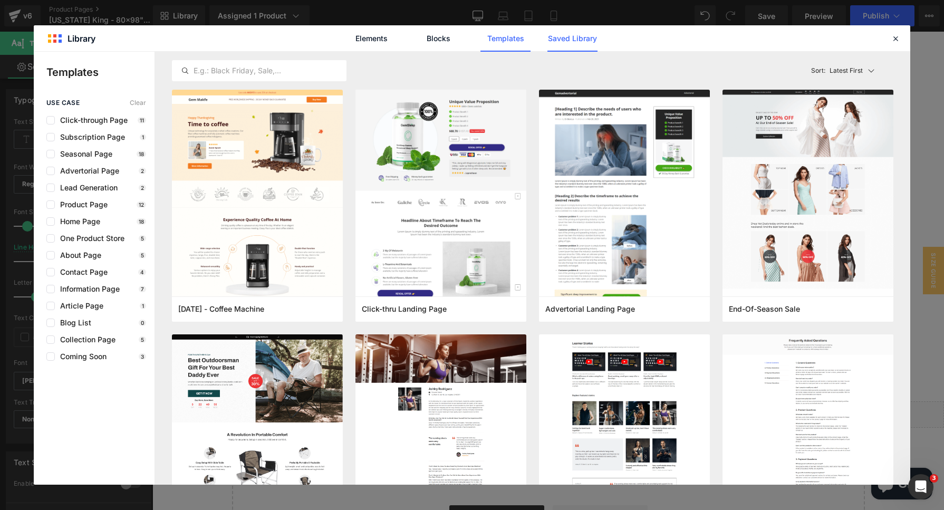
click at [563, 40] on link "Saved Library" at bounding box center [572, 38] width 50 height 26
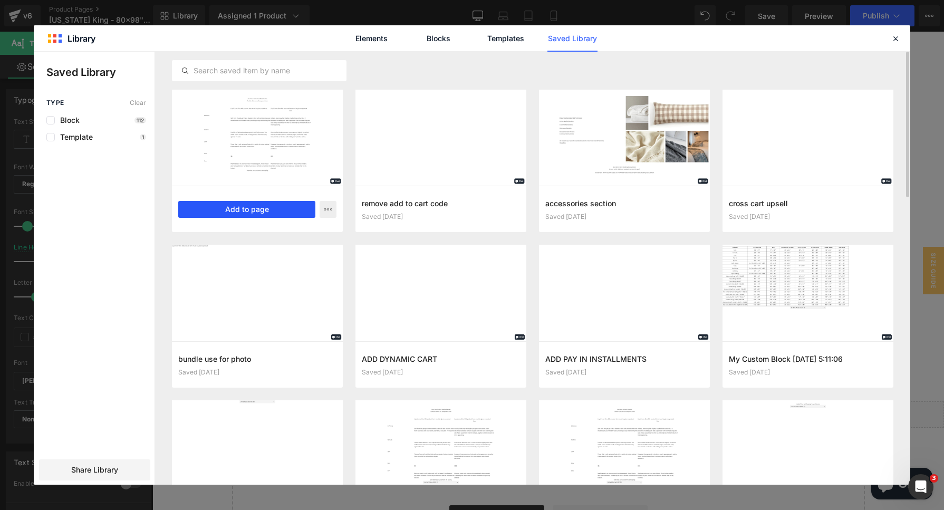
click at [266, 208] on button "Add to page" at bounding box center [246, 209] width 137 height 17
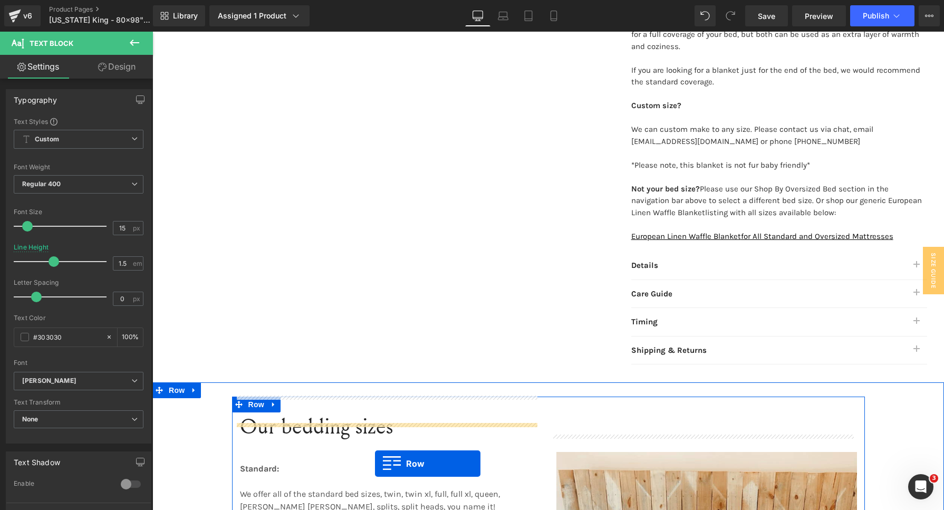
scroll to position [799, 0]
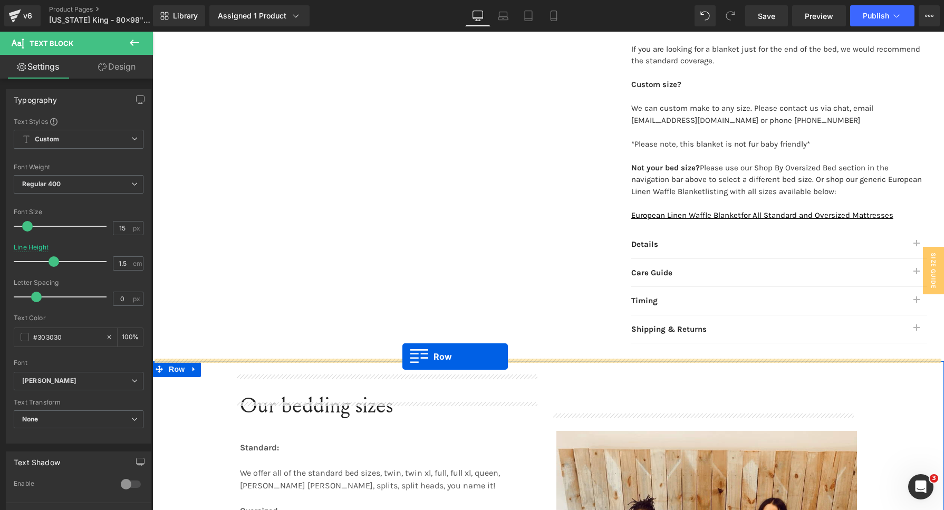
drag, startPoint x: 155, startPoint y: 96, endPoint x: 402, endPoint y: 356, distance: 359.1
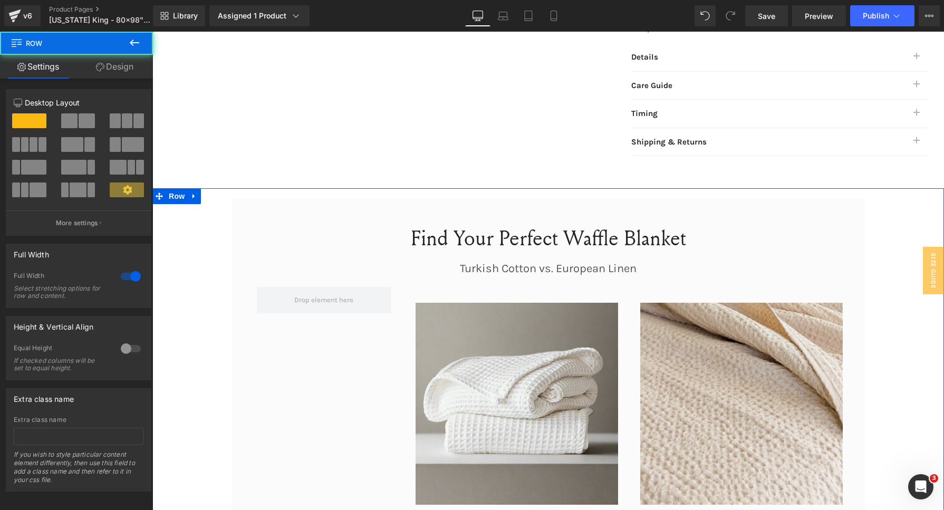
scroll to position [1128, 0]
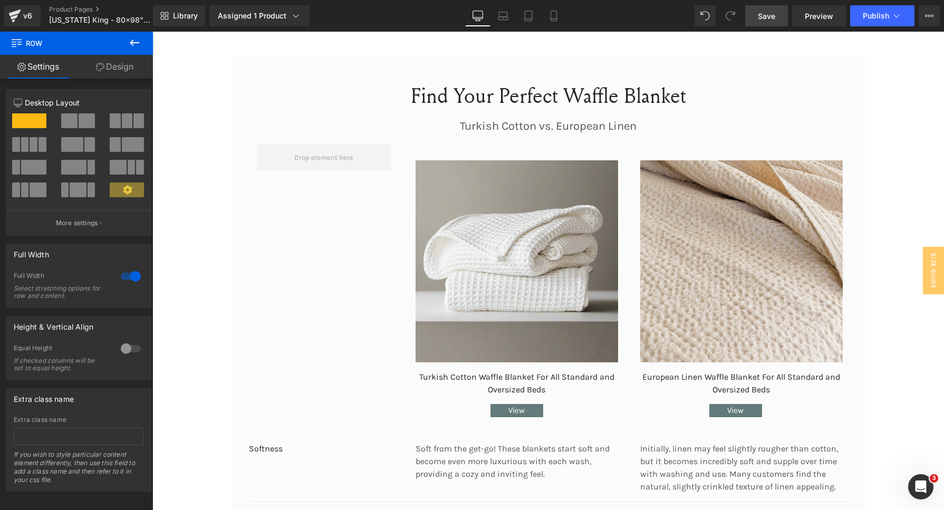
click at [777, 11] on link "Save" at bounding box center [766, 15] width 43 height 21
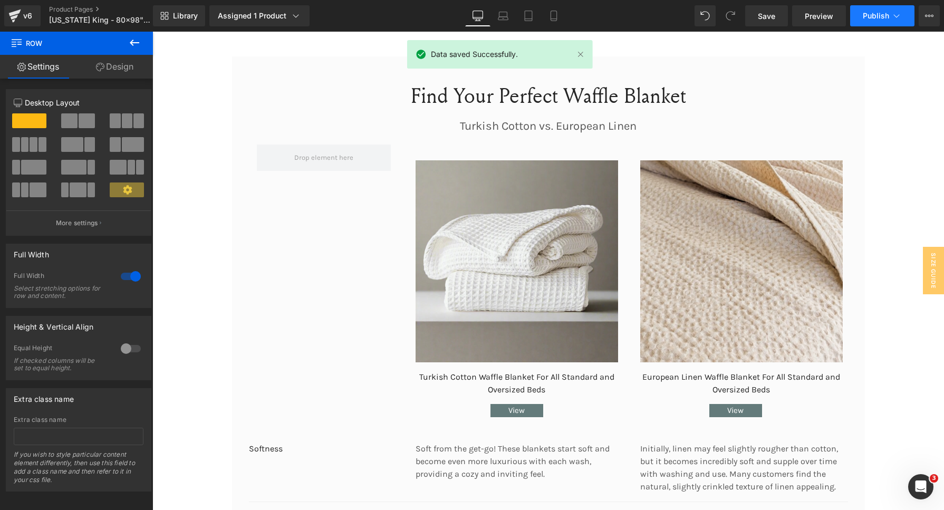
click at [869, 19] on span "Publish" at bounding box center [875, 16] width 26 height 8
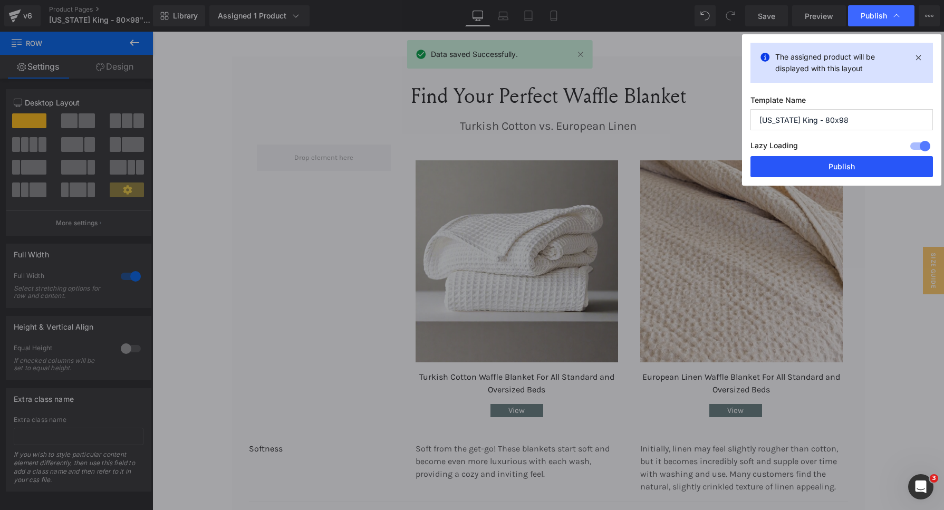
drag, startPoint x: 849, startPoint y: 159, endPoint x: 760, endPoint y: 5, distance: 178.1
click at [849, 159] on button "Publish" at bounding box center [841, 166] width 182 height 21
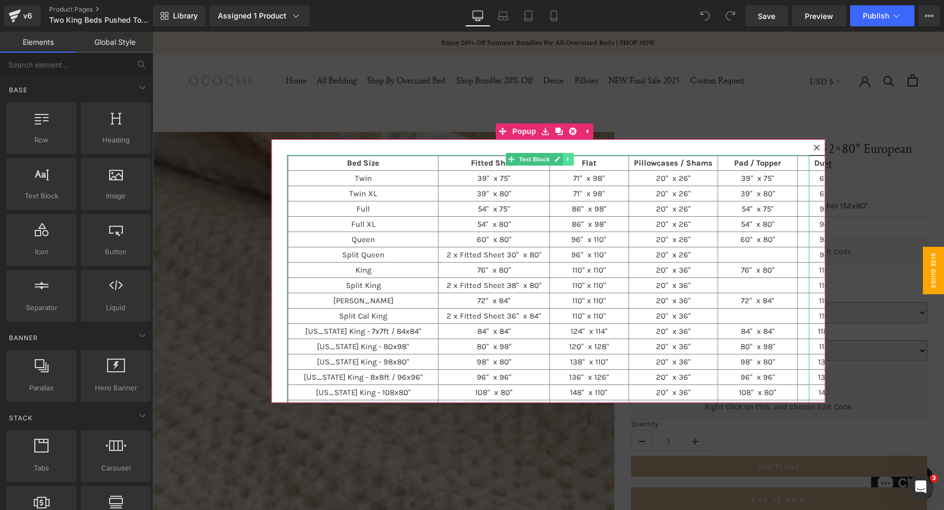
click at [568, 159] on icon at bounding box center [568, 159] width 6 height 6
click at [576, 160] on link at bounding box center [573, 159] width 11 height 13
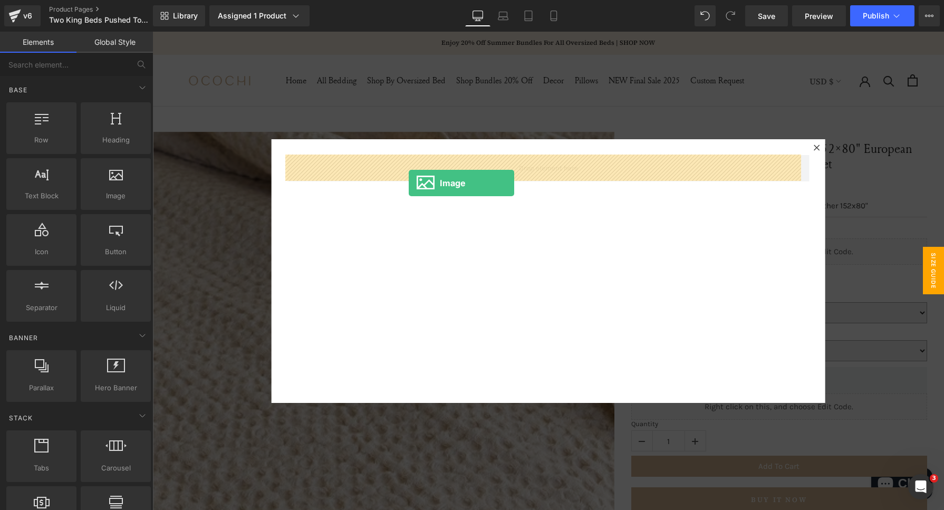
drag, startPoint x: 265, startPoint y: 214, endPoint x: 409, endPoint y: 183, distance: 147.1
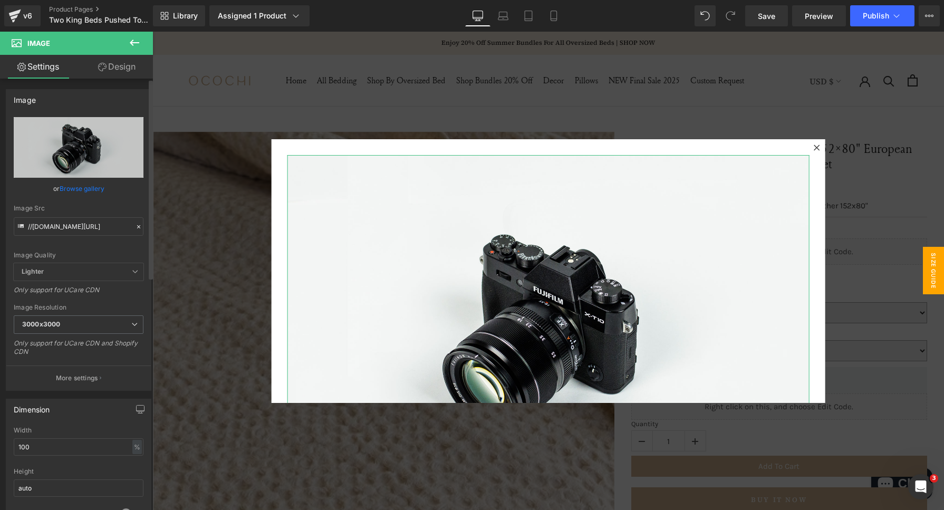
click at [138, 227] on icon at bounding box center [138, 226] width 7 height 7
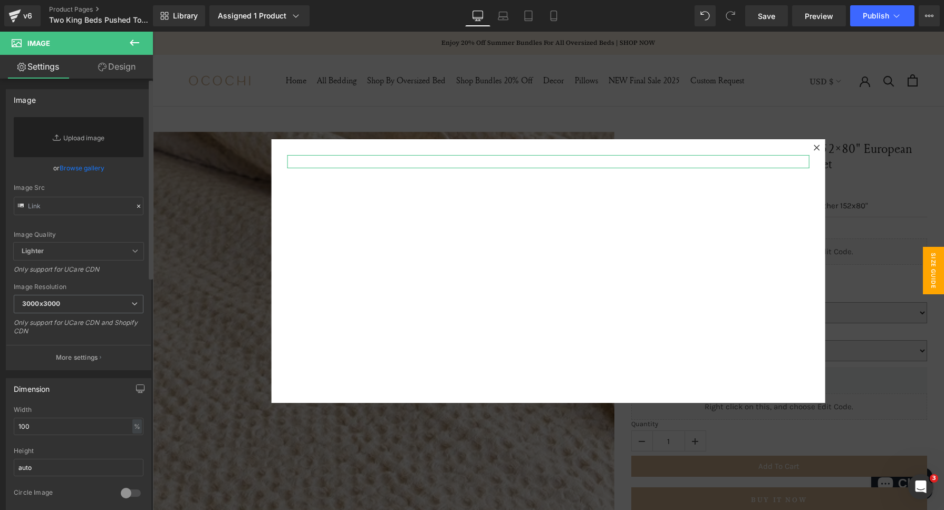
click at [119, 224] on div "Image Quality Lighter Lightest Lighter Lighter Lightest Only support for UCare …" at bounding box center [79, 179] width 130 height 125
click at [70, 209] on input "text" at bounding box center [79, 206] width 130 height 18
paste input "[URL][DOMAIN_NAME]"
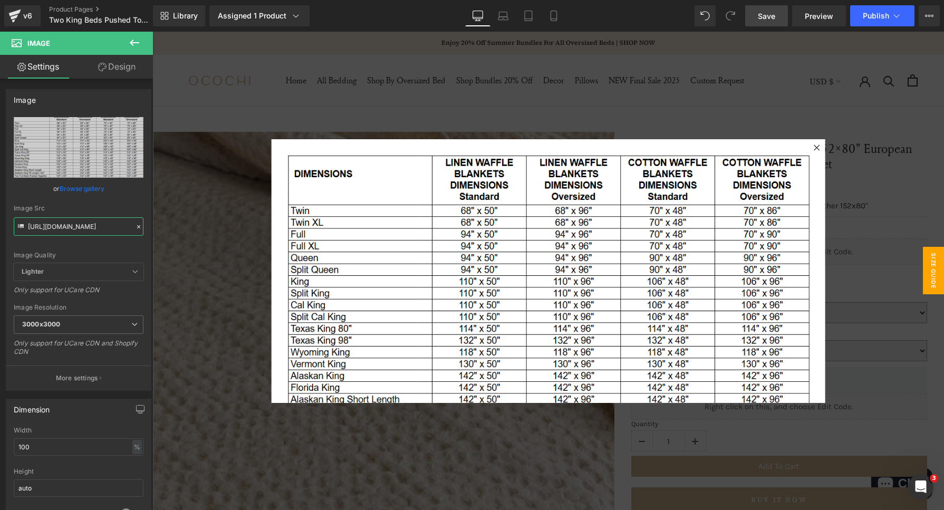
type input "[URL][DOMAIN_NAME]"
click at [782, 21] on link "Save" at bounding box center [766, 15] width 43 height 21
click at [880, 17] on span "Publish" at bounding box center [875, 16] width 26 height 8
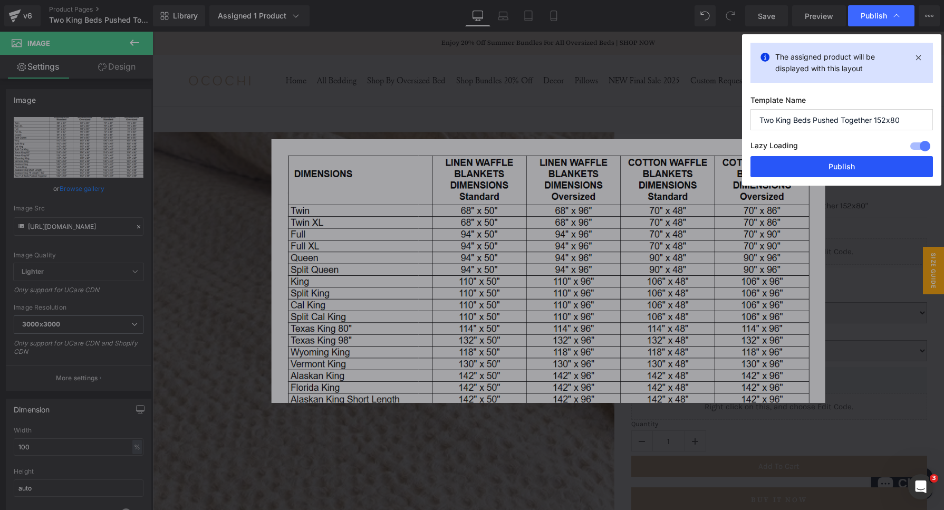
click at [831, 170] on button "Publish" at bounding box center [841, 166] width 182 height 21
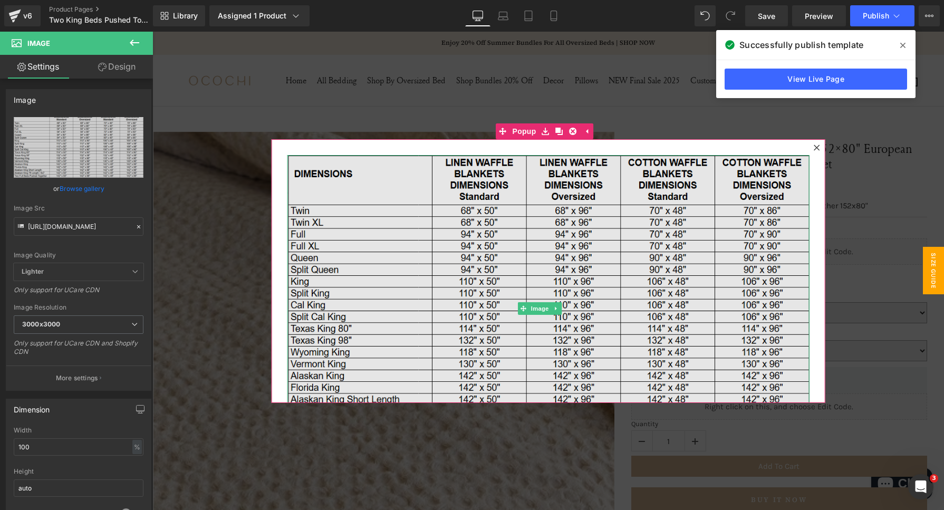
click at [592, 224] on img at bounding box center [548, 308] width 522 height 307
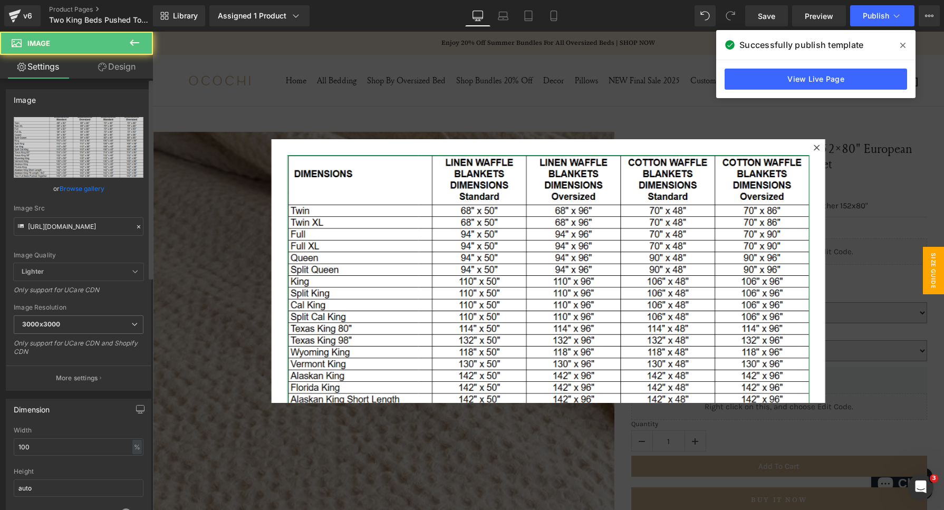
click at [135, 224] on icon at bounding box center [138, 226] width 7 height 7
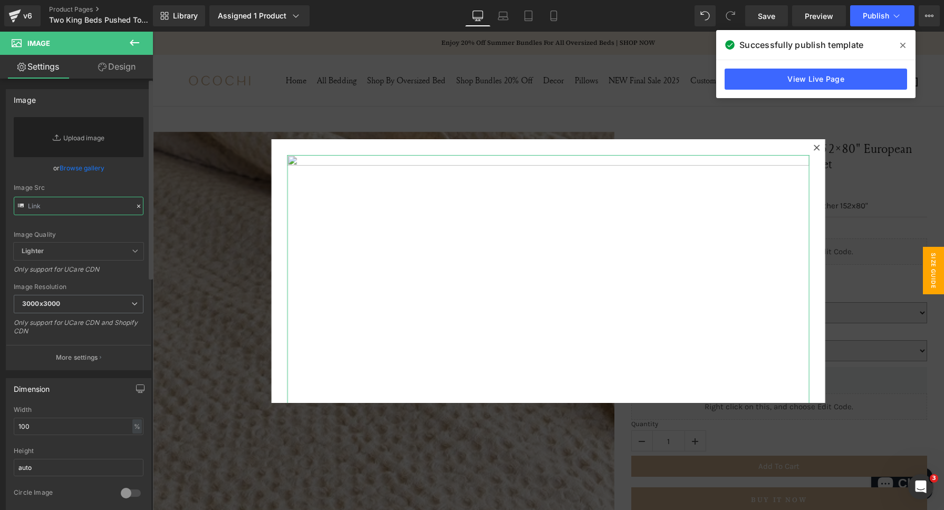
drag, startPoint x: 44, startPoint y: 206, endPoint x: 52, endPoint y: 203, distance: 8.8
click at [44, 206] on input "text" at bounding box center [79, 206] width 130 height 18
type input "v"
paste input "[URL][DOMAIN_NAME]"
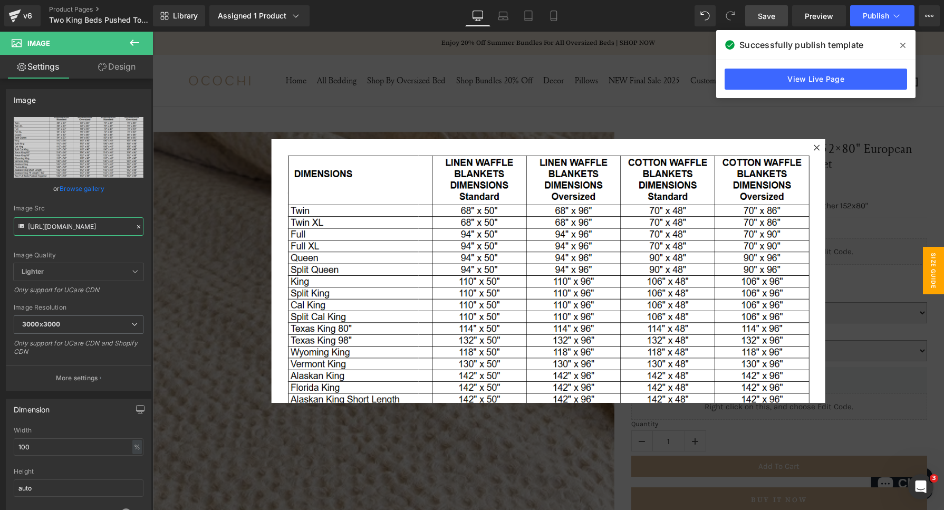
type input "[URL][DOMAIN_NAME]"
click at [770, 18] on span "Save" at bounding box center [766, 16] width 17 height 11
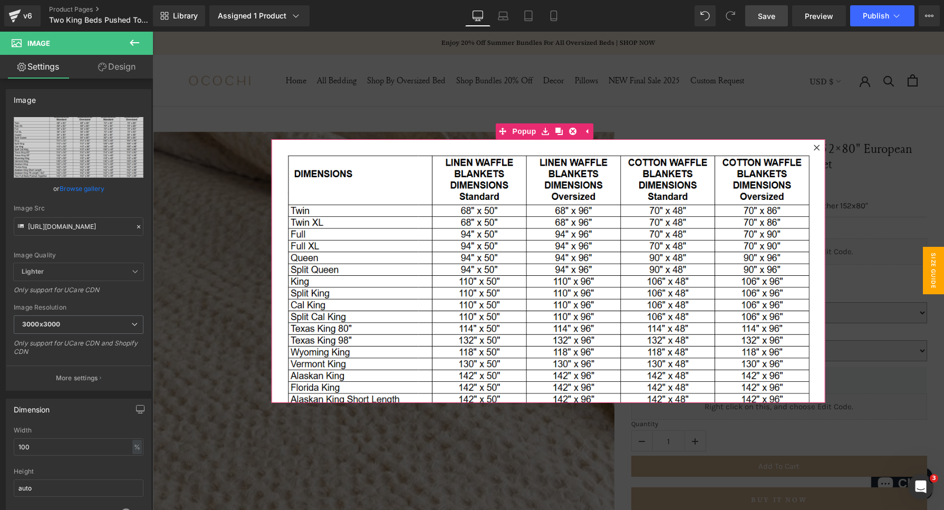
click at [813, 147] on icon at bounding box center [816, 147] width 6 height 6
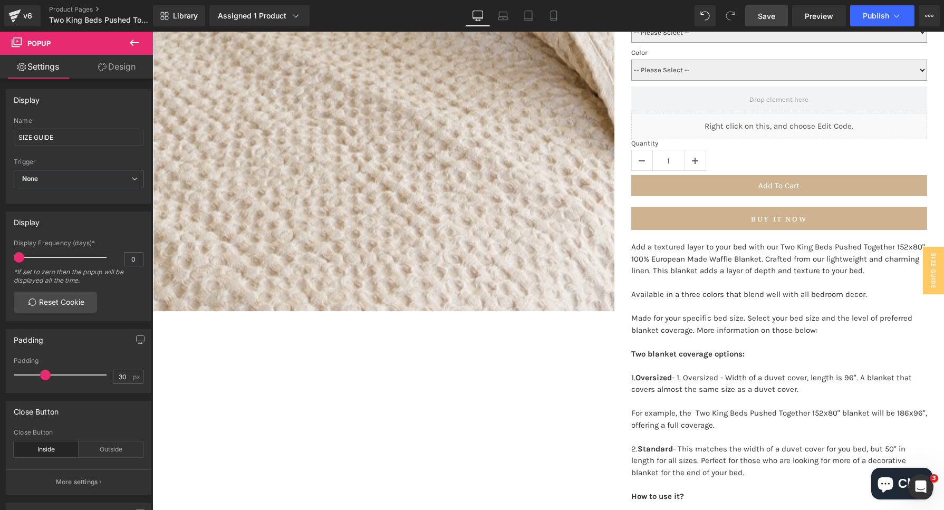
scroll to position [329, 0]
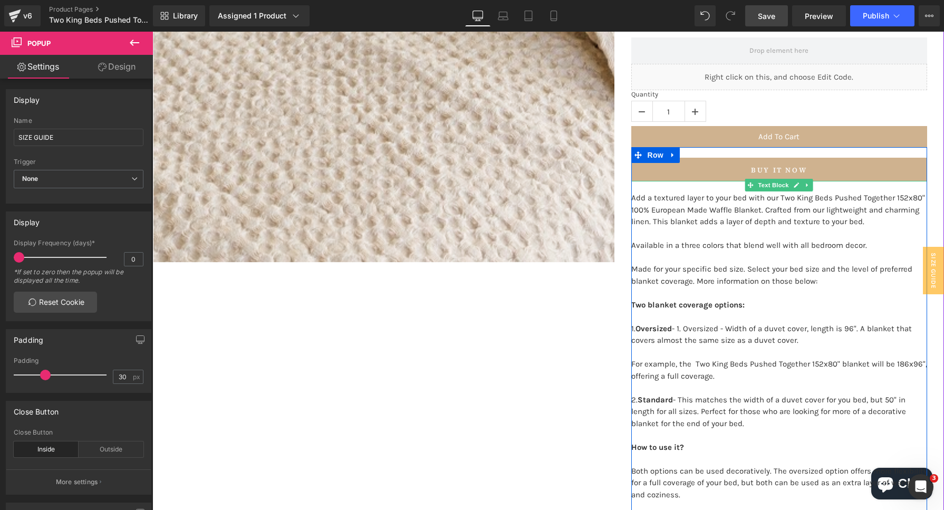
click at [846, 398] on p "2. Standard - This matches the width of a duvet cover for you bed, but 50" in l…" at bounding box center [779, 417] width 296 height 47
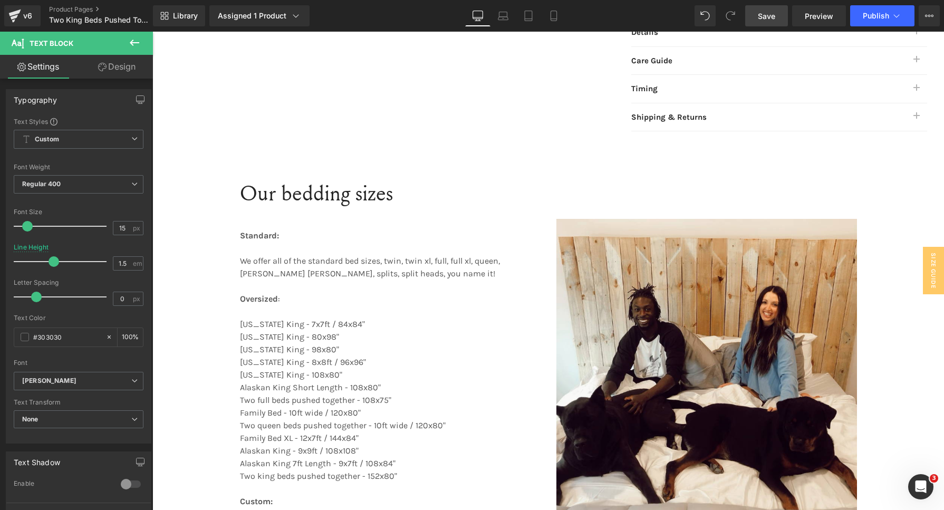
scroll to position [1252, 0]
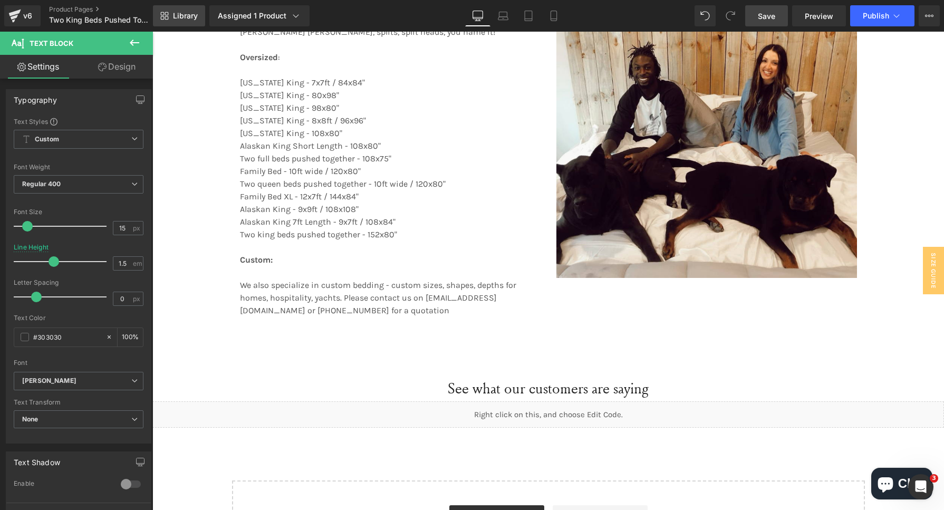
click at [186, 18] on span "Library" at bounding box center [185, 15] width 25 height 9
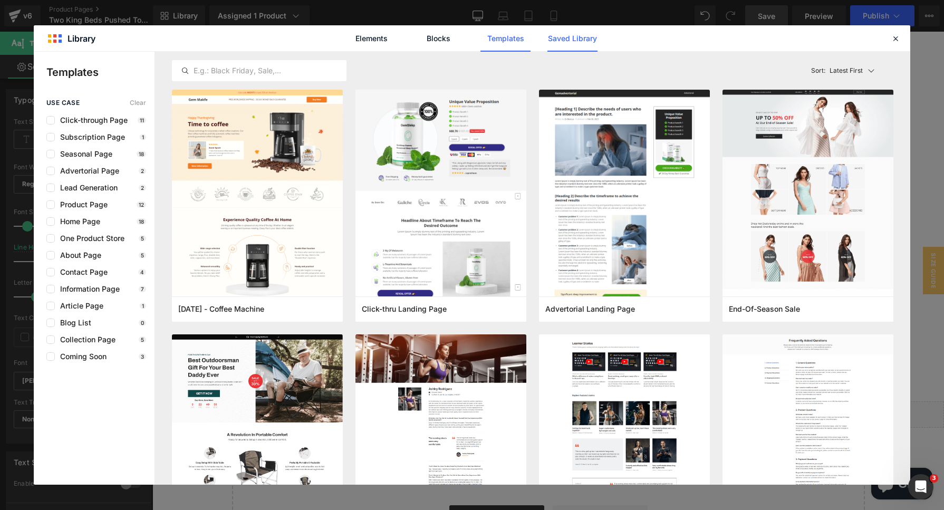
click at [574, 35] on link "Saved Library" at bounding box center [572, 38] width 50 height 26
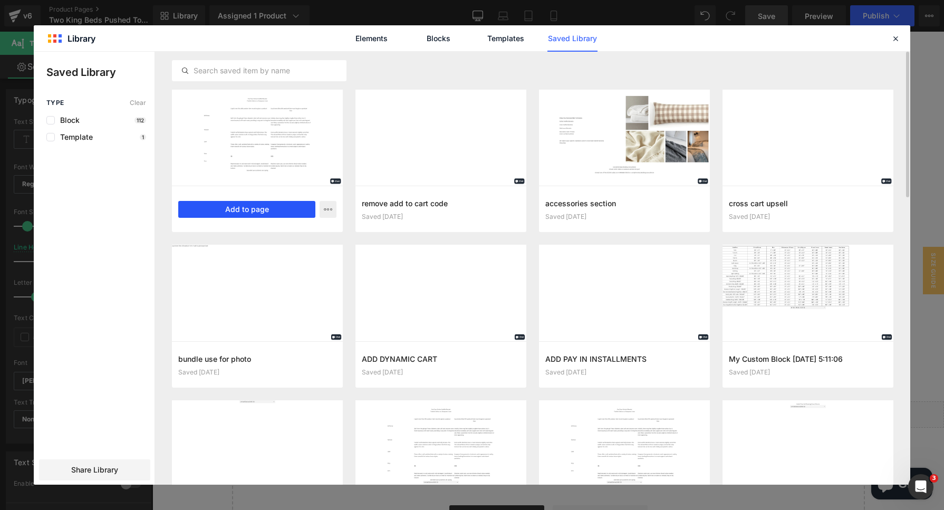
drag, startPoint x: 274, startPoint y: 208, endPoint x: 126, endPoint y: 176, distance: 151.7
click at [274, 208] on button "Add to page" at bounding box center [246, 209] width 137 height 17
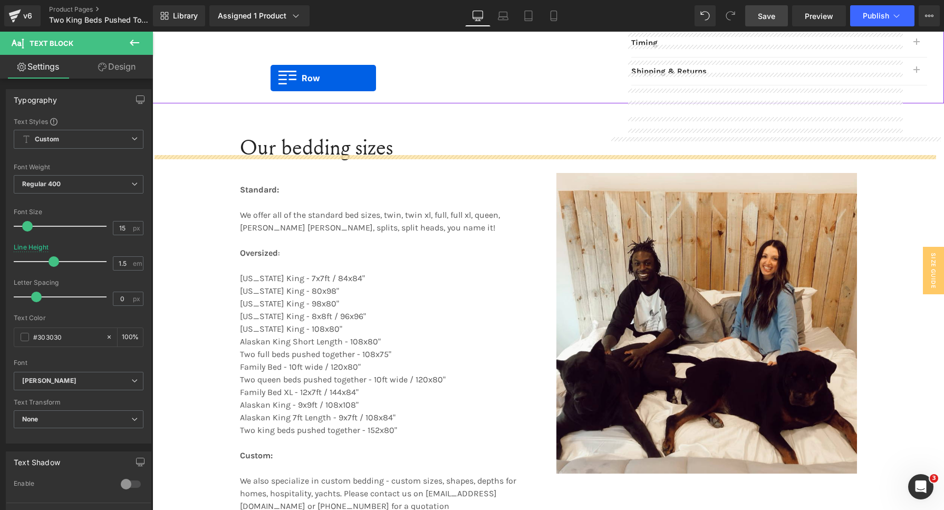
scroll to position [1004, 0]
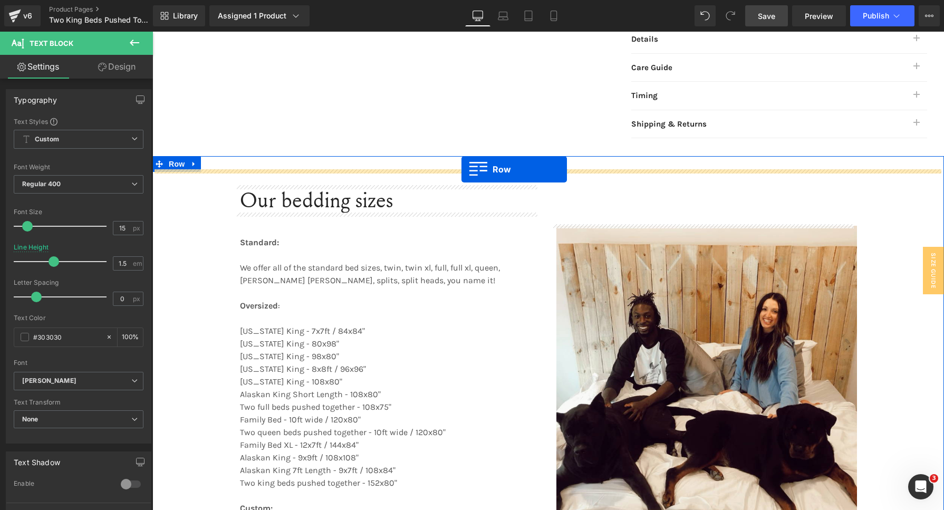
drag, startPoint x: 156, startPoint y: 93, endPoint x: 461, endPoint y: 169, distance: 314.5
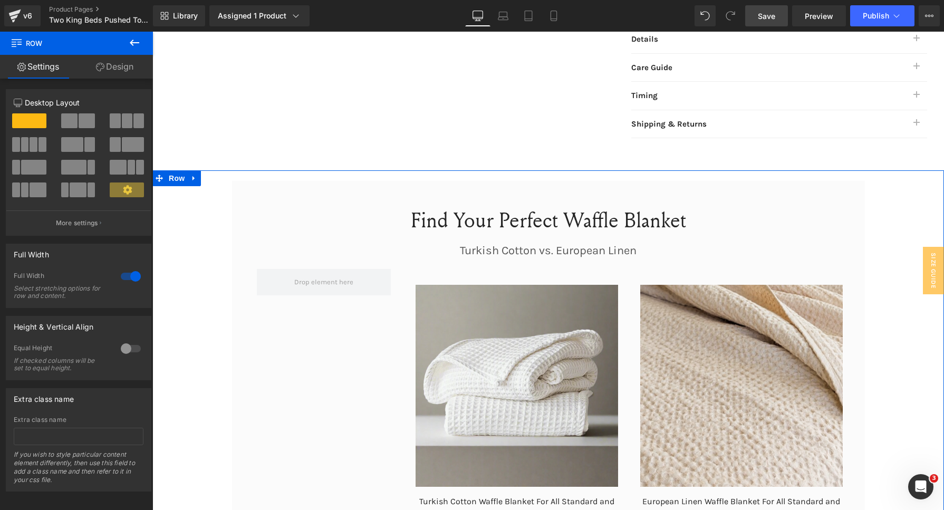
click at [777, 21] on link "Save" at bounding box center [766, 15] width 43 height 21
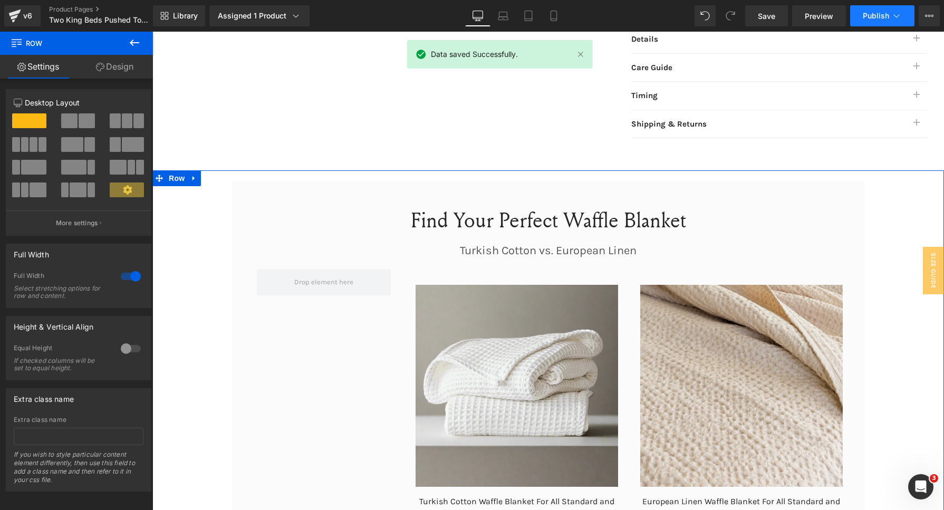
click at [870, 16] on span "Publish" at bounding box center [875, 16] width 26 height 8
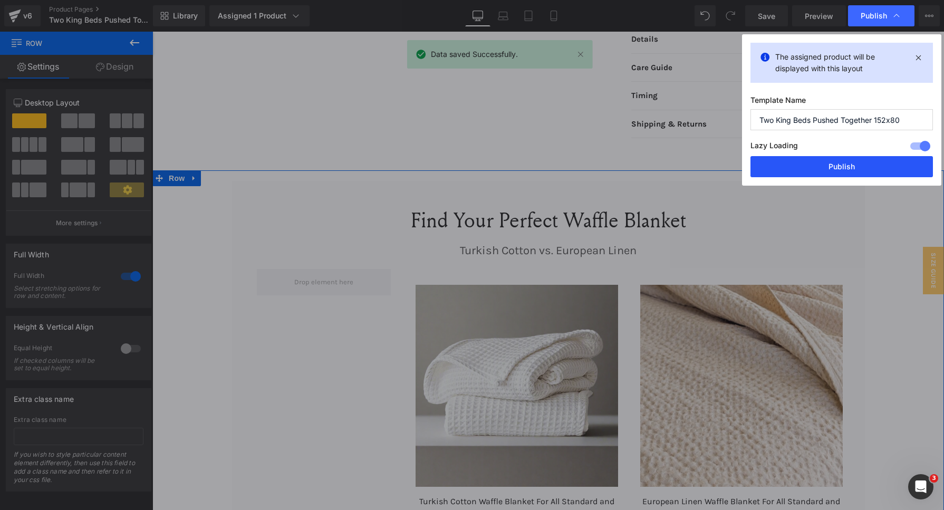
click at [849, 168] on button "Publish" at bounding box center [841, 166] width 182 height 21
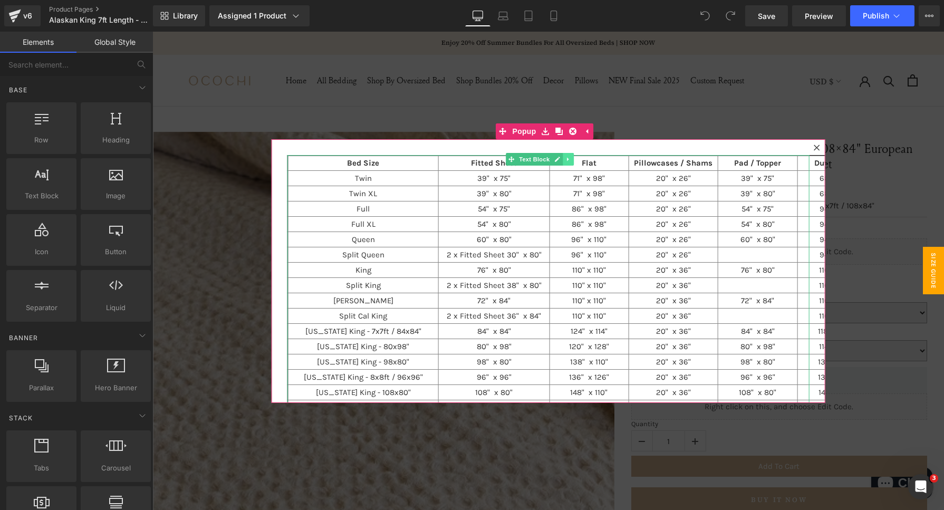
click at [566, 161] on icon at bounding box center [568, 159] width 6 height 6
click at [573, 162] on link at bounding box center [573, 159] width 11 height 13
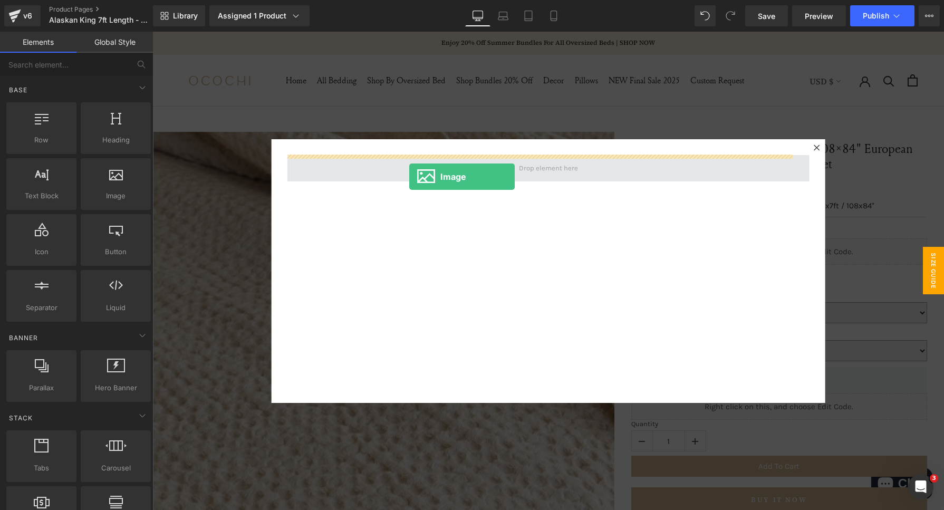
drag, startPoint x: 269, startPoint y: 224, endPoint x: 409, endPoint y: 177, distance: 147.4
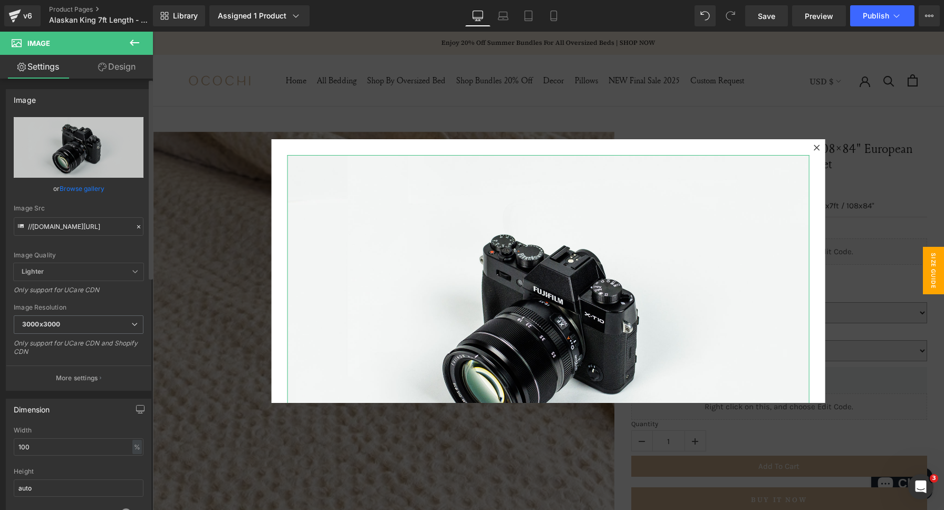
click at [137, 226] on icon at bounding box center [138, 226] width 7 height 7
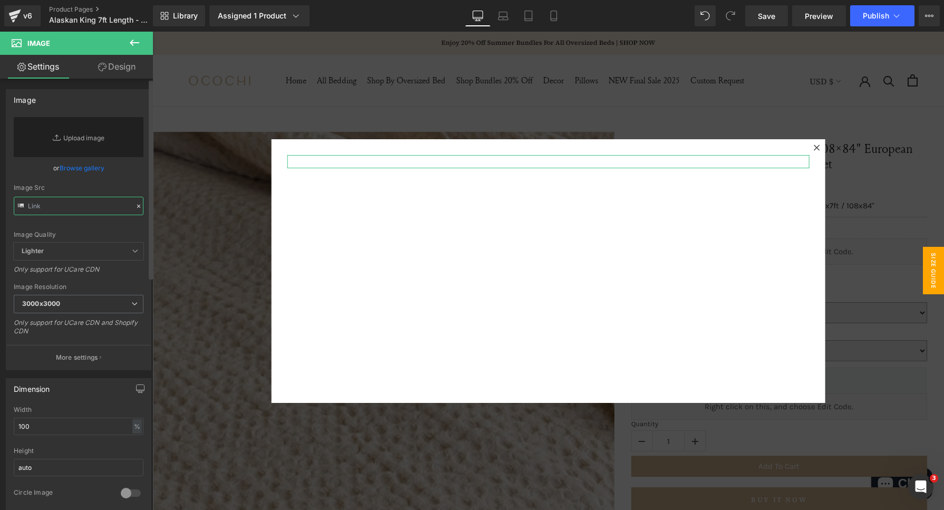
drag, startPoint x: 57, startPoint y: 211, endPoint x: 124, endPoint y: 207, distance: 66.5
click at [57, 211] on input "text" at bounding box center [79, 206] width 130 height 18
paste input "[URL][DOMAIN_NAME]"
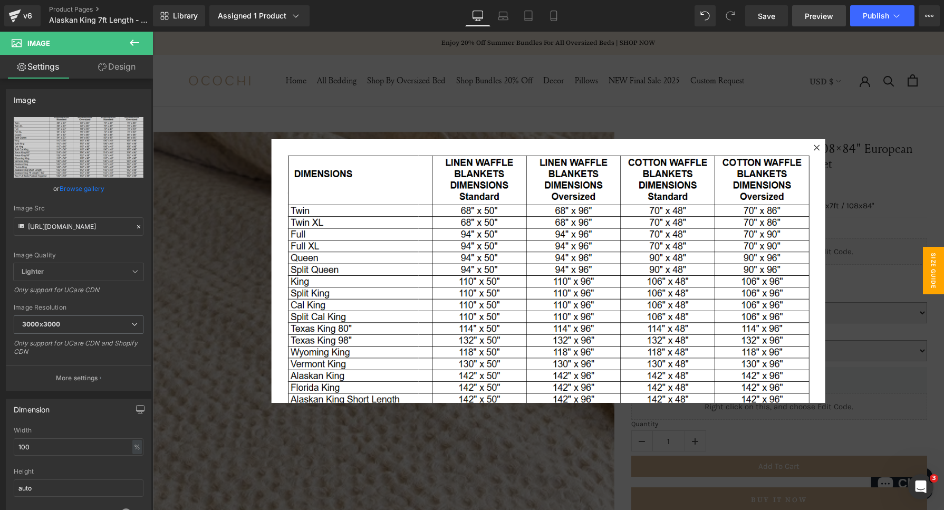
click at [775, 23] on link "Save" at bounding box center [766, 15] width 43 height 21
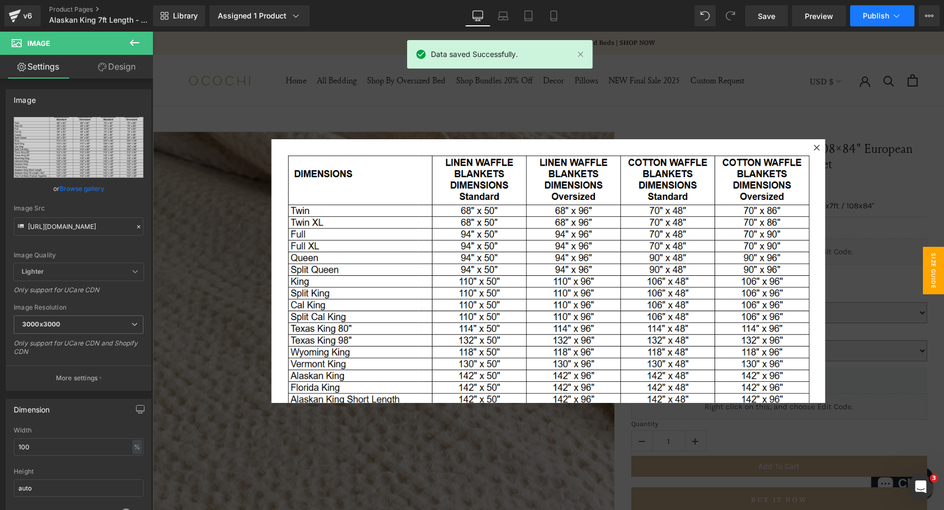
click at [899, 18] on icon at bounding box center [896, 16] width 11 height 11
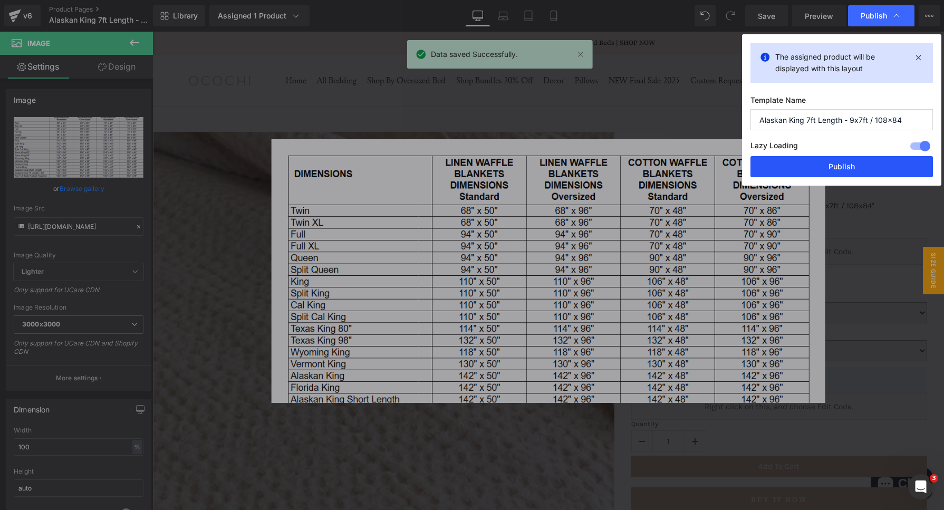
drag, startPoint x: 798, startPoint y: 167, endPoint x: 544, endPoint y: 5, distance: 300.5
click at [798, 167] on button "Publish" at bounding box center [841, 166] width 182 height 21
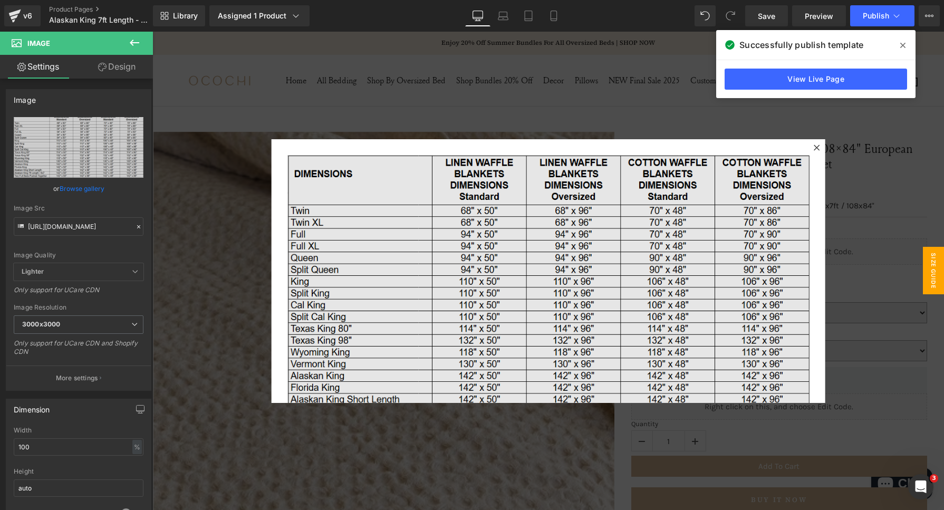
click at [556, 229] on img at bounding box center [548, 308] width 522 height 307
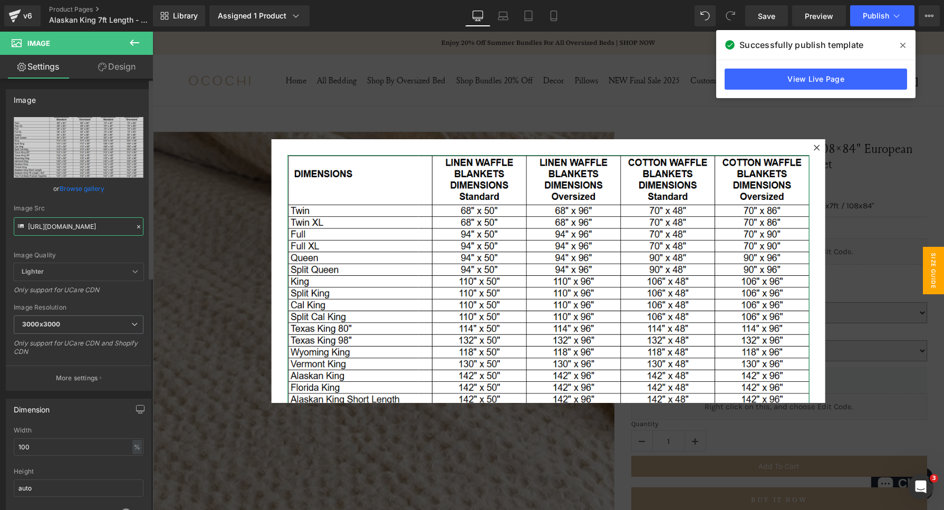
click at [80, 229] on input "https://cdn.shopify.com/s/files/1/0030/4227/9524/files/Waffle_Blanket_Dimension…" at bounding box center [79, 226] width 130 height 18
paste input "8017"
type input "[URL][DOMAIN_NAME]"
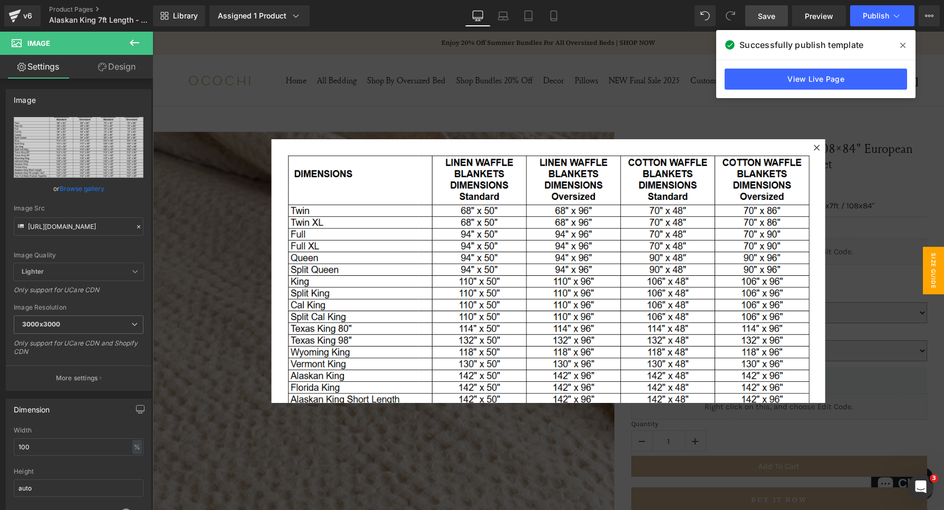
click at [769, 15] on span "Save" at bounding box center [766, 16] width 17 height 11
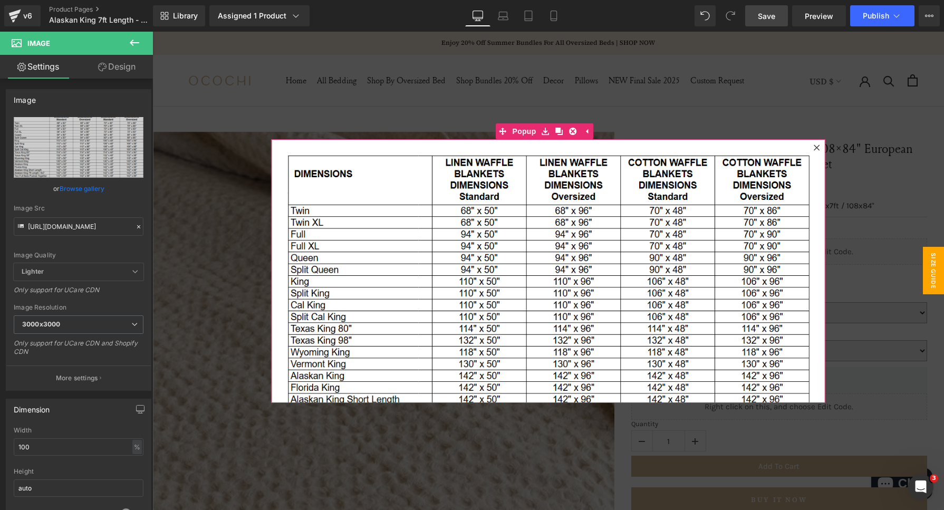
click at [813, 146] on icon at bounding box center [816, 147] width 6 height 6
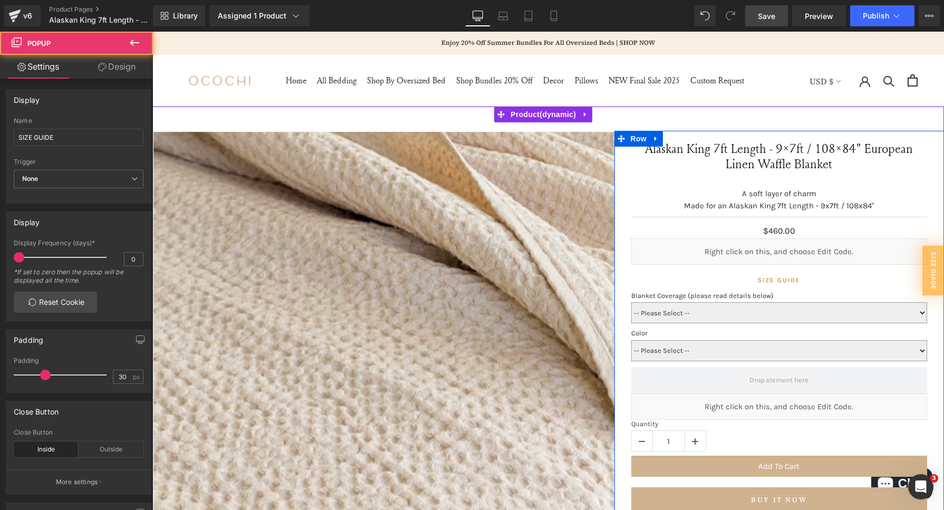
scroll to position [329, 0]
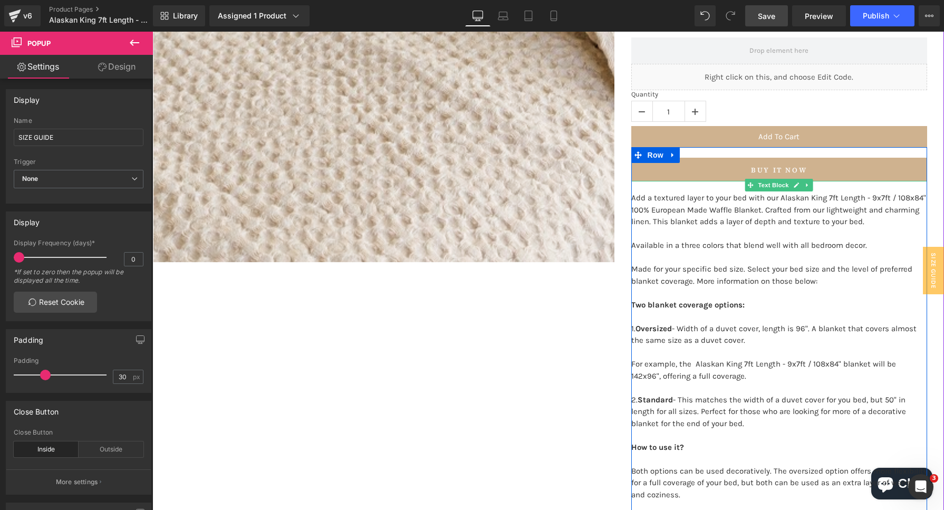
click at [846, 400] on p "2. Standard - This matches the width of a duvet cover for you bed, but 50" in l…" at bounding box center [779, 417] width 296 height 47
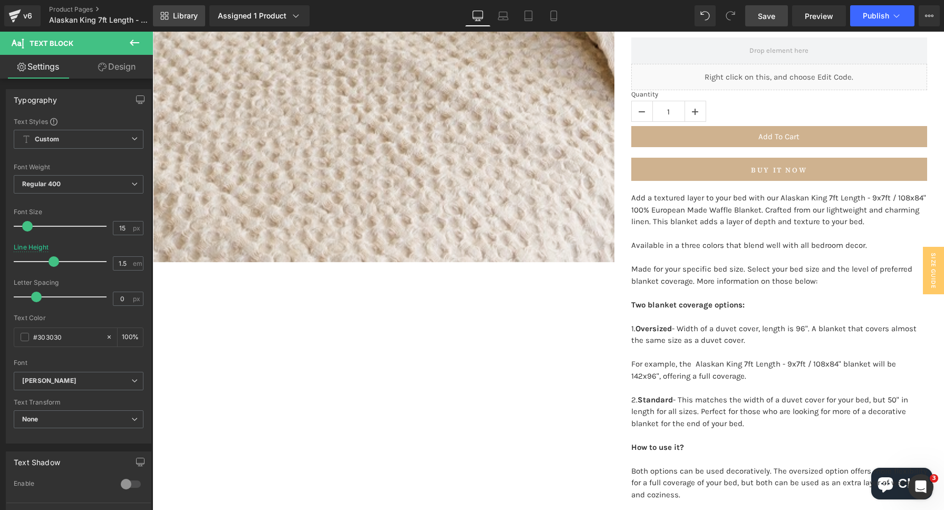
click at [187, 22] on link "Library" at bounding box center [179, 15] width 52 height 21
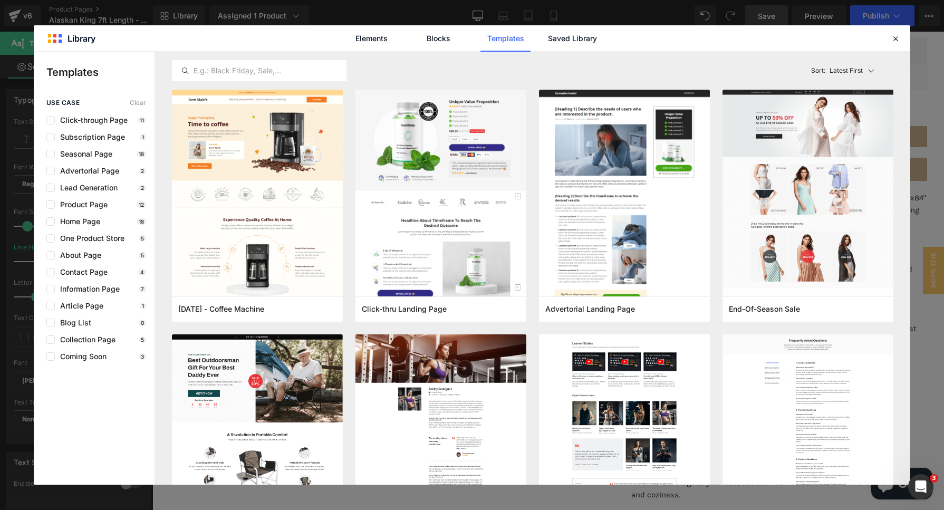
click at [610, 42] on div "Elements Blocks Templates Saved Library" at bounding box center [472, 38] width 876 height 26
click at [584, 38] on link "Saved Library" at bounding box center [572, 38] width 50 height 26
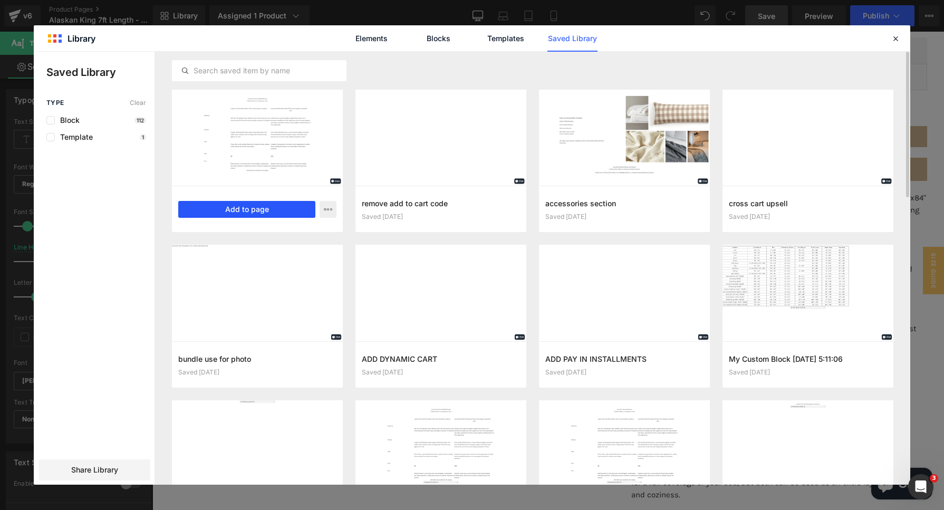
click at [247, 202] on button "Add to page" at bounding box center [246, 209] width 137 height 17
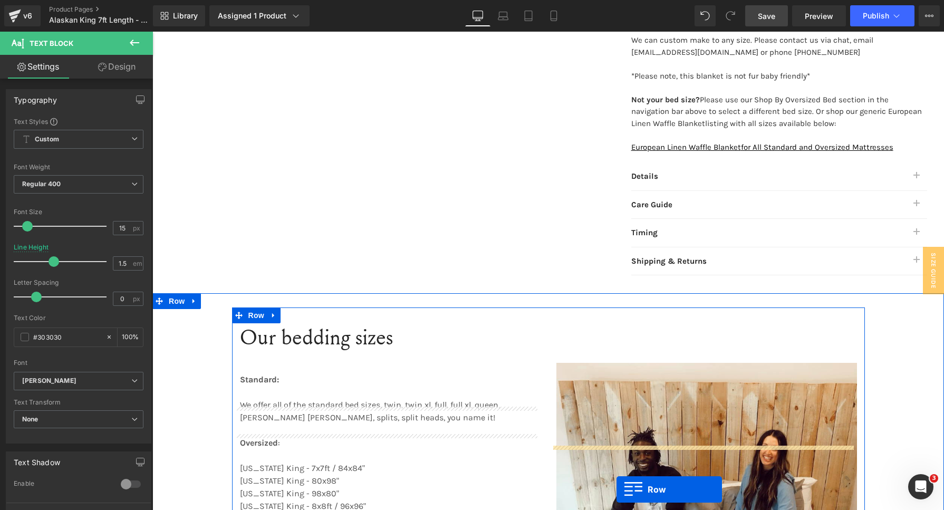
scroll to position [898, 0]
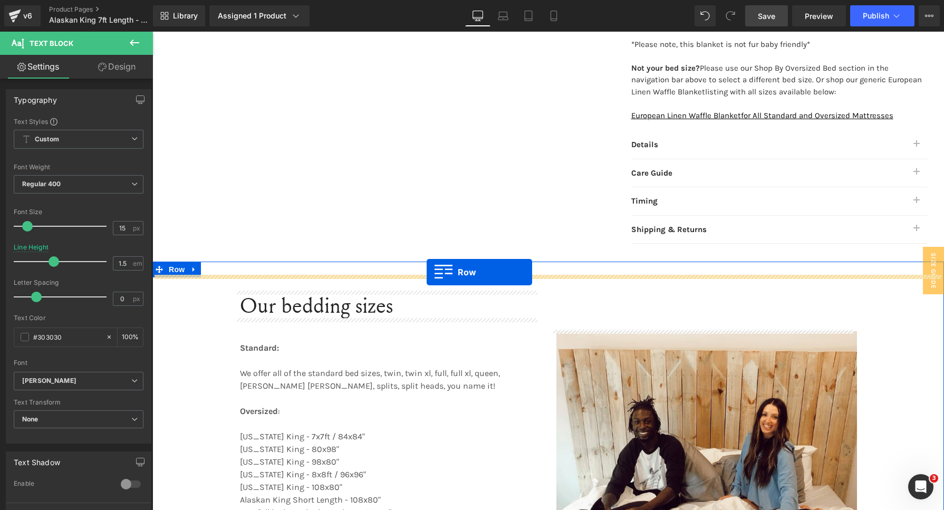
drag, startPoint x: 160, startPoint y: 98, endPoint x: 920, endPoint y: 58, distance: 760.7
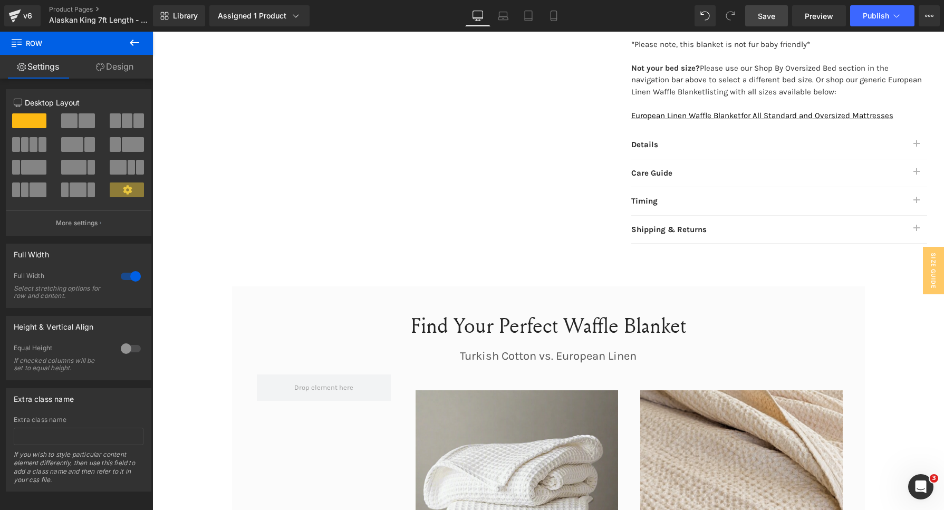
click at [764, 22] on link "Save" at bounding box center [766, 15] width 43 height 21
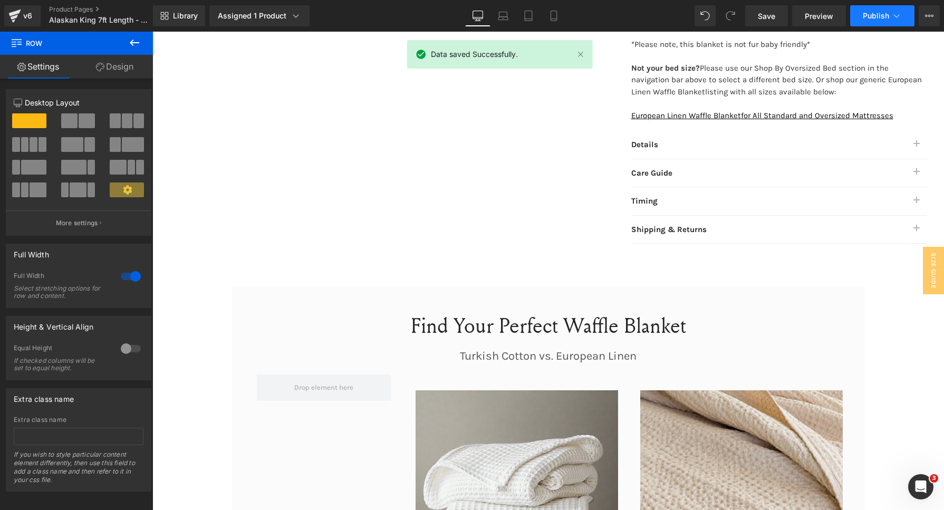
click at [861, 16] on button "Publish" at bounding box center [882, 15] width 64 height 21
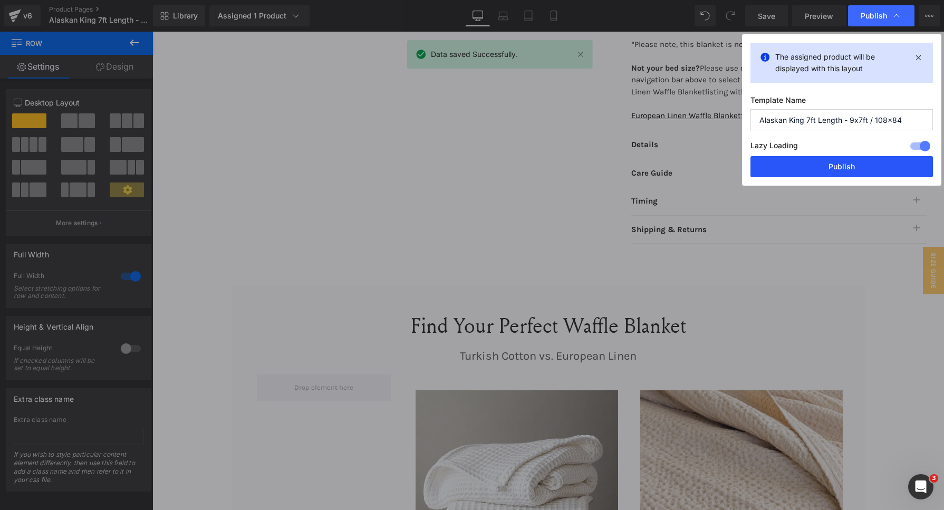
click at [835, 164] on button "Publish" at bounding box center [841, 166] width 182 height 21
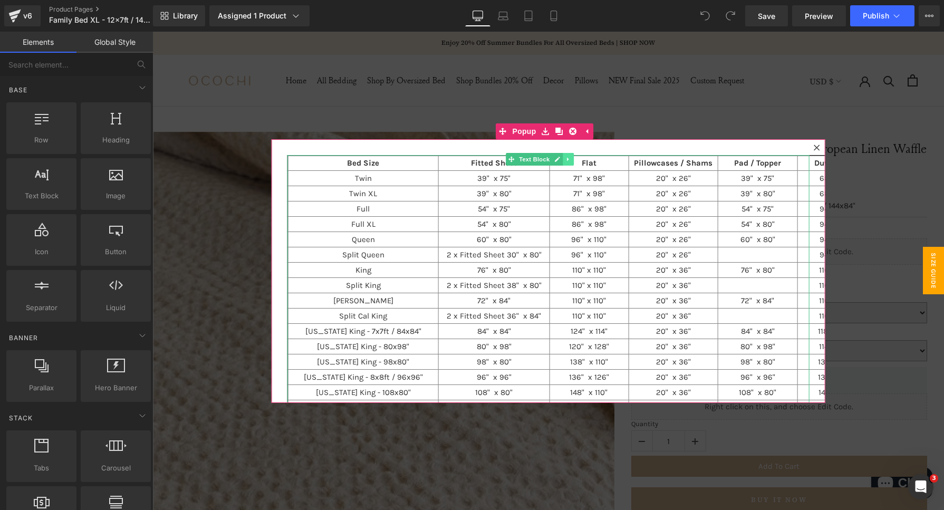
click at [566, 157] on icon at bounding box center [568, 159] width 6 height 6
click at [571, 160] on icon at bounding box center [573, 159] width 6 height 6
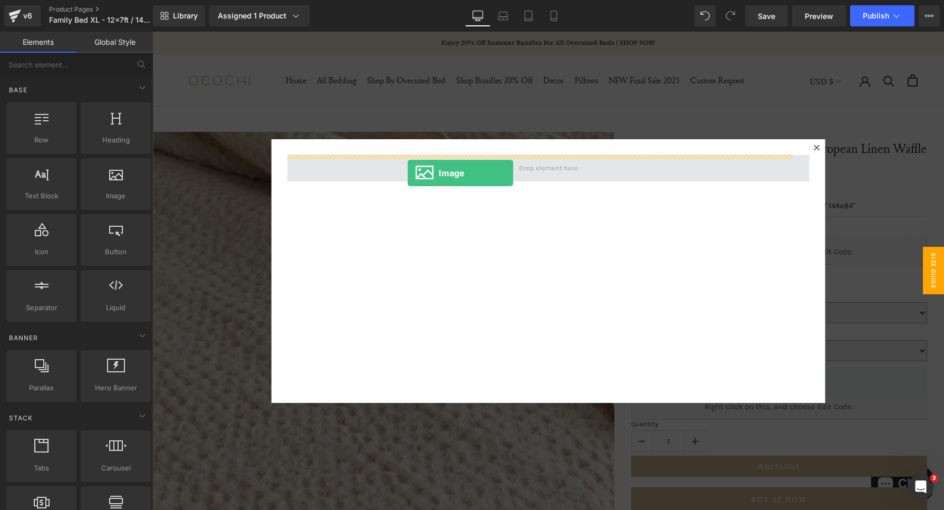
drag, startPoint x: 270, startPoint y: 215, endPoint x: 408, endPoint y: 173, distance: 143.8
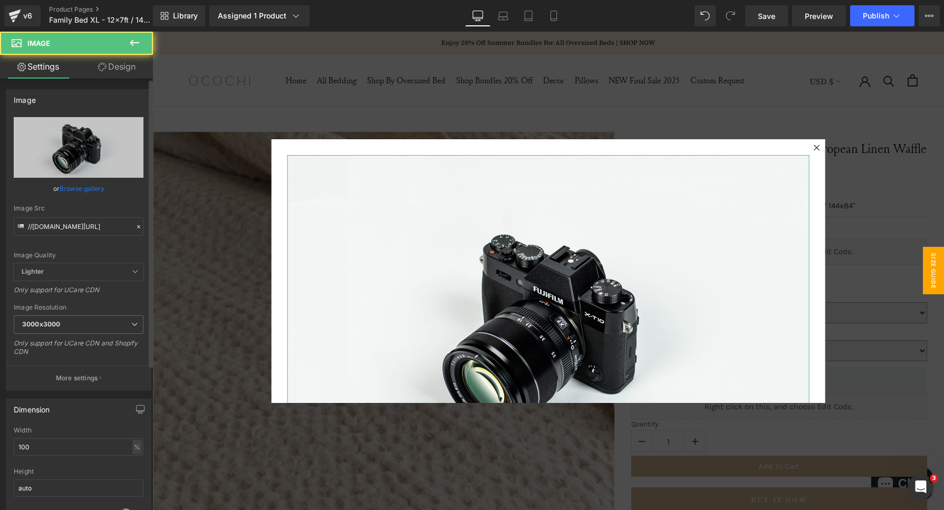
click at [135, 225] on icon at bounding box center [138, 226] width 7 height 7
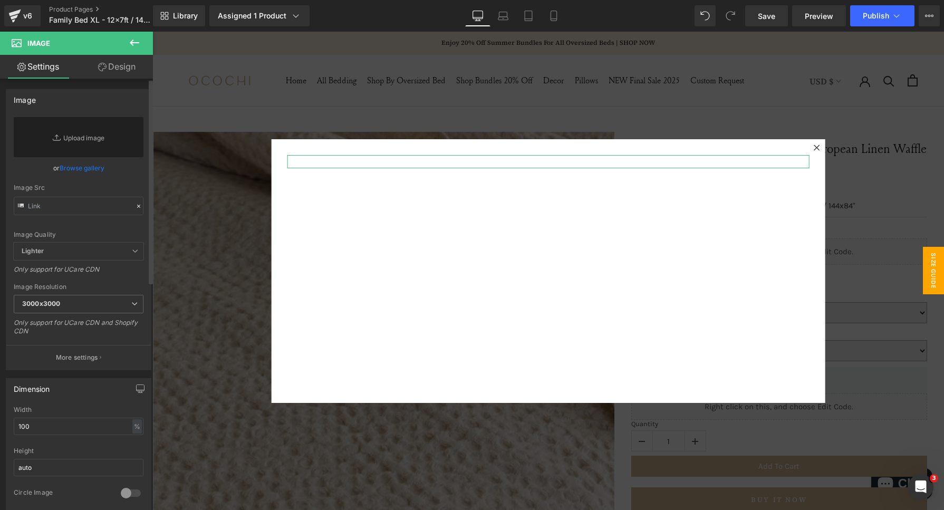
click at [84, 225] on div "Image Quality Lighter Lightest Lighter Lighter Lightest Only support for UCare …" at bounding box center [79, 179] width 130 height 125
drag, startPoint x: 79, startPoint y: 209, endPoint x: 151, endPoint y: 195, distance: 73.0
click at [79, 209] on input "text" at bounding box center [79, 206] width 130 height 18
paste input "[URL][DOMAIN_NAME]"
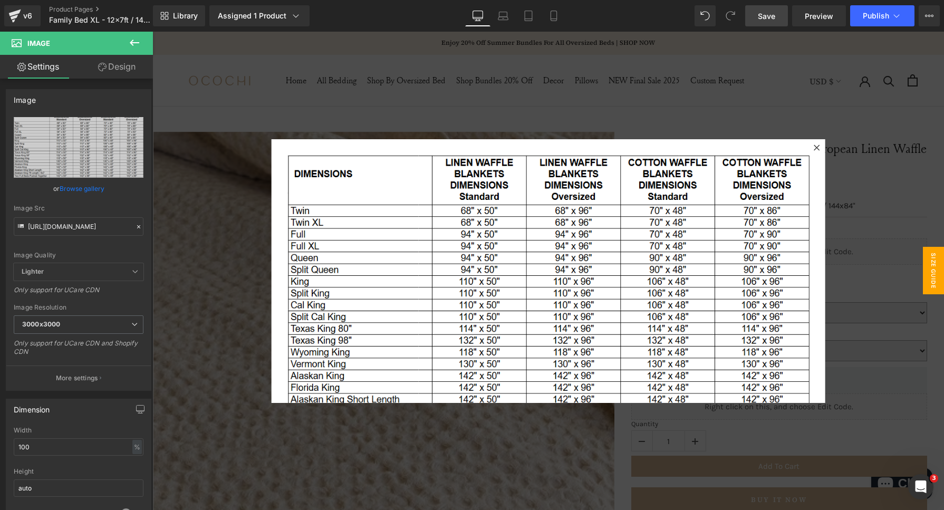
click at [759, 26] on link "Save" at bounding box center [766, 15] width 43 height 21
click at [881, 16] on span "Publish" at bounding box center [875, 16] width 26 height 8
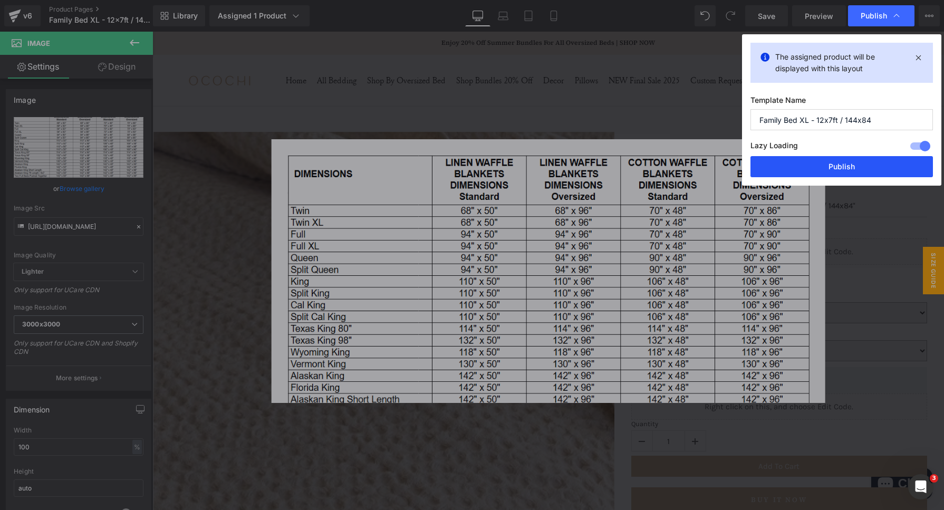
click at [818, 164] on button "Publish" at bounding box center [841, 166] width 182 height 21
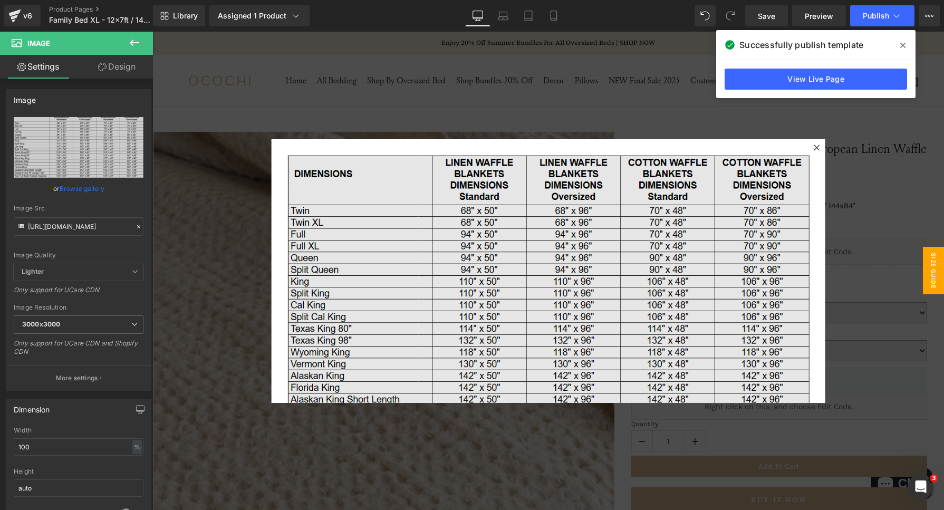
click at [548, 229] on img at bounding box center [548, 308] width 522 height 307
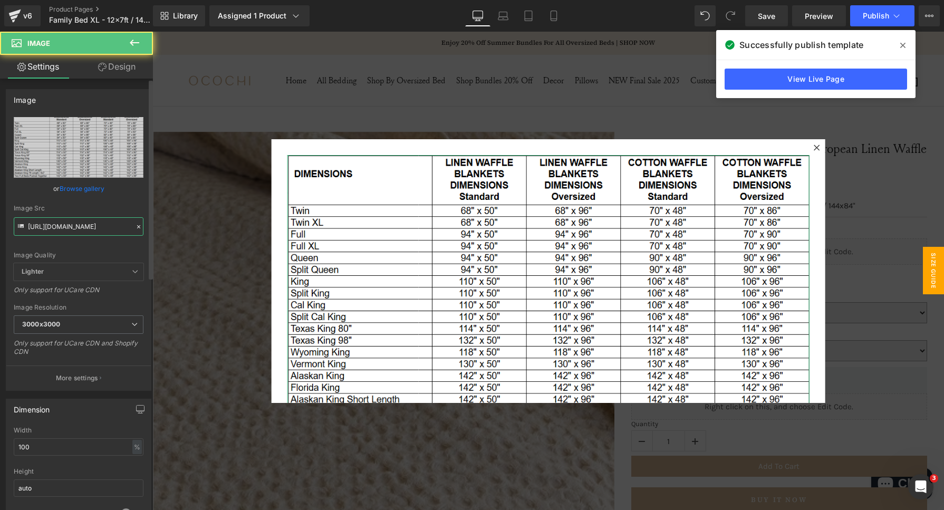
click at [88, 226] on input "[URL][DOMAIN_NAME]" at bounding box center [79, 226] width 130 height 18
paste input "8017"
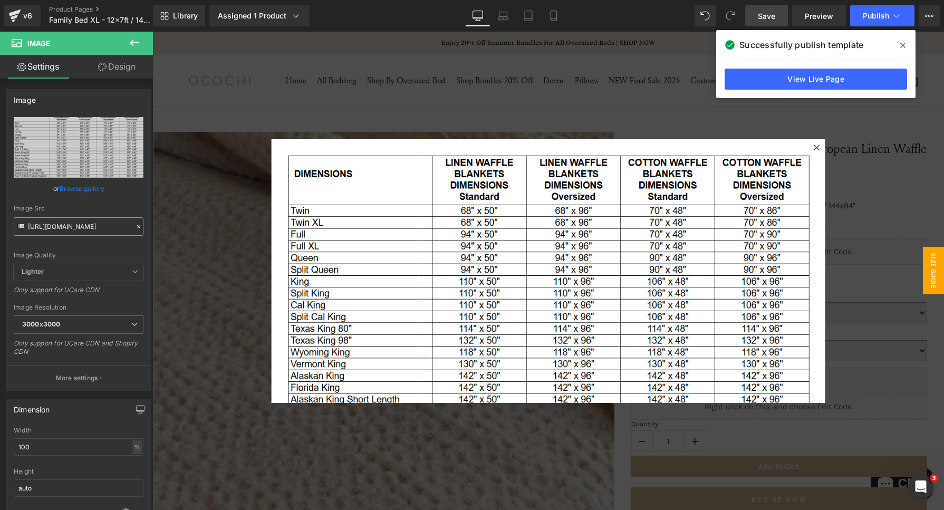
type input "[URL][DOMAIN_NAME]"
click at [772, 21] on link "Save" at bounding box center [766, 15] width 43 height 21
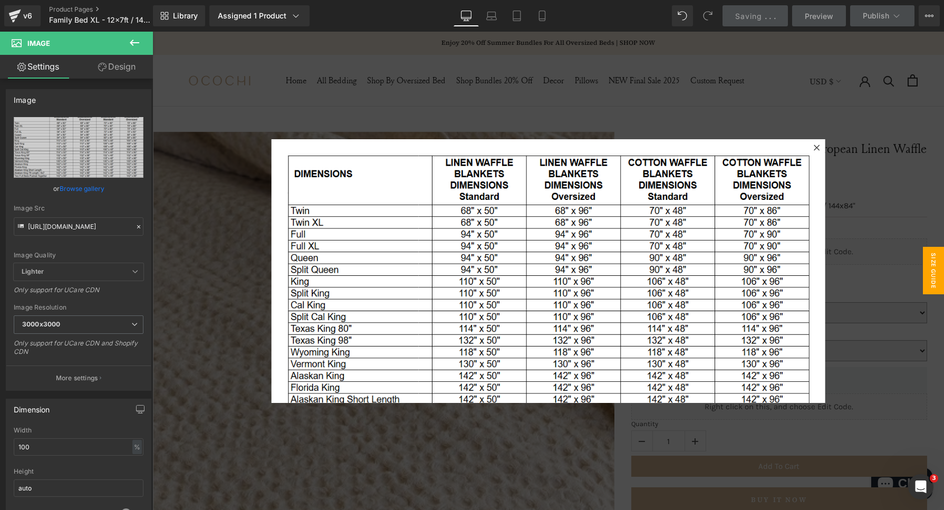
scroll to position [0, 0]
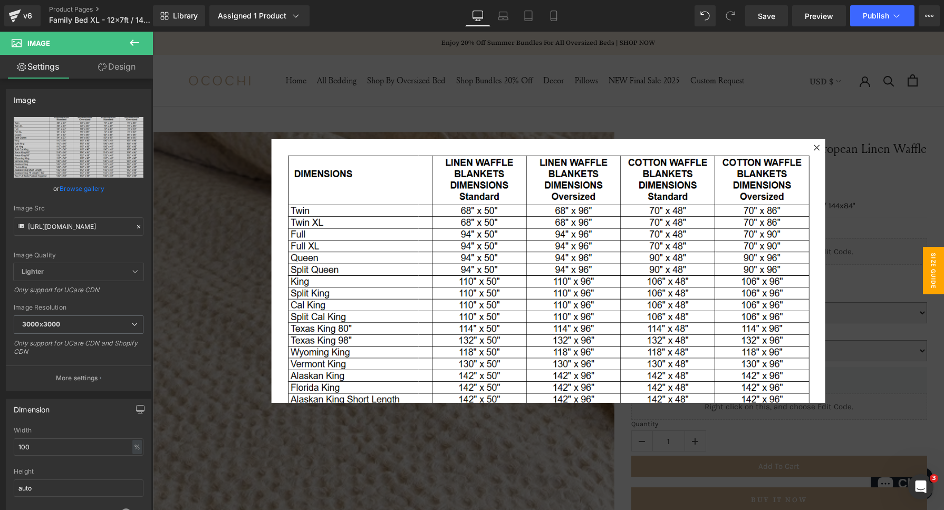
click at [813, 148] on icon at bounding box center [816, 147] width 6 height 6
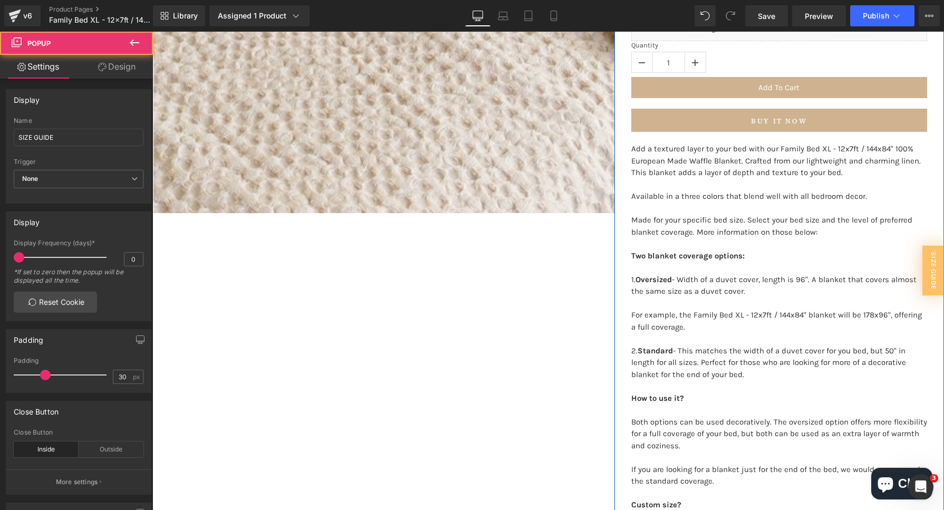
scroll to position [395, 0]
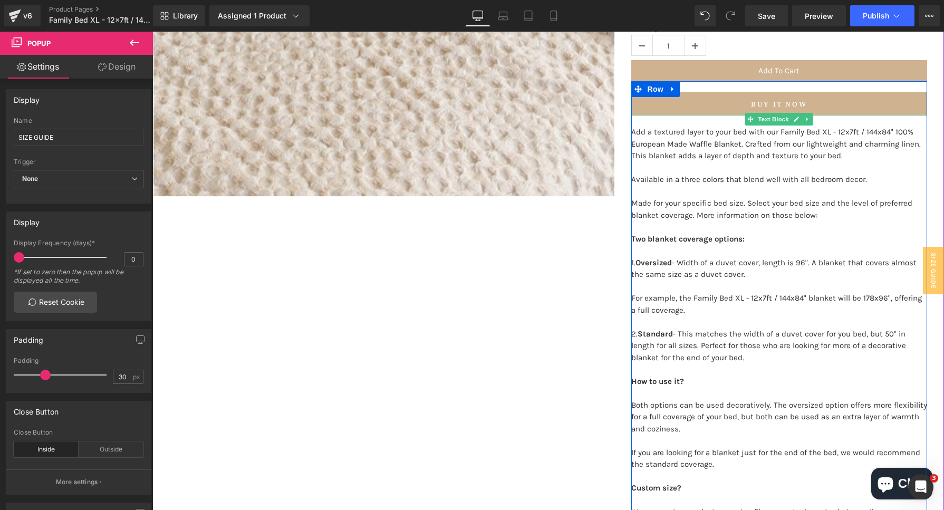
click at [842, 334] on p "2. Standard - This matches the width of a duvet cover for you bed, but 50" in l…" at bounding box center [779, 351] width 296 height 47
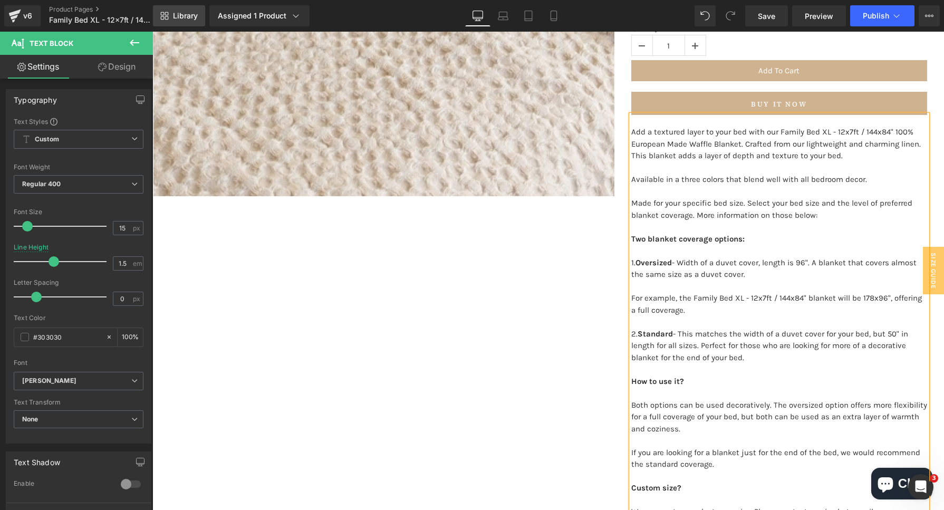
click at [162, 16] on icon at bounding box center [163, 18] width 4 height 4
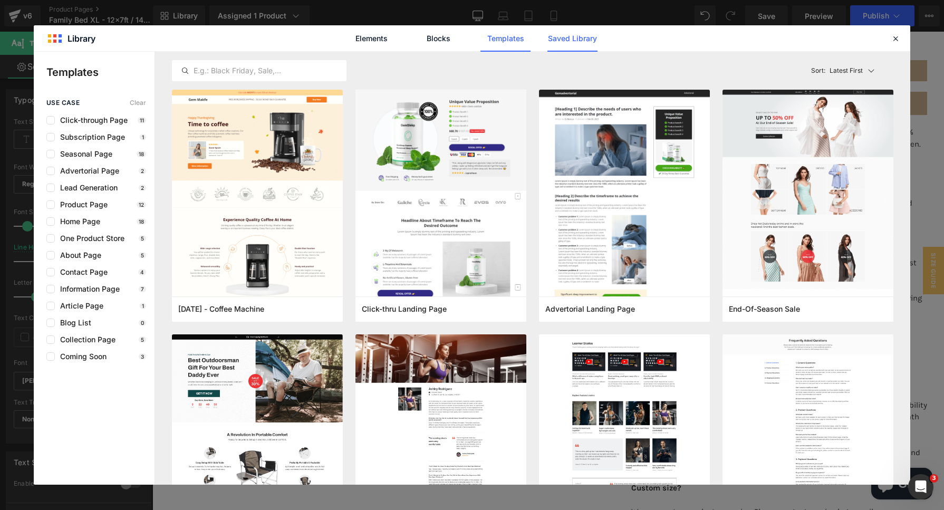
click at [567, 40] on link "Saved Library" at bounding box center [572, 38] width 50 height 26
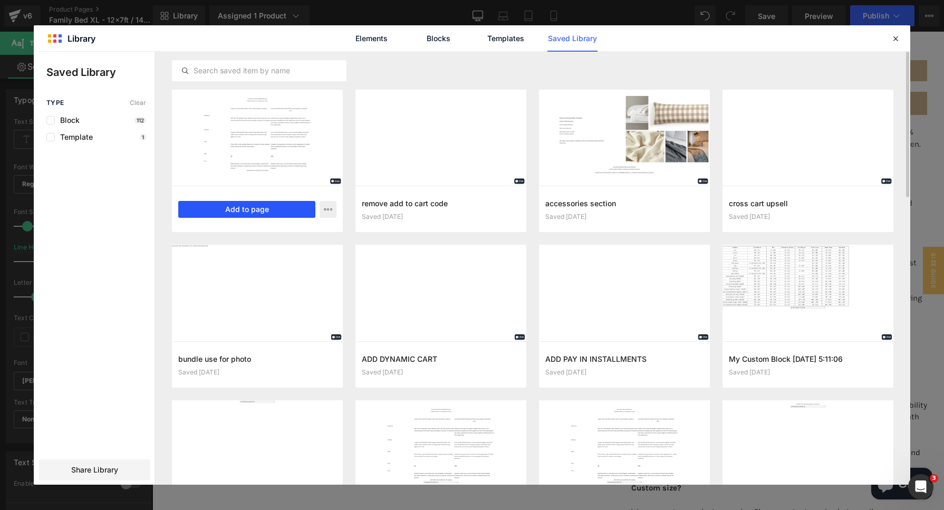
click at [263, 211] on button "Add to page" at bounding box center [246, 209] width 137 height 17
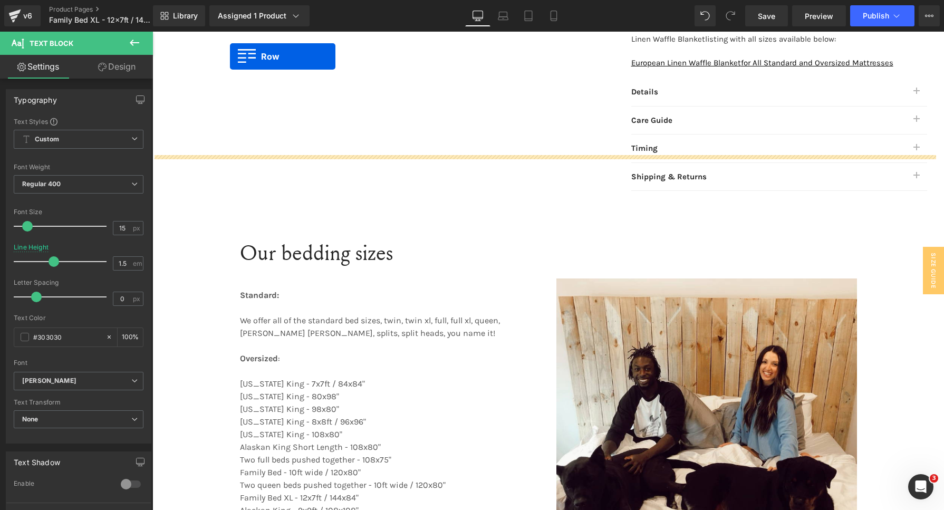
scroll to position [856, 0]
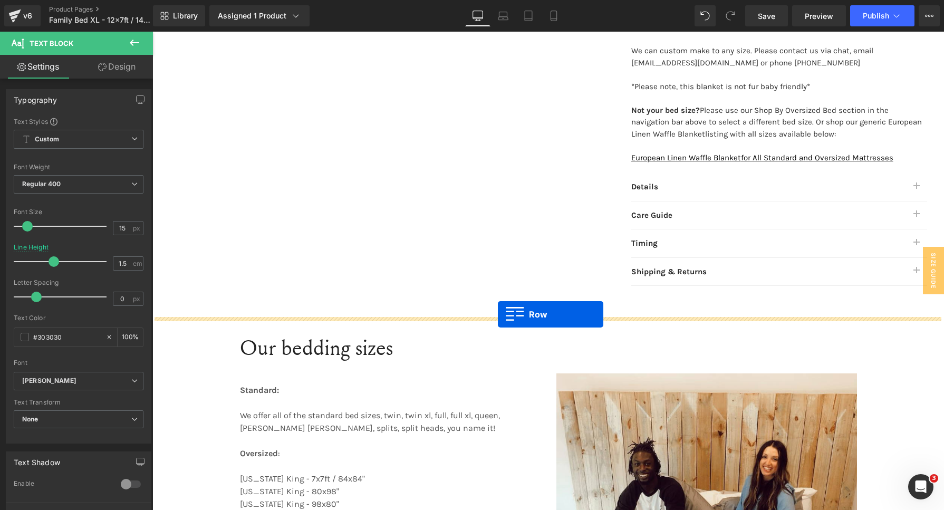
drag, startPoint x: 156, startPoint y: 93, endPoint x: 498, endPoint y: 314, distance: 407.1
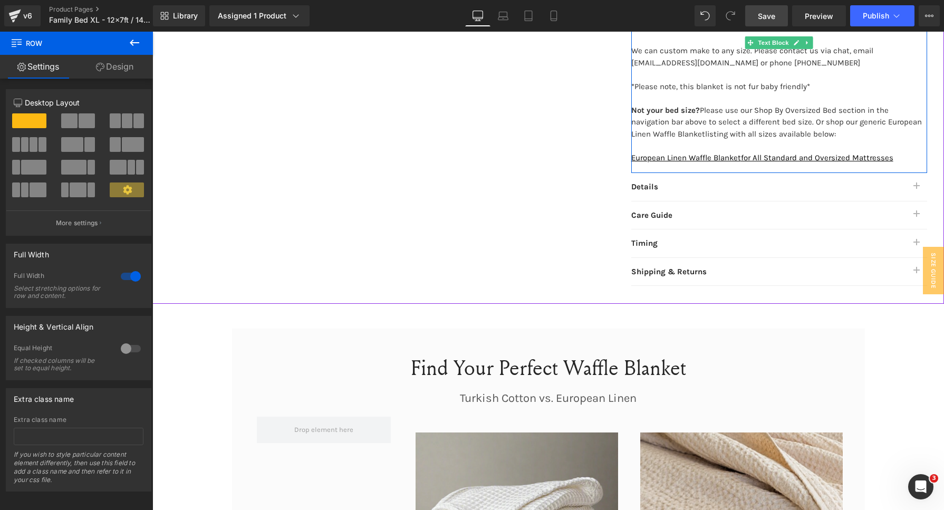
click at [774, 20] on span "Save" at bounding box center [766, 16] width 17 height 11
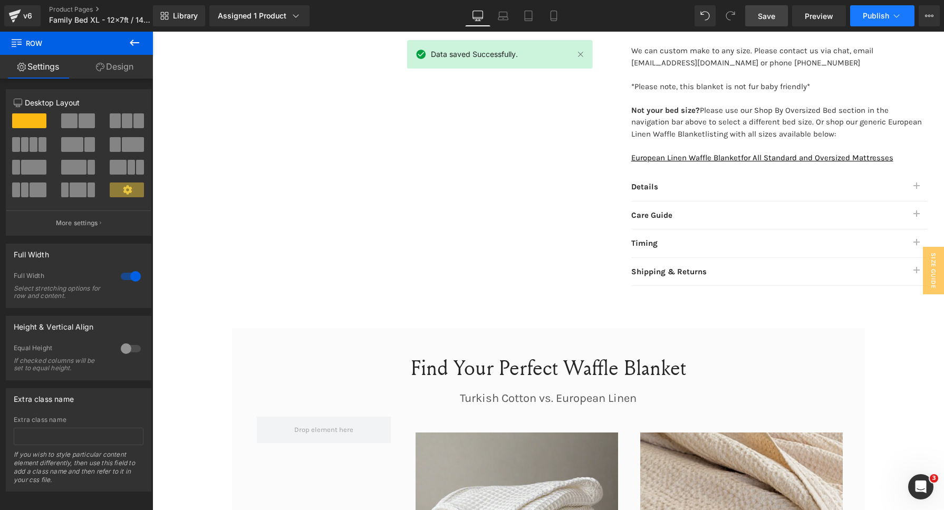
click at [873, 16] on span "Publish" at bounding box center [875, 16] width 26 height 8
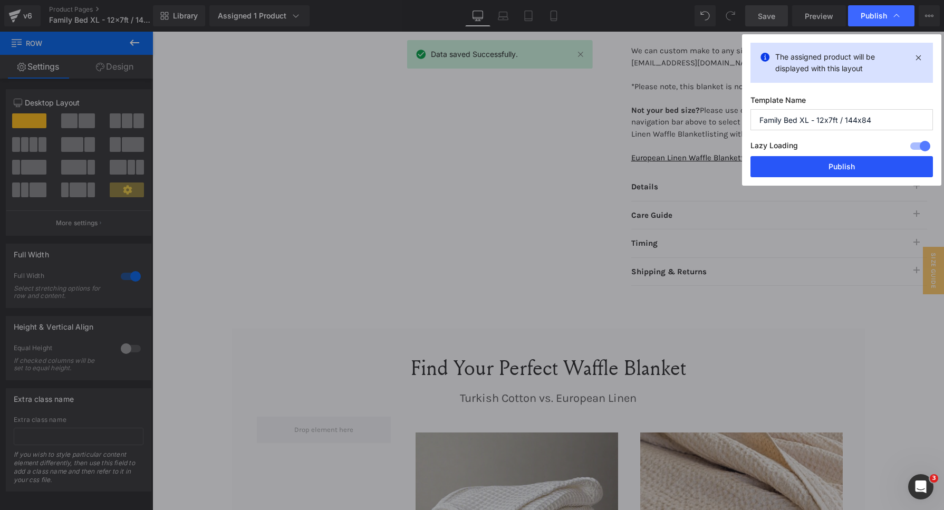
click at [823, 159] on button "Publish" at bounding box center [841, 166] width 182 height 21
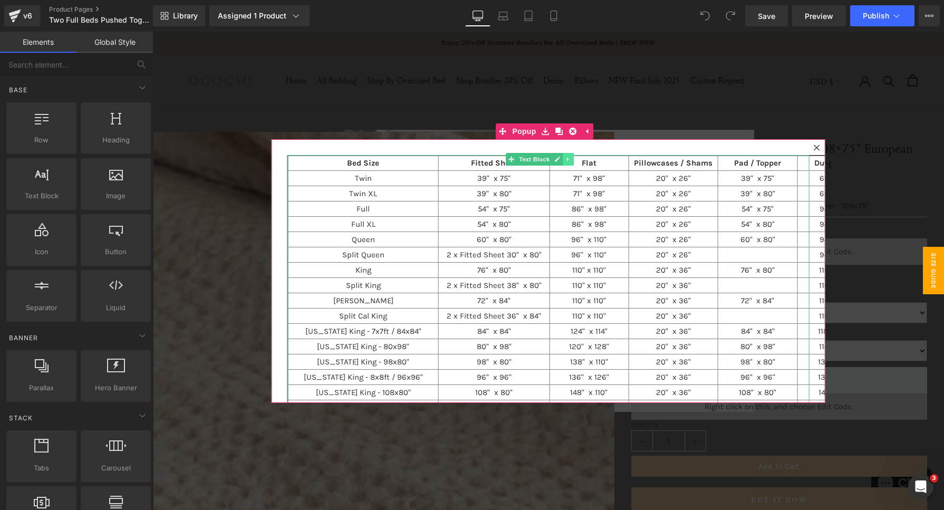
click at [567, 156] on icon at bounding box center [568, 159] width 6 height 6
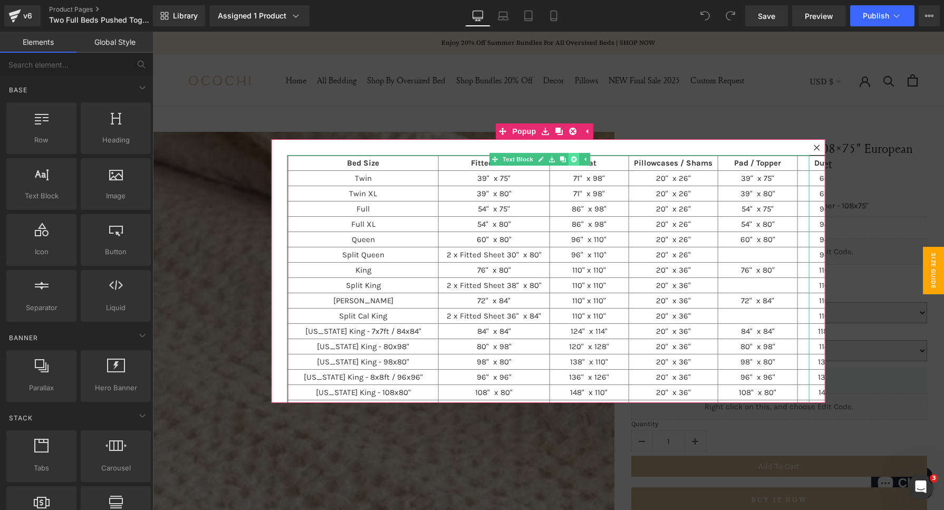
click at [574, 159] on icon at bounding box center [573, 159] width 6 height 6
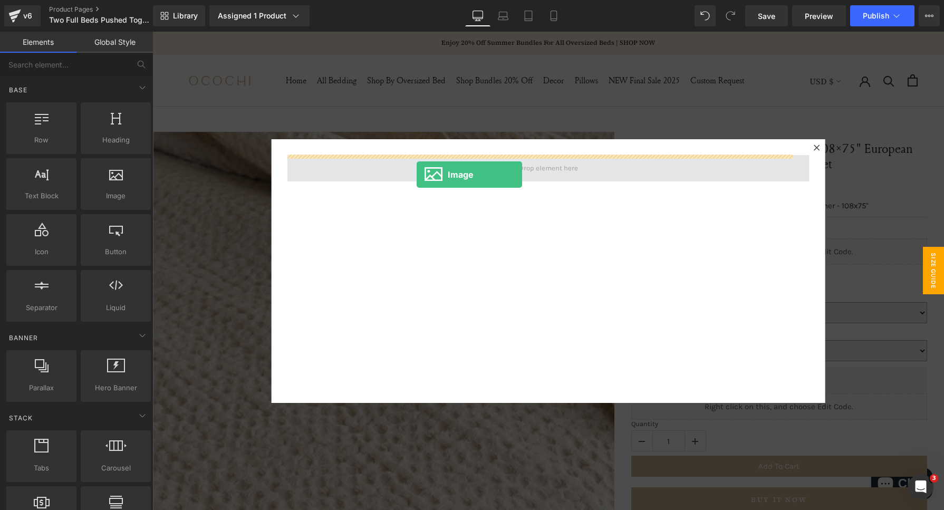
drag, startPoint x: 280, startPoint y: 217, endPoint x: 416, endPoint y: 175, distance: 143.1
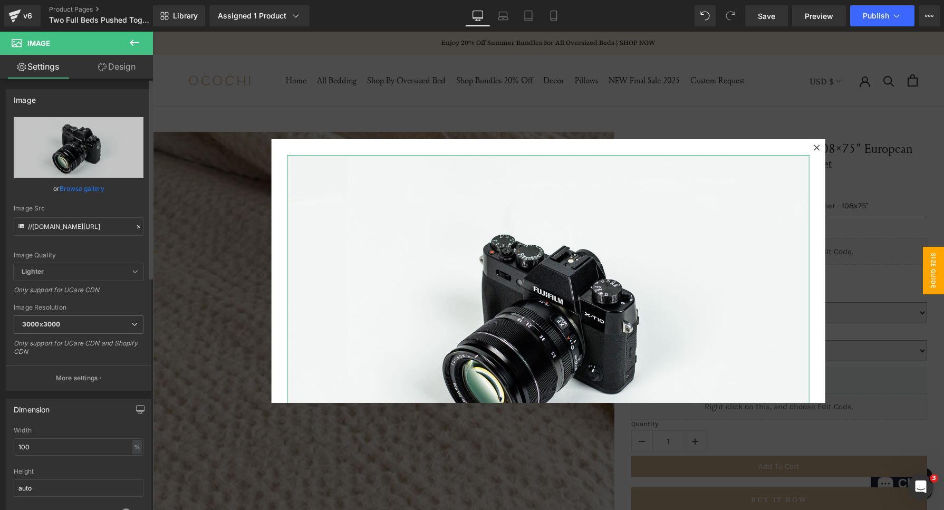
click at [137, 226] on icon at bounding box center [138, 226] width 3 height 3
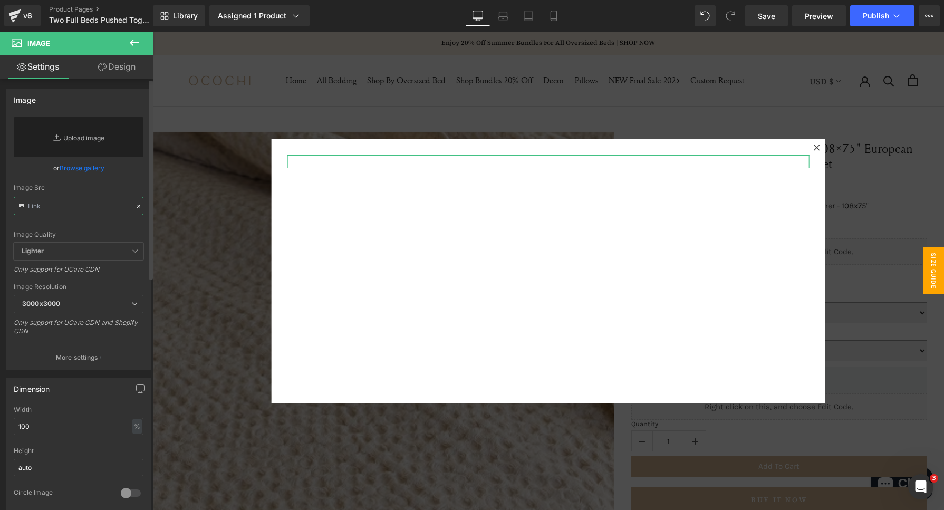
drag, startPoint x: 51, startPoint y: 200, endPoint x: 62, endPoint y: 198, distance: 11.7
click at [51, 200] on input "text" at bounding box center [79, 206] width 130 height 18
paste input "[URL][DOMAIN_NAME]"
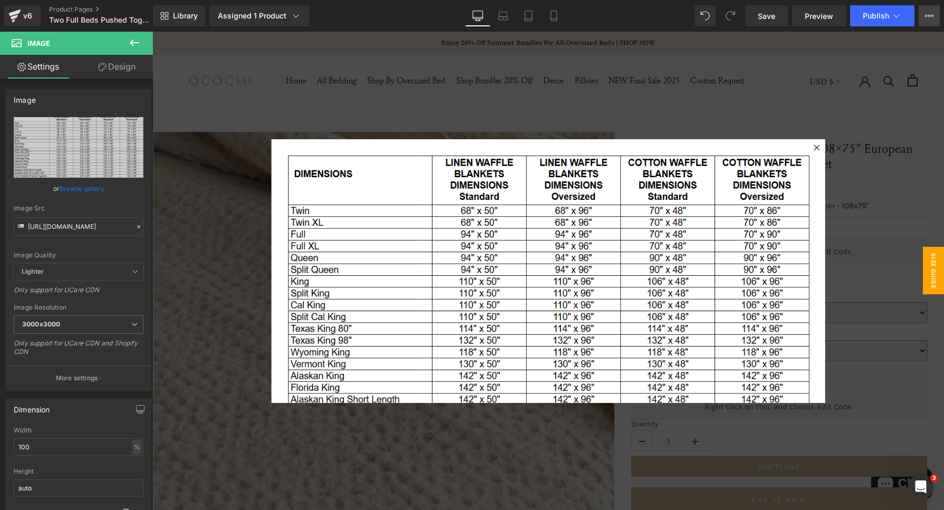
drag, startPoint x: 766, startPoint y: 15, endPoint x: 924, endPoint y: 12, distance: 158.2
click at [766, 15] on span "Save" at bounding box center [766, 16] width 17 height 11
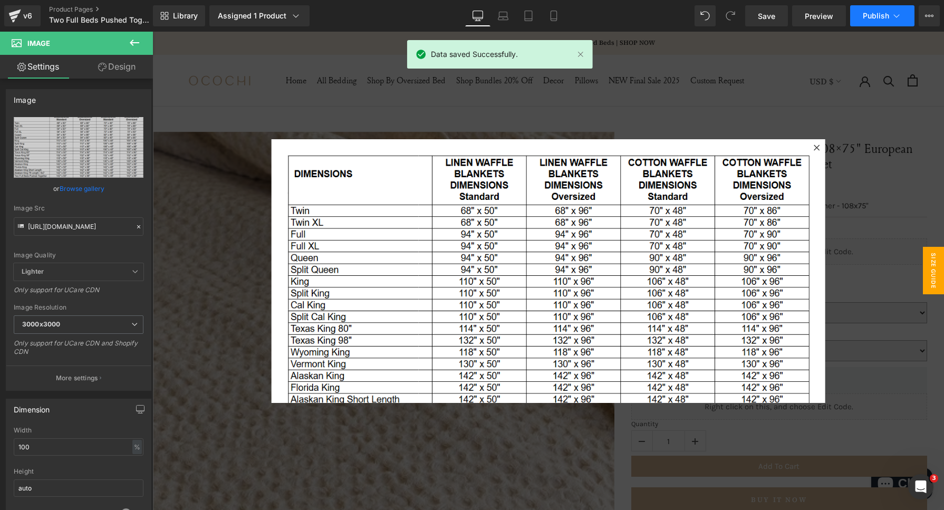
click at [880, 12] on span "Publish" at bounding box center [875, 16] width 26 height 8
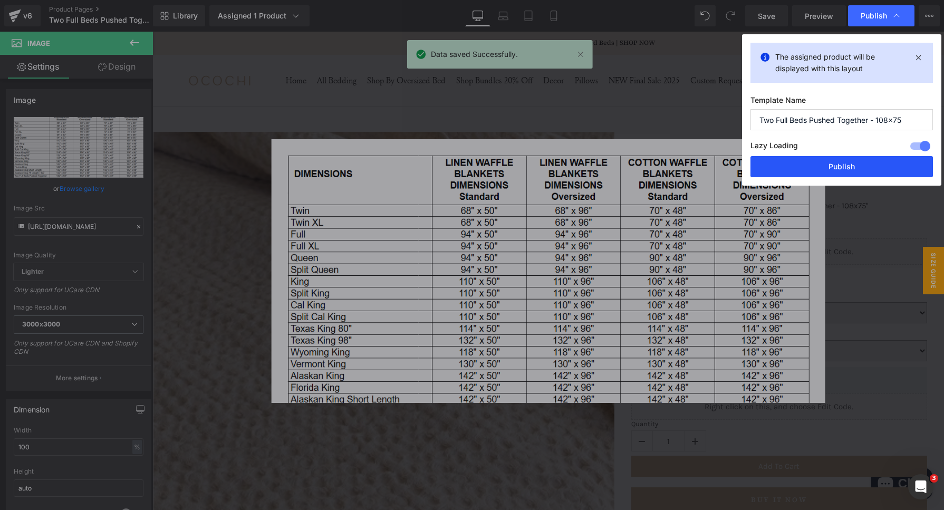
click at [798, 161] on button "Publish" at bounding box center [841, 166] width 182 height 21
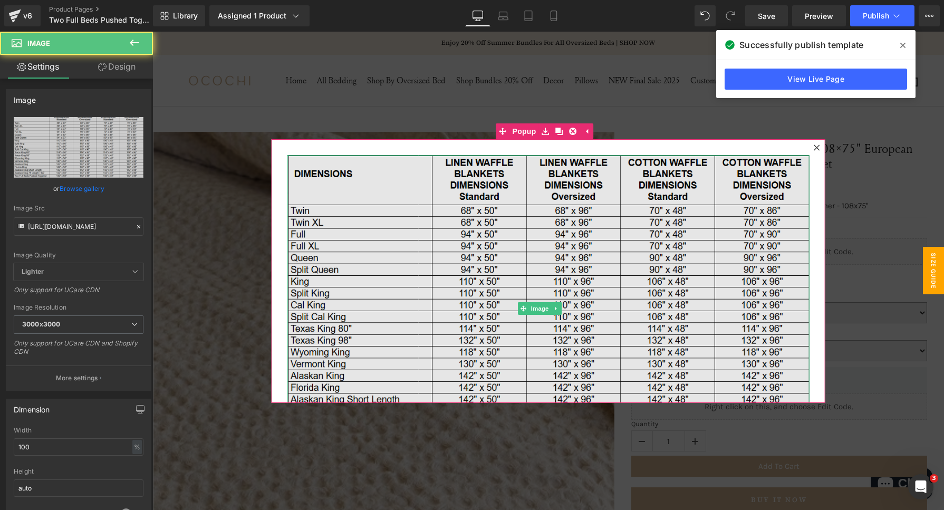
click at [454, 297] on img at bounding box center [548, 308] width 522 height 307
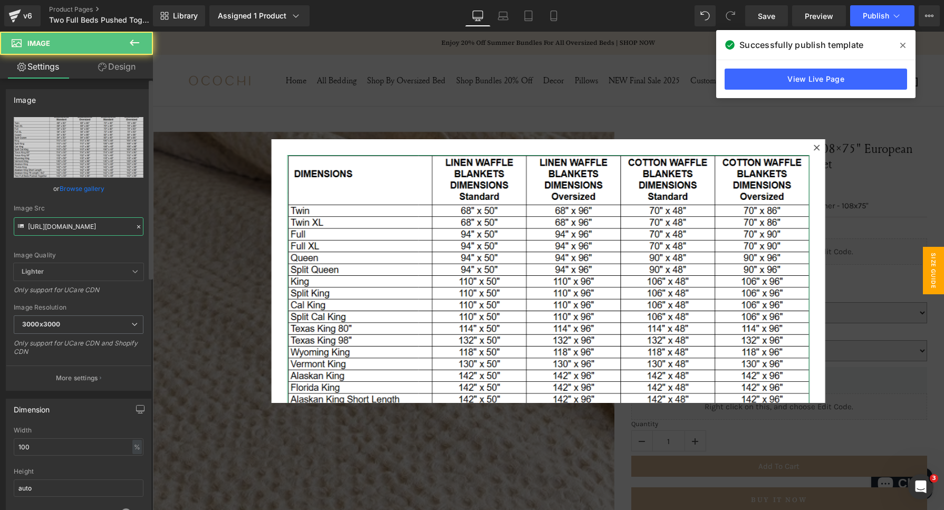
click at [53, 226] on input "[URL][DOMAIN_NAME]" at bounding box center [79, 226] width 130 height 18
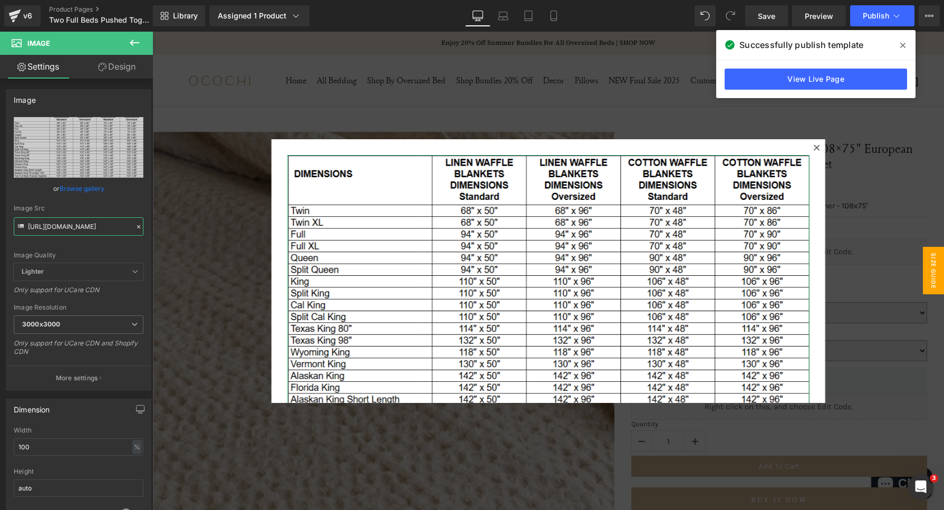
paste input "8017"
type input "[URL][DOMAIN_NAME]"
click at [130, 201] on div "Image Quality Lighter Lightest Lighter Lighter Lightest Only support for UCare …" at bounding box center [79, 190] width 130 height 146
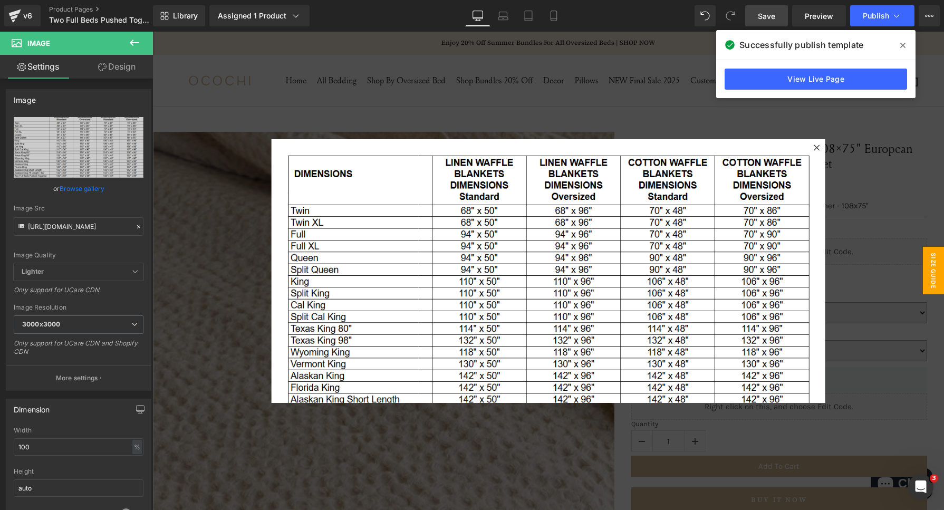
click at [761, 14] on span "Save" at bounding box center [766, 16] width 17 height 11
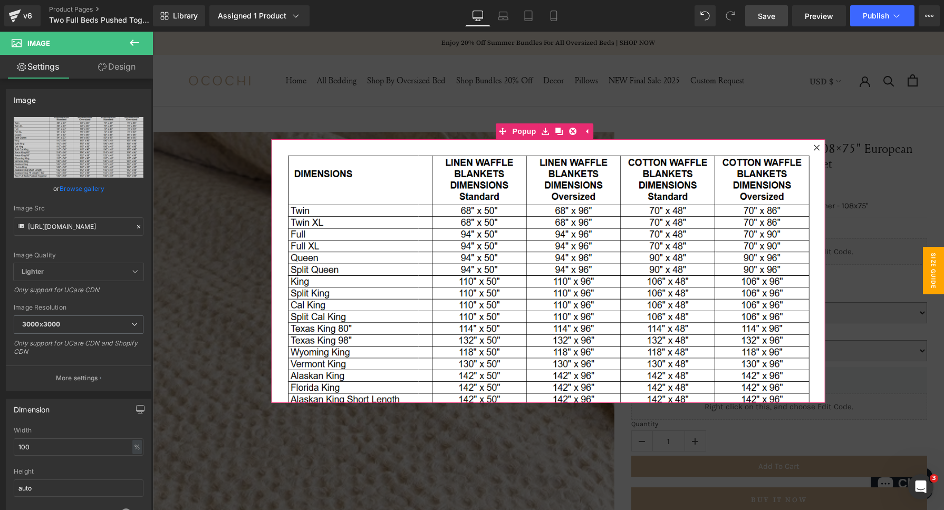
click at [810, 143] on div at bounding box center [816, 147] width 13 height 13
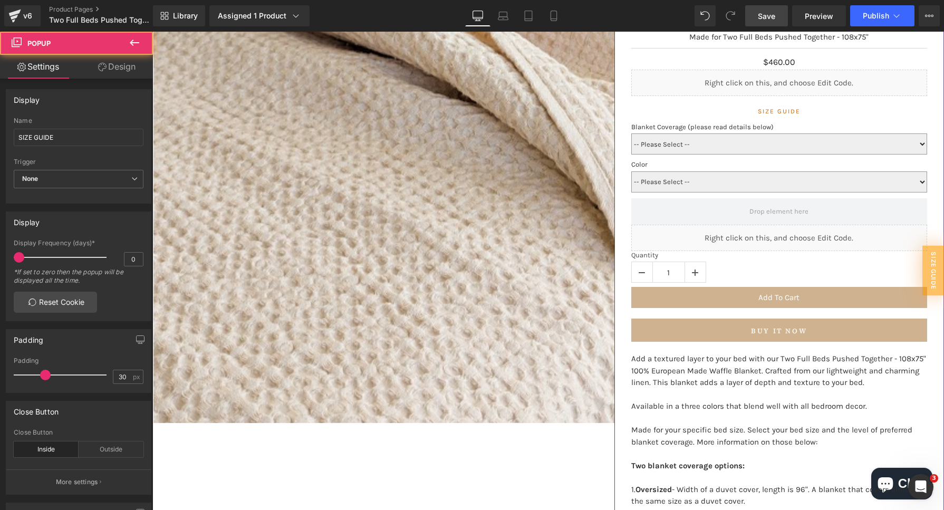
scroll to position [395, 0]
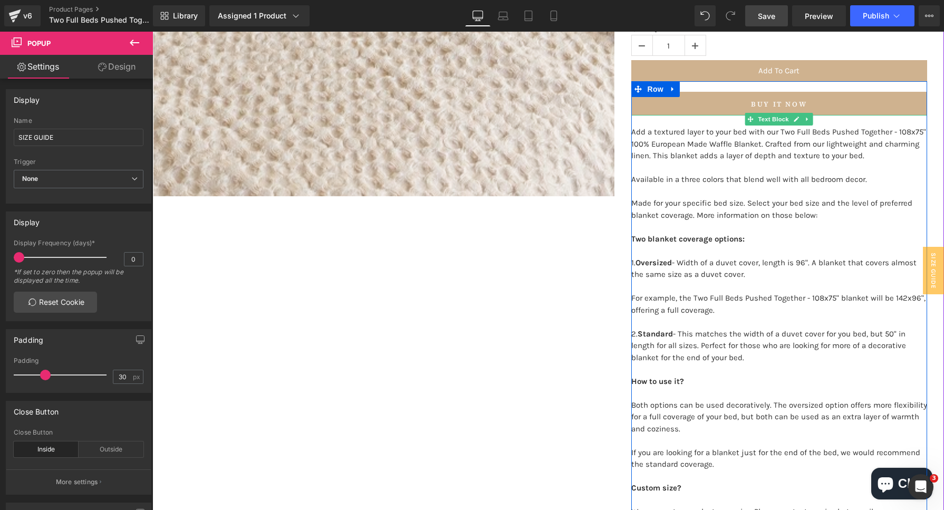
click at [845, 333] on p "2. Standard - This matches the width of a duvet cover for you bed, but 50" in l…" at bounding box center [779, 351] width 296 height 47
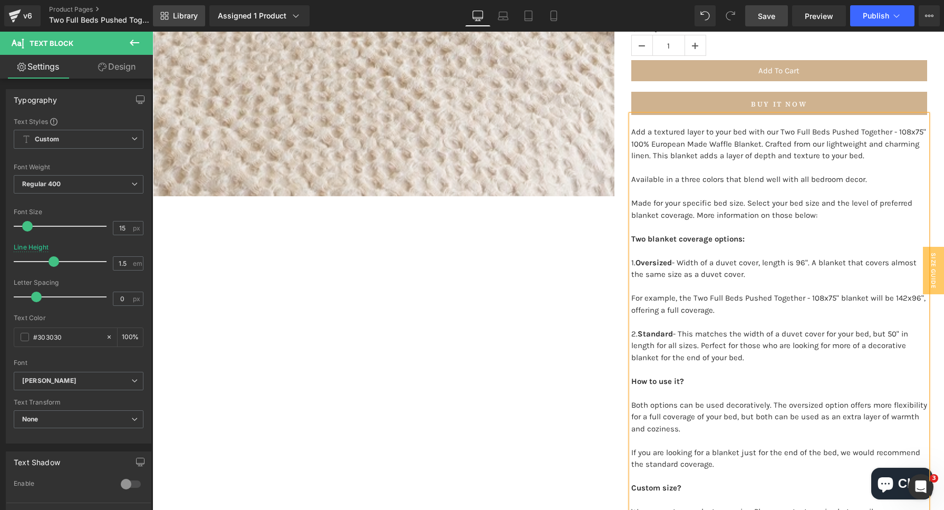
click at [186, 23] on link "Library" at bounding box center [179, 15] width 52 height 21
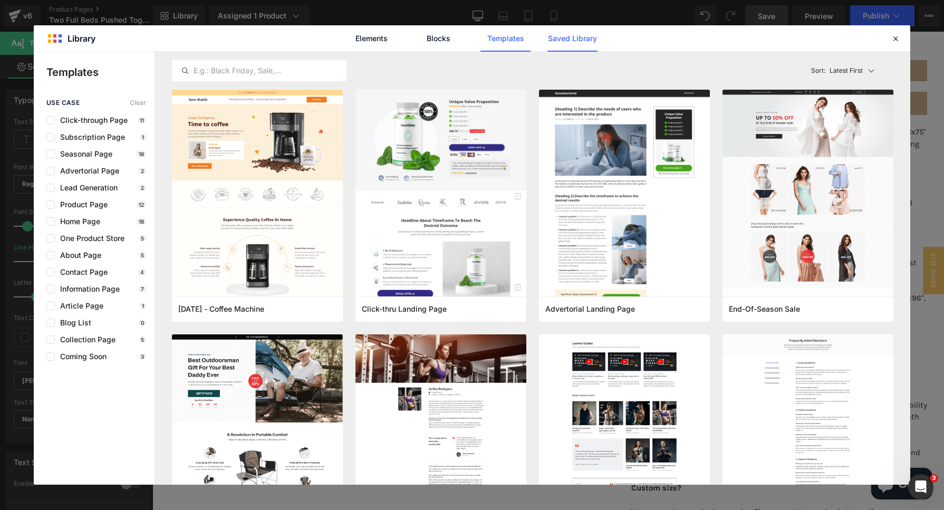
click at [575, 34] on link "Saved Library" at bounding box center [572, 38] width 50 height 26
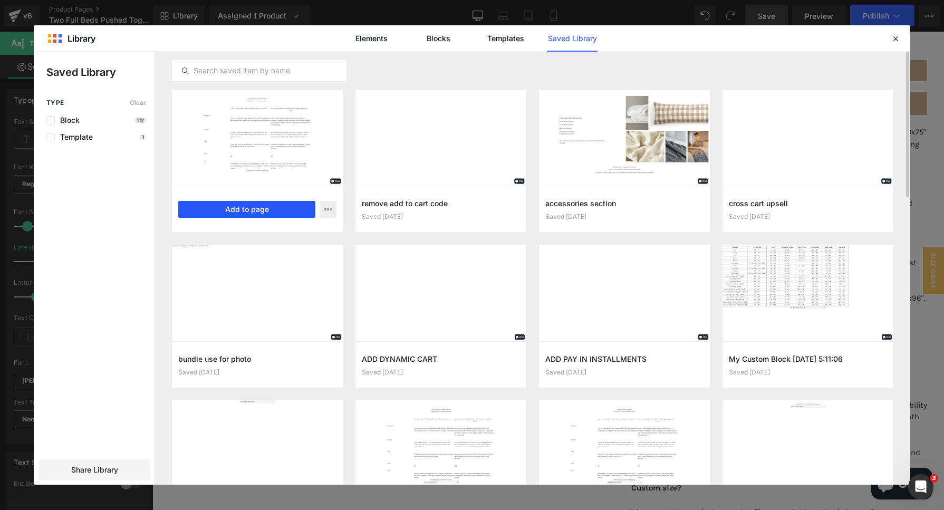
click at [263, 207] on button "Add to page" at bounding box center [246, 209] width 137 height 17
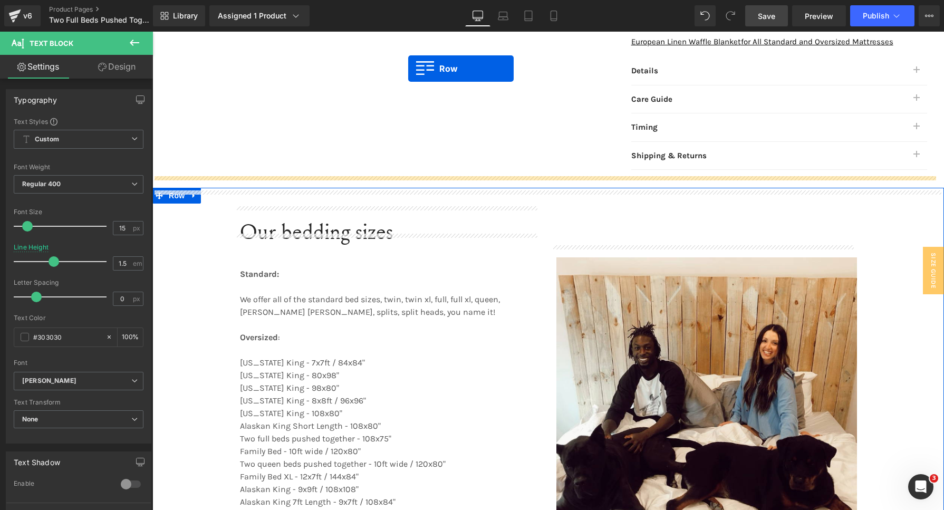
scroll to position [919, 0]
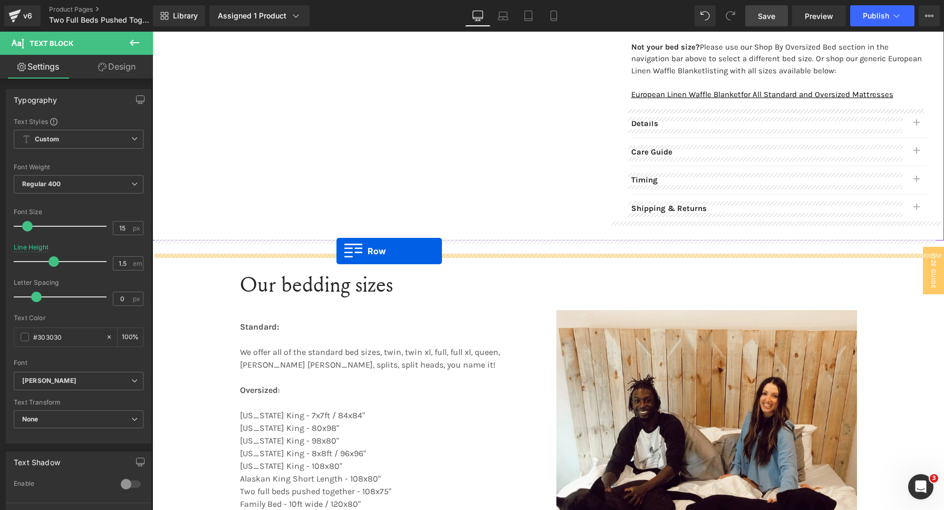
drag, startPoint x: 155, startPoint y: 91, endPoint x: 728, endPoint y: 129, distance: 574.4
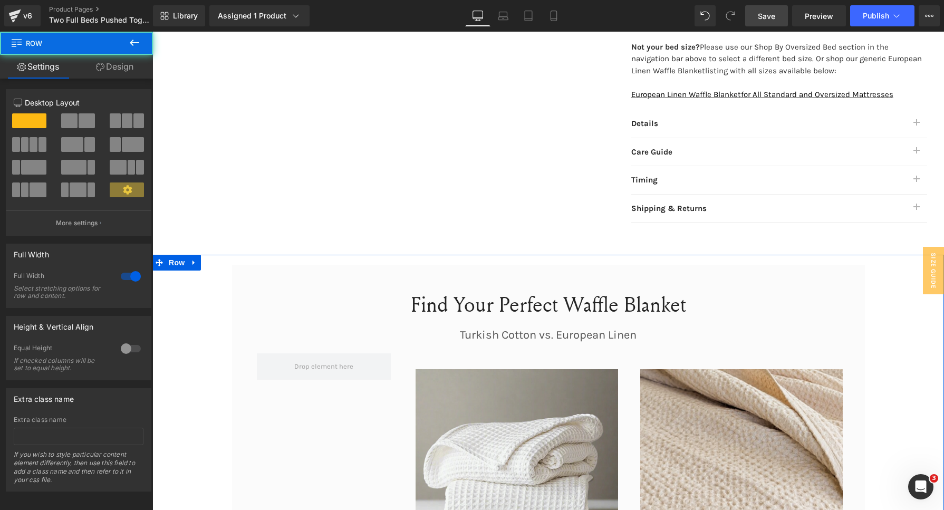
click at [758, 26] on link "Save" at bounding box center [766, 15] width 43 height 21
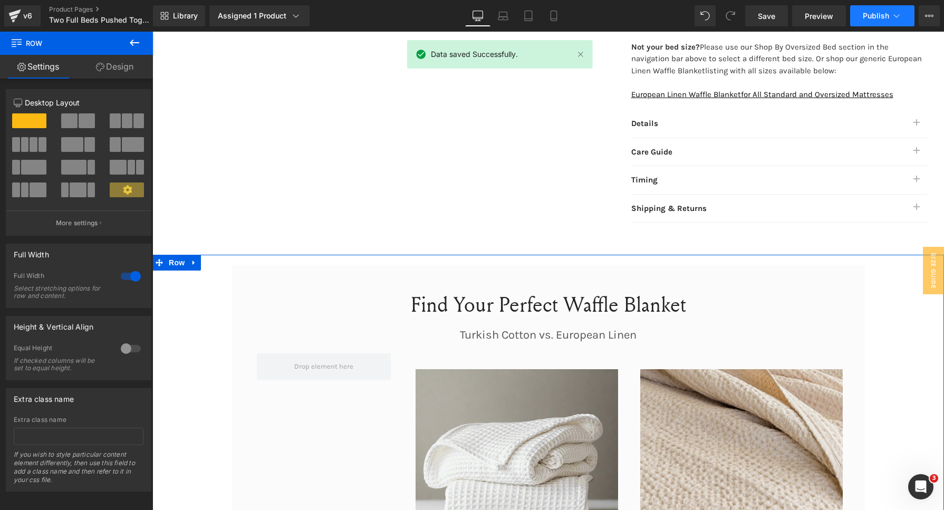
click at [876, 12] on span "Publish" at bounding box center [875, 16] width 26 height 8
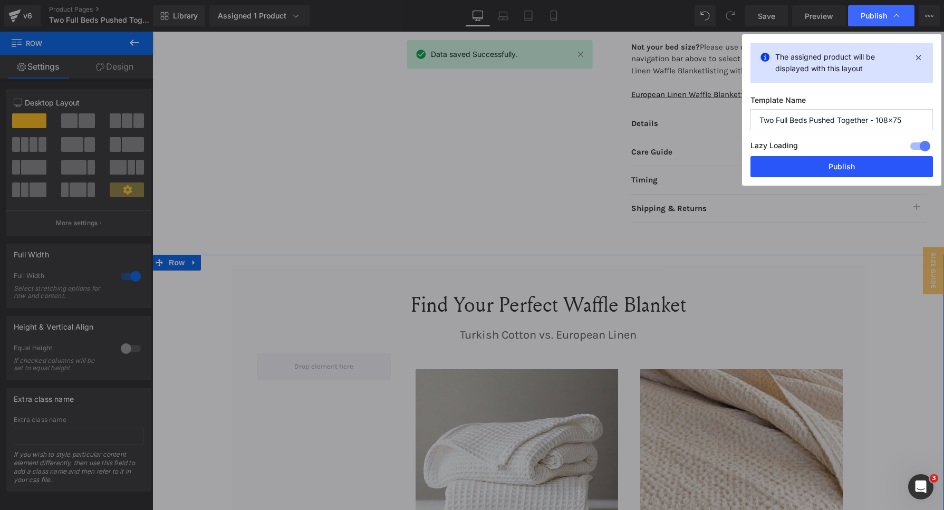
click at [832, 169] on button "Publish" at bounding box center [841, 166] width 182 height 21
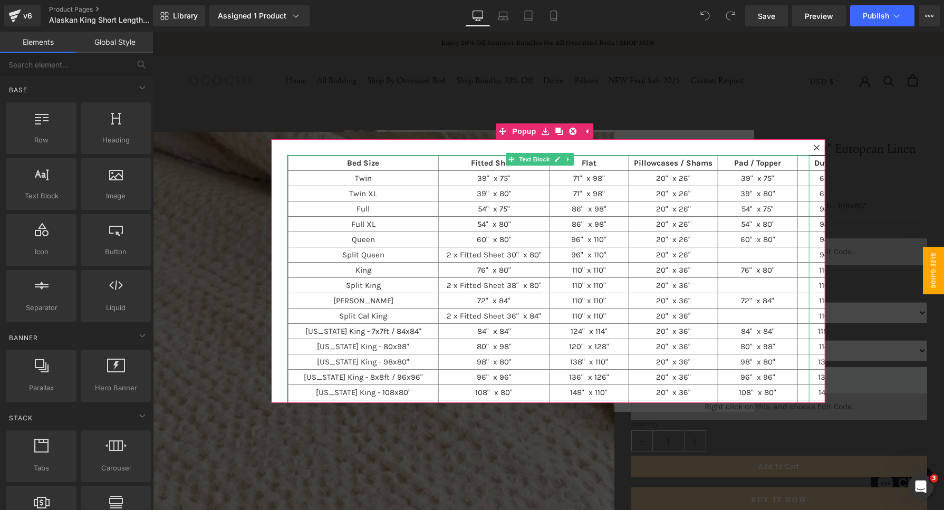
click at [569, 158] on link at bounding box center [568, 159] width 11 height 13
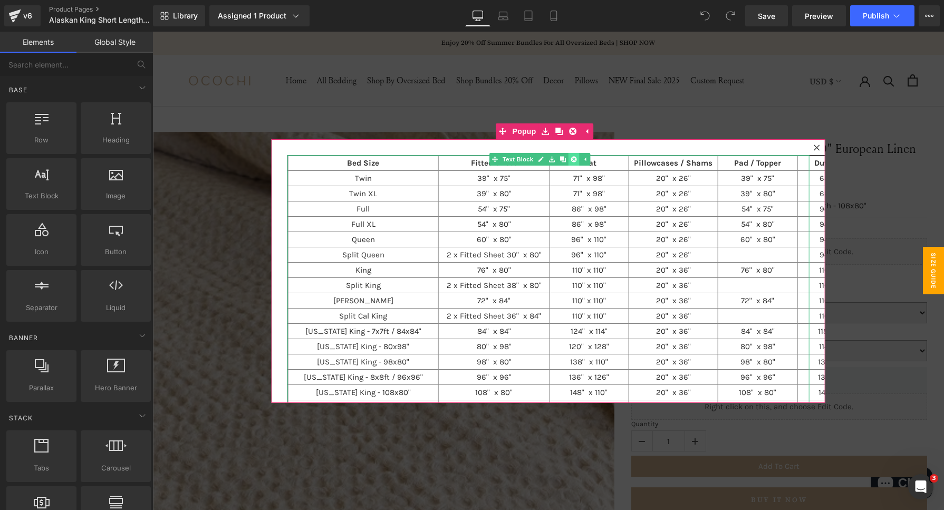
click at [573, 161] on icon at bounding box center [573, 159] width 6 height 6
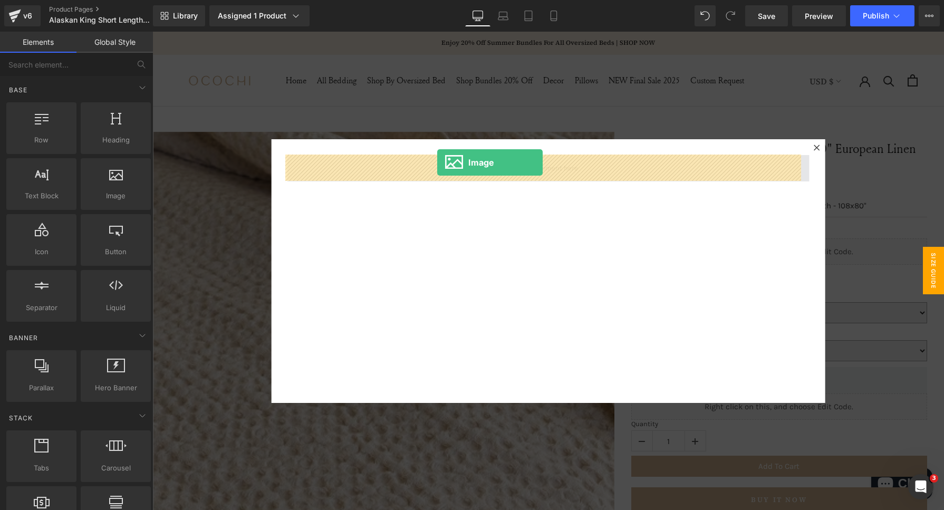
drag, startPoint x: 282, startPoint y: 208, endPoint x: 437, endPoint y: 162, distance: 162.1
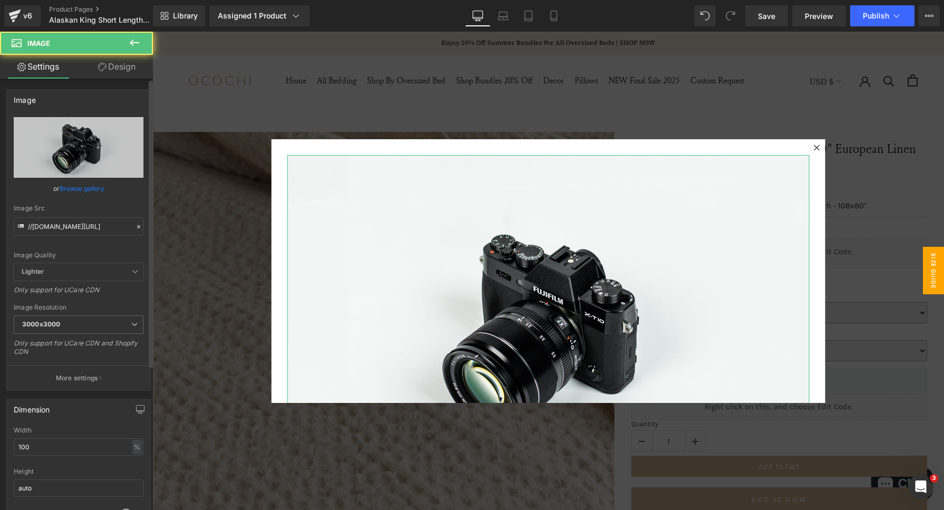
click at [135, 225] on icon at bounding box center [138, 226] width 7 height 7
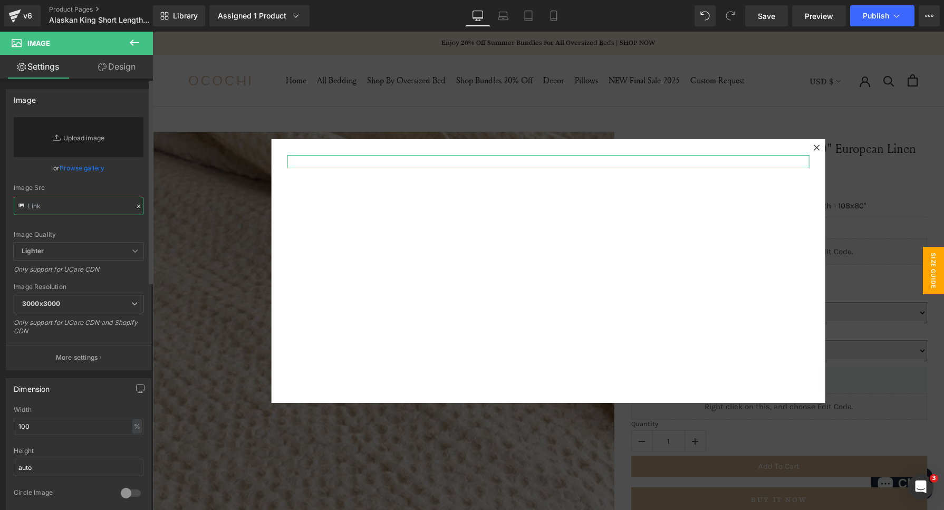
click at [50, 206] on input "text" at bounding box center [79, 206] width 130 height 18
paste input "[URL][DOMAIN_NAME]"
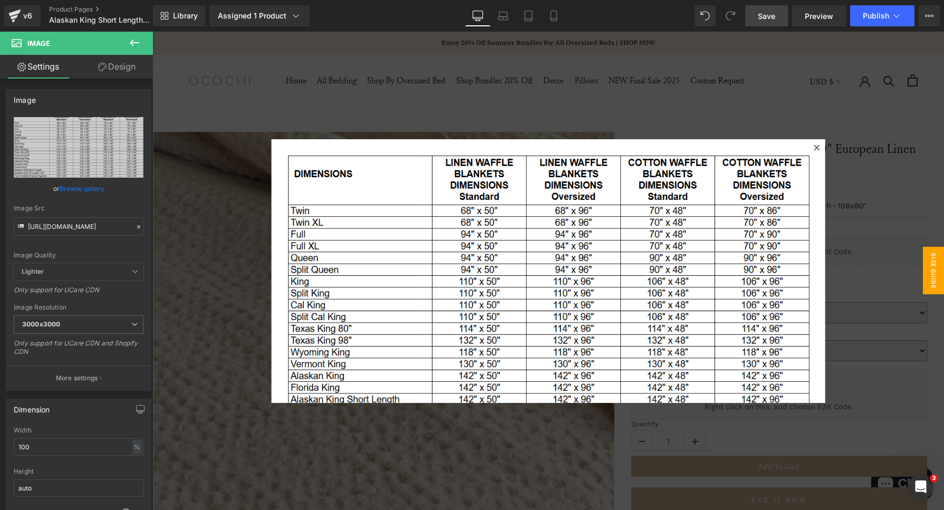
click at [775, 17] on span "Save" at bounding box center [766, 16] width 17 height 11
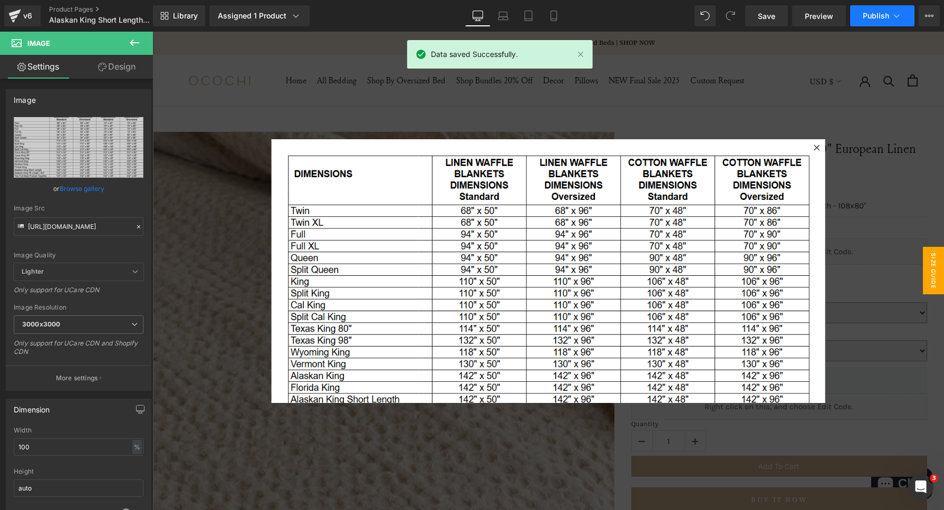
click at [881, 14] on span "Publish" at bounding box center [875, 16] width 26 height 8
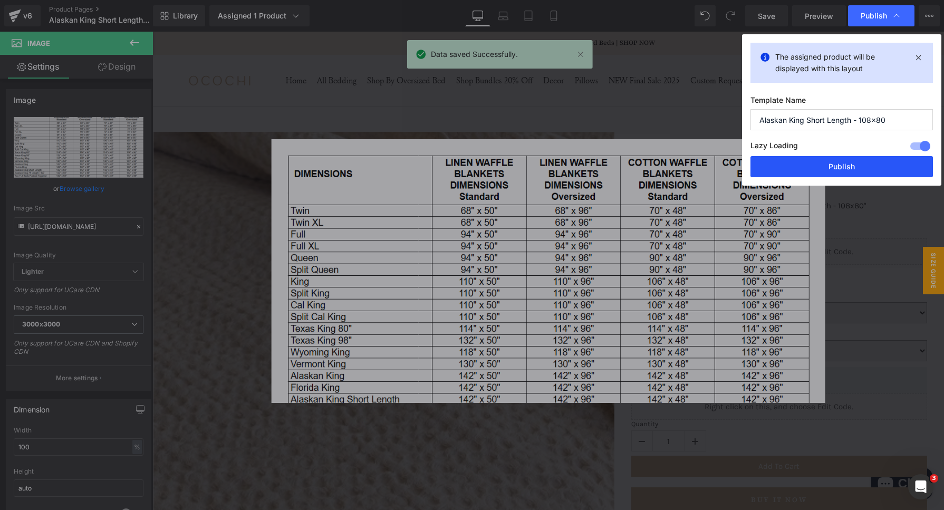
click at [818, 159] on button "Publish" at bounding box center [841, 166] width 182 height 21
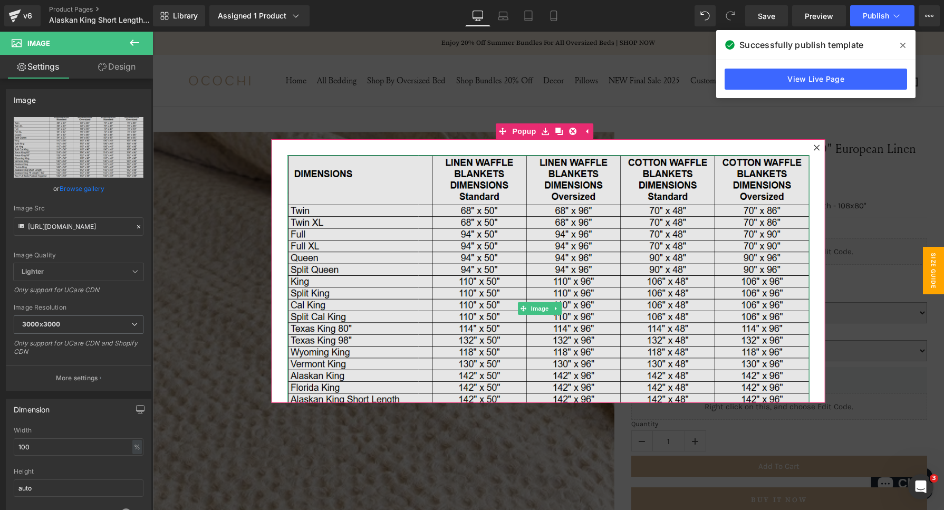
click at [553, 324] on img at bounding box center [548, 308] width 522 height 307
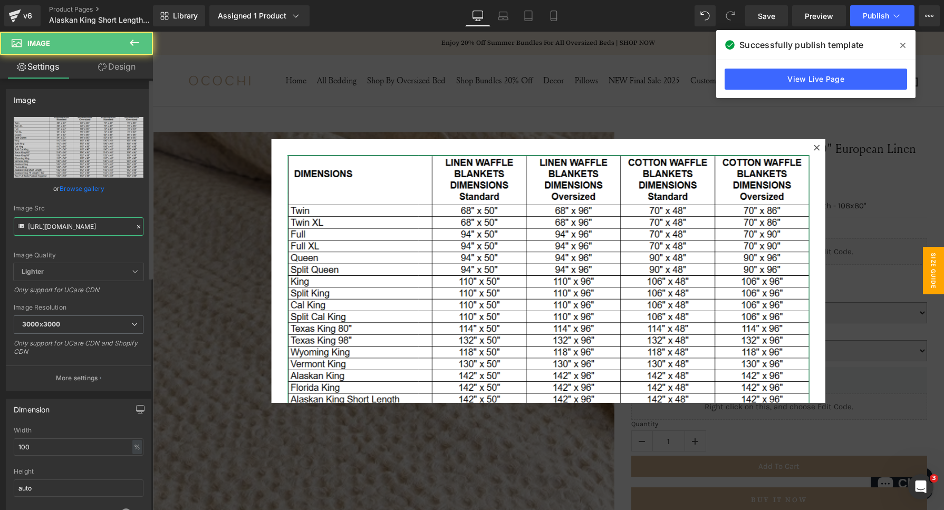
click at [95, 230] on input "[URL][DOMAIN_NAME]" at bounding box center [79, 226] width 130 height 18
paste input "8017"
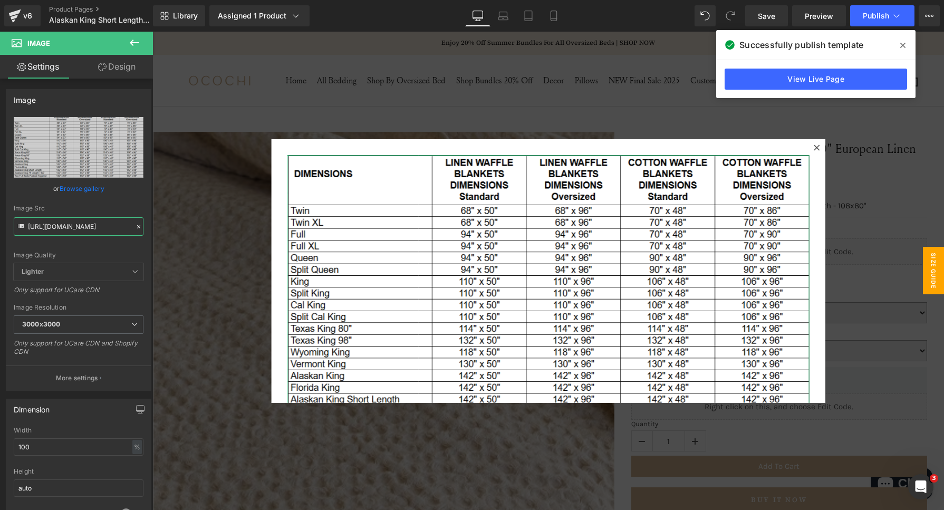
scroll to position [0, 248]
type input "[URL][DOMAIN_NAME]"
click at [777, 8] on link "Save" at bounding box center [766, 15] width 43 height 21
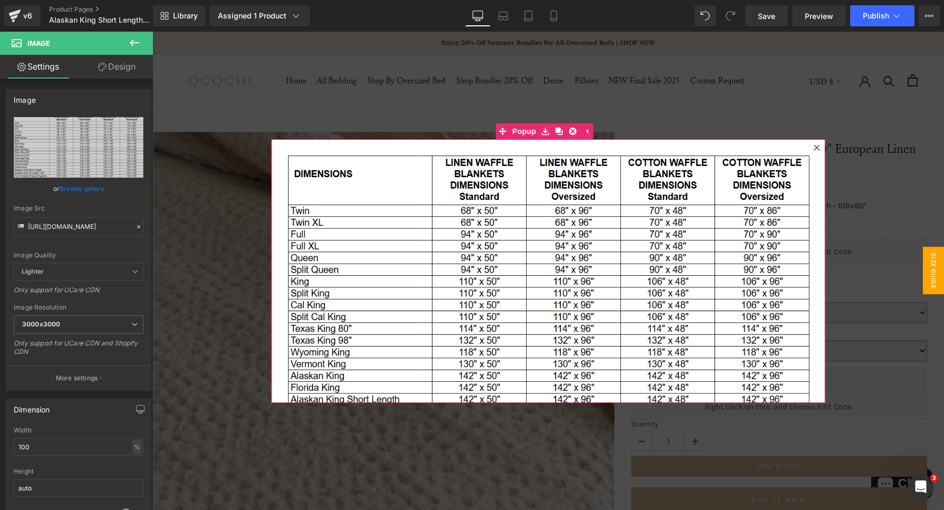
click at [813, 148] on icon at bounding box center [816, 147] width 6 height 6
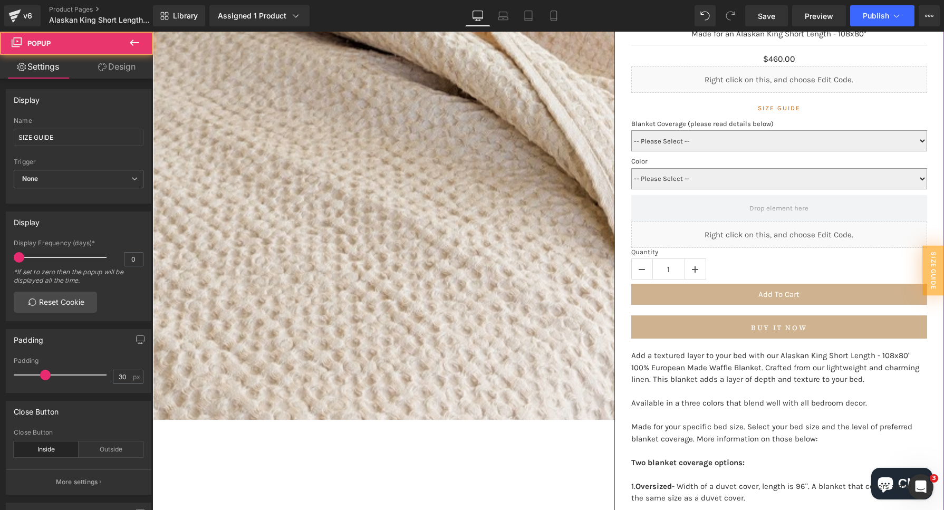
scroll to position [395, 0]
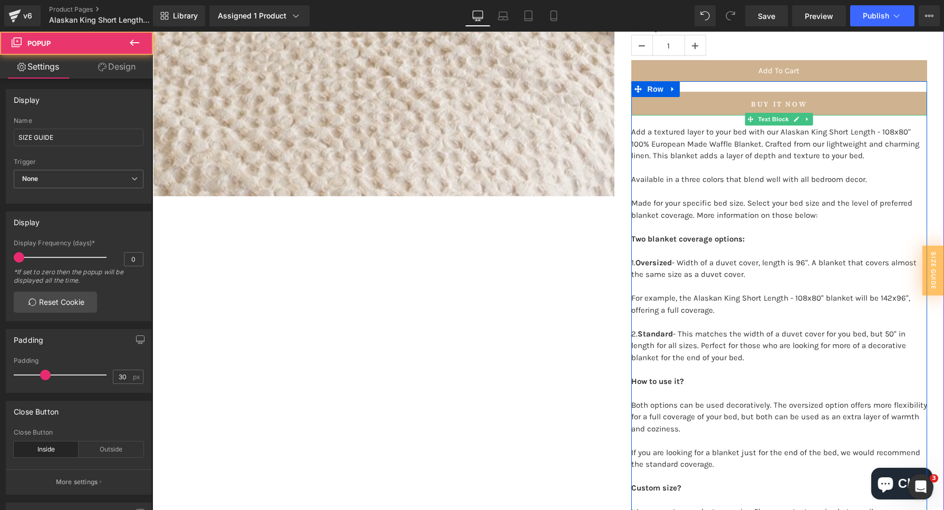
click at [803, 325] on p at bounding box center [779, 322] width 296 height 12
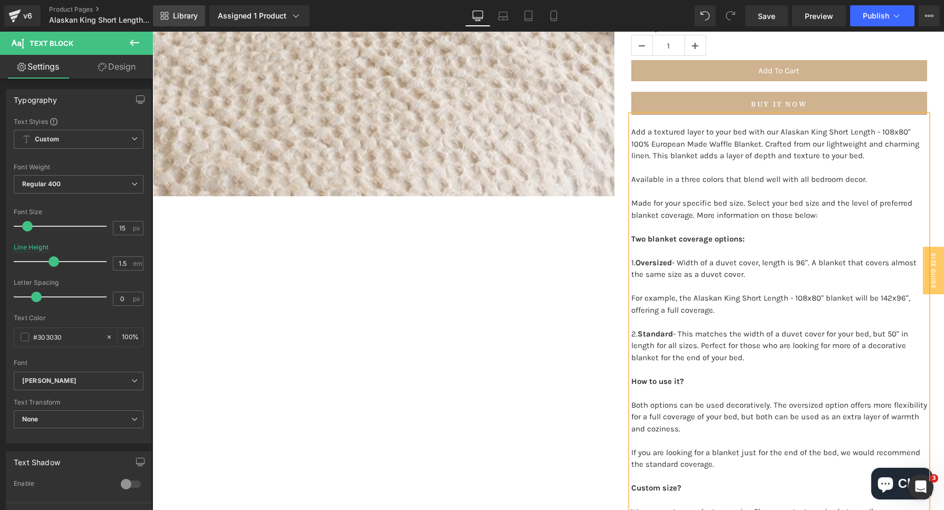
click at [187, 21] on link "Library" at bounding box center [179, 15] width 52 height 21
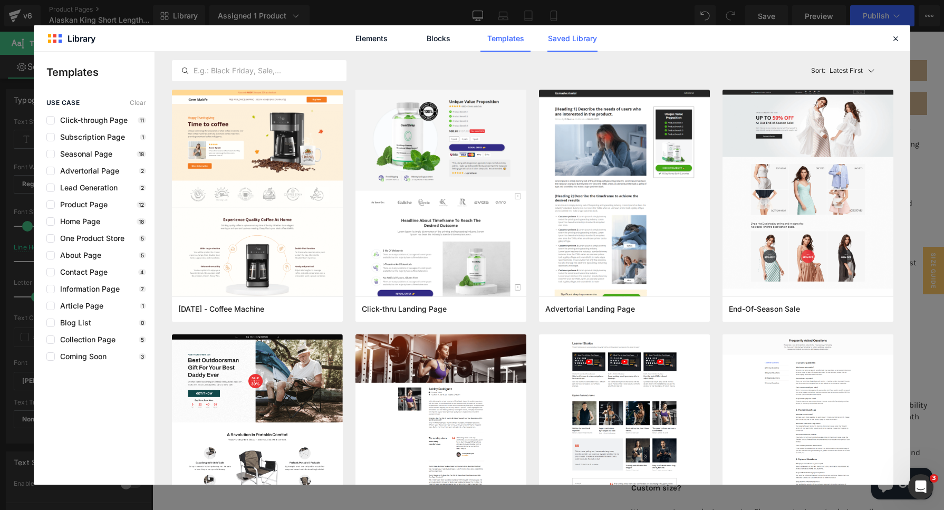
click at [564, 45] on link "Saved Library" at bounding box center [572, 38] width 50 height 26
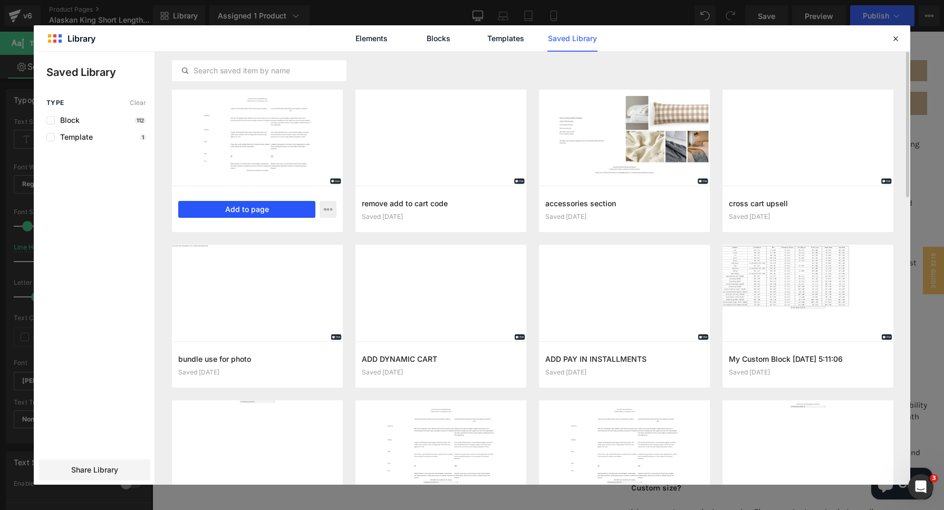
click at [237, 211] on button "Add to page" at bounding box center [246, 209] width 137 height 17
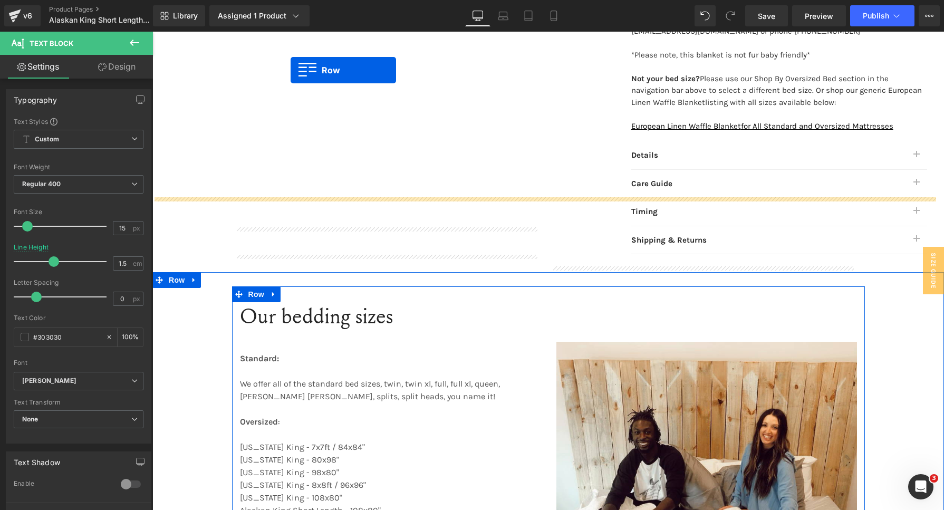
scroll to position [825, 0]
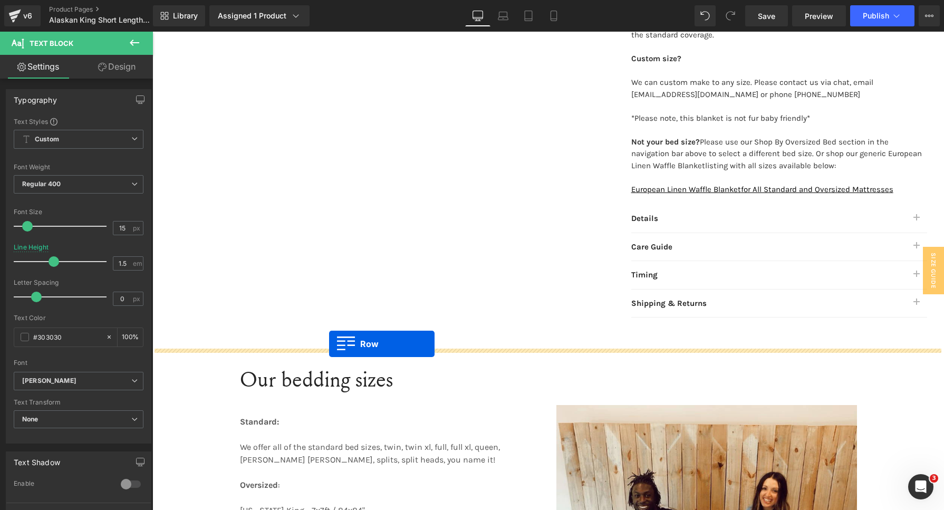
drag, startPoint x: 154, startPoint y: 90, endPoint x: 329, endPoint y: 343, distance: 307.4
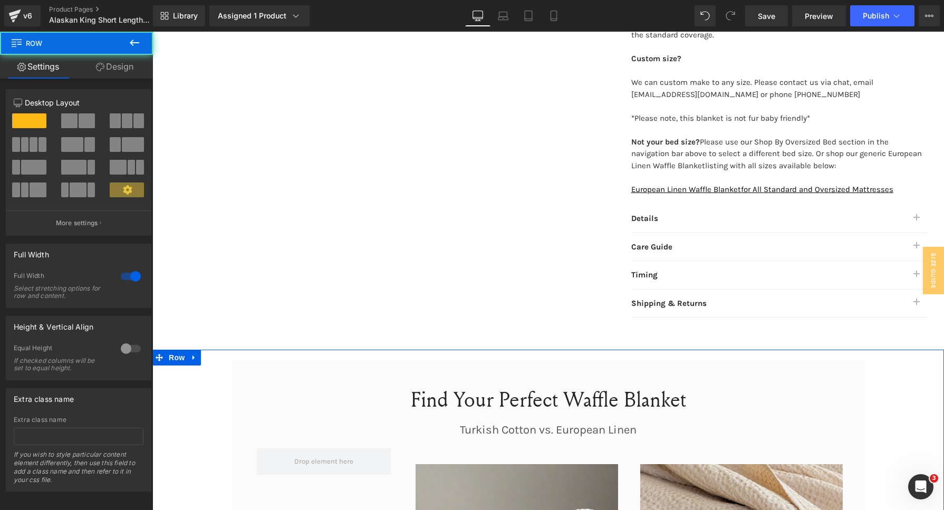
click at [777, 26] on div "Library Assigned 1 Product Product Preview Alaskan King Short Length - 108x80" …" at bounding box center [548, 16] width 791 height 32
click at [775, 18] on span "Save" at bounding box center [766, 16] width 17 height 11
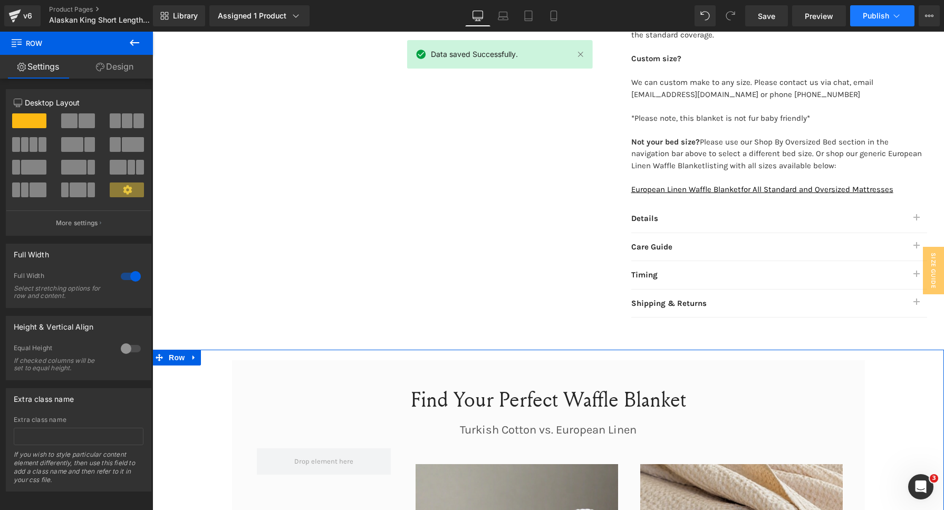
click at [888, 8] on button "Publish" at bounding box center [882, 15] width 64 height 21
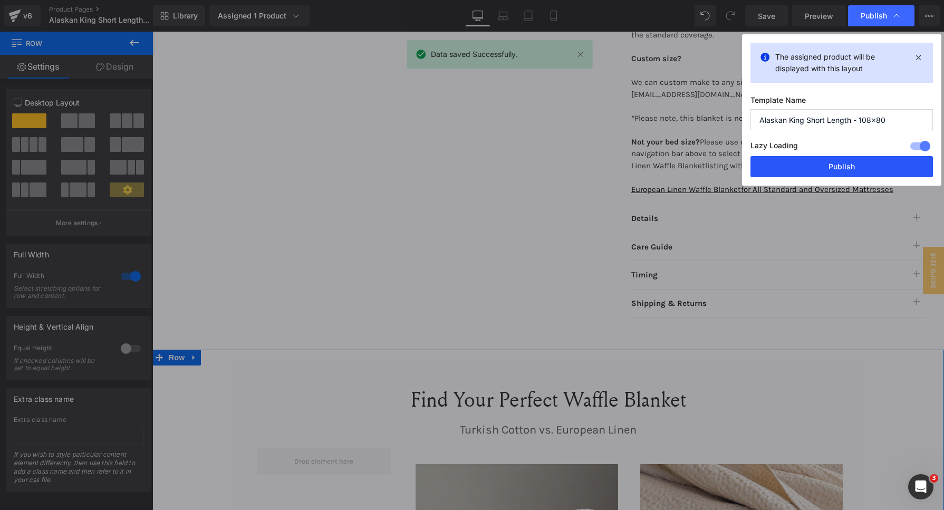
click at [827, 175] on button "Publish" at bounding box center [841, 166] width 182 height 21
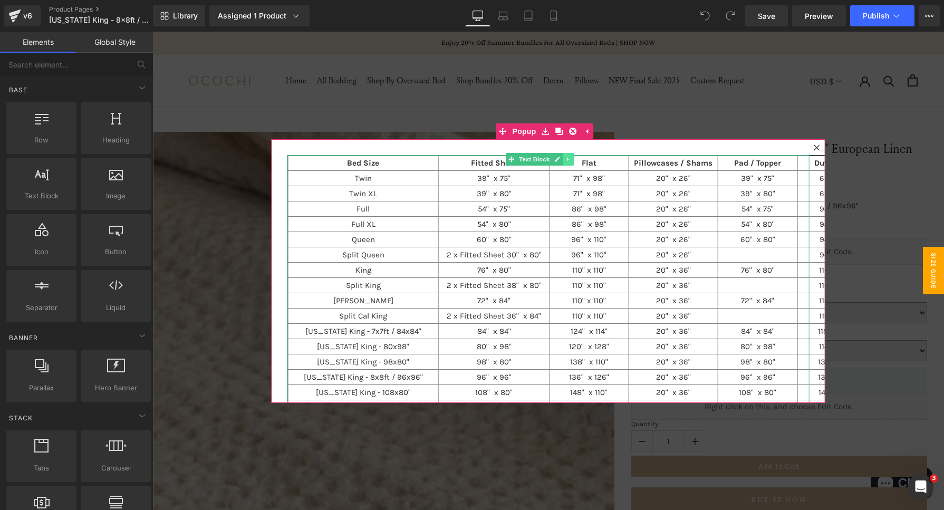
click at [565, 157] on icon at bounding box center [568, 159] width 6 height 6
click at [570, 158] on icon at bounding box center [573, 159] width 6 height 6
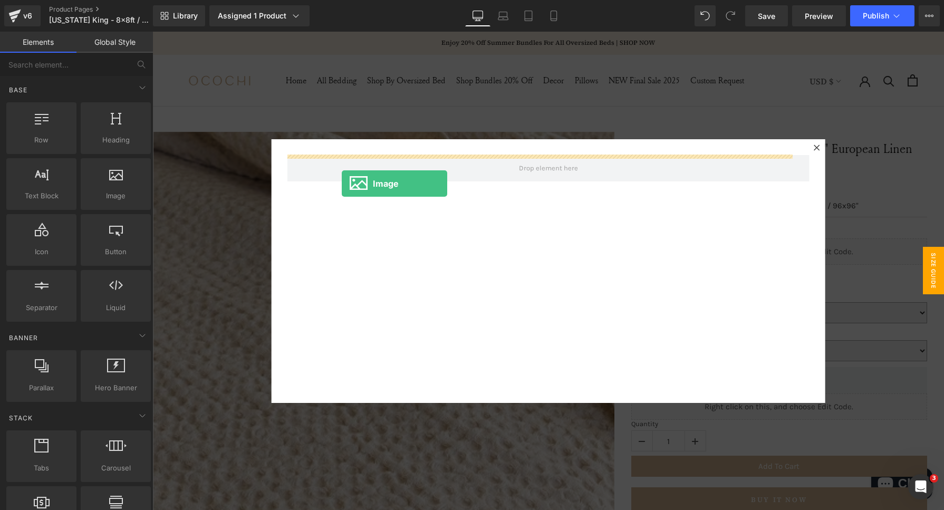
drag, startPoint x: 295, startPoint y: 226, endPoint x: 342, endPoint y: 183, distance: 63.4
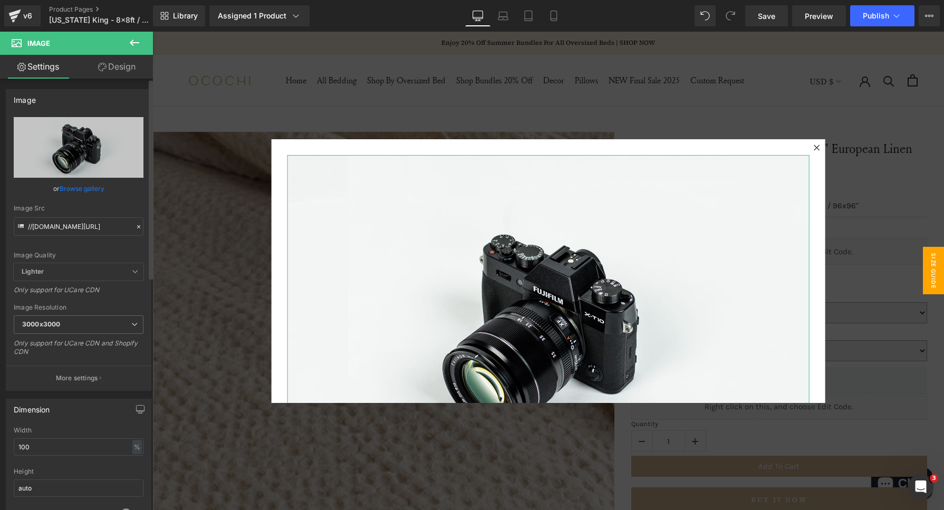
click at [135, 226] on icon at bounding box center [138, 226] width 7 height 7
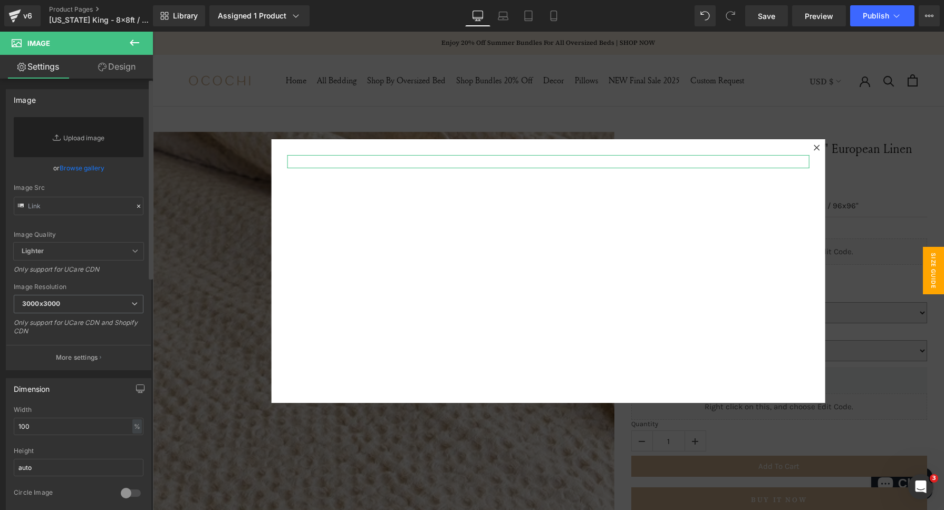
click at [53, 191] on div "Image Src" at bounding box center [79, 199] width 130 height 31
drag, startPoint x: 53, startPoint y: 204, endPoint x: 115, endPoint y: 189, distance: 64.1
click at [53, 205] on input "text" at bounding box center [79, 206] width 130 height 18
paste input "https://cdn.shopify.com/s/files/1/0030/4227/9524/files/Waffle_Blanket_Dimension…"
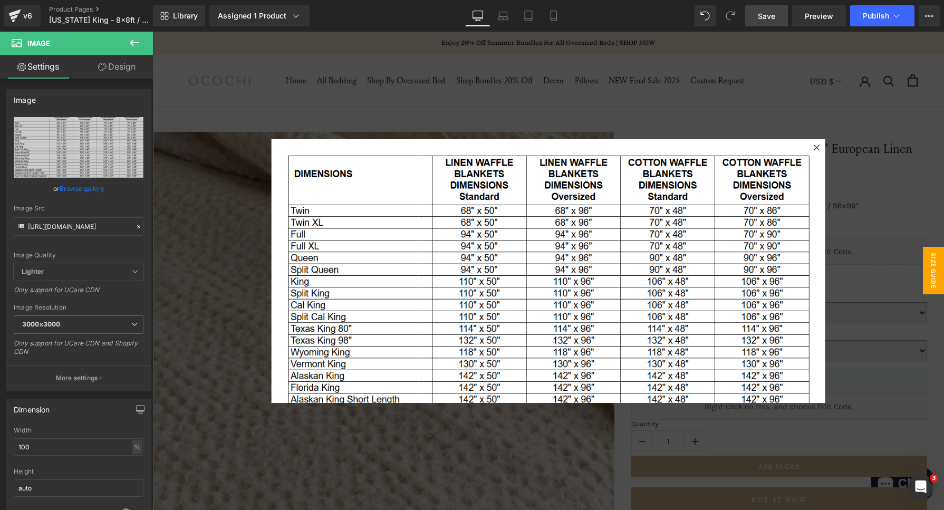
click at [780, 23] on link "Save" at bounding box center [766, 15] width 43 height 21
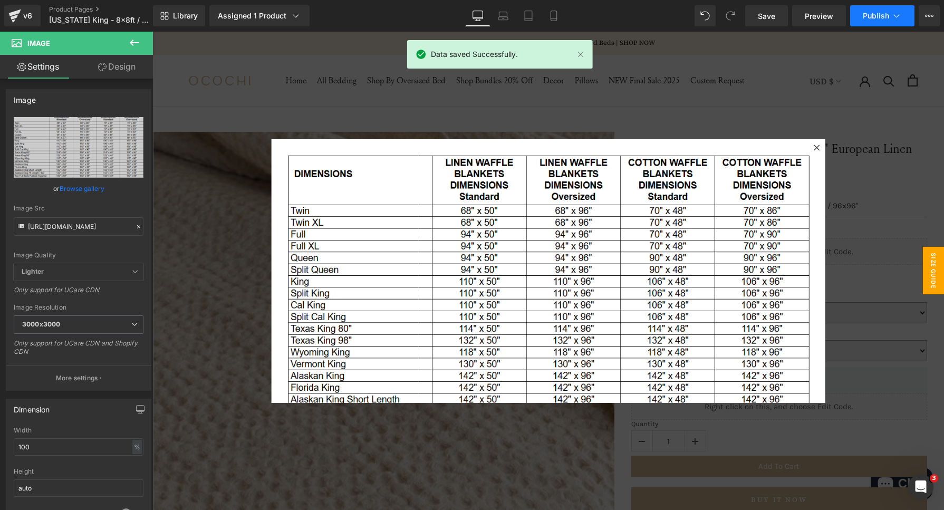
click at [869, 14] on span "Publish" at bounding box center [875, 16] width 26 height 8
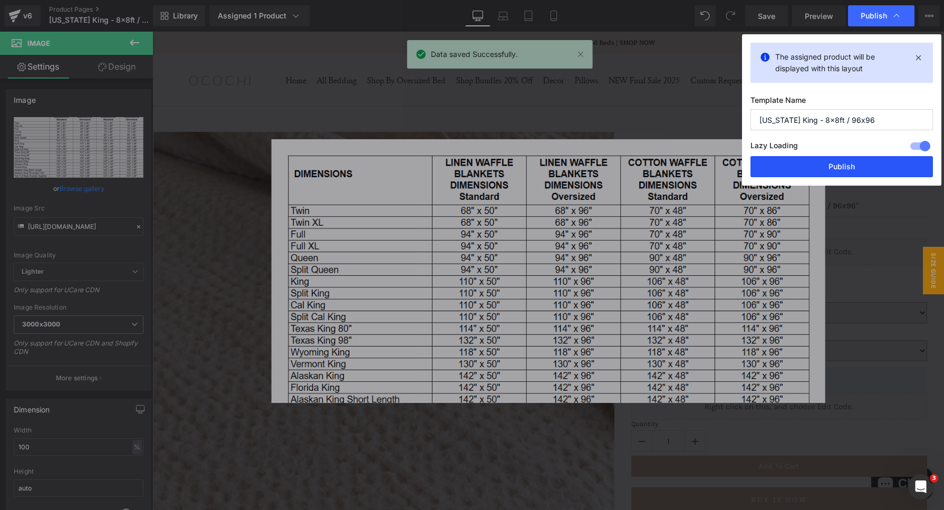
click at [835, 166] on button "Publish" at bounding box center [841, 166] width 182 height 21
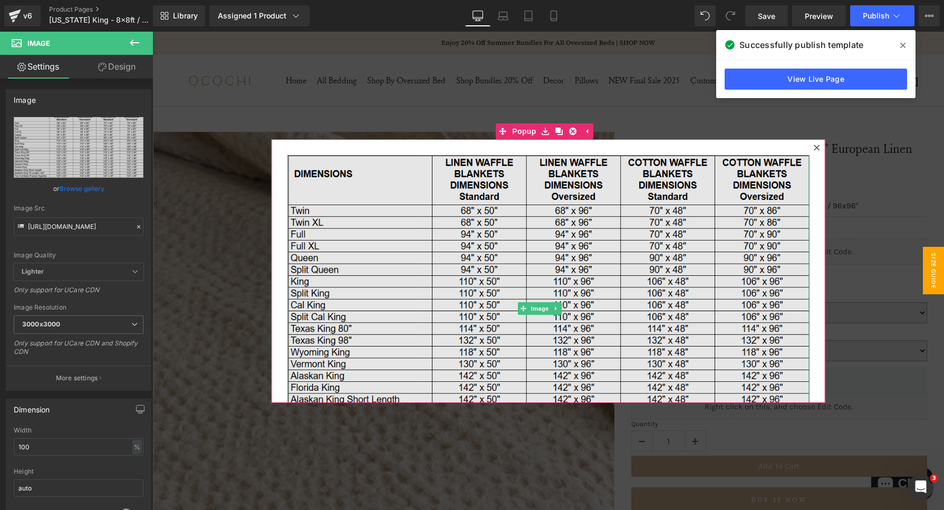
click at [539, 335] on img at bounding box center [548, 308] width 522 height 307
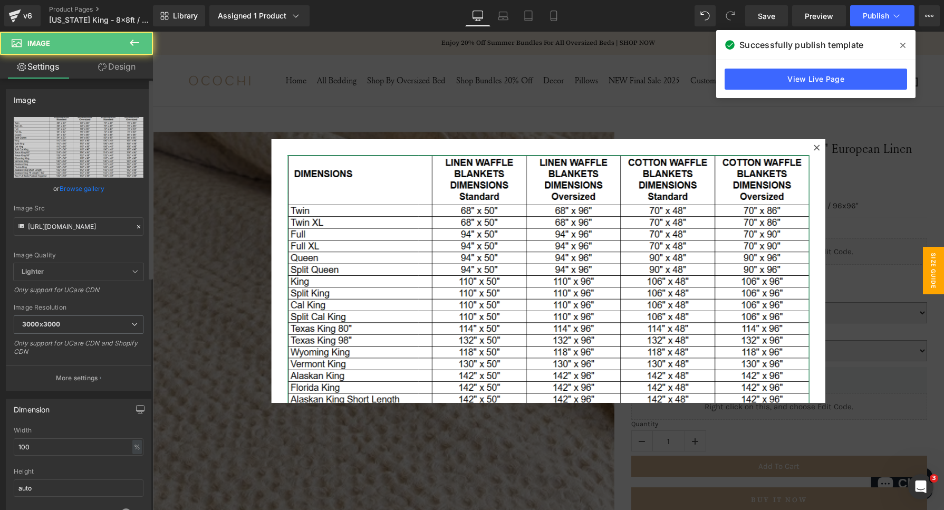
click at [64, 216] on div "Image Src https://cdn.shopify.com/s/files/1/0030/4227/9524/files/Waffle_Blanket…" at bounding box center [79, 220] width 130 height 31
click at [64, 221] on input "https://cdn.shopify.com/s/files/1/0030/4227/9524/files/Waffle_Blanket_Dimension…" at bounding box center [79, 226] width 130 height 18
paste input "8017"
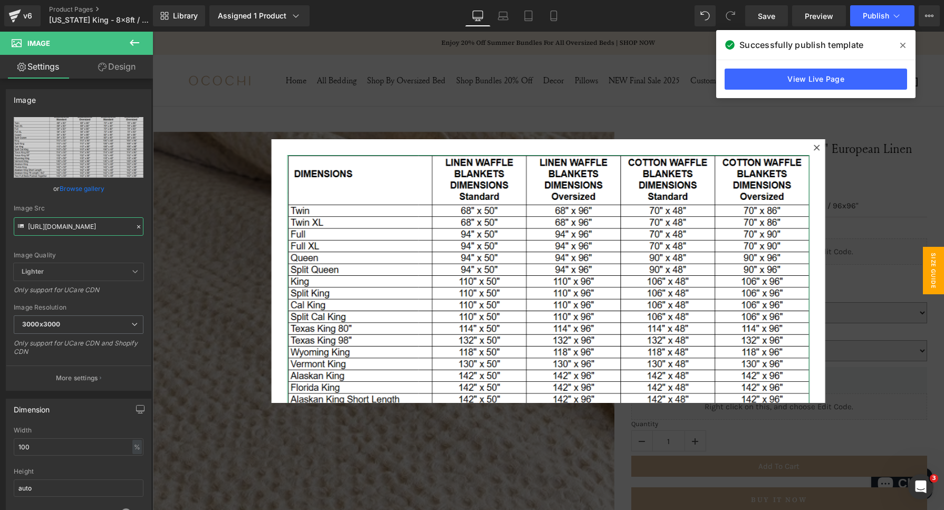
scroll to position [0, 248]
type input "[URL][DOMAIN_NAME]"
click at [777, 20] on link "Save" at bounding box center [766, 15] width 43 height 21
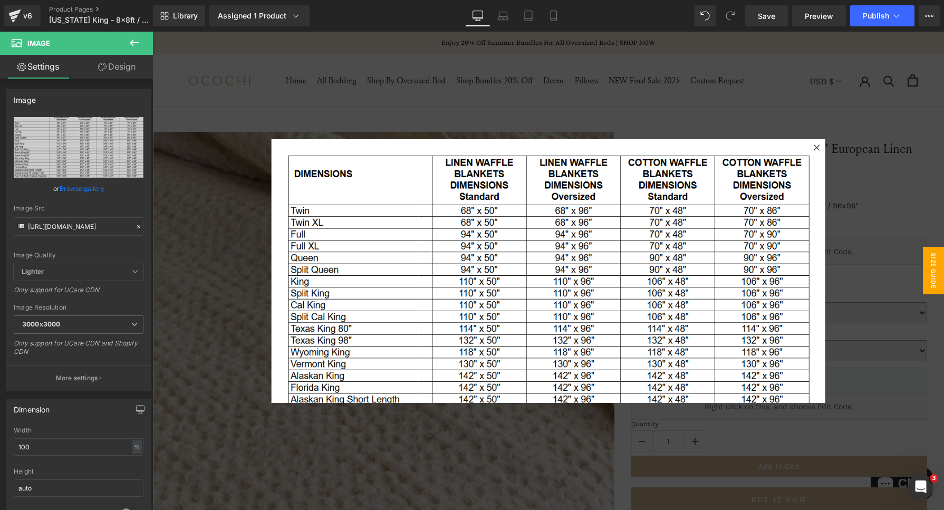
click at [813, 147] on icon at bounding box center [816, 147] width 6 height 6
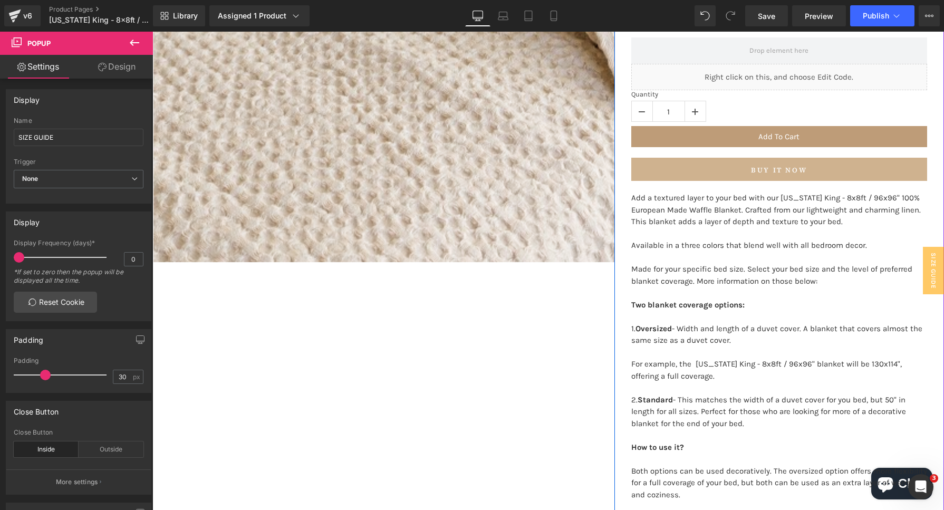
scroll to position [527, 0]
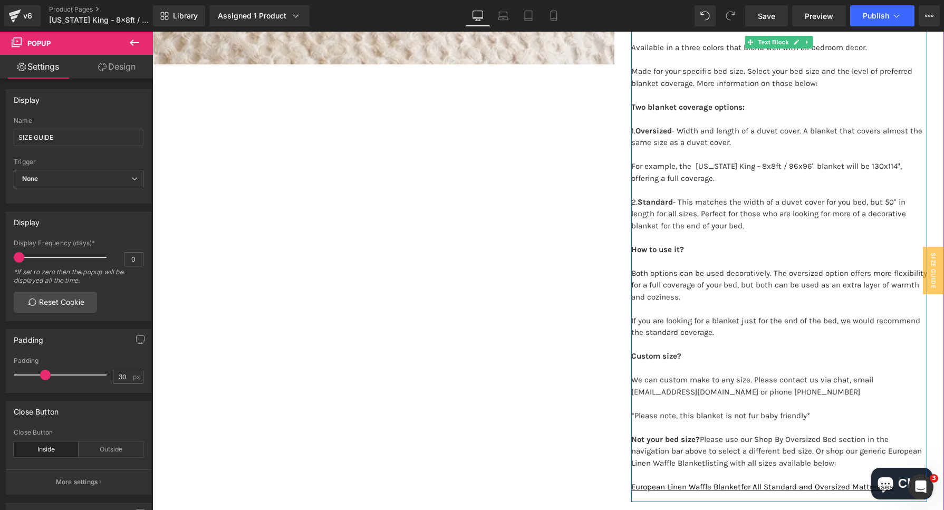
click at [845, 201] on p "2. Standard - This matches the width of a duvet cover for you bed, but 50" in l…" at bounding box center [779, 219] width 296 height 47
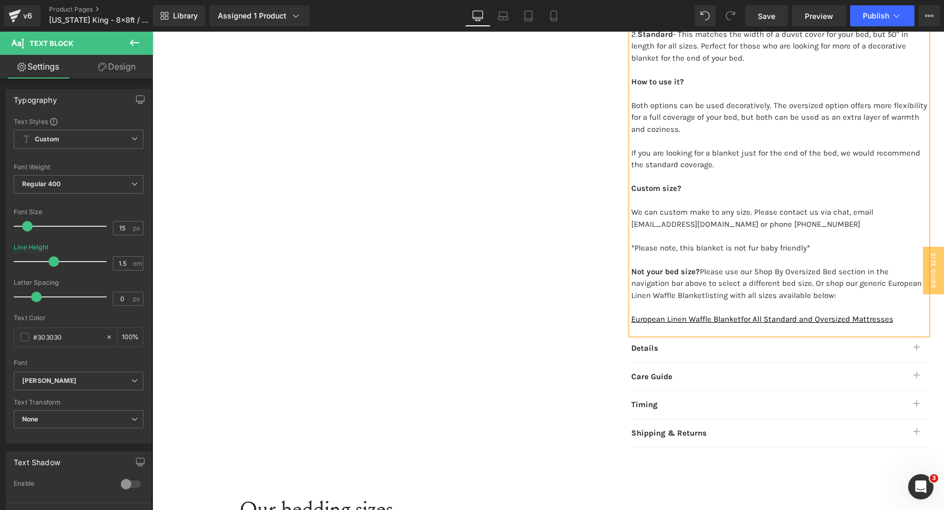
scroll to position [857, 0]
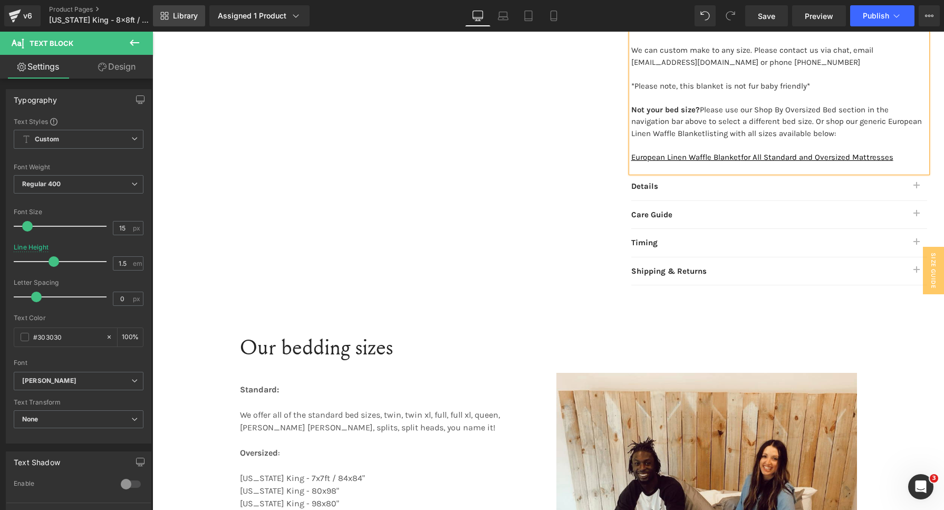
click at [182, 24] on link "Library" at bounding box center [179, 15] width 52 height 21
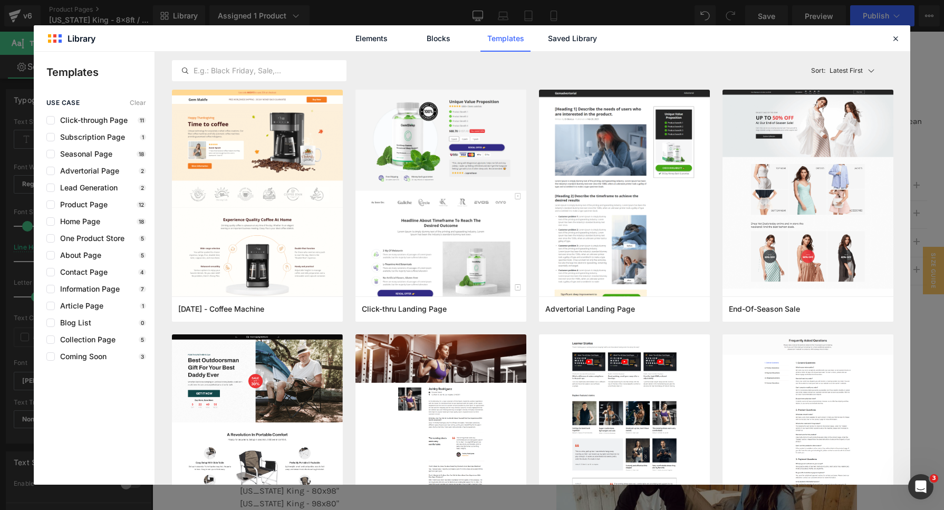
click at [623, 37] on div "Elements Blocks Templates Saved Library" at bounding box center [472, 38] width 876 height 26
click at [602, 37] on div "Elements Blocks Templates Saved Library" at bounding box center [472, 38] width 268 height 26
click at [603, 43] on div "Elements Blocks Templates Saved Library" at bounding box center [472, 38] width 268 height 26
click at [577, 42] on link "Saved Library" at bounding box center [572, 38] width 50 height 26
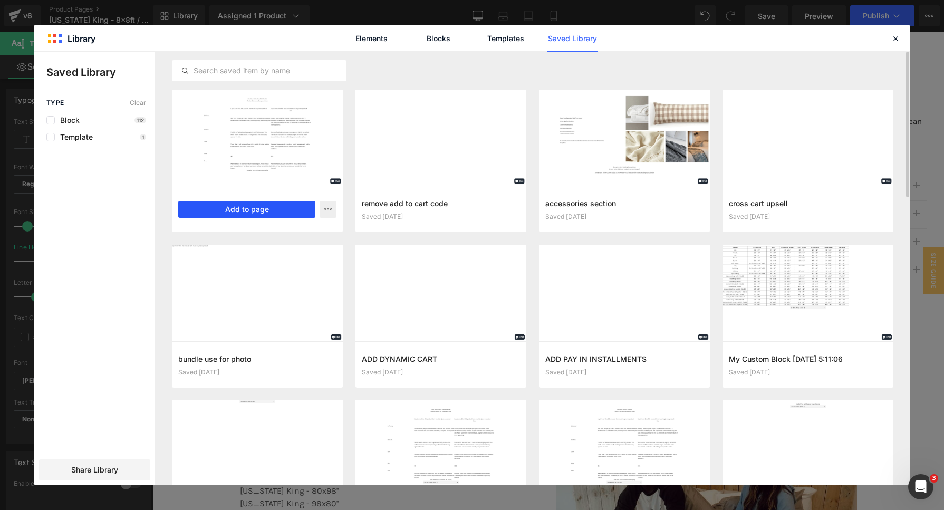
click at [251, 214] on button "Add to page" at bounding box center [246, 209] width 137 height 17
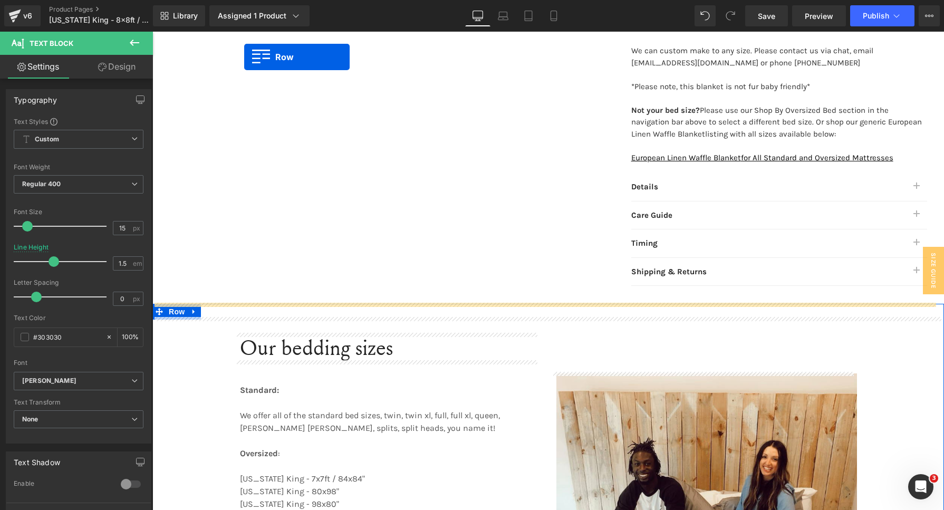
scroll to position [825, 0]
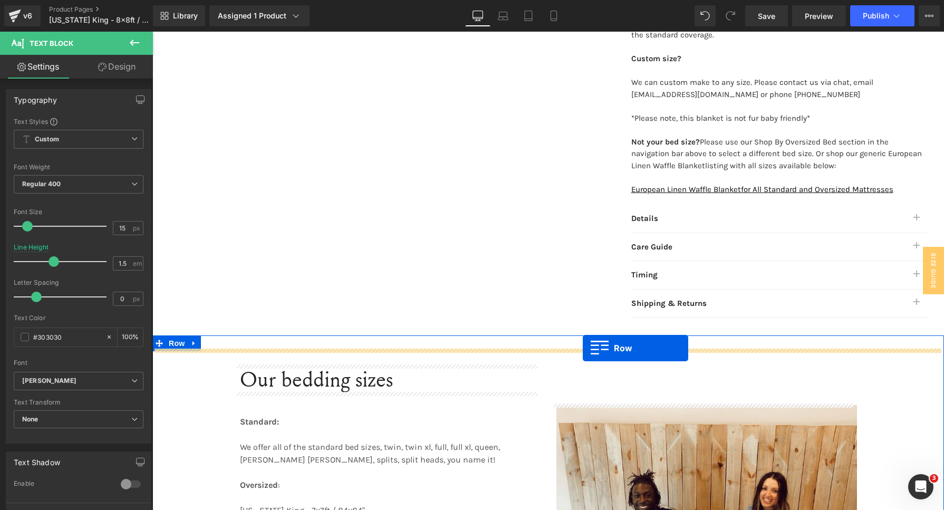
drag, startPoint x: 160, startPoint y: 94, endPoint x: 986, endPoint y: 40, distance: 827.9
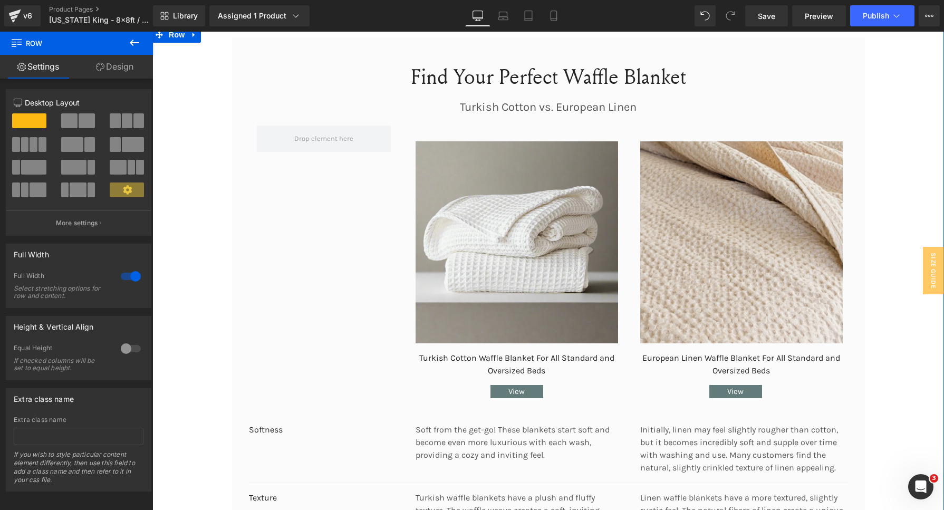
scroll to position [1286, 0]
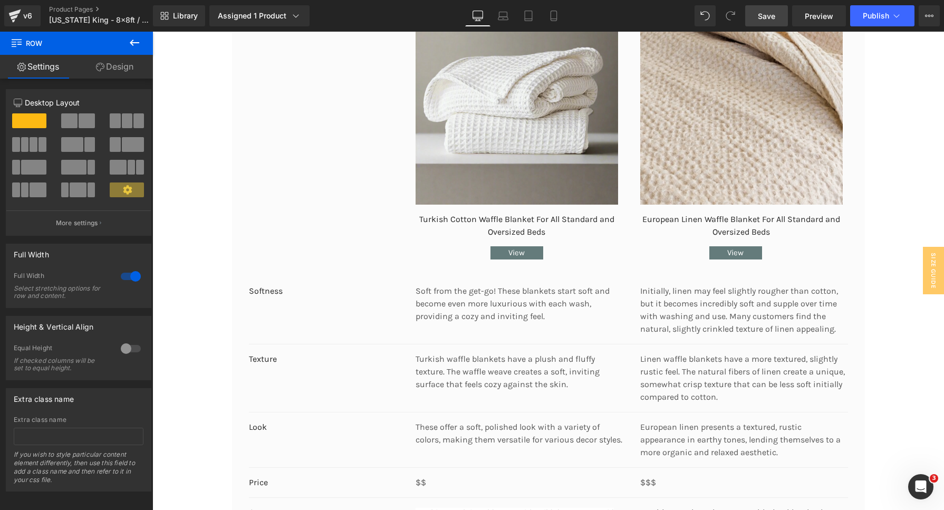
click at [772, 8] on link "Save" at bounding box center [766, 15] width 43 height 21
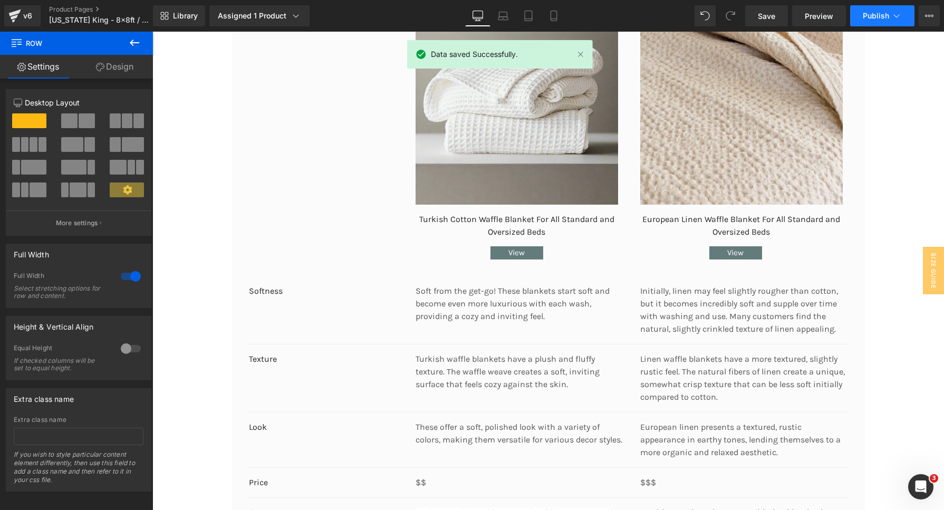
click at [893, 16] on icon at bounding box center [896, 16] width 11 height 11
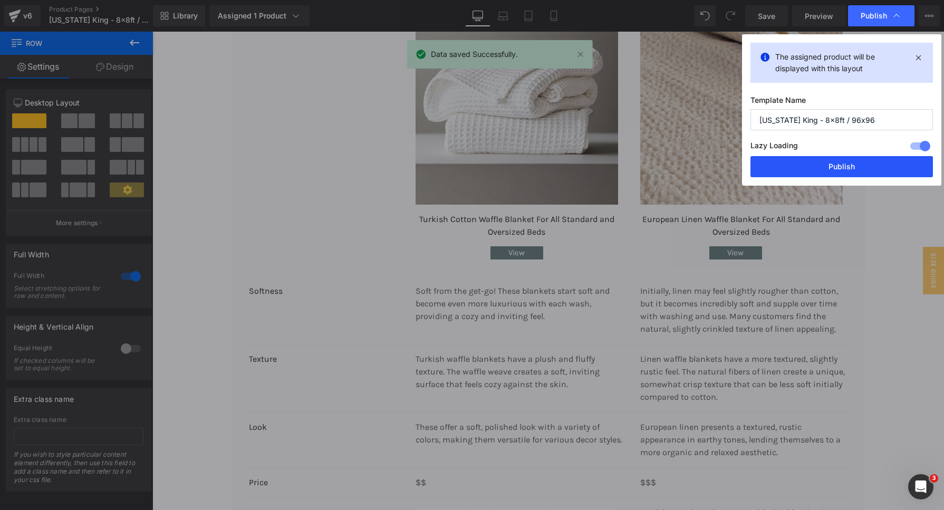
click at [841, 159] on button "Publish" at bounding box center [841, 166] width 182 height 21
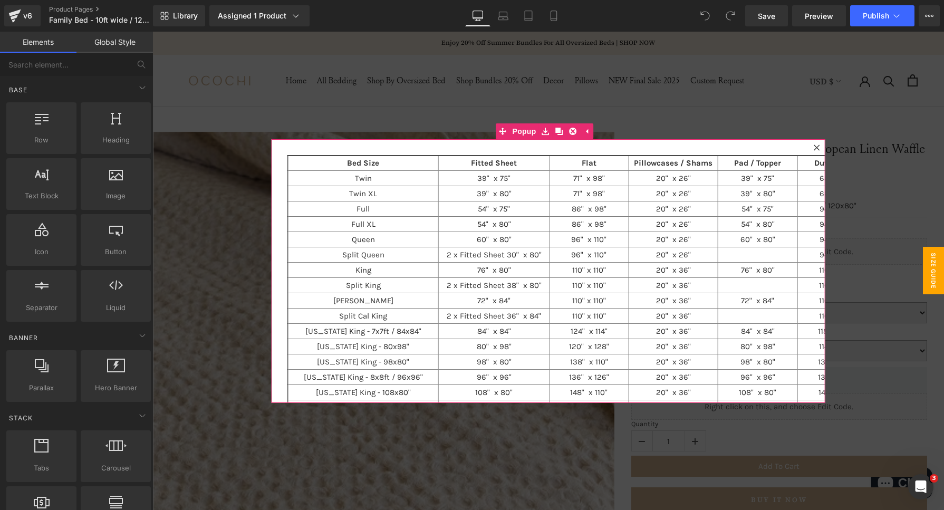
click at [813, 144] on icon at bounding box center [816, 147] width 6 height 6
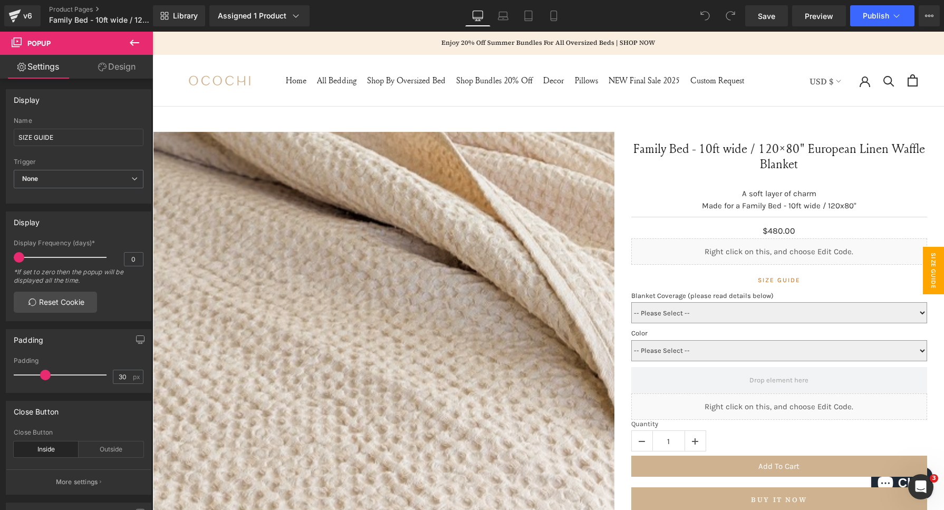
click at [929, 281] on span "SIZE GUIDE" at bounding box center [933, 270] width 21 height 47
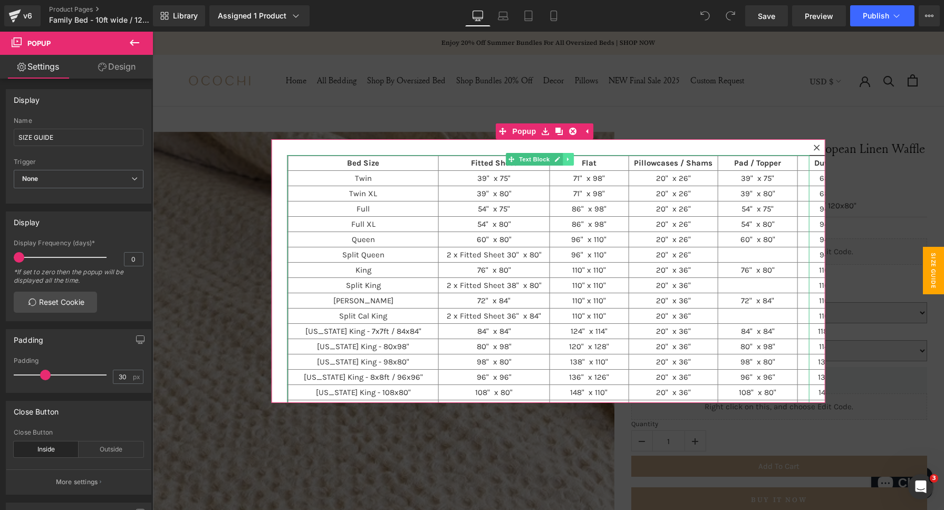
click at [567, 161] on icon at bounding box center [568, 159] width 6 height 6
click at [579, 161] on link at bounding box center [584, 159] width 11 height 13
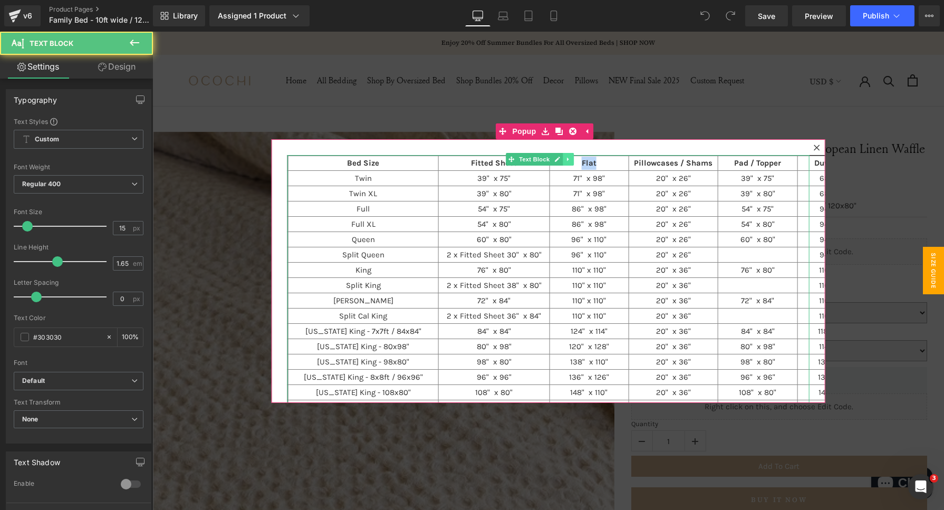
click at [578, 161] on td "Flat" at bounding box center [588, 163] width 79 height 15
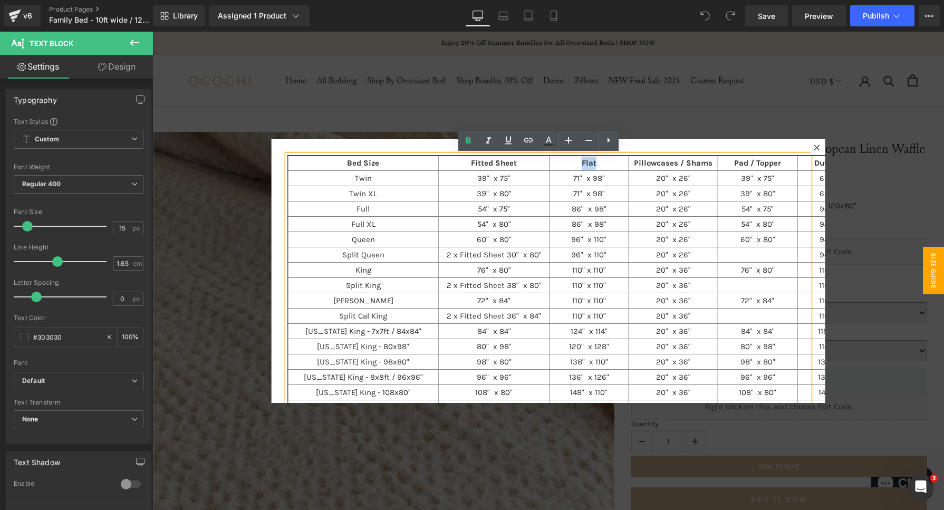
click at [710, 148] on div "Bed Size Fitted Sheet Flat Pillowcases / Shams Pad / Topper Duvet Cover Duvet I…" at bounding box center [548, 271] width 554 height 264
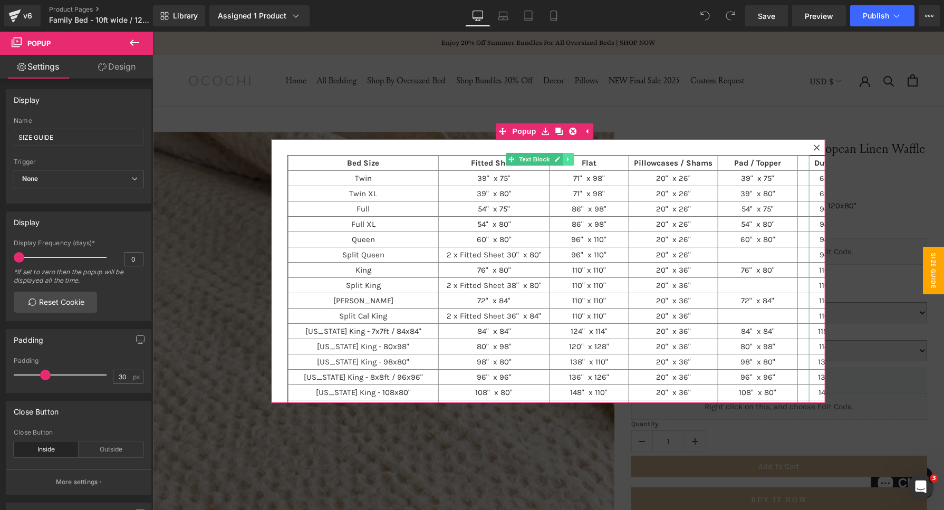
click at [567, 160] on icon at bounding box center [568, 159] width 2 height 4
click at [570, 161] on icon at bounding box center [573, 159] width 6 height 6
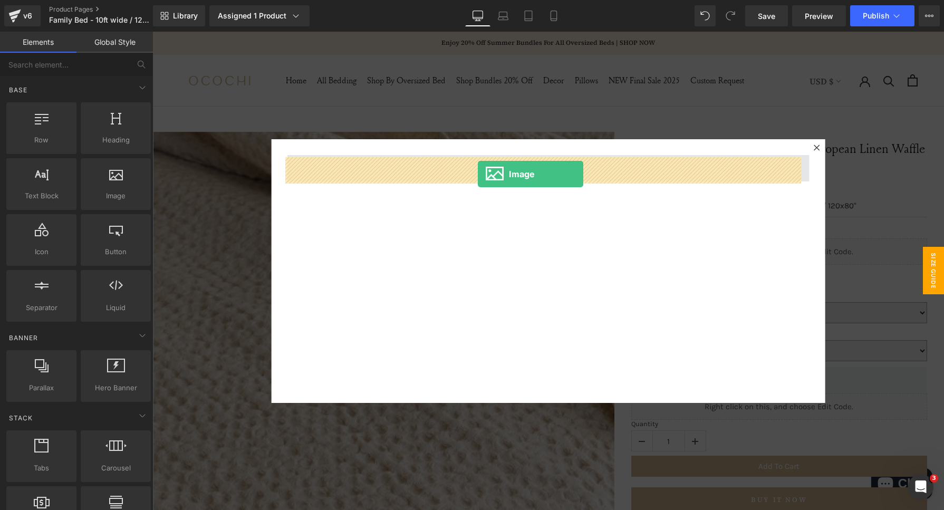
drag, startPoint x: 264, startPoint y: 221, endPoint x: 478, endPoint y: 174, distance: 219.1
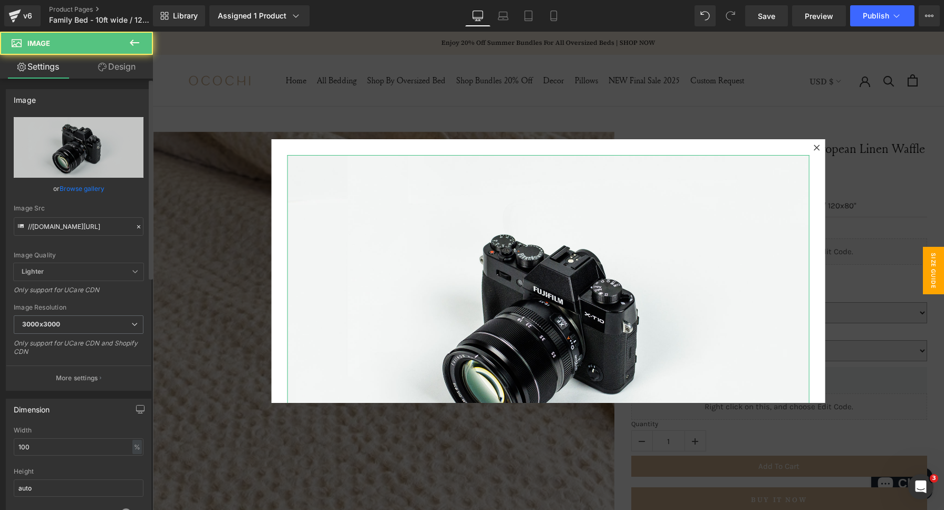
click at [138, 225] on icon at bounding box center [138, 226] width 7 height 7
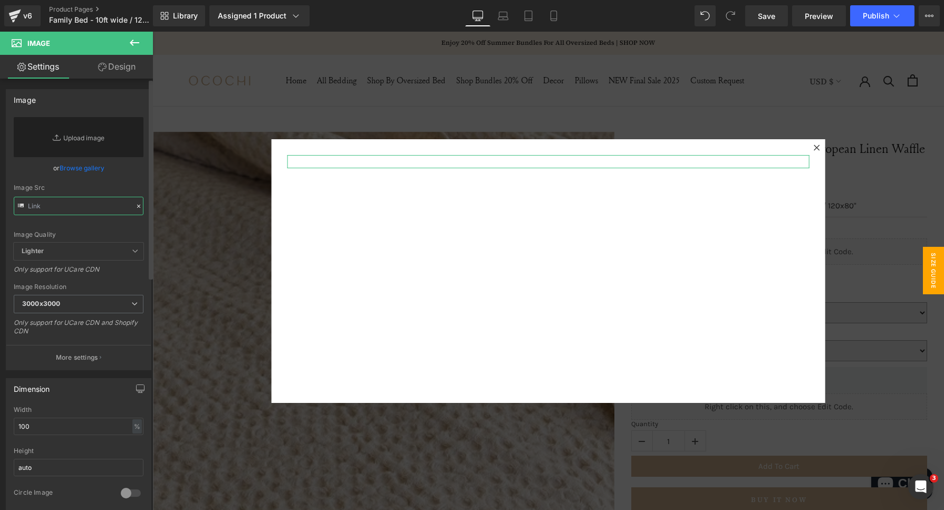
drag, startPoint x: 47, startPoint y: 206, endPoint x: 63, endPoint y: 205, distance: 15.9
click at [47, 206] on input "text" at bounding box center [79, 206] width 130 height 18
paste input "[URL][DOMAIN_NAME]"
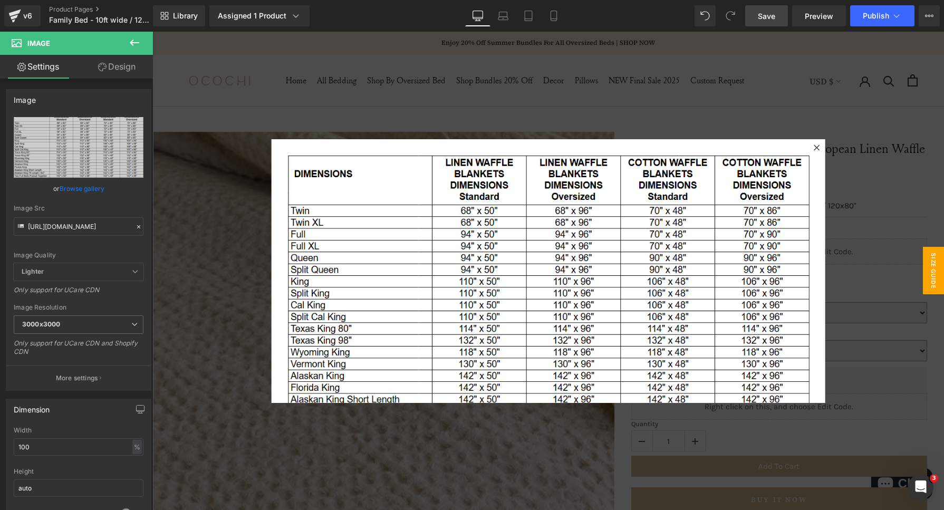
click at [771, 17] on span "Save" at bounding box center [766, 16] width 17 height 11
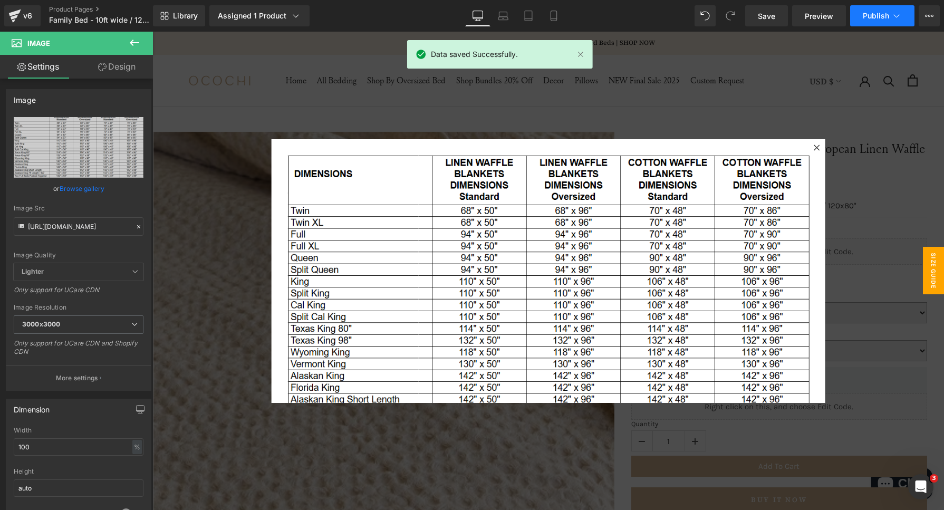
click at [883, 17] on span "Publish" at bounding box center [875, 16] width 26 height 8
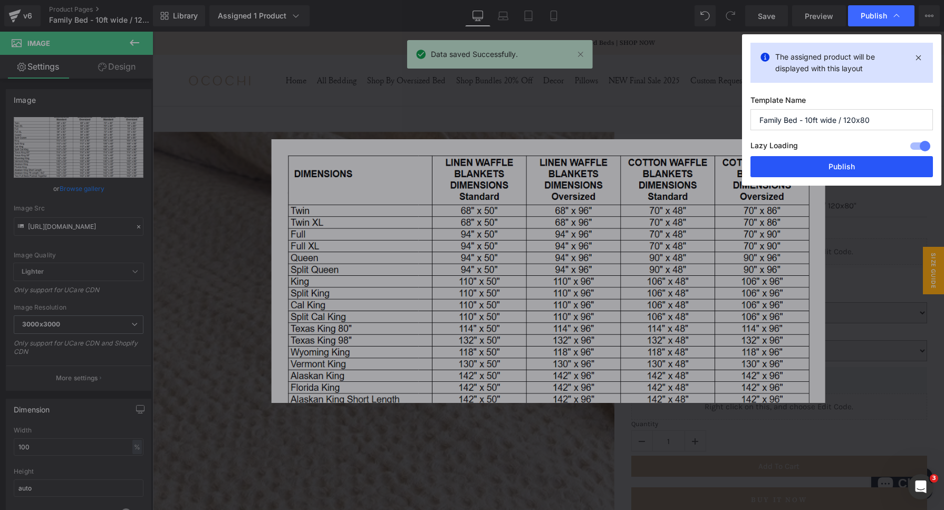
click at [812, 164] on button "Publish" at bounding box center [841, 166] width 182 height 21
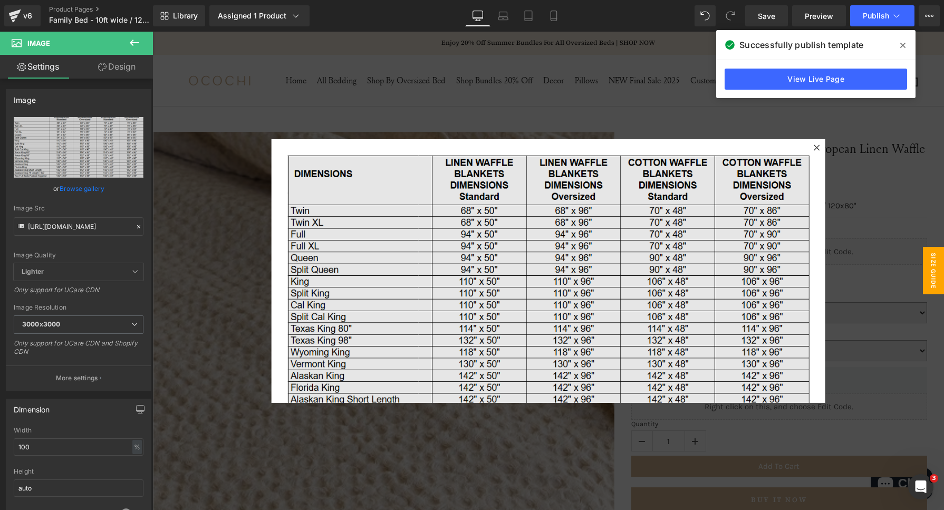
click at [427, 270] on img at bounding box center [548, 308] width 522 height 307
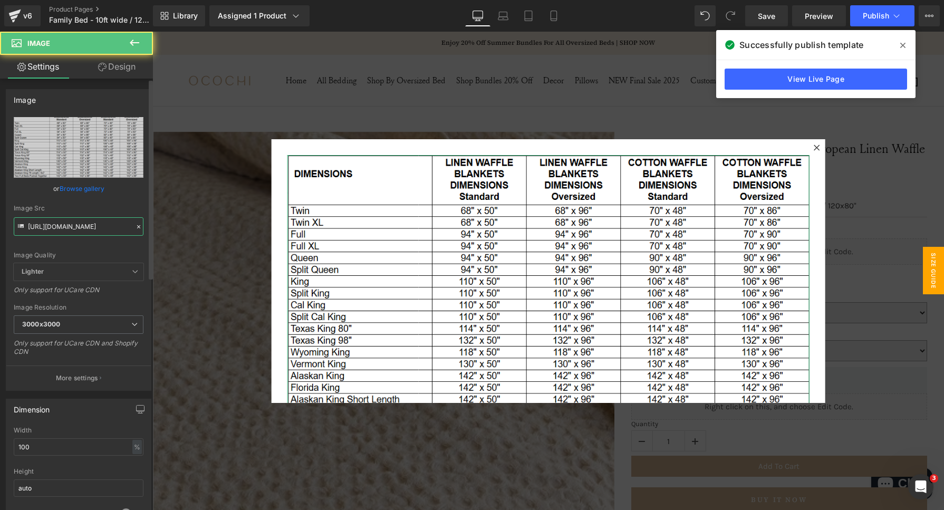
click at [60, 226] on input "[URL][DOMAIN_NAME]" at bounding box center [79, 226] width 130 height 18
paste input "8017"
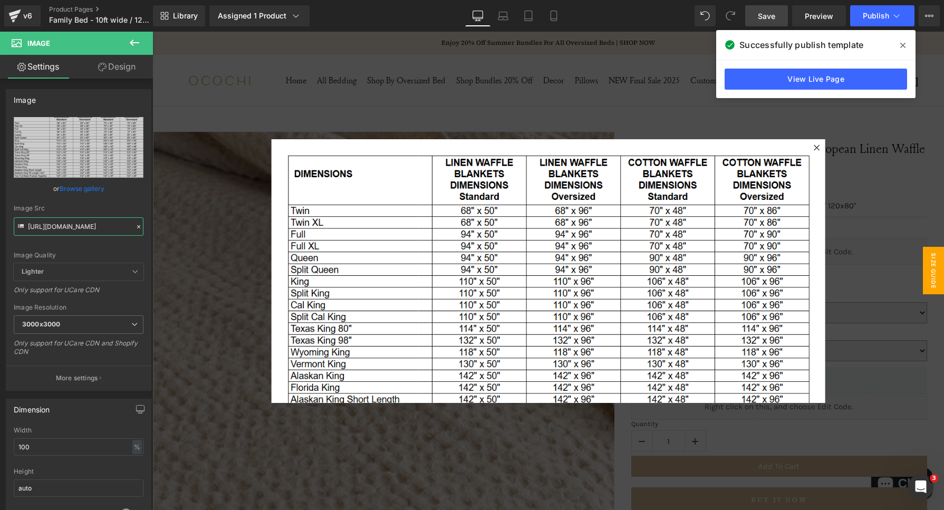
type input "[URL][DOMAIN_NAME]"
click at [759, 23] on link "Save" at bounding box center [766, 15] width 43 height 21
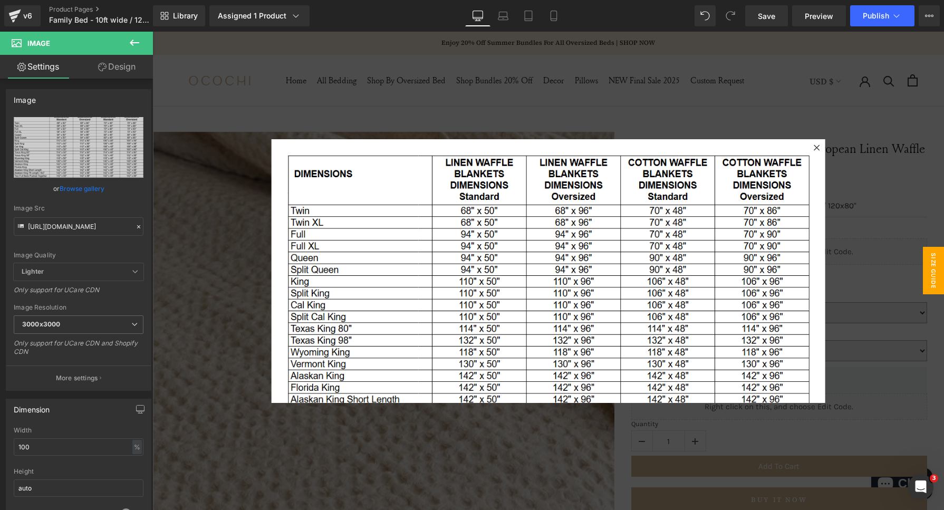
click at [813, 147] on icon at bounding box center [816, 147] width 6 height 6
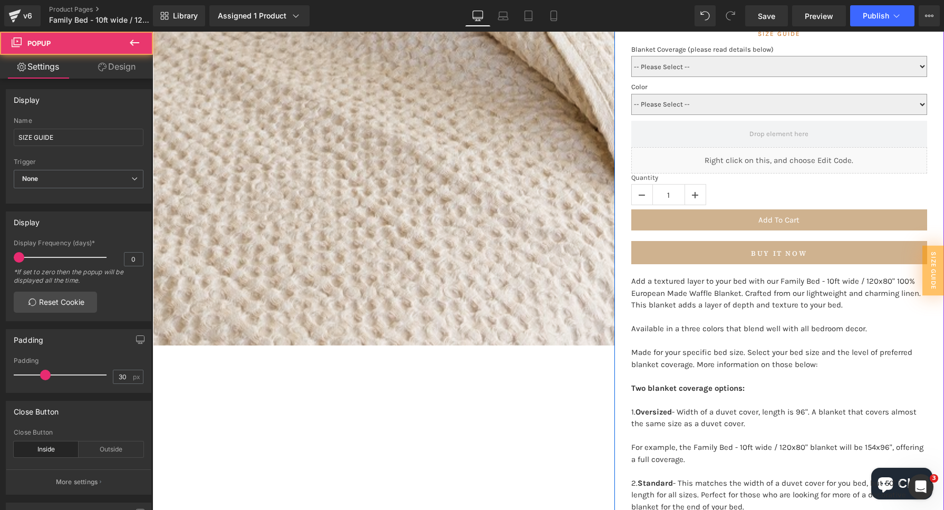
scroll to position [395, 0]
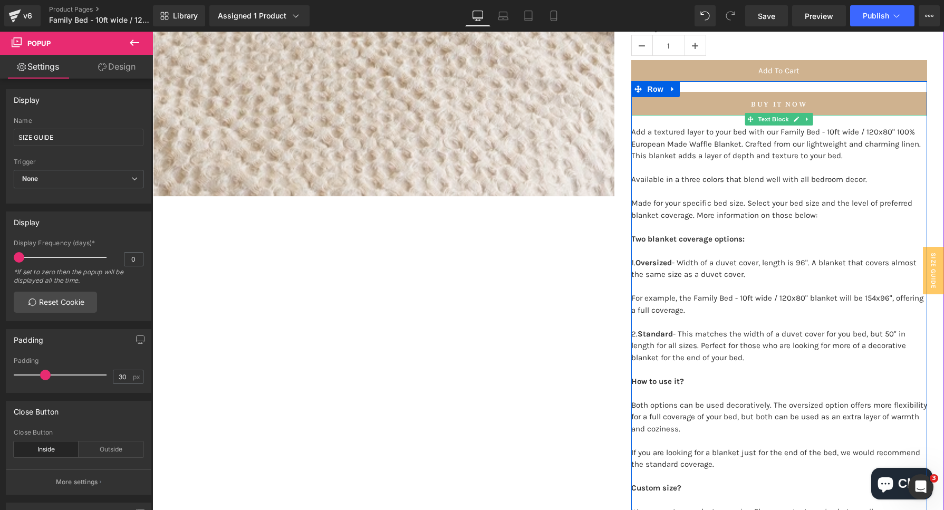
click at [841, 336] on p "2. Standard - This matches the width of a duvet cover for you bed, but 50" in l…" at bounding box center [779, 351] width 296 height 47
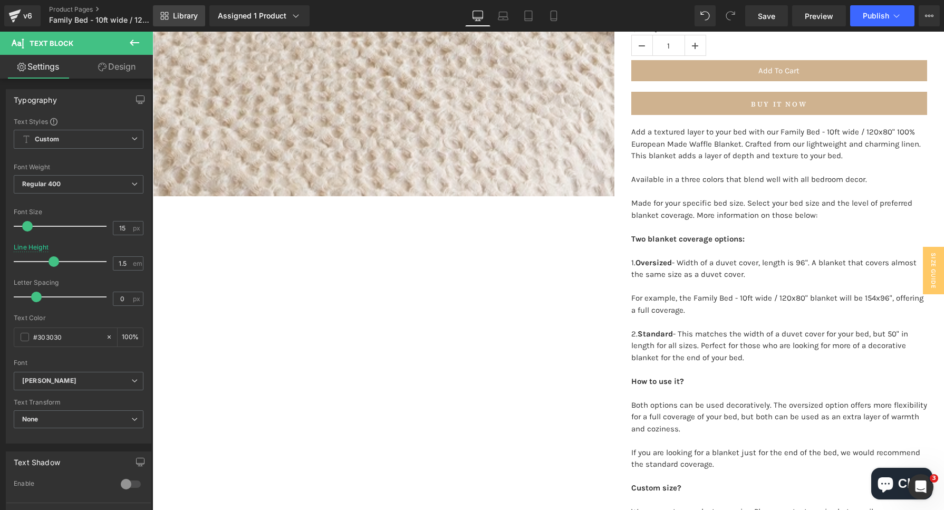
click at [182, 9] on link "Library" at bounding box center [179, 15] width 52 height 21
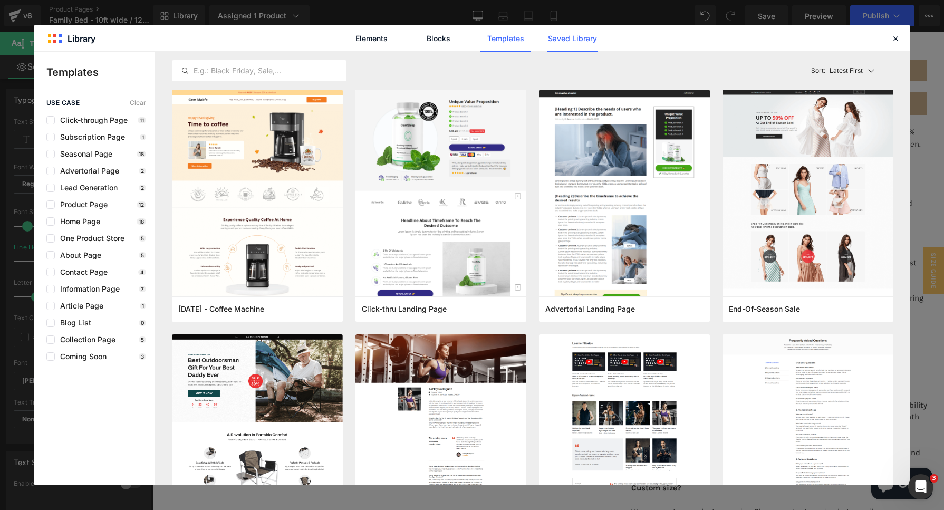
click at [561, 30] on link "Saved Library" at bounding box center [572, 38] width 50 height 26
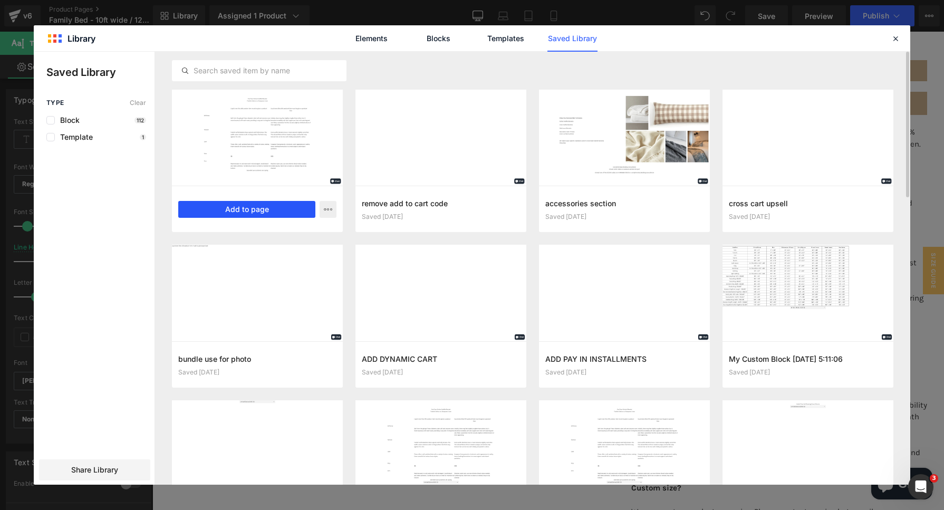
click at [227, 207] on button "Add to page" at bounding box center [246, 209] width 137 height 17
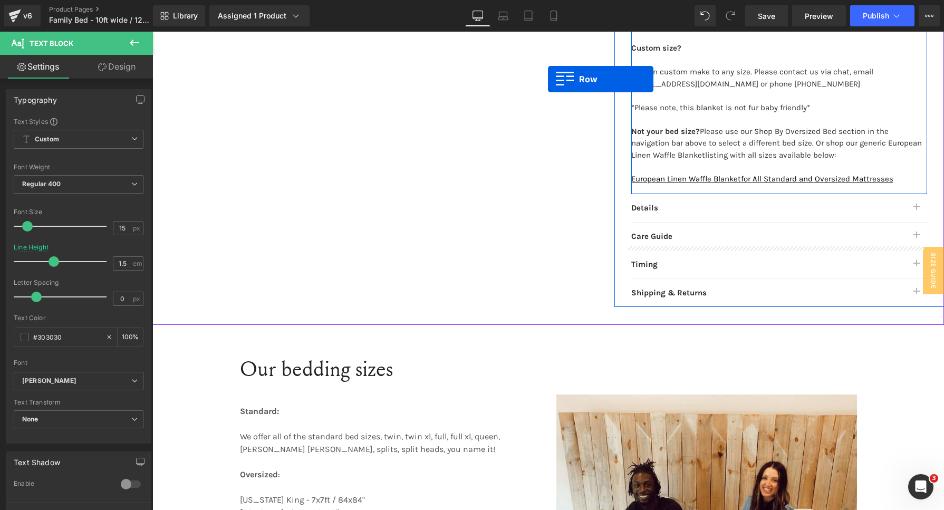
scroll to position [782, 0]
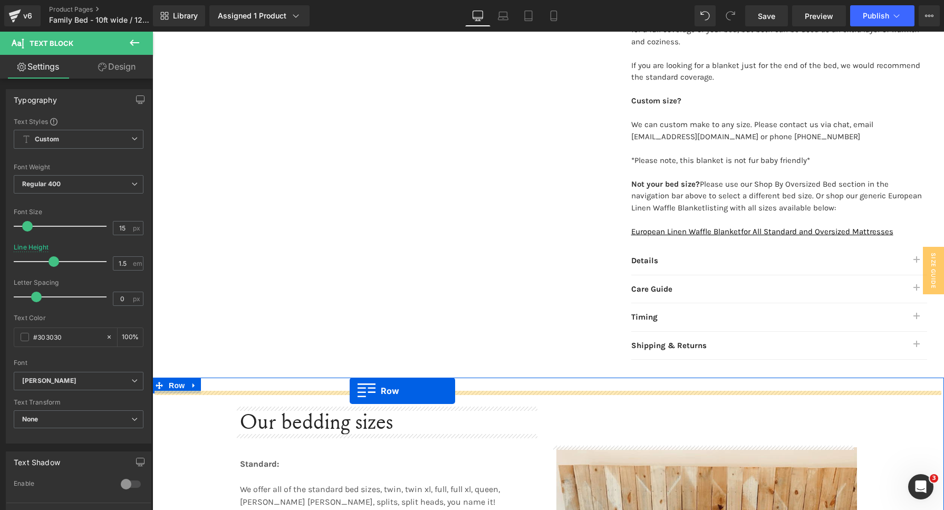
drag, startPoint x: 159, startPoint y: 93, endPoint x: 350, endPoint y: 390, distance: 352.6
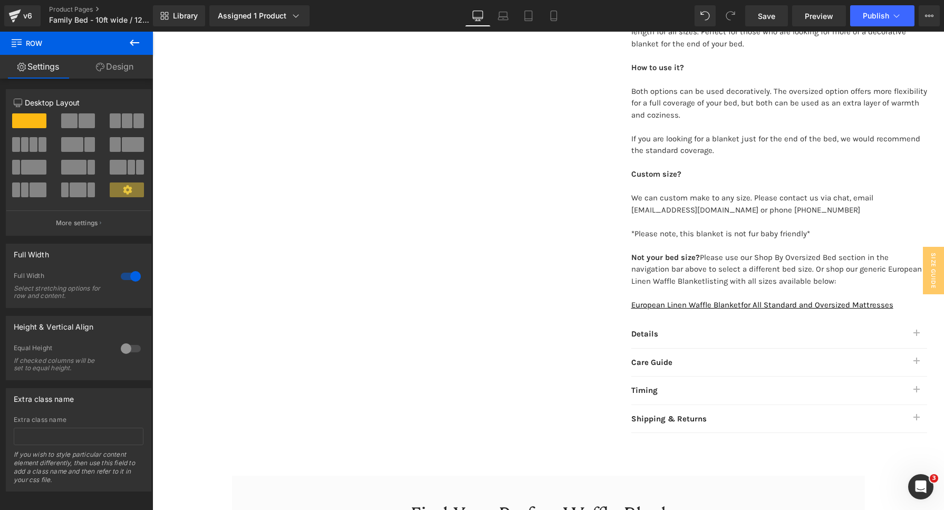
scroll to position [651, 0]
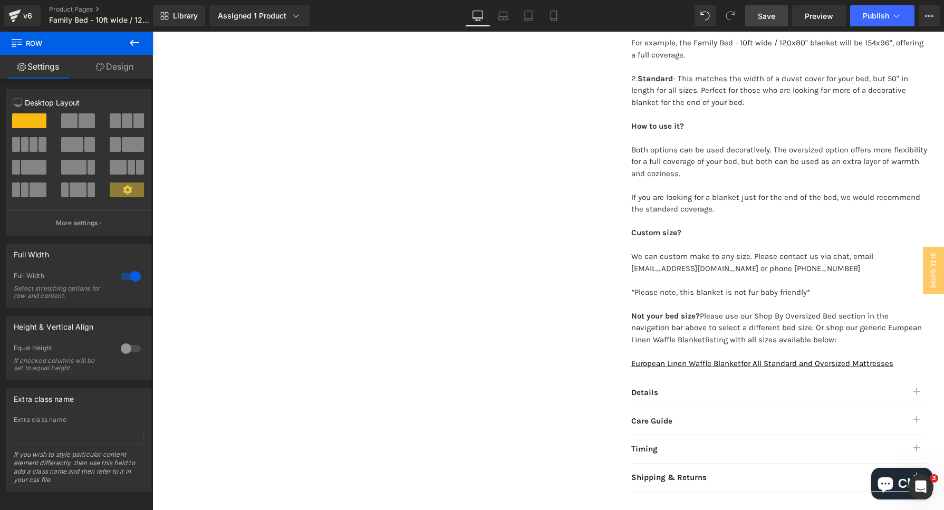
click at [769, 17] on span "Save" at bounding box center [766, 16] width 17 height 11
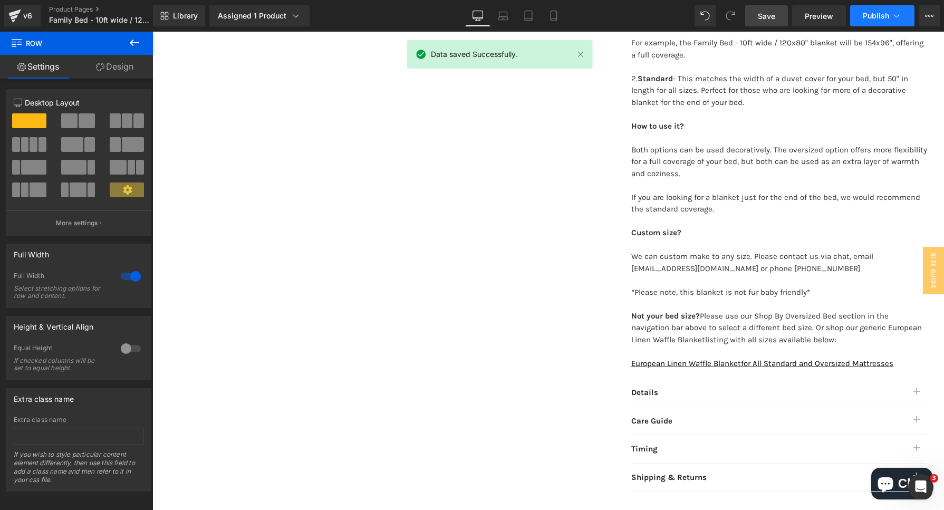
click at [871, 16] on span "Publish" at bounding box center [875, 16] width 26 height 8
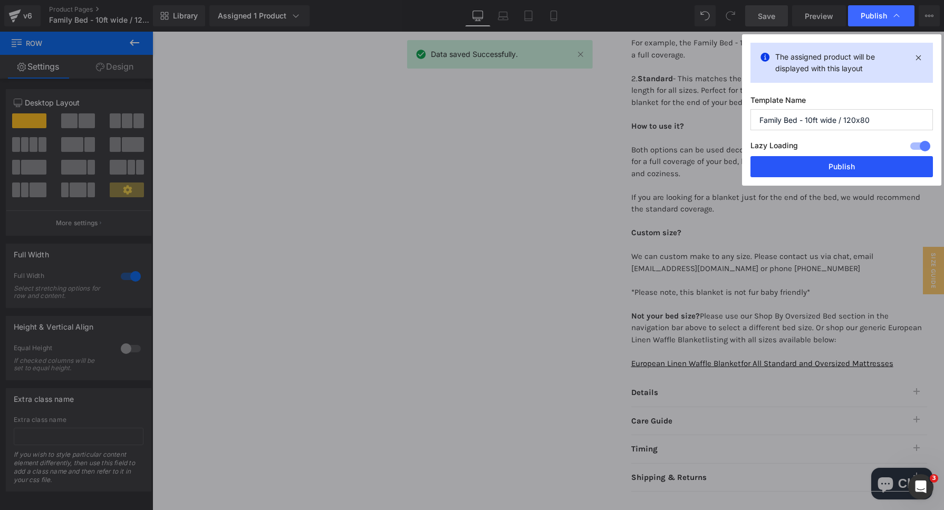
click at [834, 164] on button "Publish" at bounding box center [841, 166] width 182 height 21
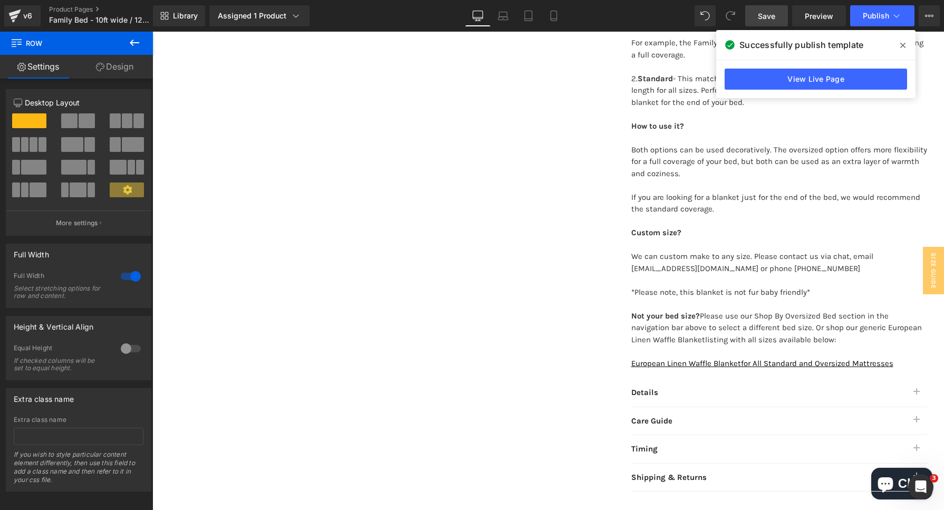
drag, startPoint x: 785, startPoint y: 243, endPoint x: 798, endPoint y: 234, distance: 15.8
click at [785, 243] on p at bounding box center [779, 245] width 296 height 12
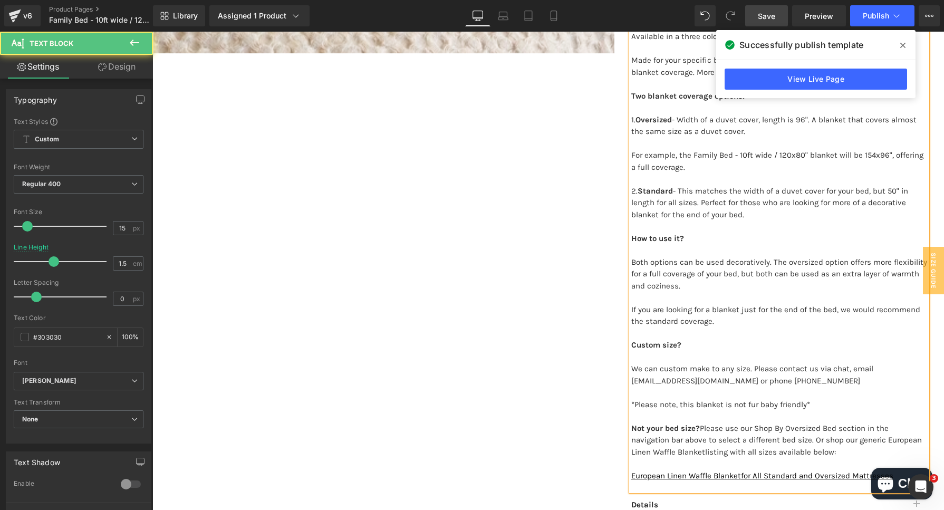
scroll to position [519, 0]
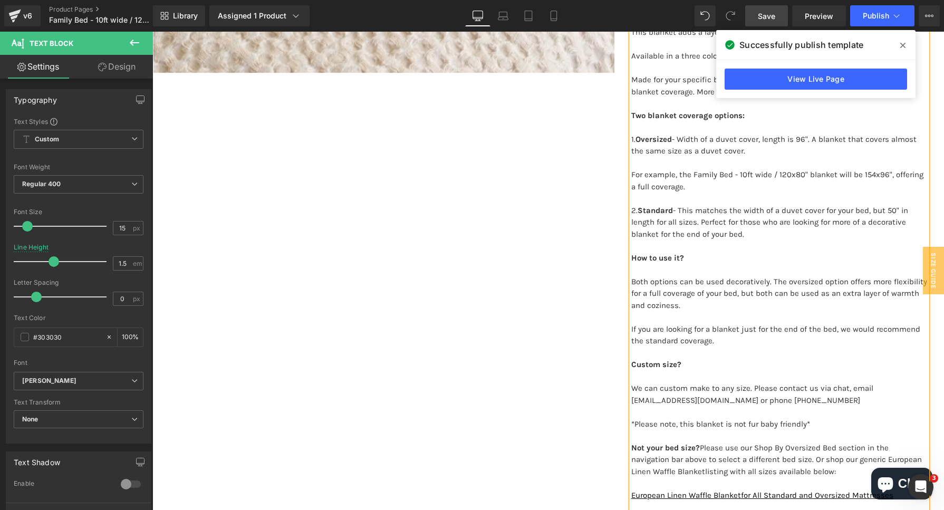
drag, startPoint x: 748, startPoint y: 151, endPoint x: 622, endPoint y: 138, distance: 126.7
click at [622, 138] on div "Family Bed - 10ft wide / 120x80" European Linen Waffle Blanket (P) Title A soft…" at bounding box center [778, 117] width 329 height 1011
copy p "1. Oversized - Width of a duvet cover, length is 96". A blanket that covers alm…"
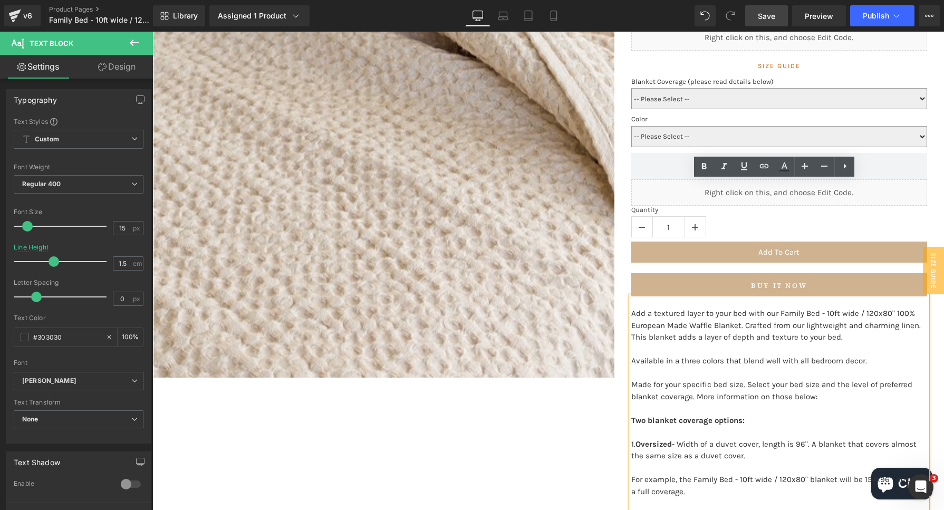
scroll to position [329, 0]
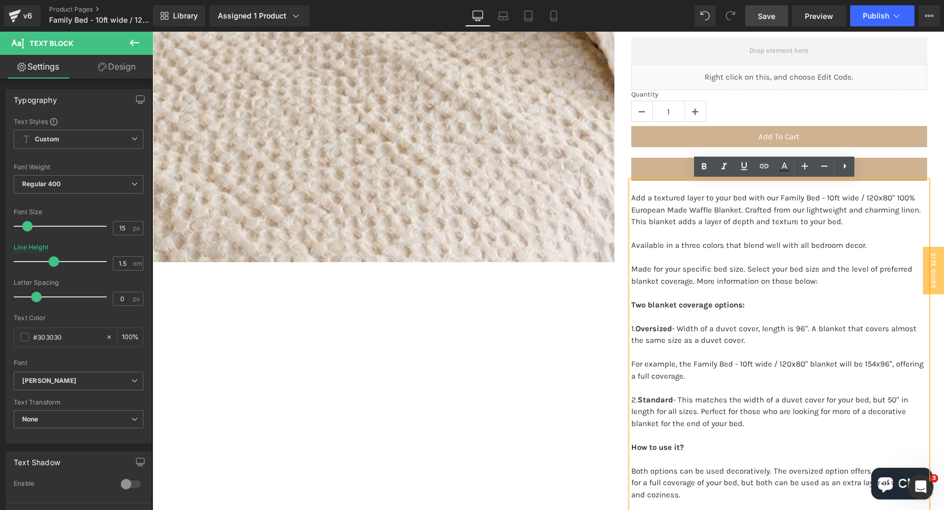
click at [775, 22] on link "Save" at bounding box center [766, 15] width 43 height 21
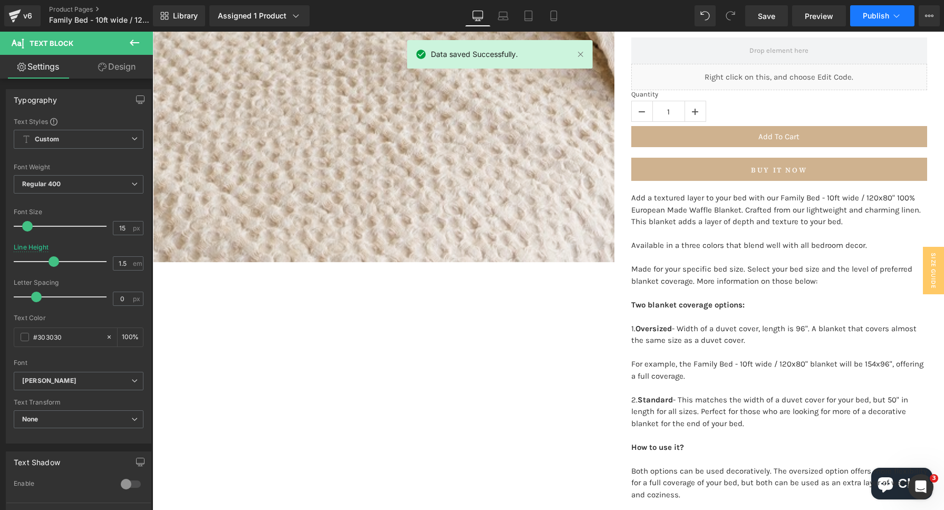
click at [860, 14] on button "Publish" at bounding box center [882, 15] width 64 height 21
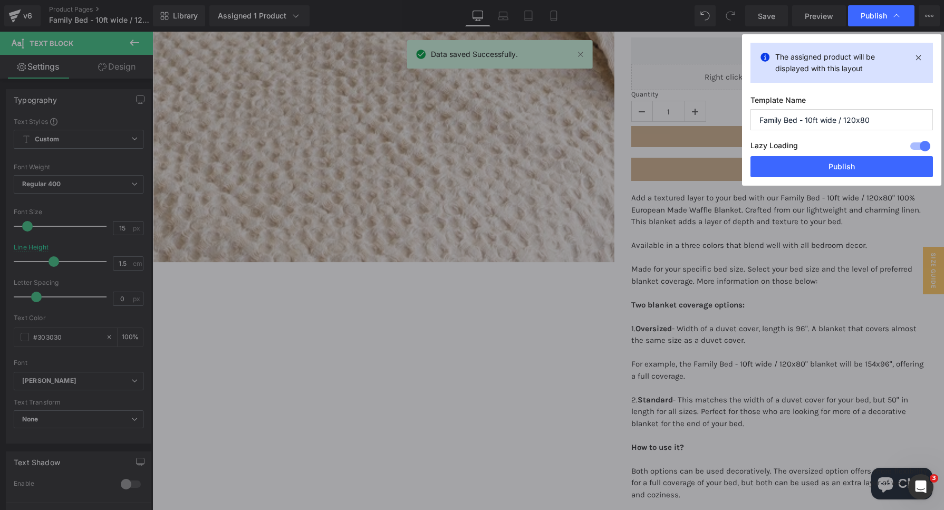
drag, startPoint x: 673, startPoint y: 125, endPoint x: 797, endPoint y: 3, distance: 174.5
click at [828, 165] on button "Publish" at bounding box center [841, 166] width 182 height 21
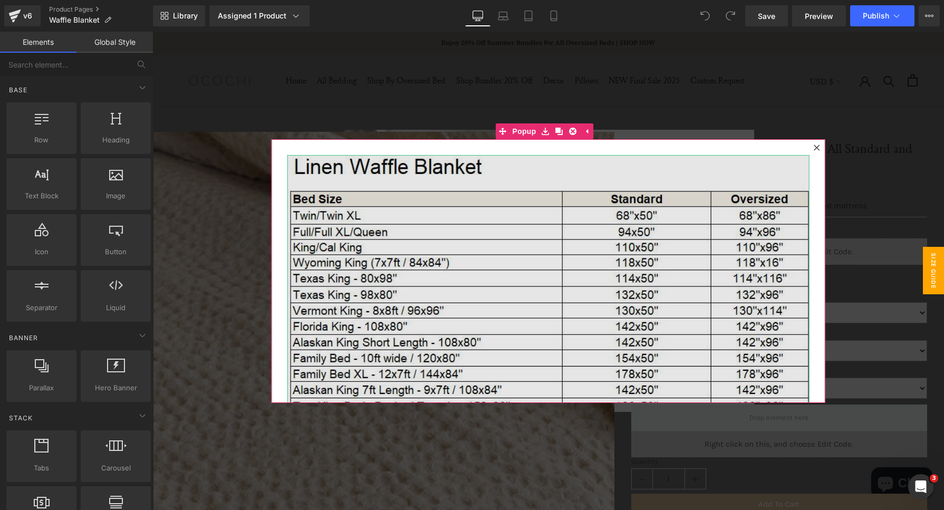
click at [529, 166] on img at bounding box center [548, 431] width 522 height 552
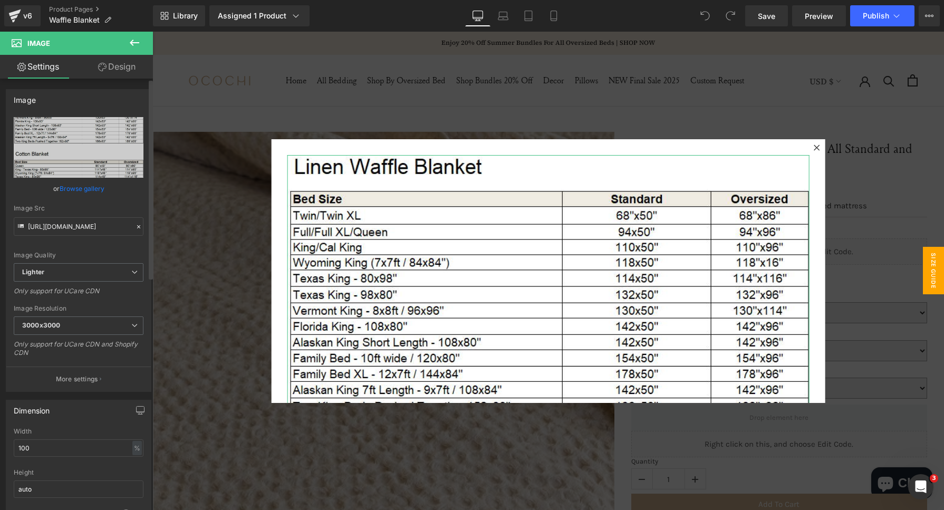
click at [137, 225] on icon at bounding box center [138, 226] width 7 height 7
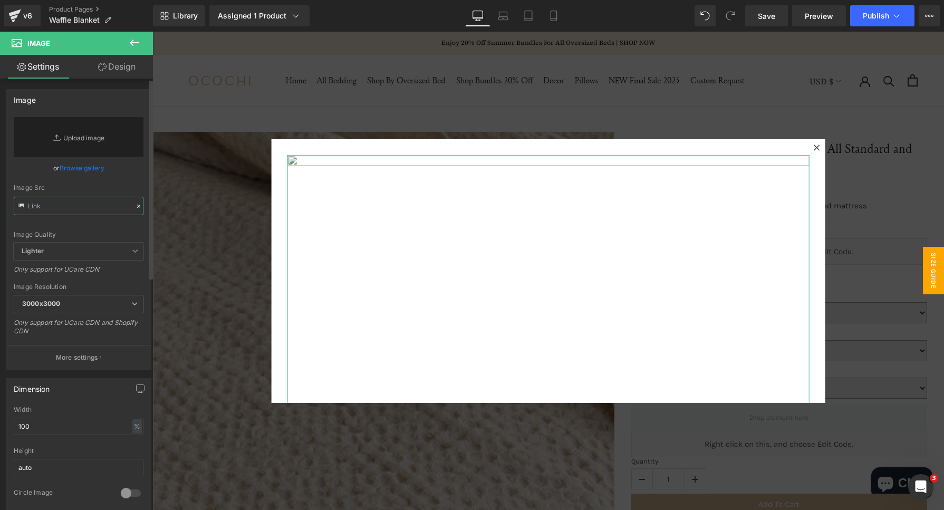
click at [40, 211] on input "text" at bounding box center [79, 206] width 130 height 18
paste input "https://cdn.shopify.com/s/files/1/0030/4227/9524/files/Waffle_Blanket_Dimension…"
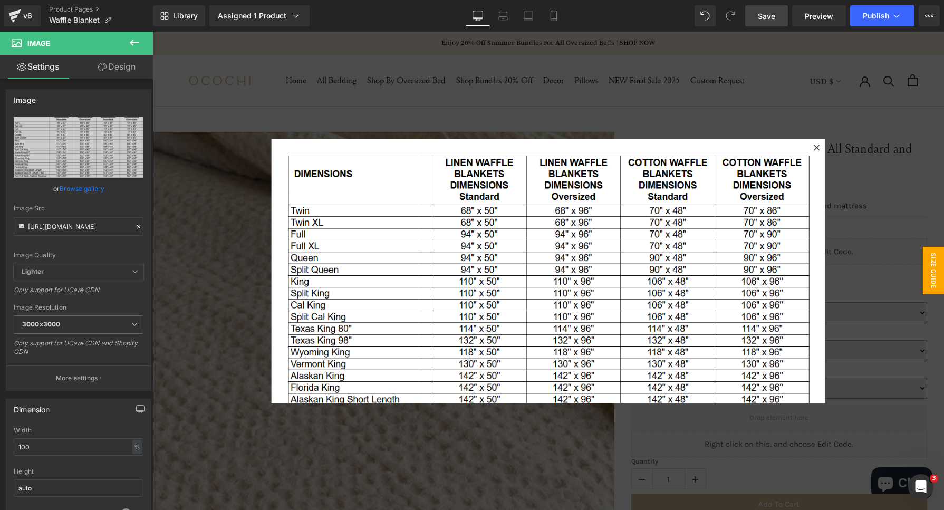
drag, startPoint x: 762, startPoint y: 20, endPoint x: 898, endPoint y: 18, distance: 136.0
click at [762, 20] on span "Save" at bounding box center [766, 16] width 17 height 11
click at [881, 17] on span "Publish" at bounding box center [875, 16] width 26 height 8
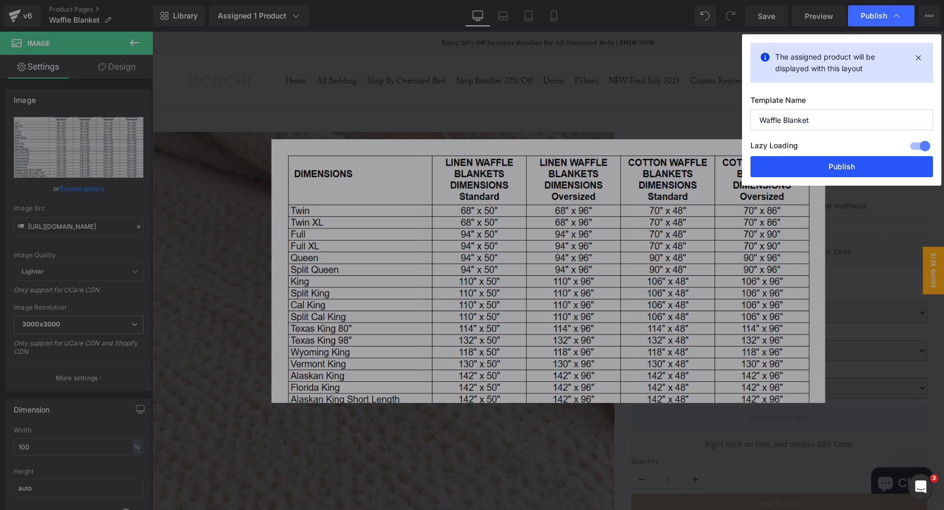
drag, startPoint x: 802, startPoint y: 167, endPoint x: 609, endPoint y: 125, distance: 197.4
click at [803, 167] on button "Publish" at bounding box center [841, 166] width 182 height 21
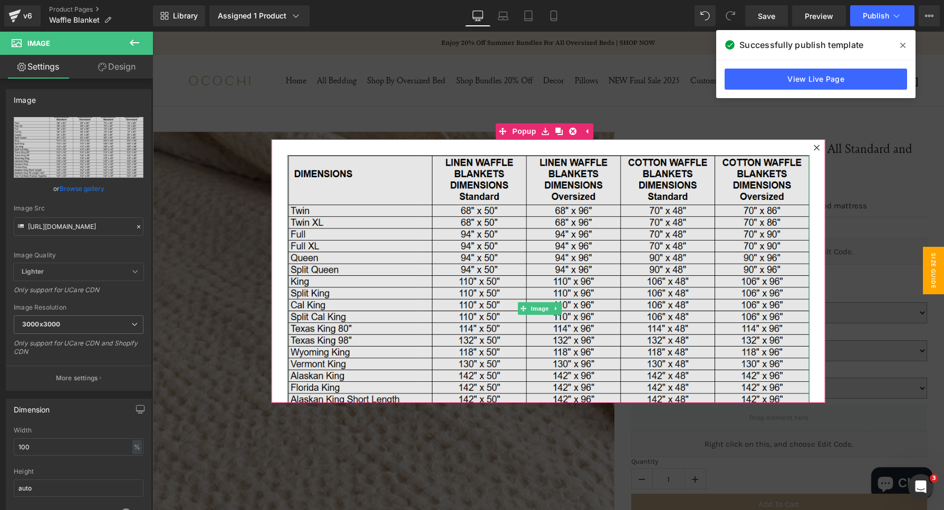
click at [553, 332] on img at bounding box center [548, 308] width 522 height 307
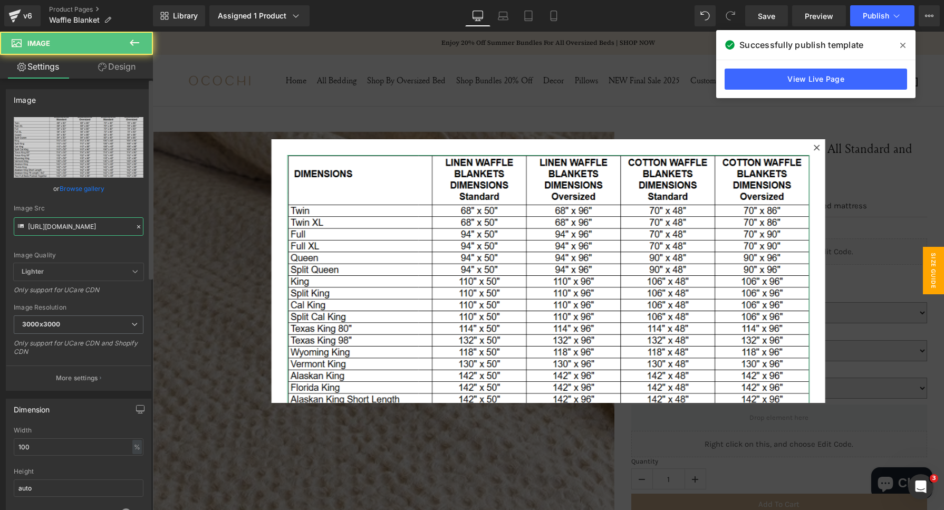
click at [61, 220] on input "https://cdn.shopify.com/s/files/1/0030/4227/9524/files/Waffle_Blanket_Dimension…" at bounding box center [79, 226] width 130 height 18
paste input "8017"
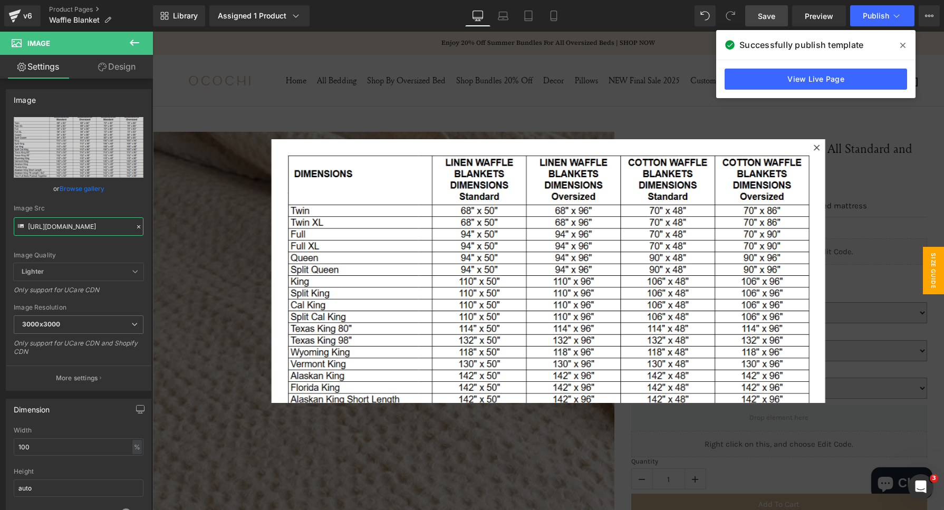
type input "[URL][DOMAIN_NAME]"
click at [773, 19] on span "Save" at bounding box center [766, 16] width 17 height 11
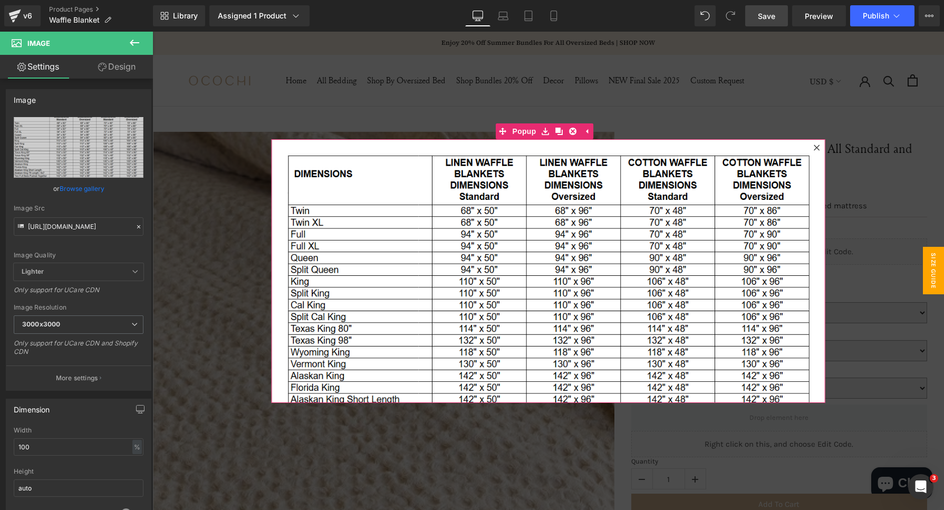
click at [810, 143] on div at bounding box center [816, 147] width 13 height 13
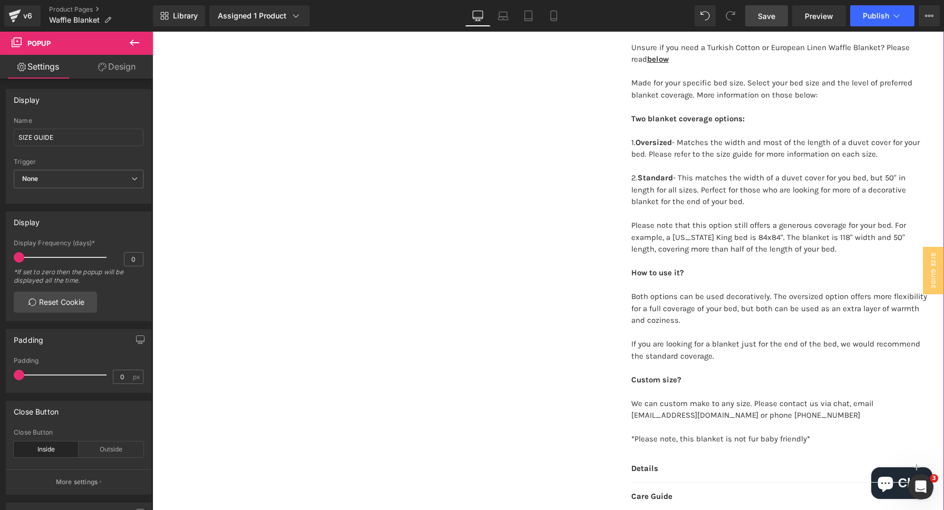
scroll to position [593, 0]
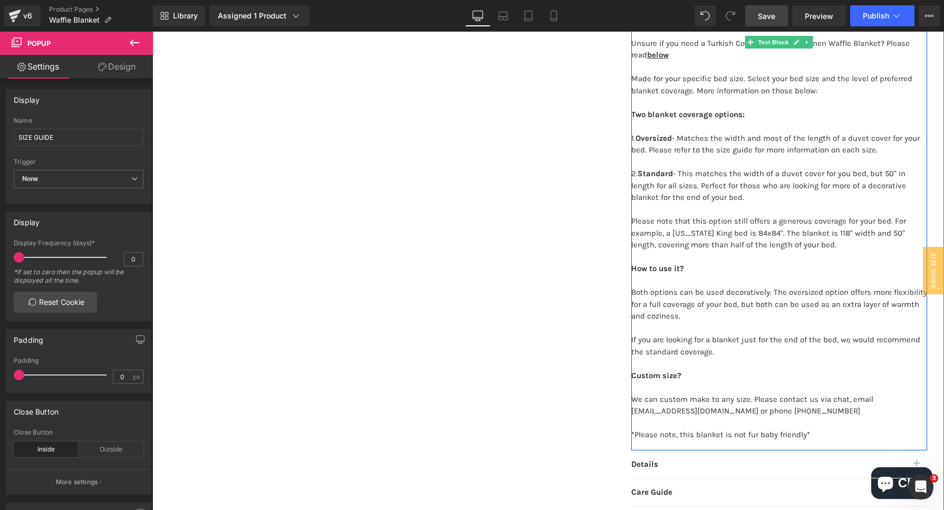
click at [870, 224] on p "2. Standard - This matches the width of a duvet cover for you bed, but 50" in l…" at bounding box center [779, 209] width 296 height 83
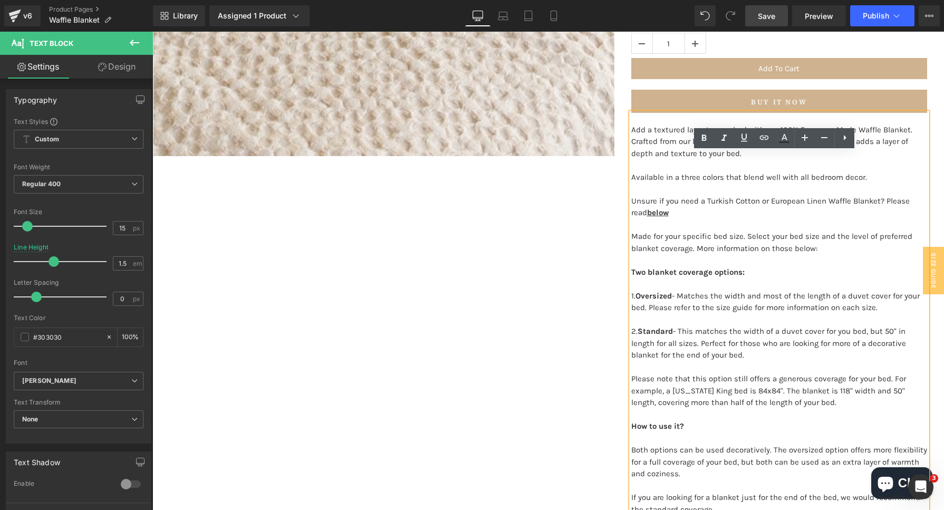
scroll to position [527, 0]
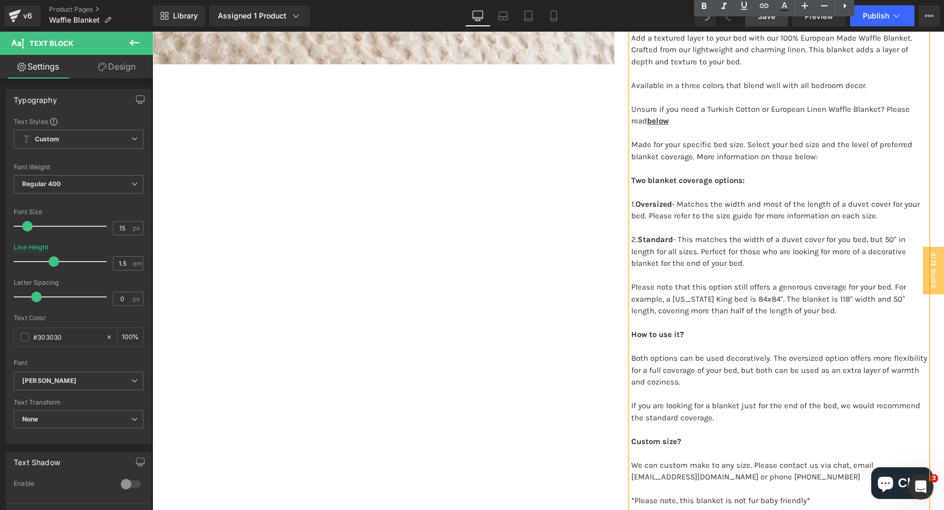
click at [738, 213] on p "1. Oversized - Matches the width and most of the length of a duvet cover for yo…" at bounding box center [779, 210] width 296 height 24
drag, startPoint x: 885, startPoint y: 218, endPoint x: 626, endPoint y: 203, distance: 259.2
click at [631, 203] on p "1. Oversized - Matches the width and most of the length of a duvet cover for yo…" at bounding box center [779, 210] width 296 height 24
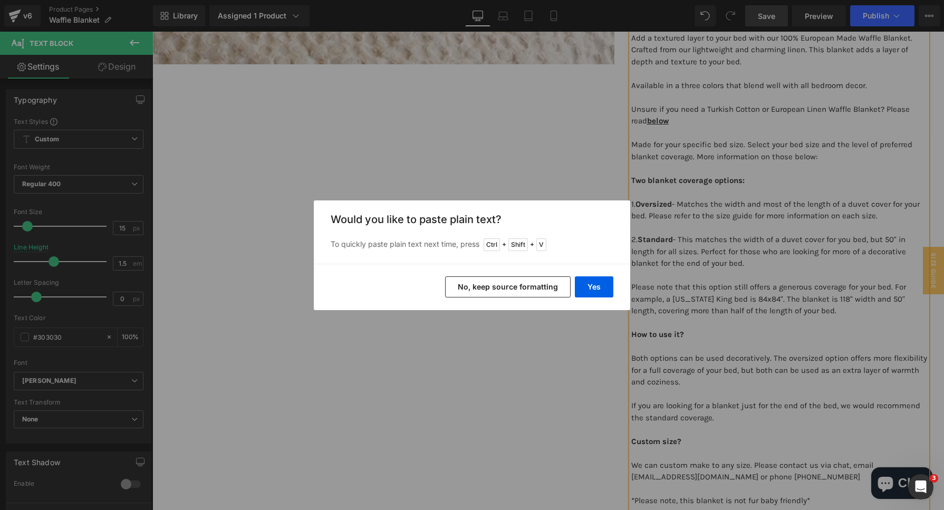
click at [547, 295] on button "No, keep source formatting" at bounding box center [507, 286] width 125 height 21
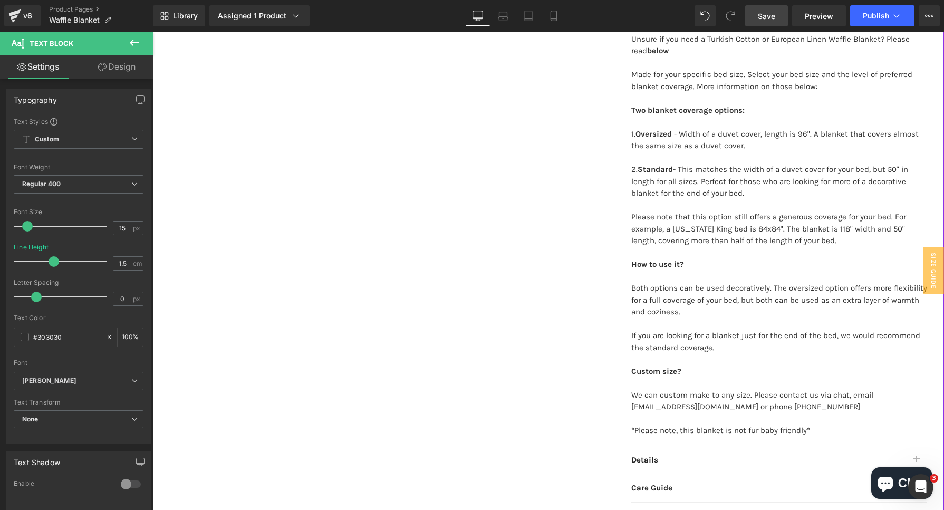
scroll to position [659, 0]
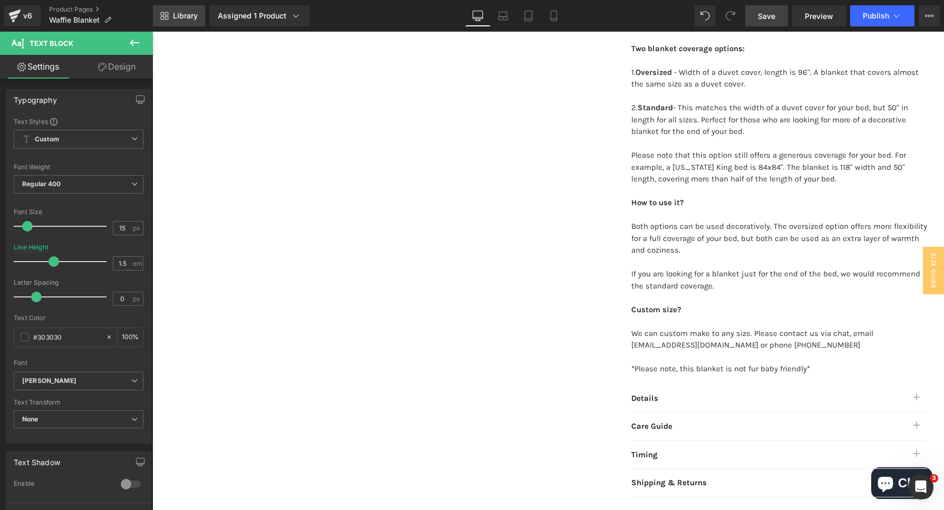
click at [180, 16] on span "Library" at bounding box center [185, 15] width 25 height 9
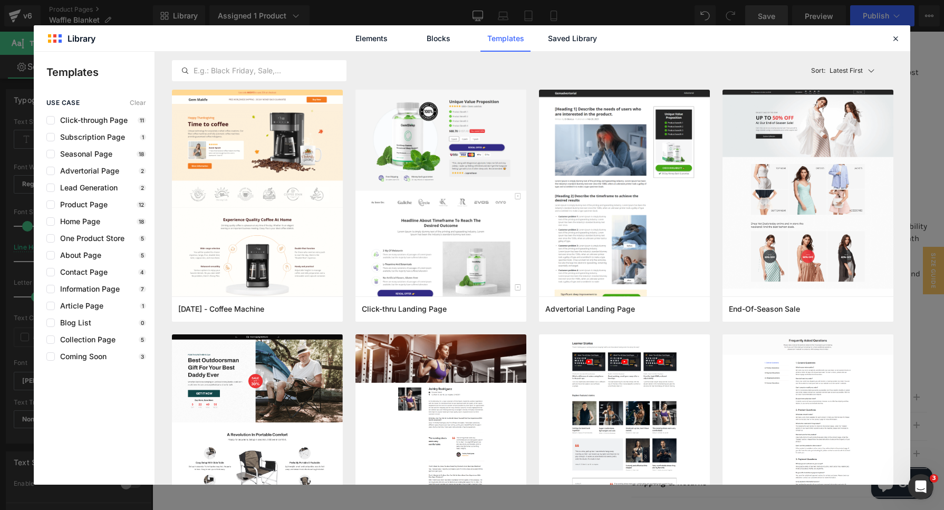
click at [601, 37] on div "Elements Blocks Templates Saved Library" at bounding box center [472, 38] width 268 height 26
click at [546, 40] on div "Elements Blocks Templates Saved Library" at bounding box center [472, 38] width 268 height 26
click at [568, 37] on link "Saved Library" at bounding box center [572, 38] width 50 height 26
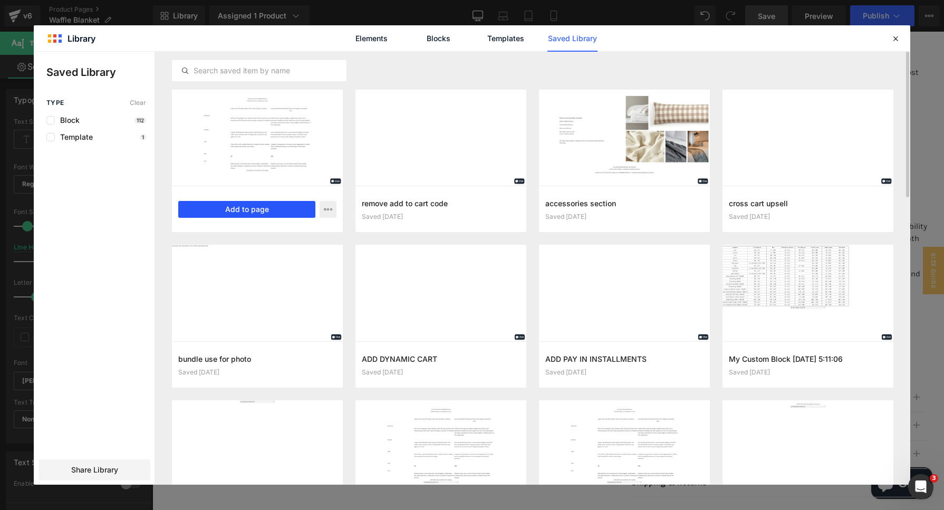
click at [246, 213] on button "Add to page" at bounding box center [246, 209] width 137 height 17
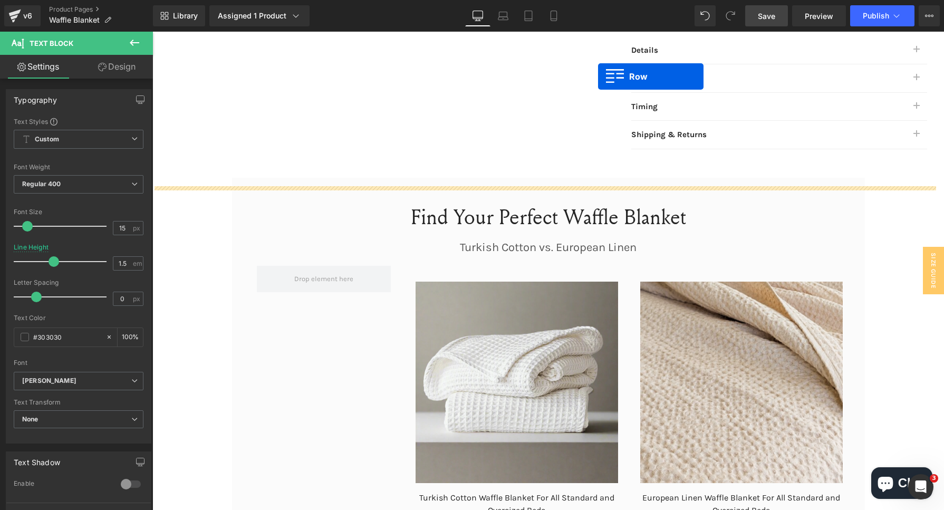
scroll to position [975, 0]
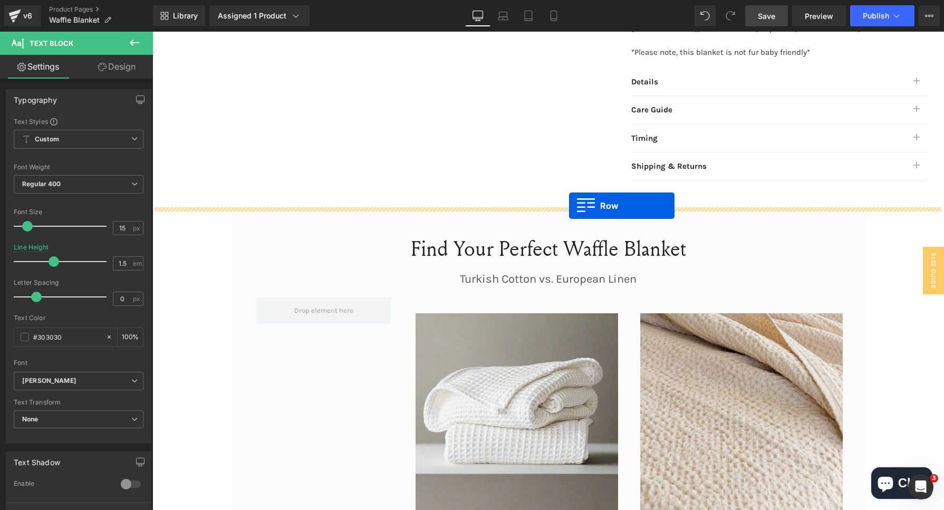
drag, startPoint x: 158, startPoint y: 93, endPoint x: 569, endPoint y: 206, distance: 426.3
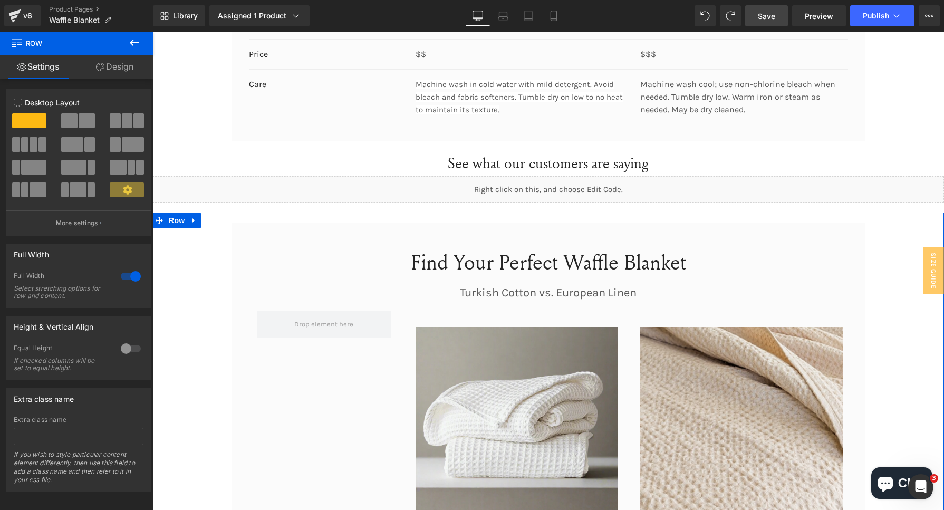
scroll to position [1732, 0]
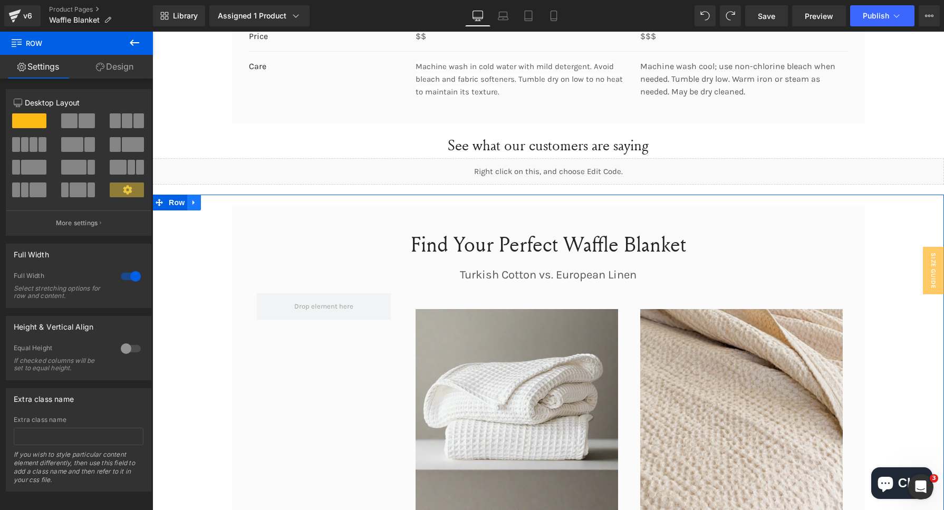
click at [190, 202] on icon at bounding box center [193, 202] width 7 height 8
click at [218, 203] on icon at bounding box center [221, 202] width 7 height 7
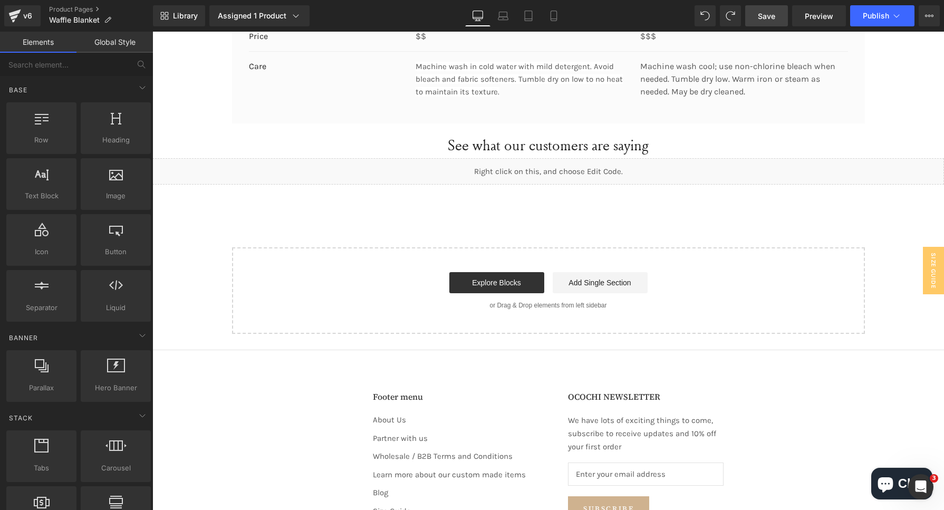
click at [749, 16] on link "Save" at bounding box center [766, 15] width 43 height 21
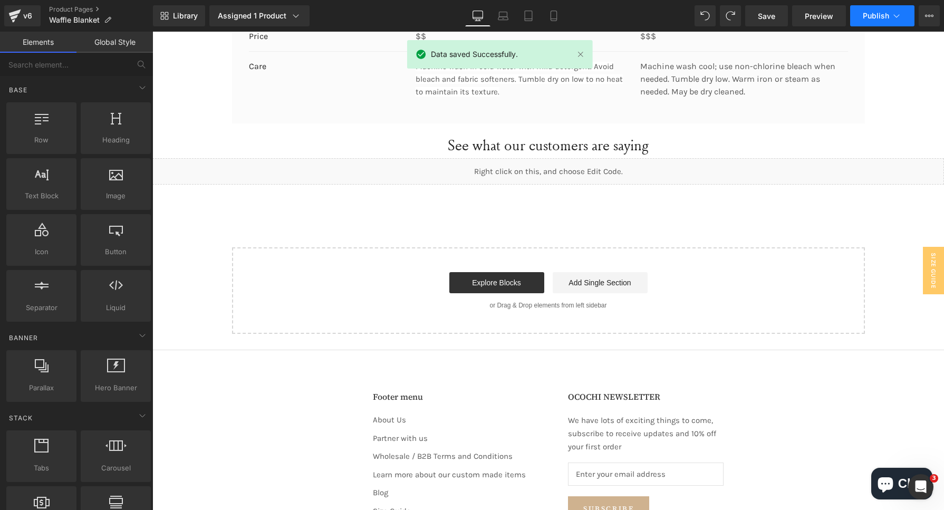
click at [878, 19] on span "Publish" at bounding box center [875, 16] width 26 height 8
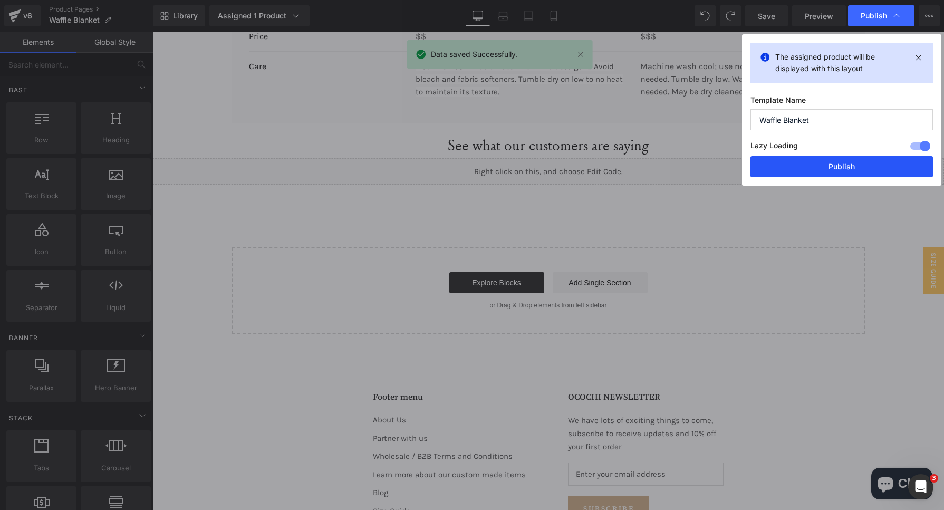
click at [859, 170] on button "Publish" at bounding box center [841, 166] width 182 height 21
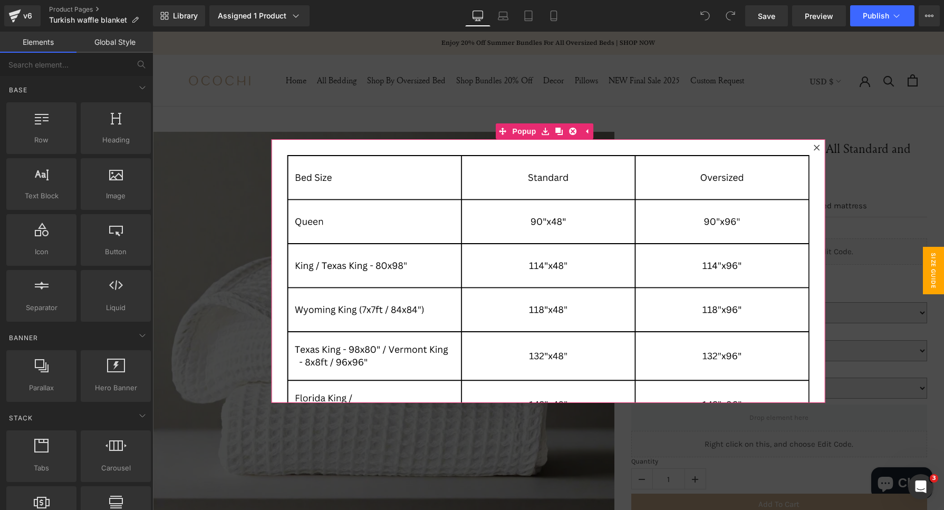
click at [550, 151] on div "Image" at bounding box center [548, 271] width 554 height 264
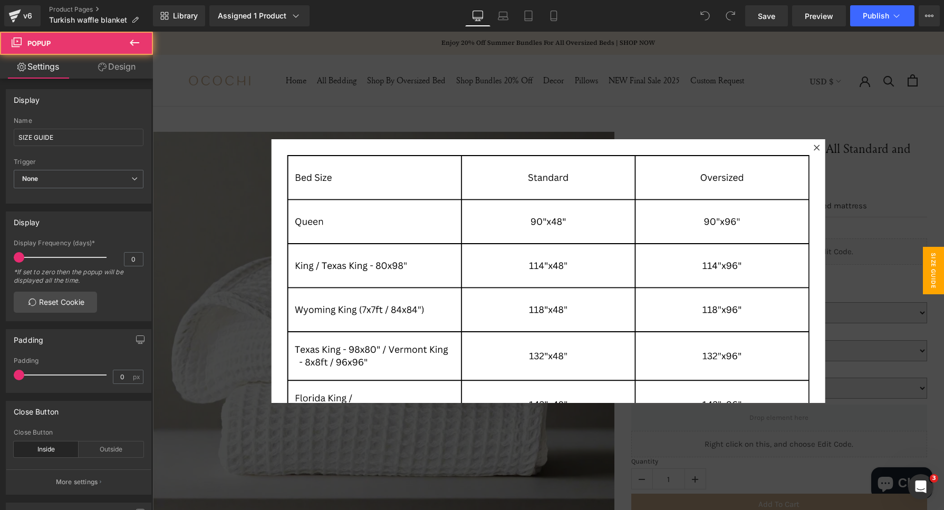
click at [923, 282] on span "SIZE GUIDE" at bounding box center [933, 270] width 21 height 47
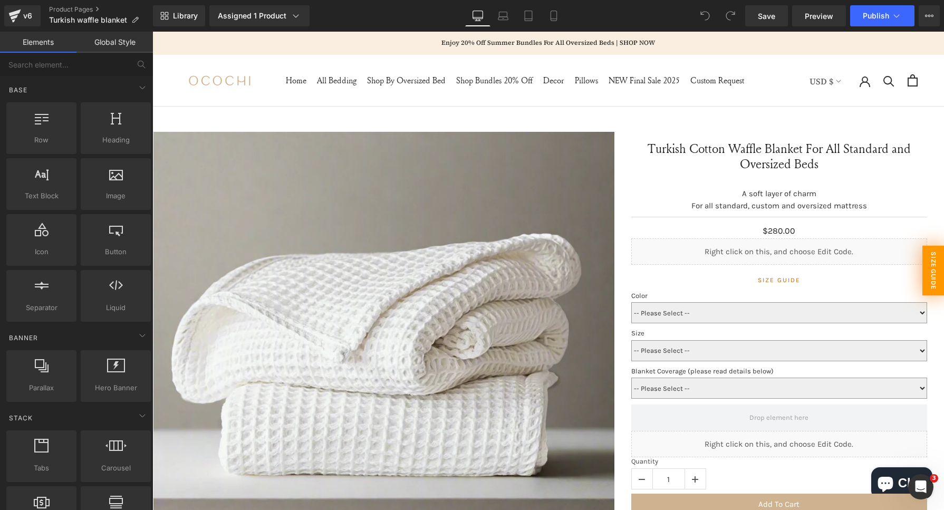
click at [922, 282] on span "SIZE GUIDE" at bounding box center [933, 270] width 22 height 50
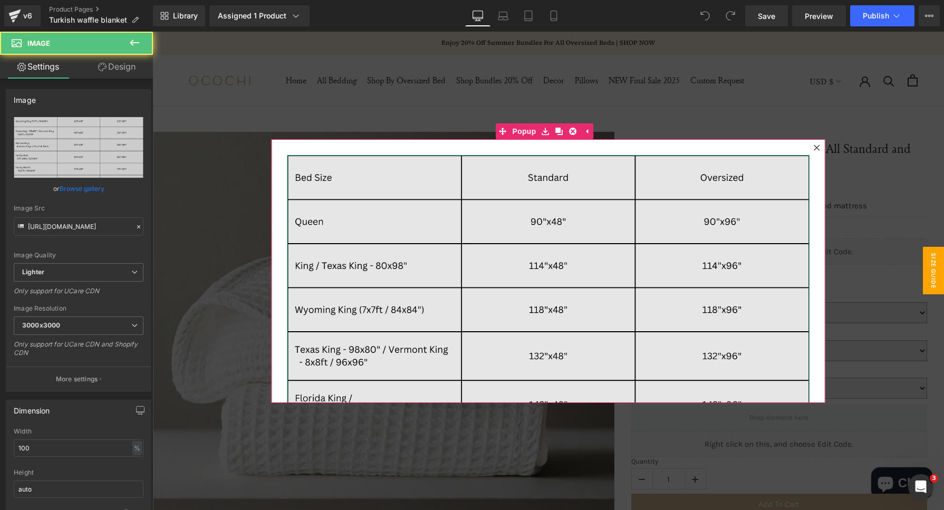
click at [485, 158] on img at bounding box center [548, 415] width 522 height 520
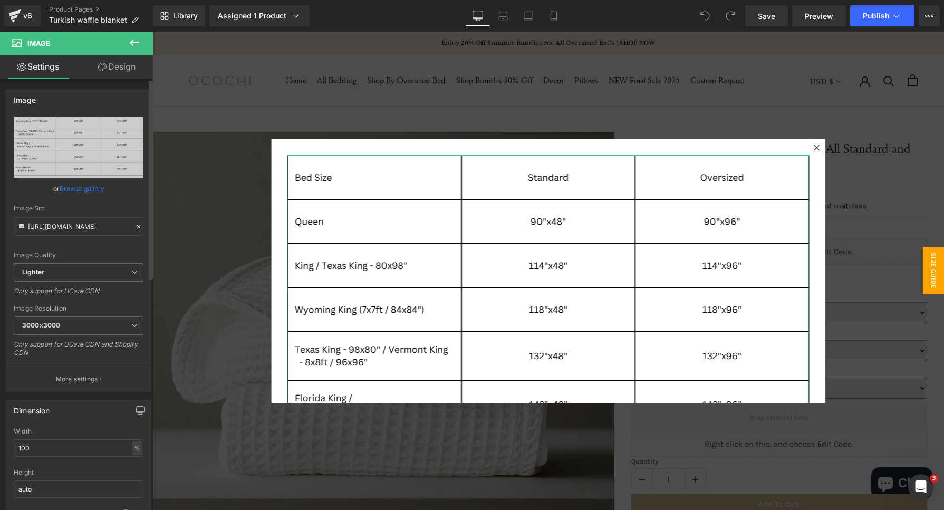
click at [135, 224] on icon at bounding box center [138, 226] width 7 height 7
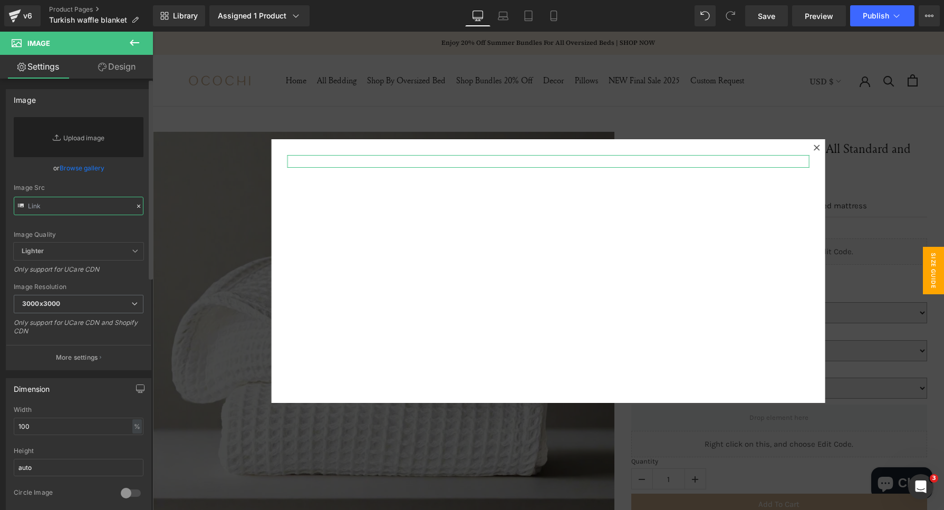
click at [46, 210] on input "text" at bounding box center [79, 206] width 130 height 18
paste input "[URL][DOMAIN_NAME]"
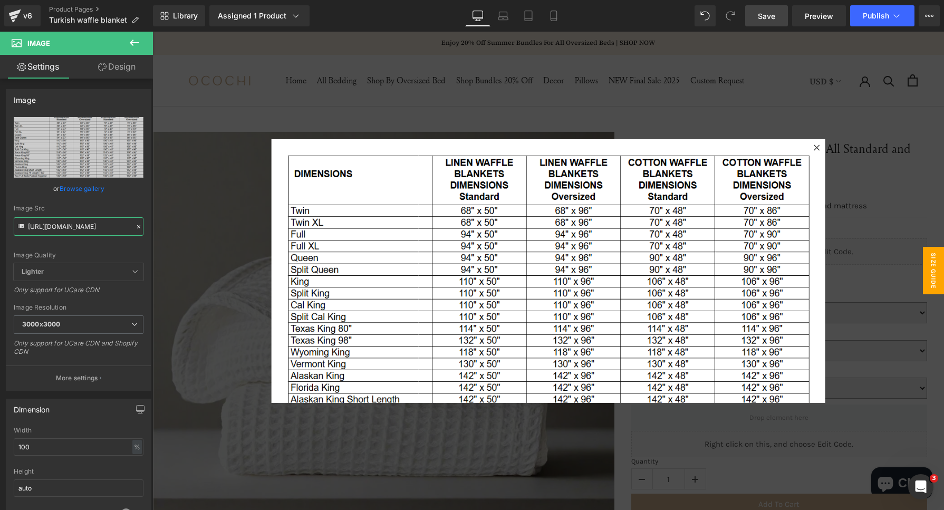
type input "[URL][DOMAIN_NAME]"
click at [765, 15] on span "Save" at bounding box center [766, 16] width 17 height 11
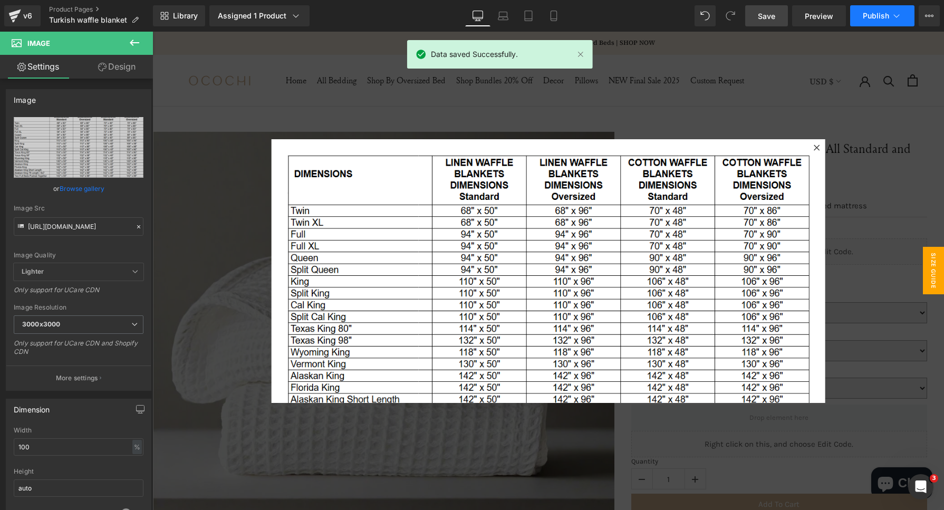
click at [861, 11] on button "Publish" at bounding box center [882, 15] width 64 height 21
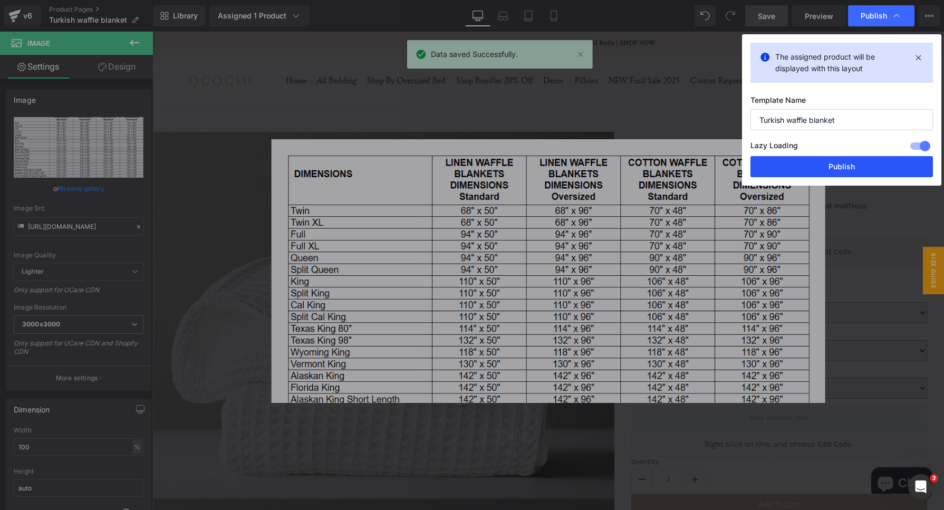
click at [838, 168] on button "Publish" at bounding box center [841, 166] width 182 height 21
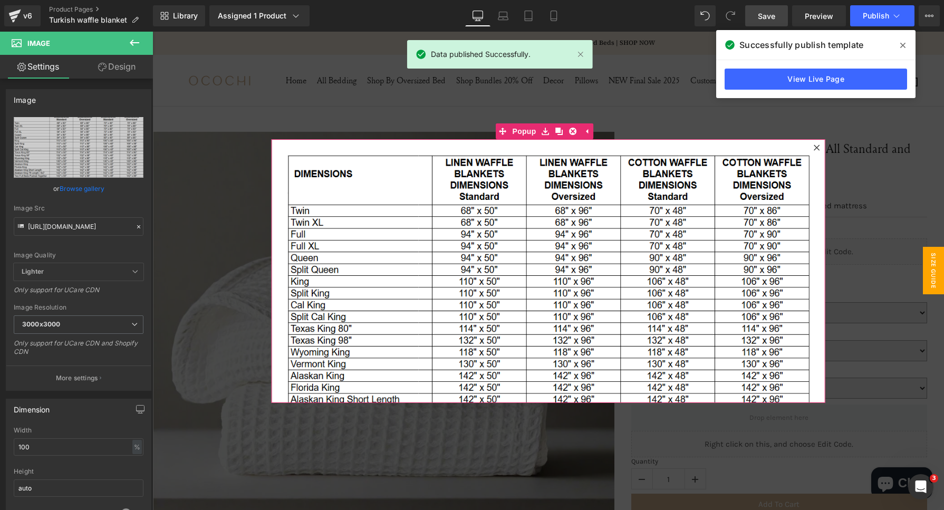
click at [813, 145] on icon at bounding box center [816, 147] width 6 height 6
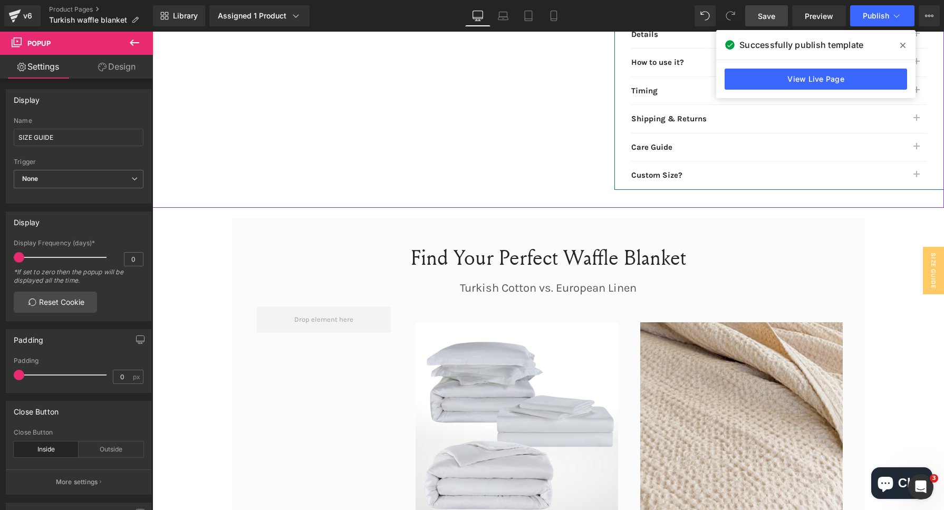
scroll to position [1054, 0]
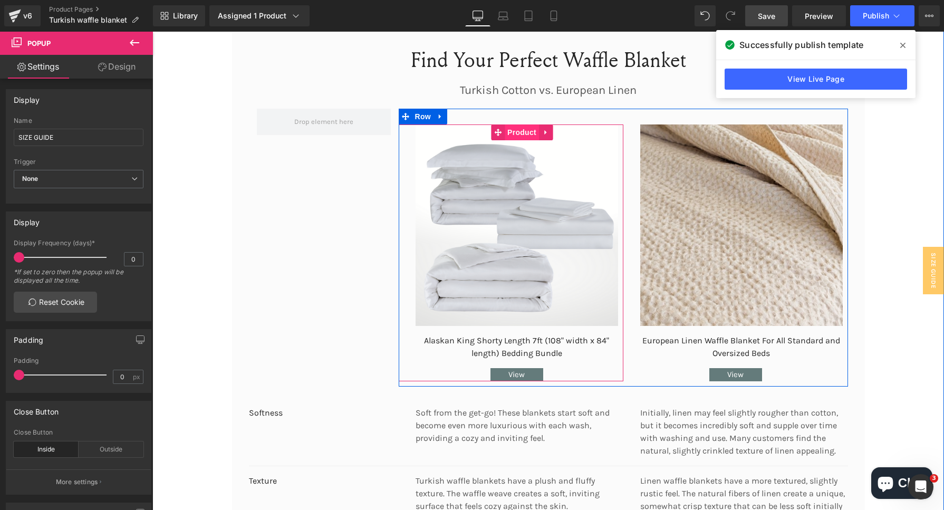
click at [505, 127] on span "Product" at bounding box center [522, 132] width 34 height 16
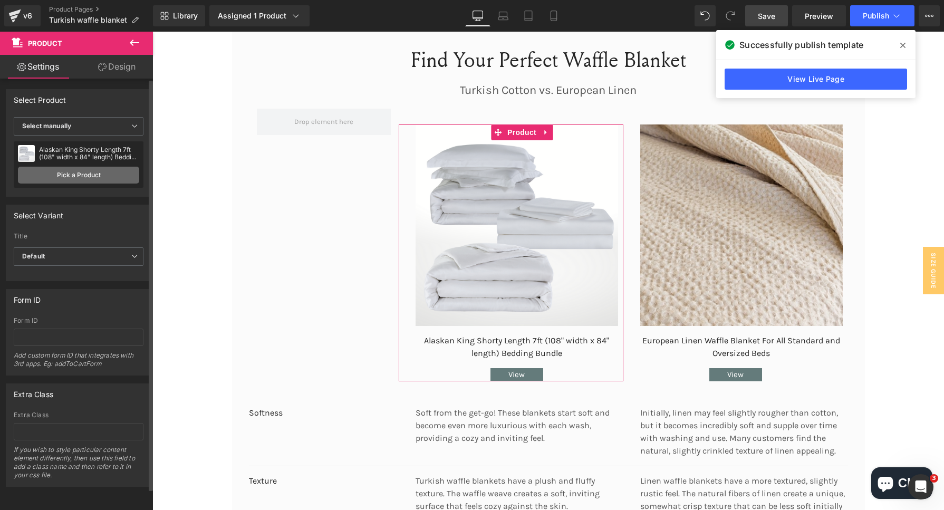
click at [107, 179] on link "Pick a Product" at bounding box center [78, 175] width 121 height 17
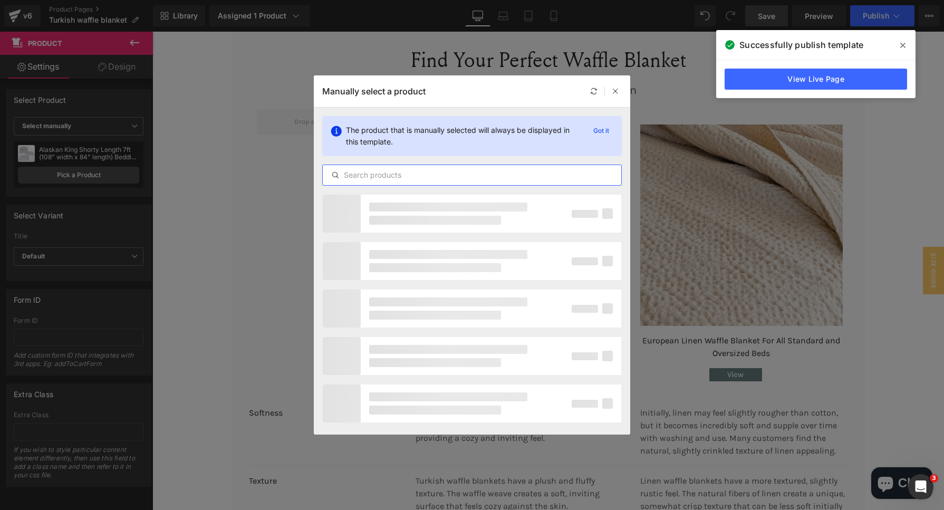
click at [422, 171] on input "text" at bounding box center [472, 175] width 298 height 13
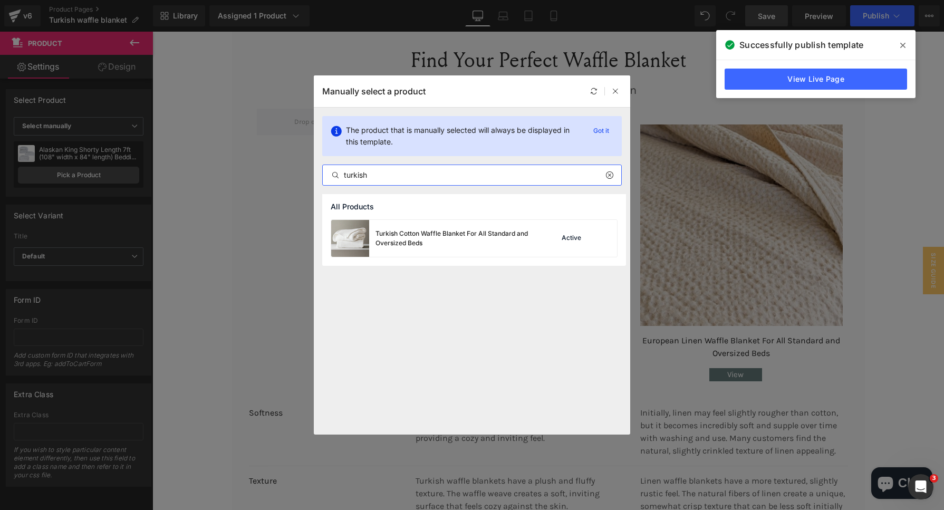
type input "turkish"
click at [477, 247] on div "Turkish Cotton Waffle Blanket For All Standard and Oversized Beds" at bounding box center [454, 238] width 158 height 19
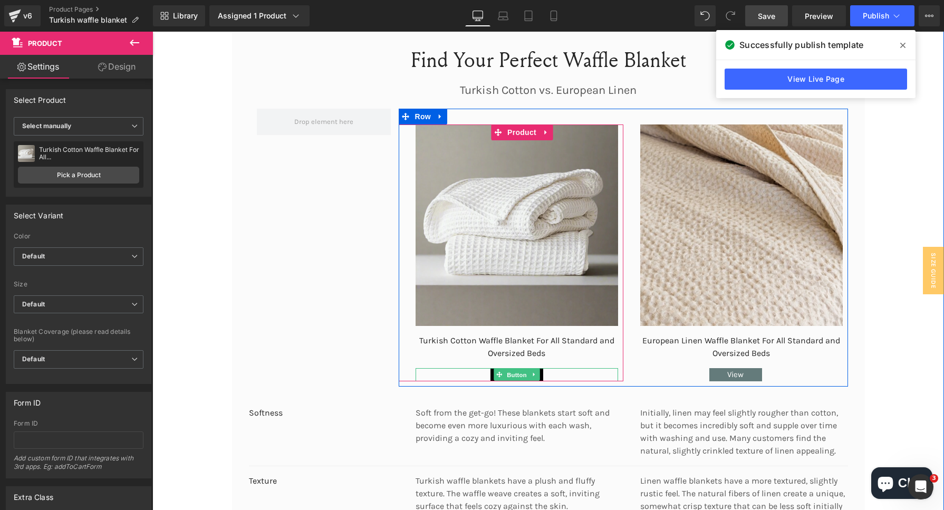
click at [516, 369] on span "Button" at bounding box center [517, 375] width 24 height 13
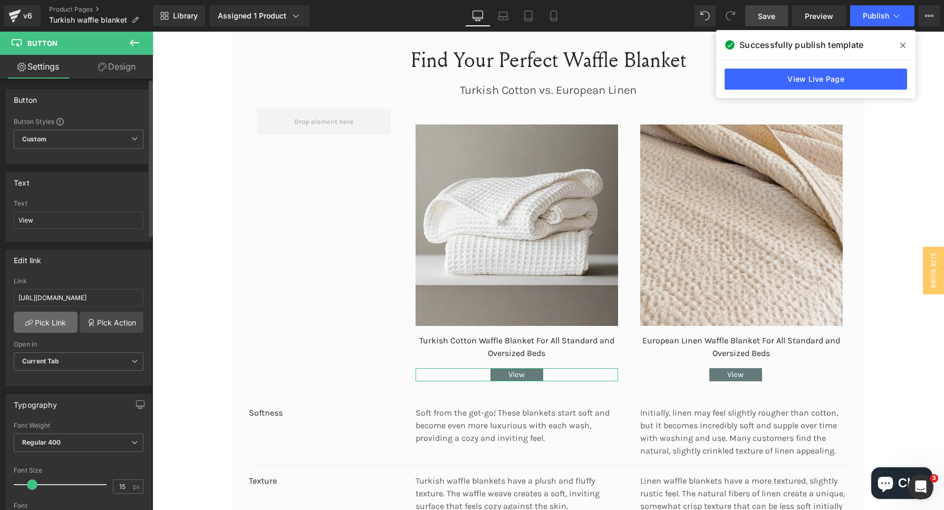
click at [63, 326] on link "Pick Link" at bounding box center [46, 322] width 64 height 21
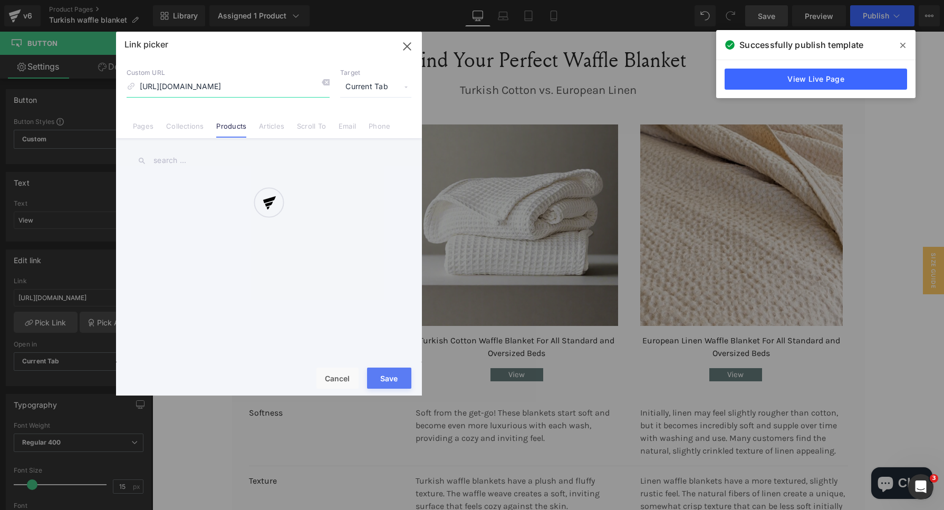
scroll to position [0, 162]
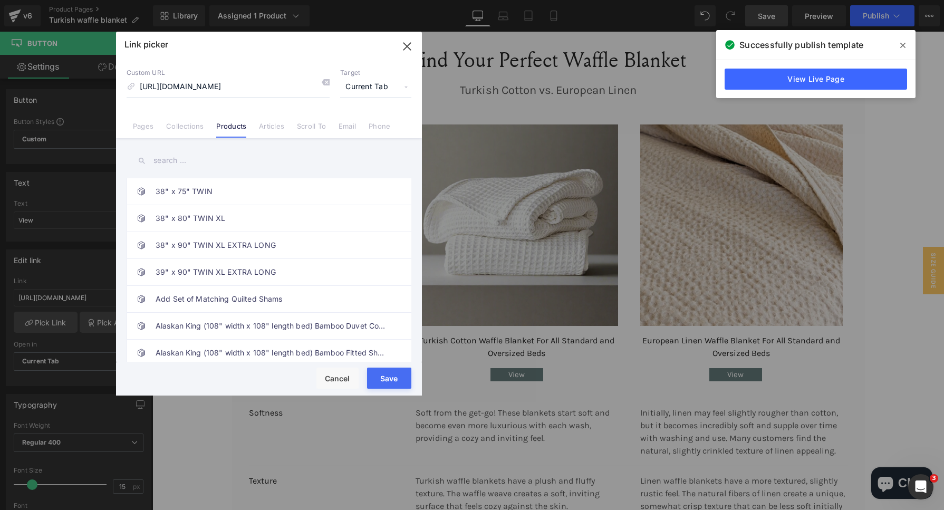
click at [155, 149] on input "text" at bounding box center [269, 161] width 285 height 24
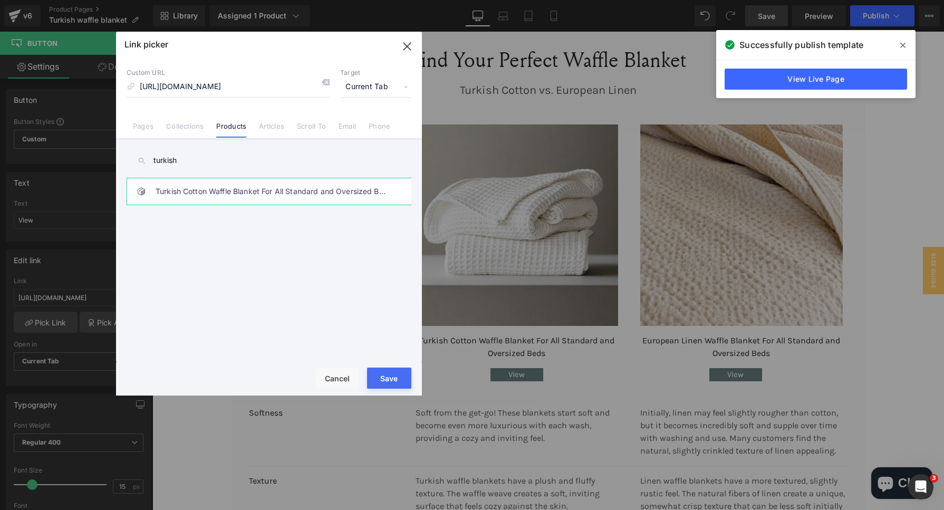
type input "turkish"
click at [146, 200] on li "Turkish Cotton Waffle Blanket For All Standard and Oversized Beds" at bounding box center [271, 191] width 288 height 27
type input "/products/european-cotton-waffle-blanket-for-all-standard-and-oversized-beds"
click at [383, 383] on button "Save" at bounding box center [389, 377] width 44 height 21
type input "/products/european-cotton-waffle-blanket-for-all-standard-and-oversized-beds"
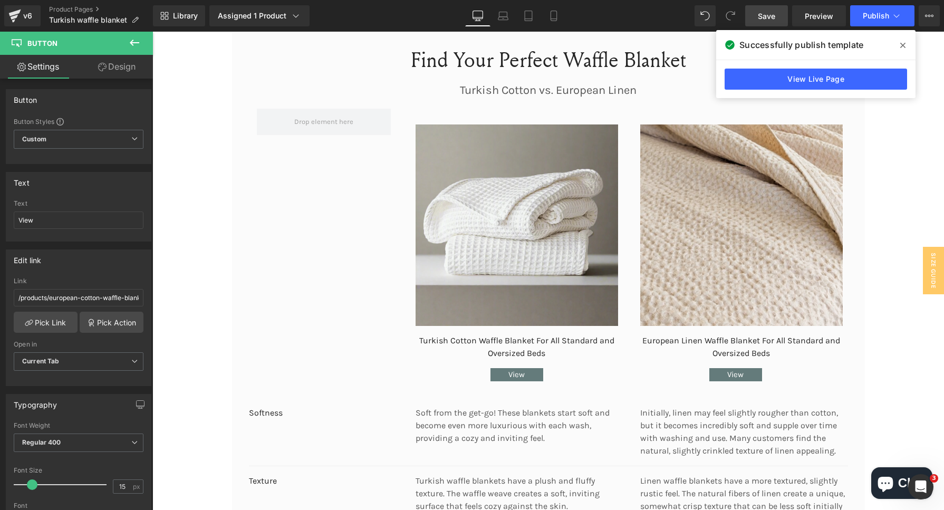
click at [780, 12] on link "Save" at bounding box center [766, 15] width 43 height 21
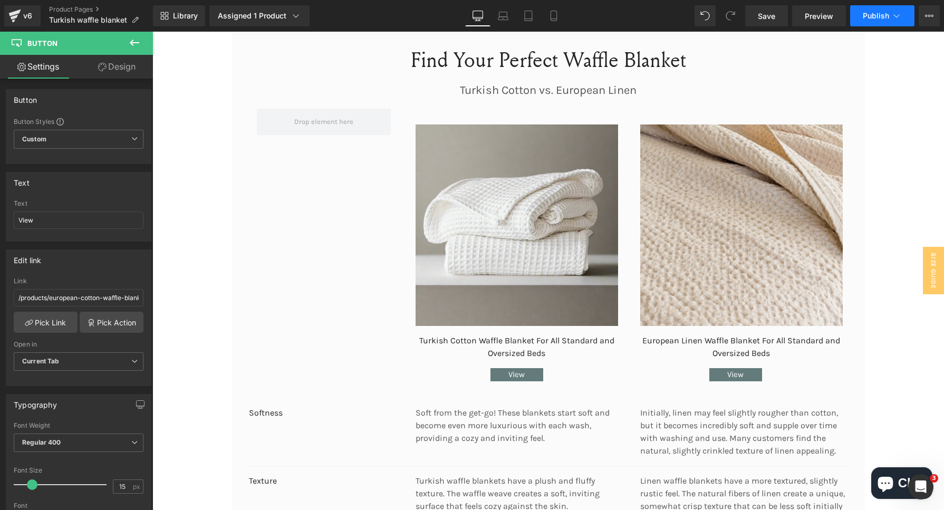
click at [887, 12] on span "Publish" at bounding box center [875, 16] width 26 height 8
click at [769, 24] on link "Save" at bounding box center [766, 15] width 43 height 21
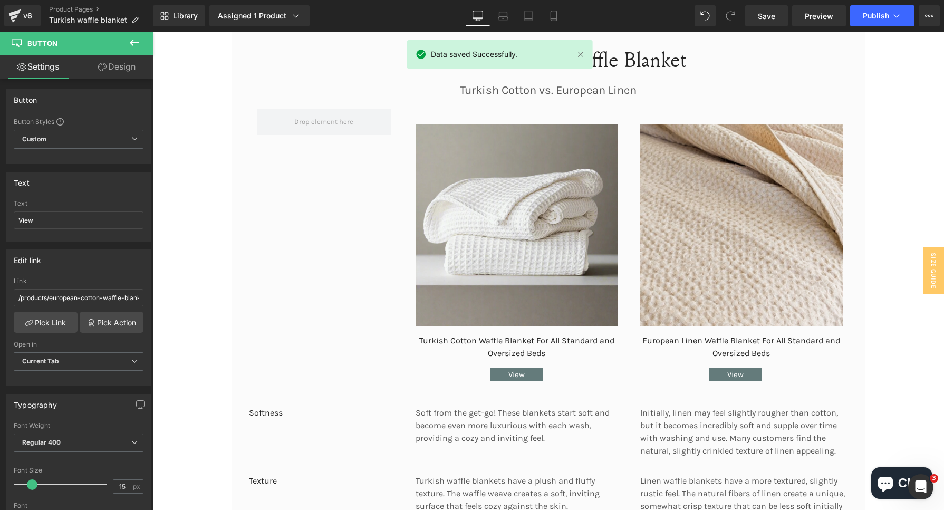
click at [886, 3] on div "Library Assigned 1 Product Product Preview Turkish Cotton Waffle Blanket For Al…" at bounding box center [548, 16] width 791 height 32
click at [888, 6] on button "Publish" at bounding box center [882, 15] width 64 height 21
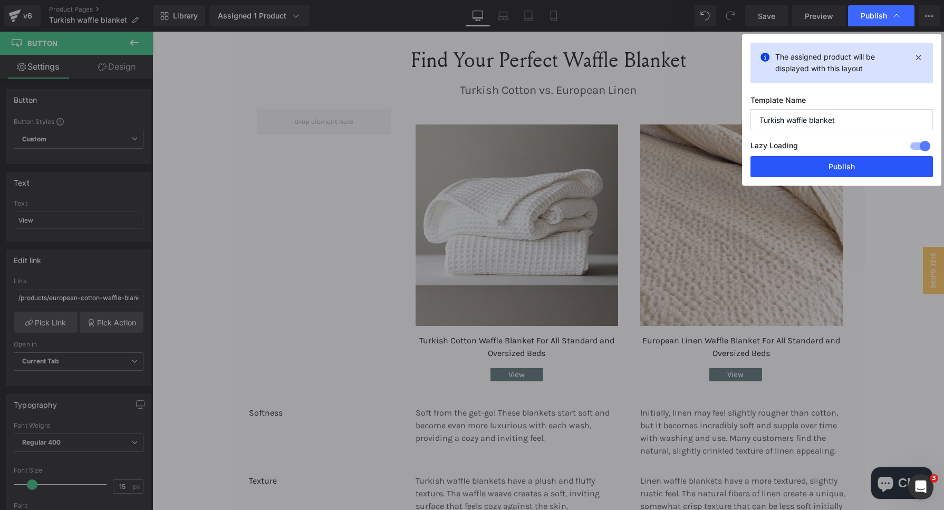
click at [829, 171] on button "Publish" at bounding box center [841, 166] width 182 height 21
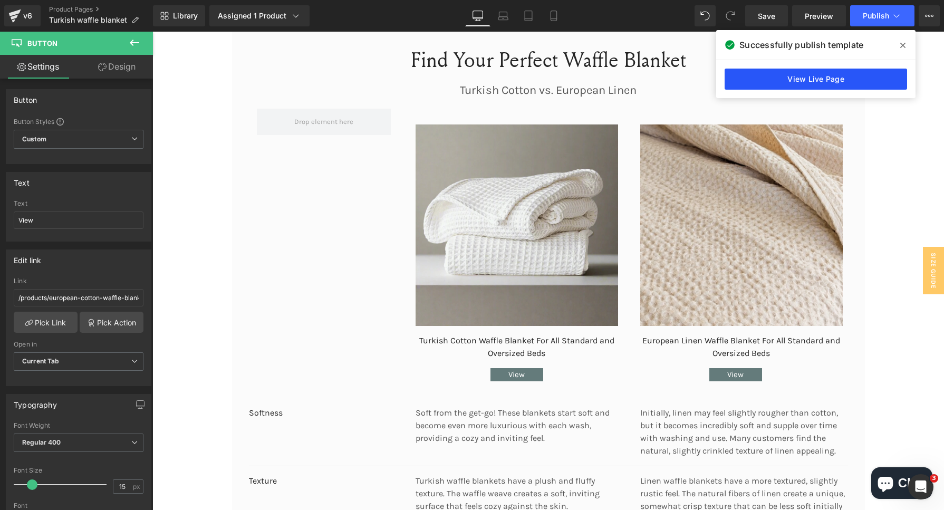
click at [875, 78] on link "View Live Page" at bounding box center [815, 79] width 182 height 21
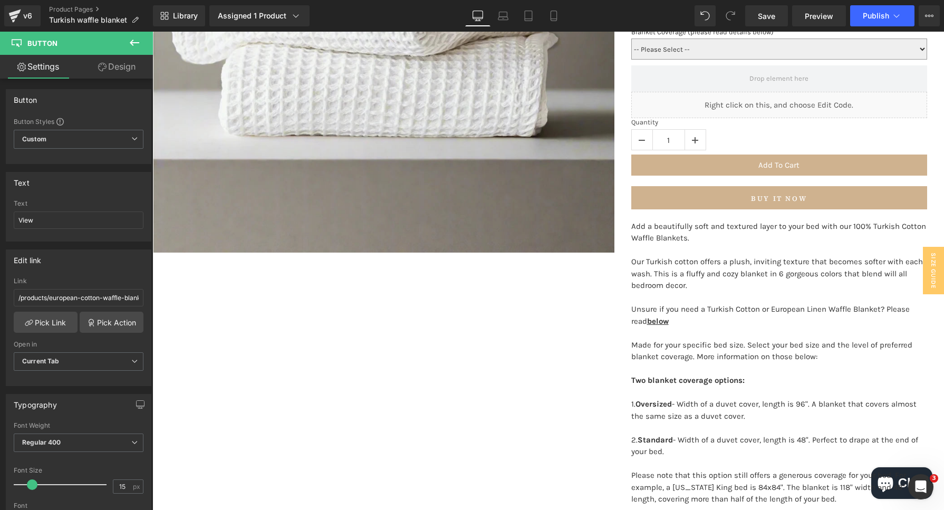
scroll to position [395, 0]
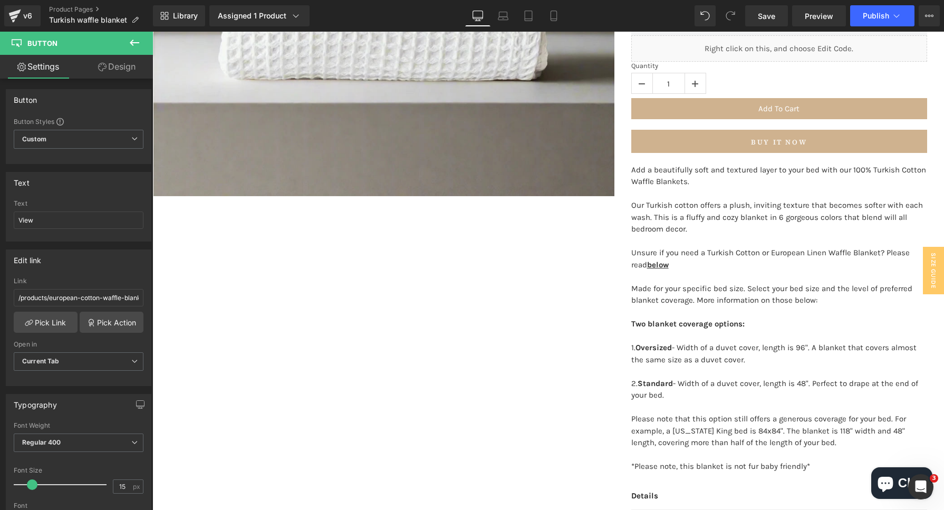
click at [683, 354] on p "1. Oversized - Width of a duvet cover, length is 96". A blanket that covers alm…" at bounding box center [779, 354] width 296 height 24
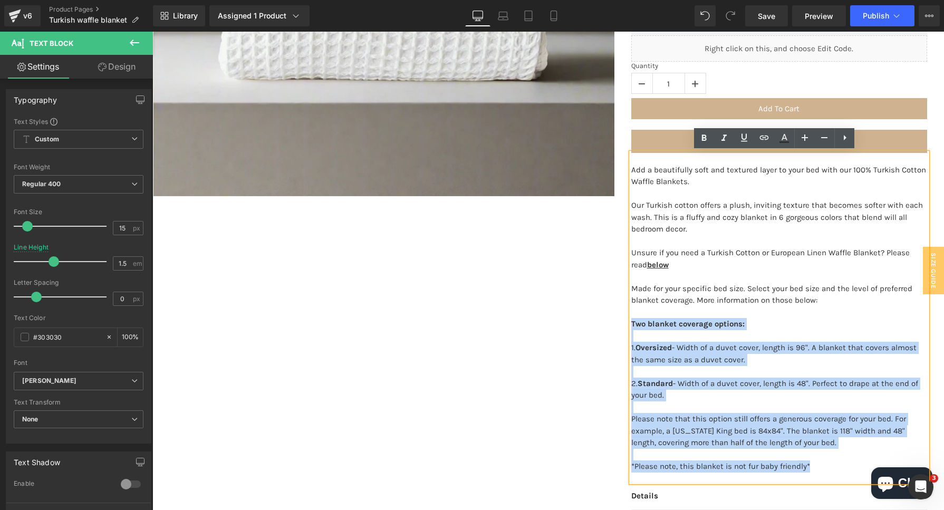
drag, startPoint x: 809, startPoint y: 467, endPoint x: 622, endPoint y: 324, distance: 235.5
click at [622, 324] on div "Turkish Cotton Waffle Blanket For All Standard and Oversized Beds (P) Title A s…" at bounding box center [778, 193] width 329 height 916
copy div "Two blanket coverage options: 1. Oversized - Width of a duvet cover, length is …"
click at [421, 331] on div "‹ ›" at bounding box center [547, 202] width 791 height 934
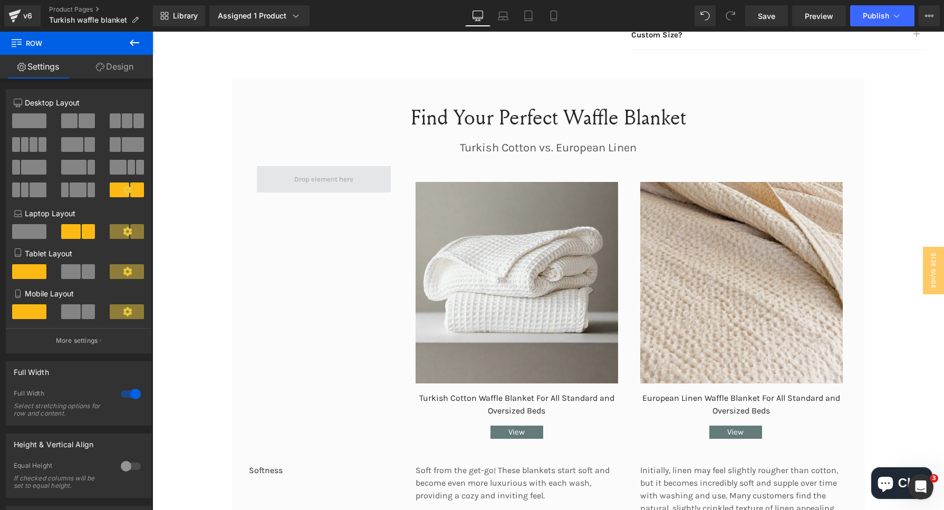
scroll to position [988, 0]
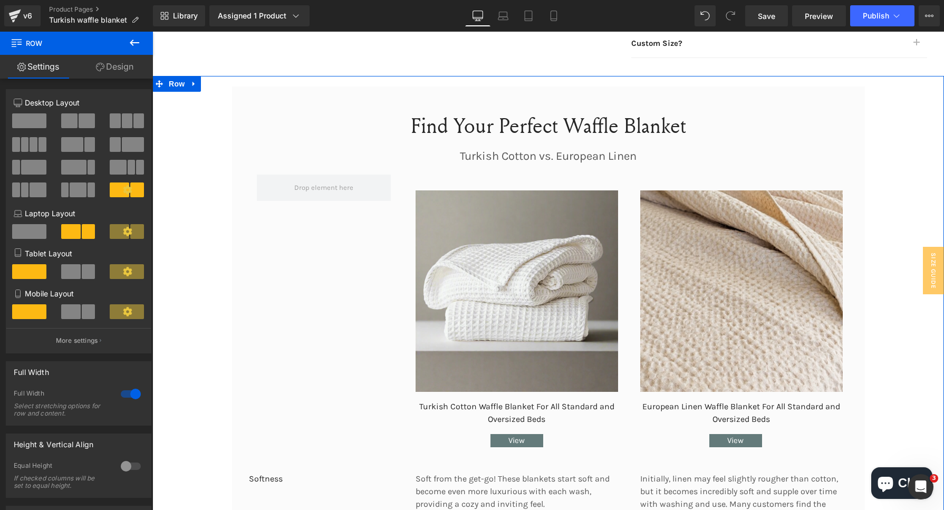
click at [158, 82] on icon at bounding box center [159, 83] width 7 height 7
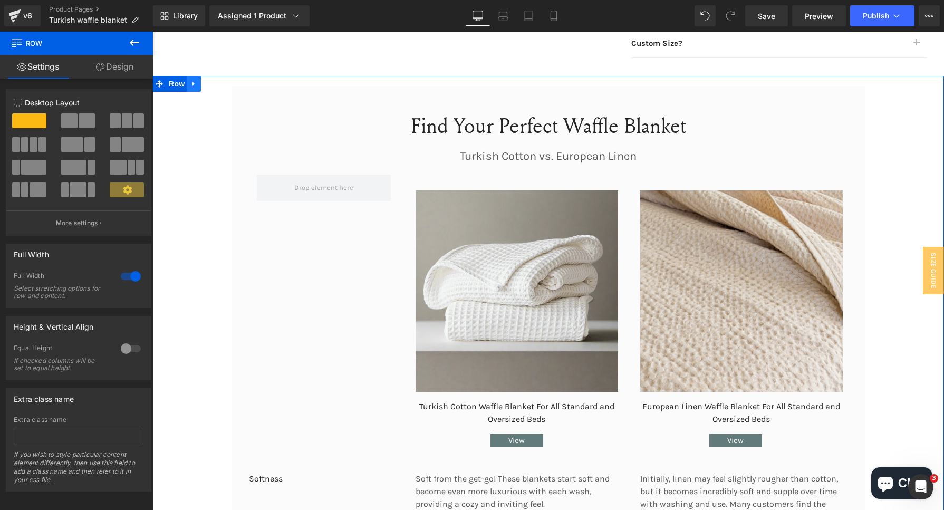
click at [187, 82] on link at bounding box center [194, 84] width 14 height 16
click at [190, 82] on icon at bounding box center [193, 83] width 7 height 7
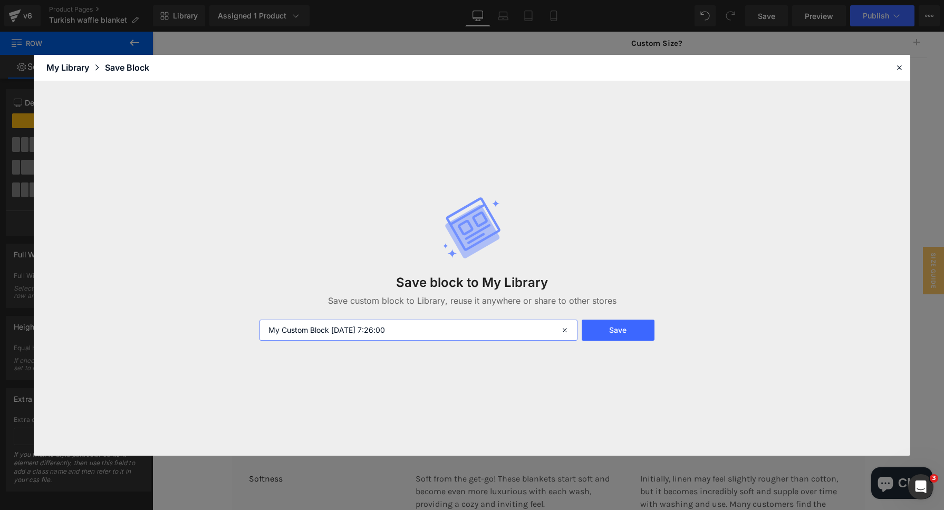
click at [381, 328] on input "My Custom Block [DATE] 7:26:00" at bounding box center [418, 329] width 318 height 21
type input "waffle blanket"
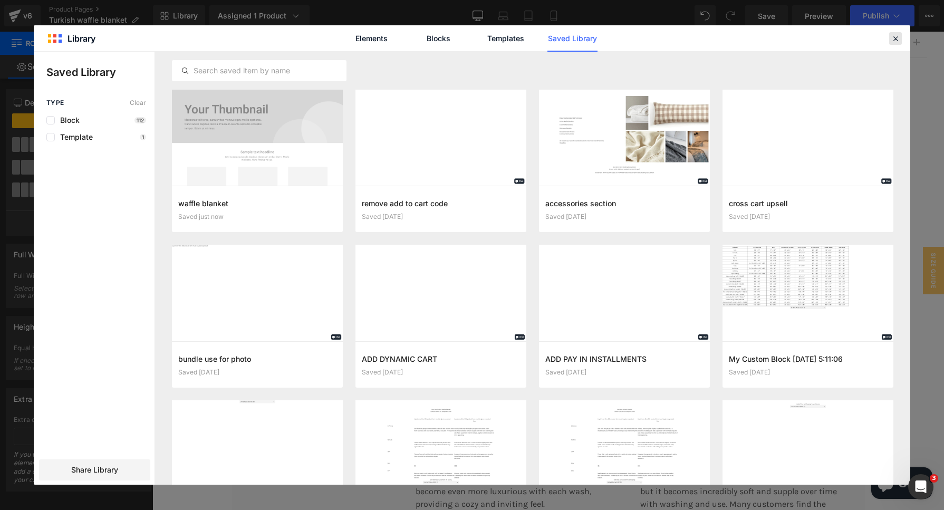
click at [897, 34] on icon at bounding box center [894, 38] width 9 height 9
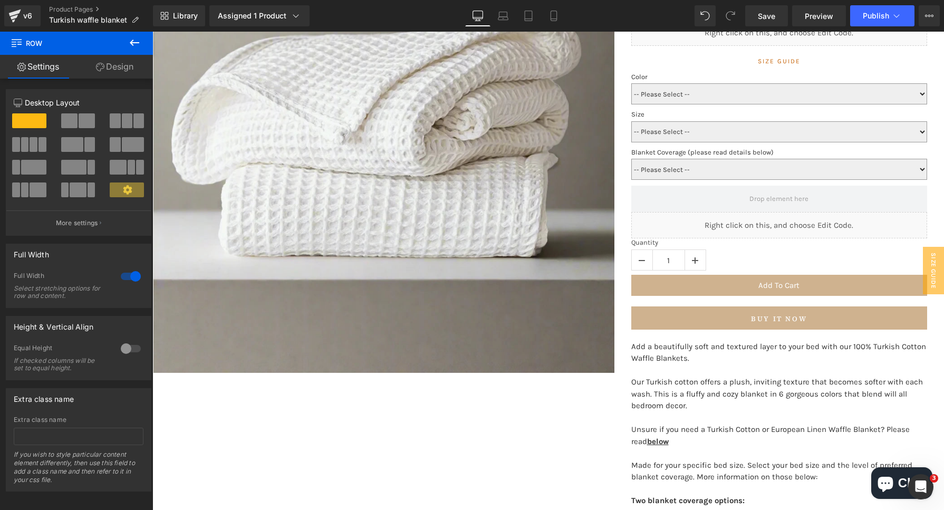
scroll to position [0, 0]
